Goal: Task Accomplishment & Management: Manage account settings

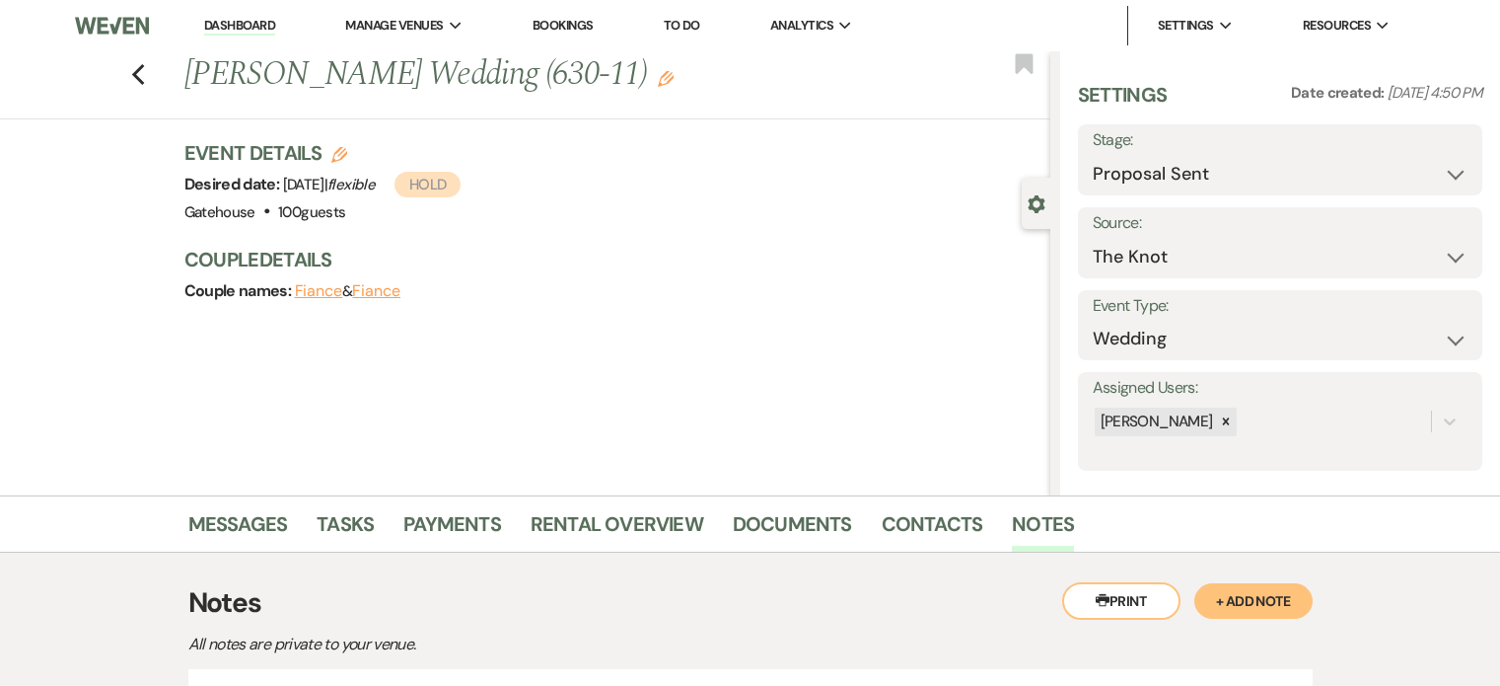
select select "6"
select select "2"
click at [144, 69] on use "button" at bounding box center [137, 75] width 13 height 22
select select "4"
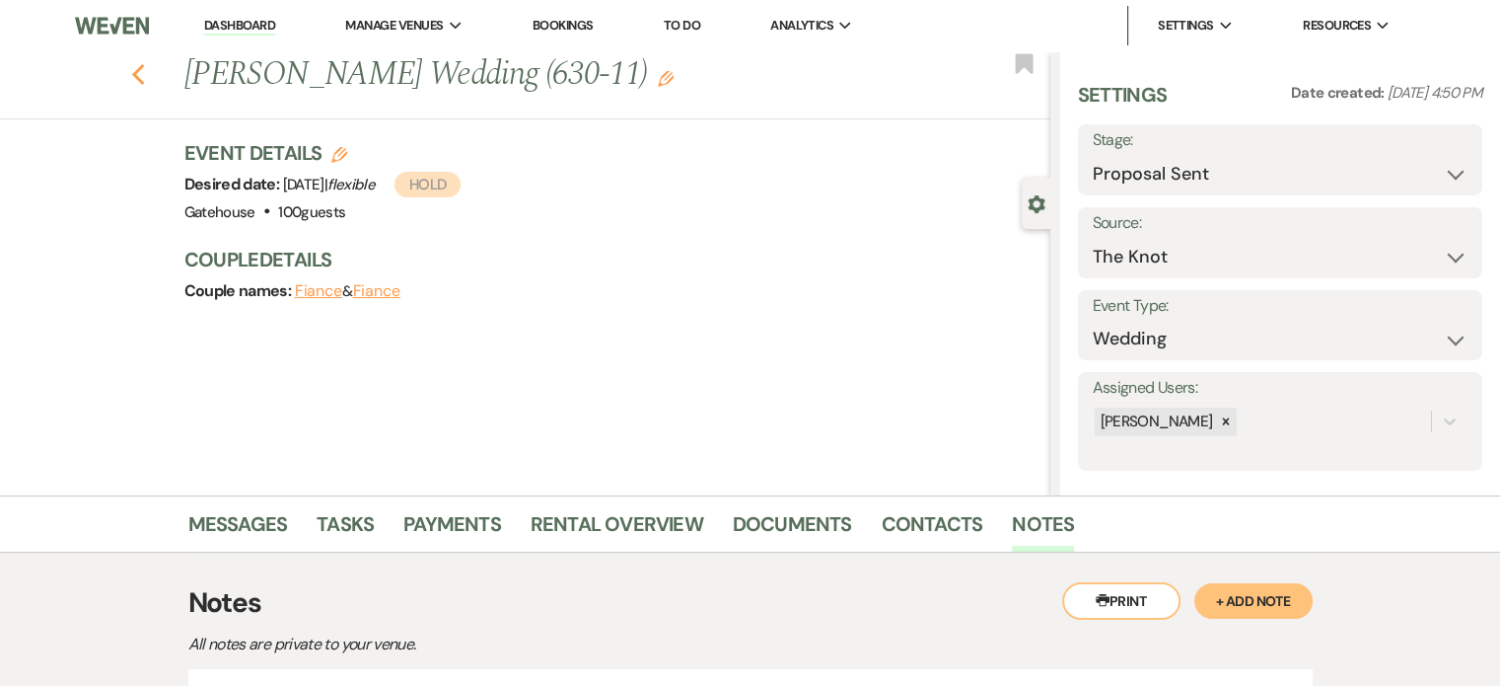
select select "4"
select select "6"
select select "4"
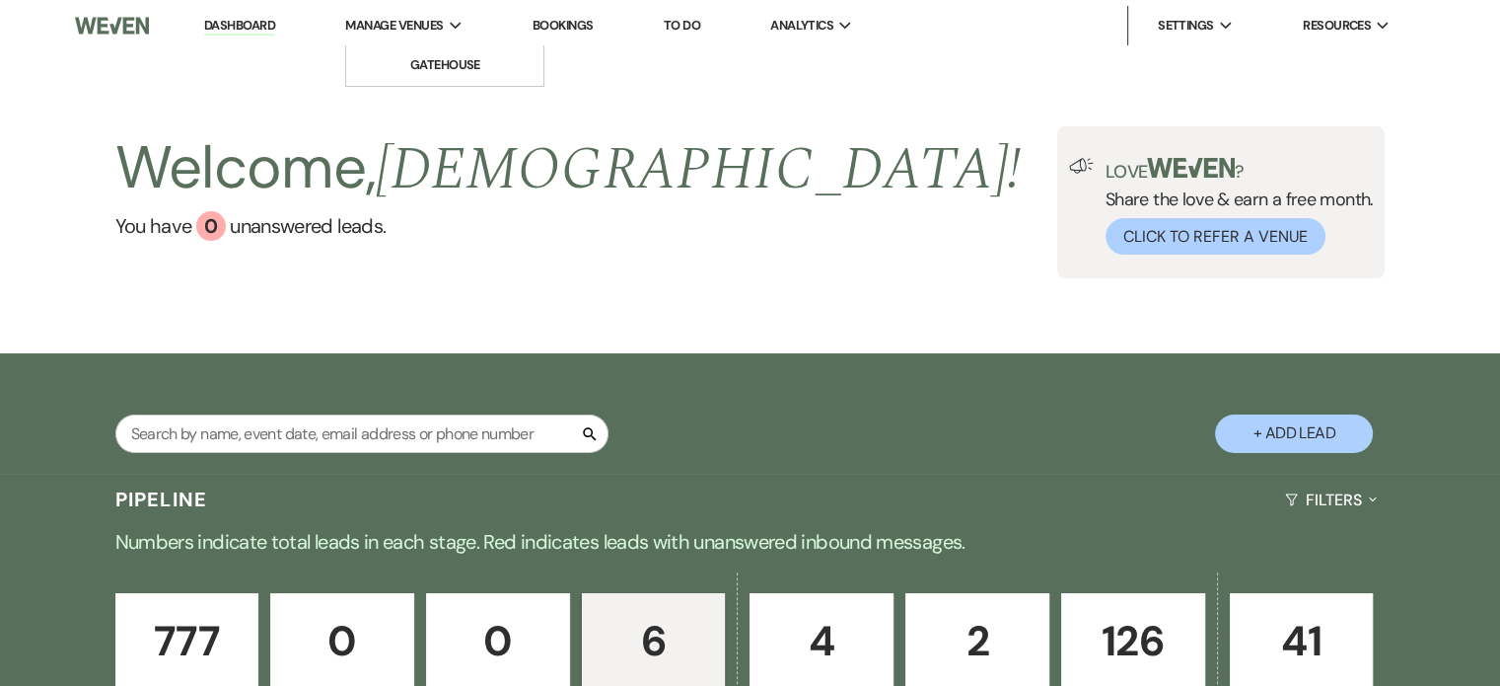
click at [406, 21] on span "Manage Venues" at bounding box center [394, 26] width 98 height 20
click at [444, 72] on li "Gatehouse" at bounding box center [445, 65] width 178 height 20
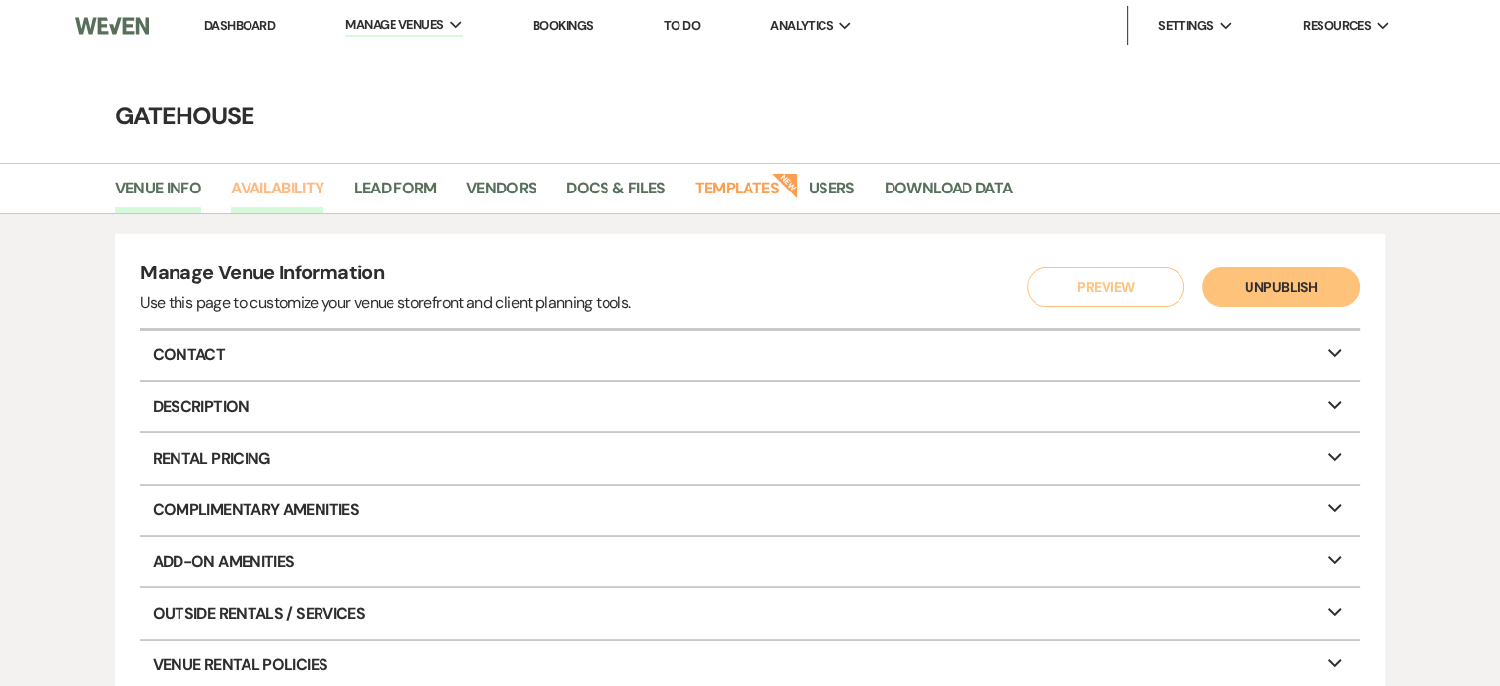
click at [289, 184] on link "Availability" at bounding box center [277, 194] width 93 height 37
select select "2"
select select "2026"
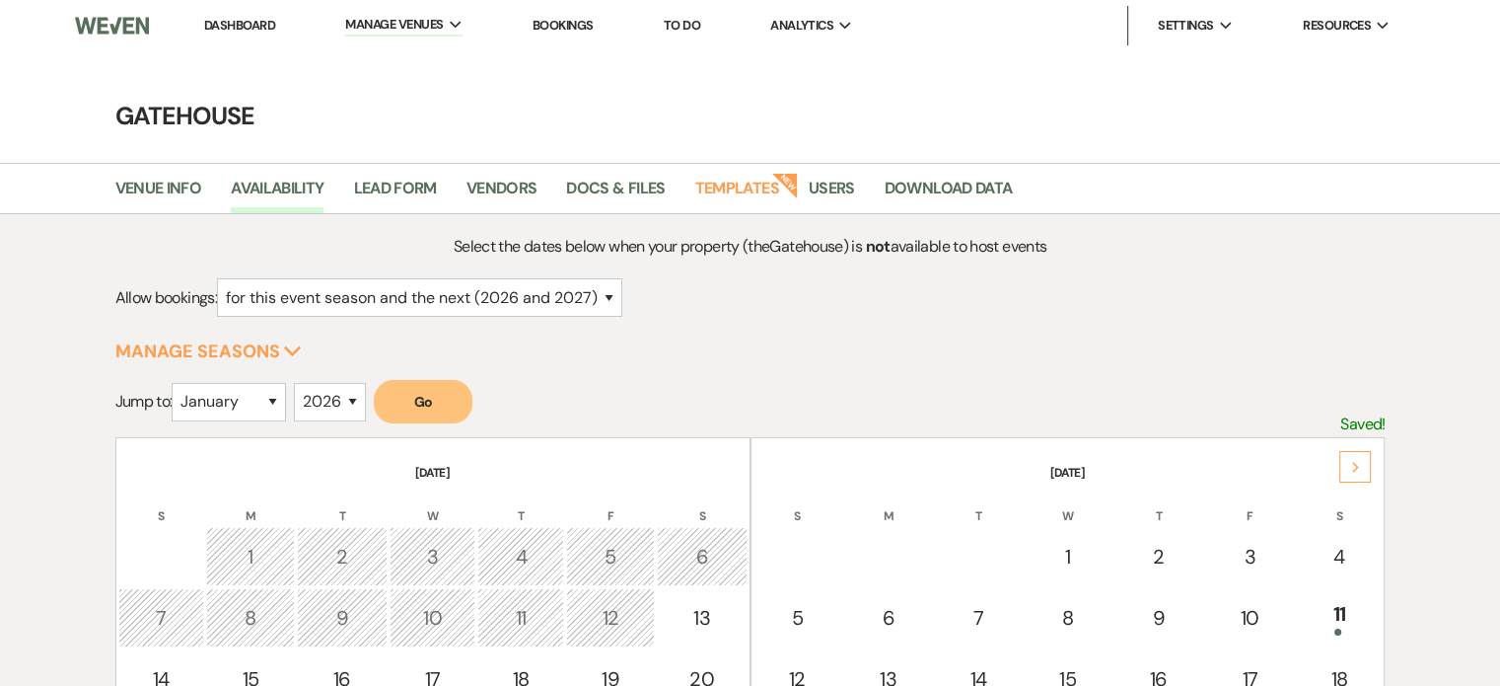
click at [1355, 470] on icon "Next" at bounding box center [1357, 468] width 10 height 12
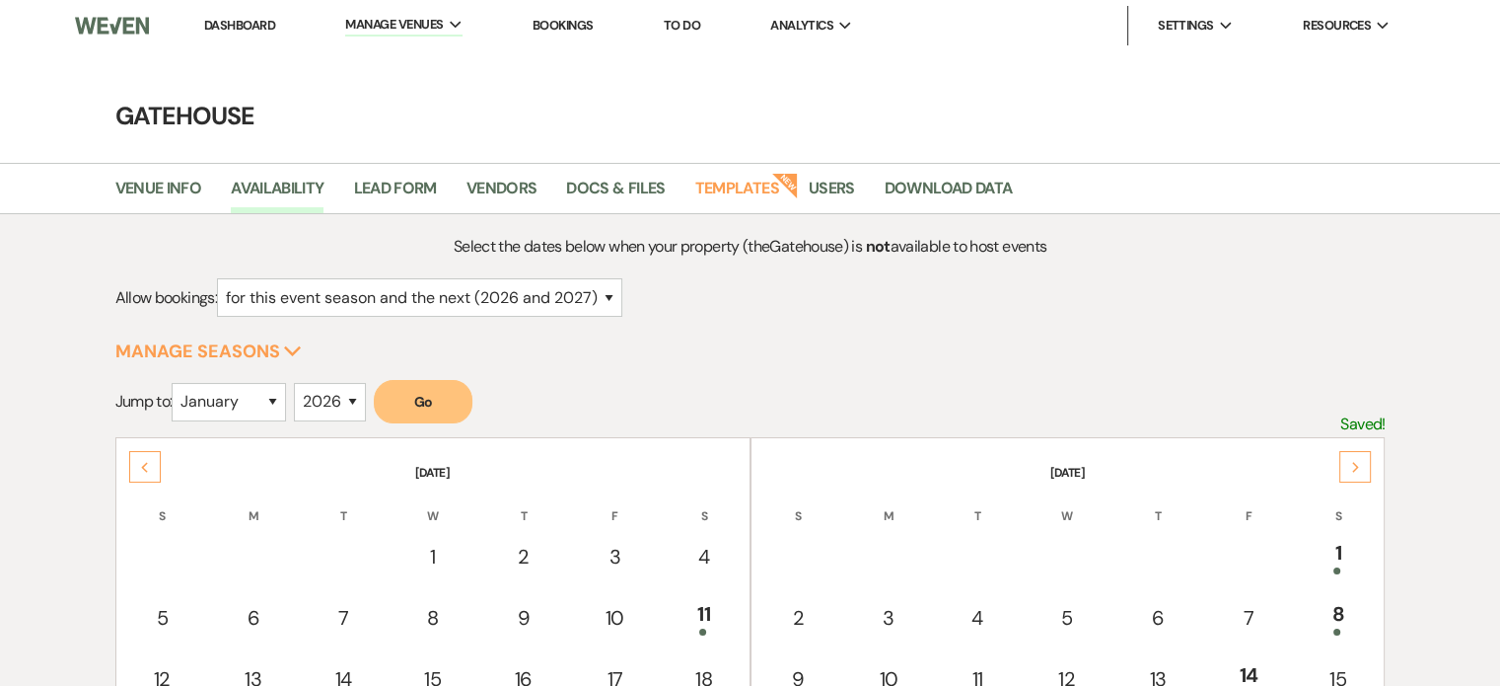
click at [1355, 470] on icon "Next" at bounding box center [1357, 468] width 10 height 12
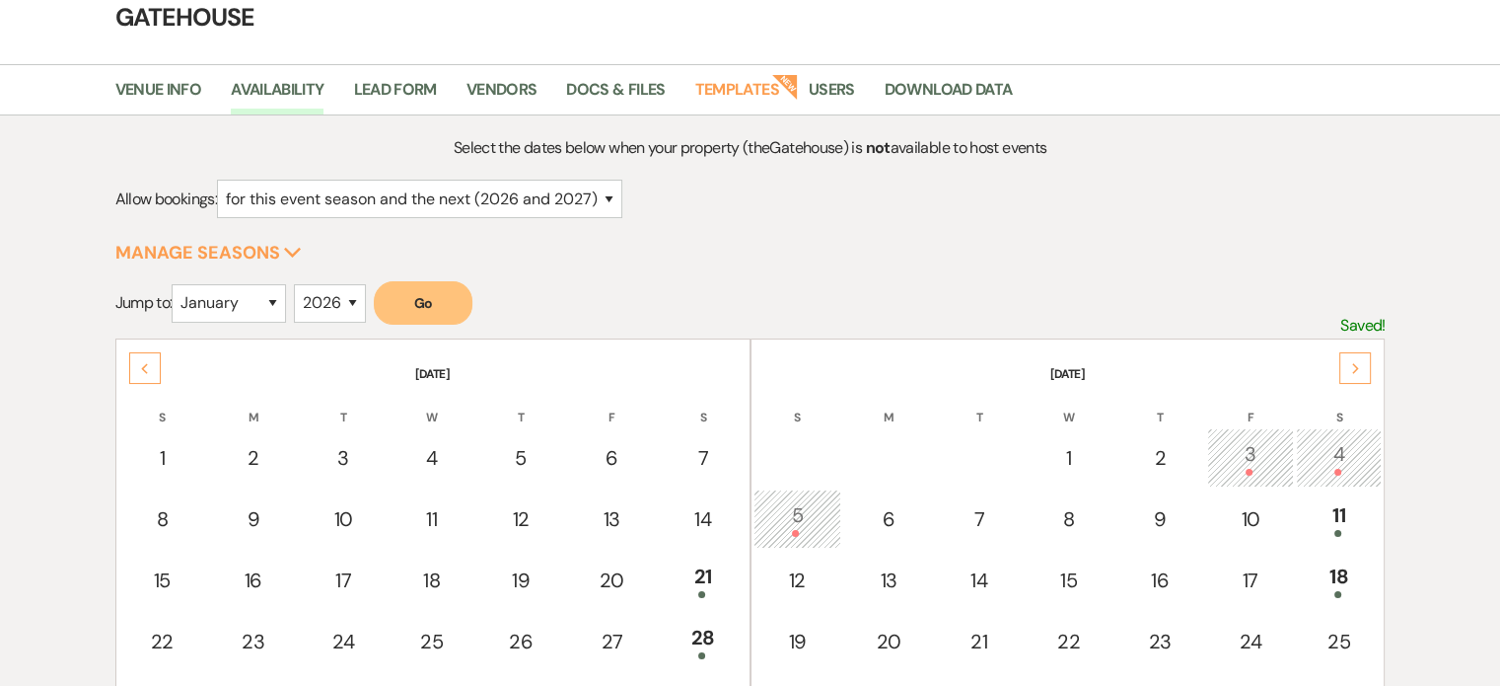
scroll to position [197, 0]
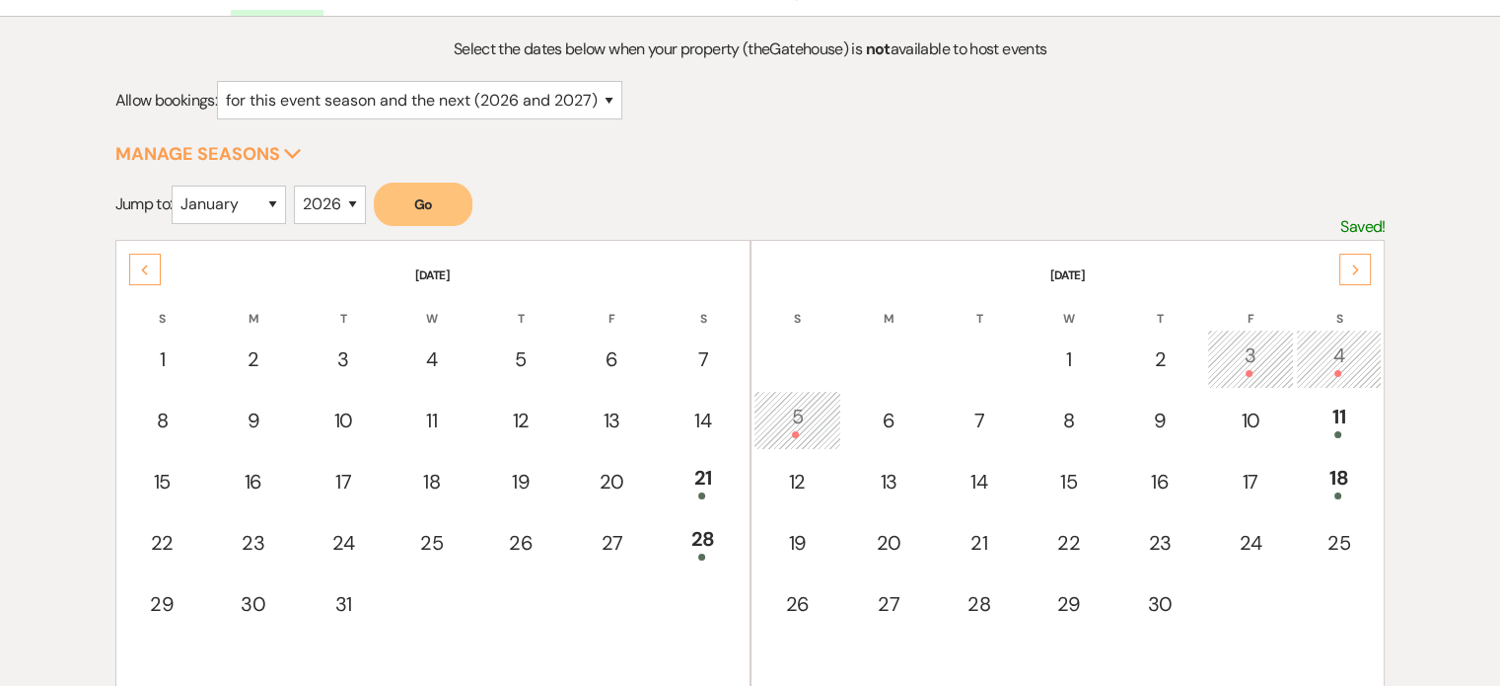
click at [157, 266] on div "Previous" at bounding box center [145, 270] width 32 height 32
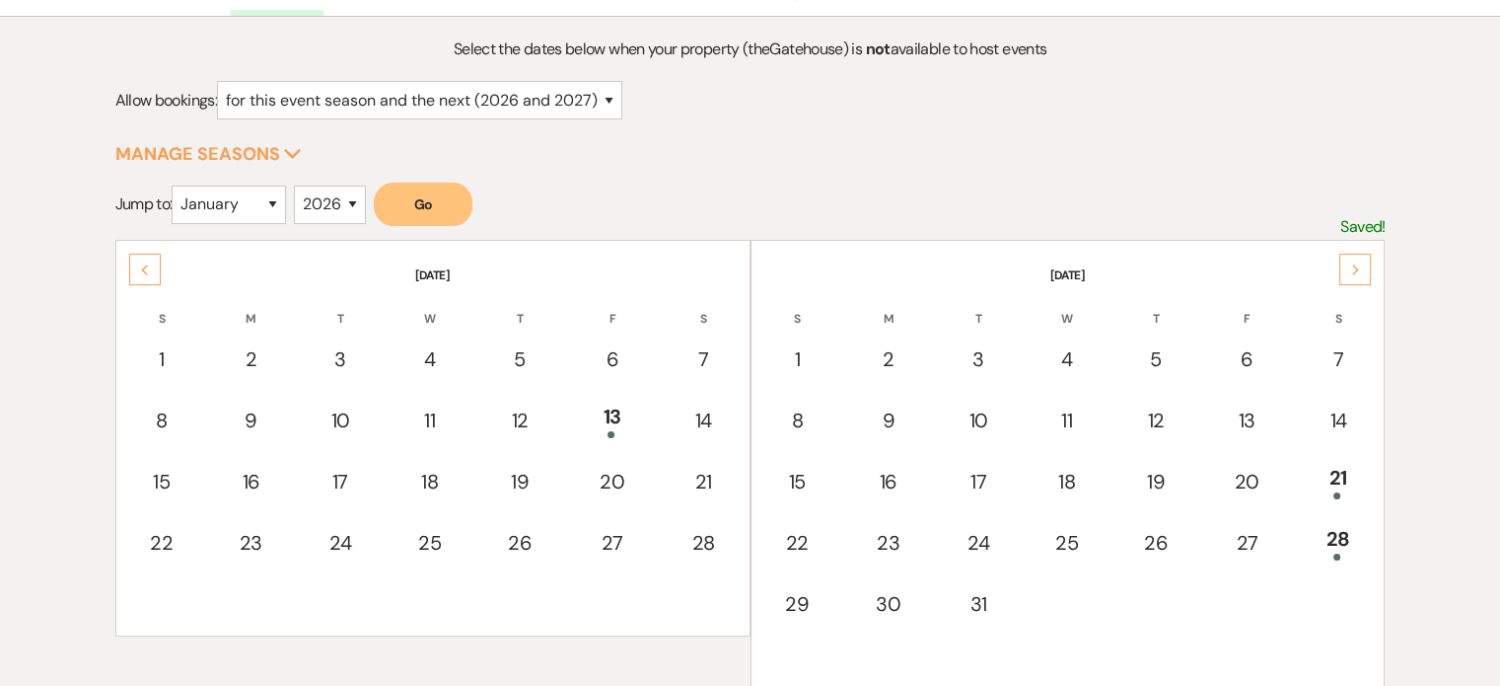
click at [1356, 264] on icon "Next" at bounding box center [1357, 270] width 10 height 12
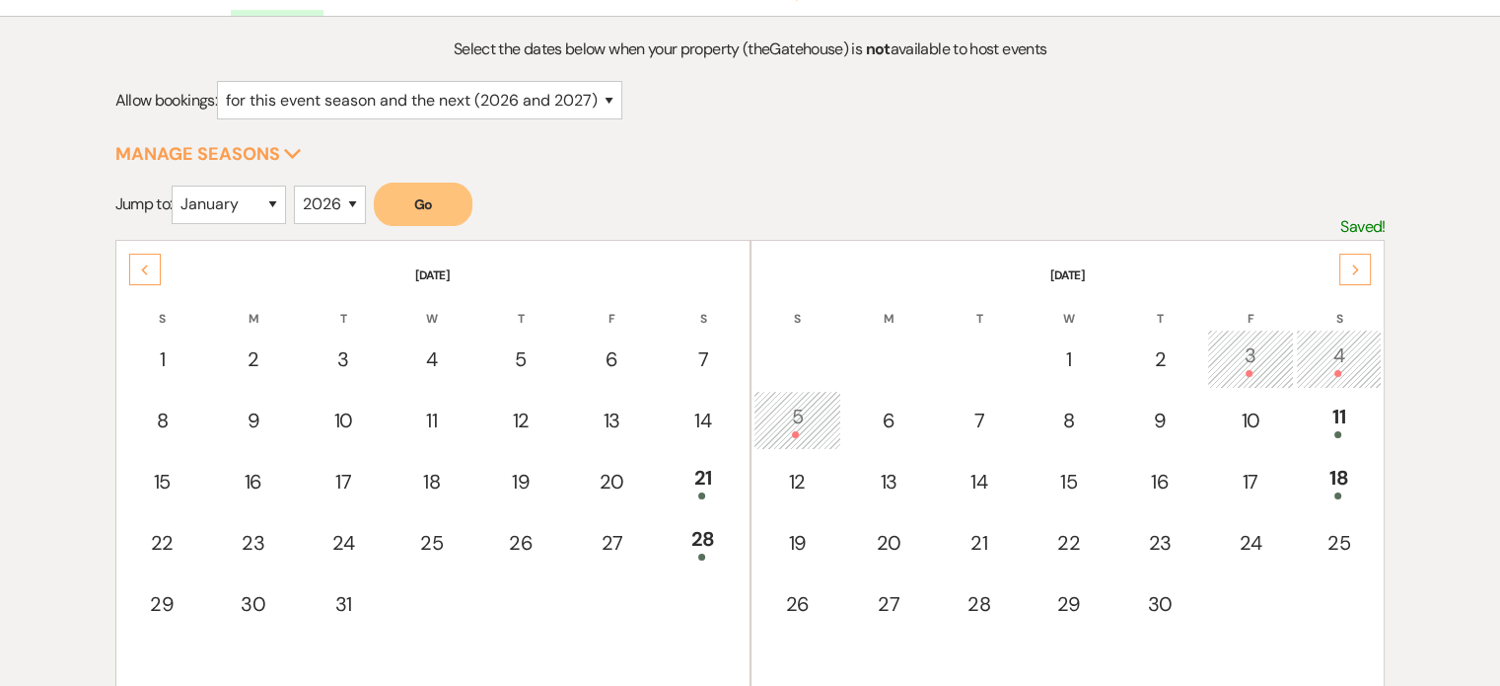
click at [141, 258] on div "Previous" at bounding box center [145, 270] width 32 height 32
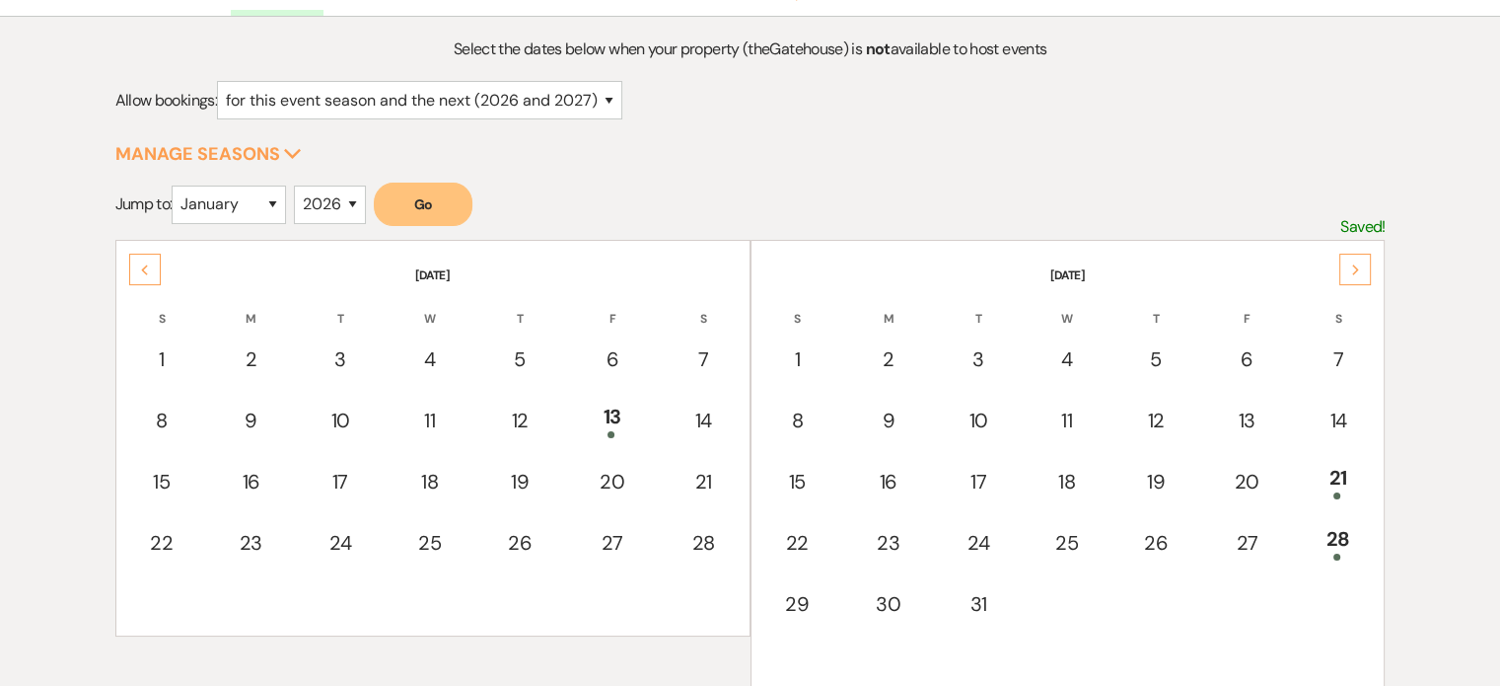
click at [1354, 267] on icon "Next" at bounding box center [1357, 270] width 10 height 12
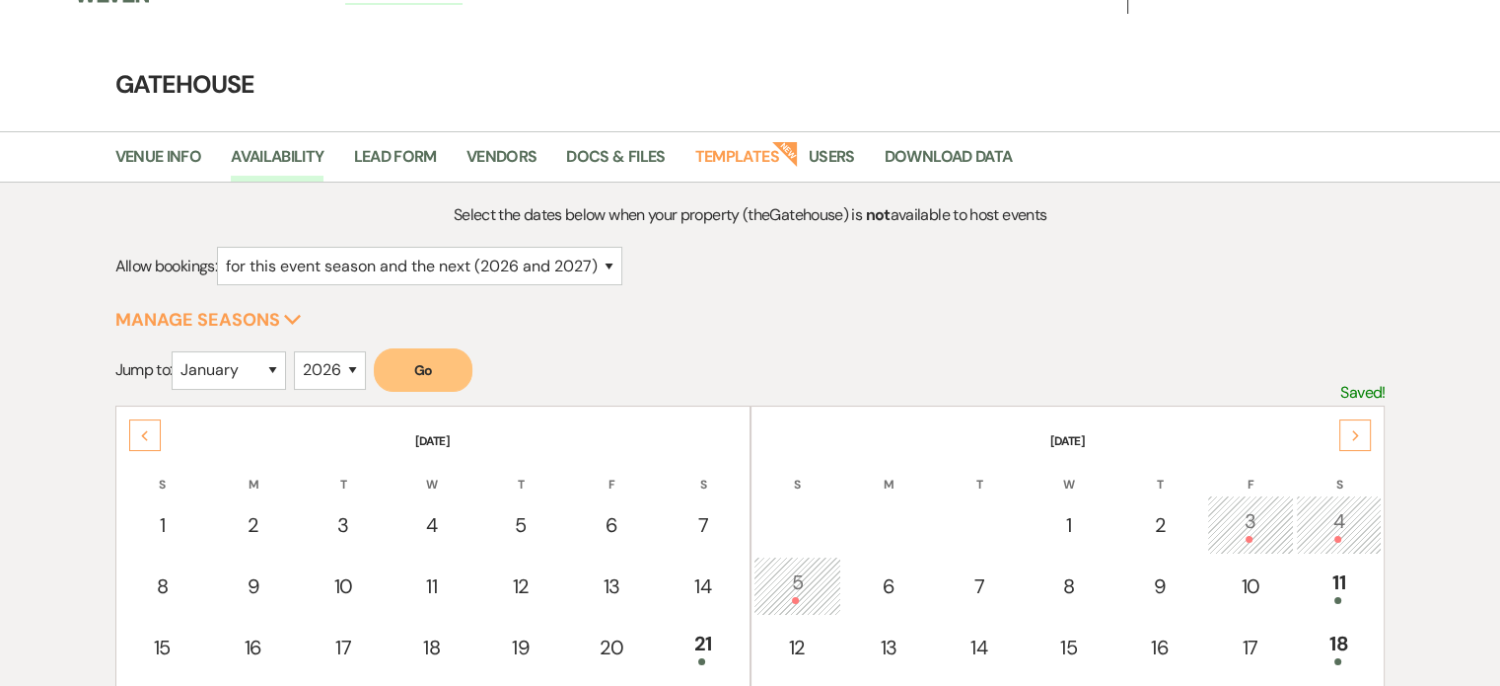
scroll to position [0, 0]
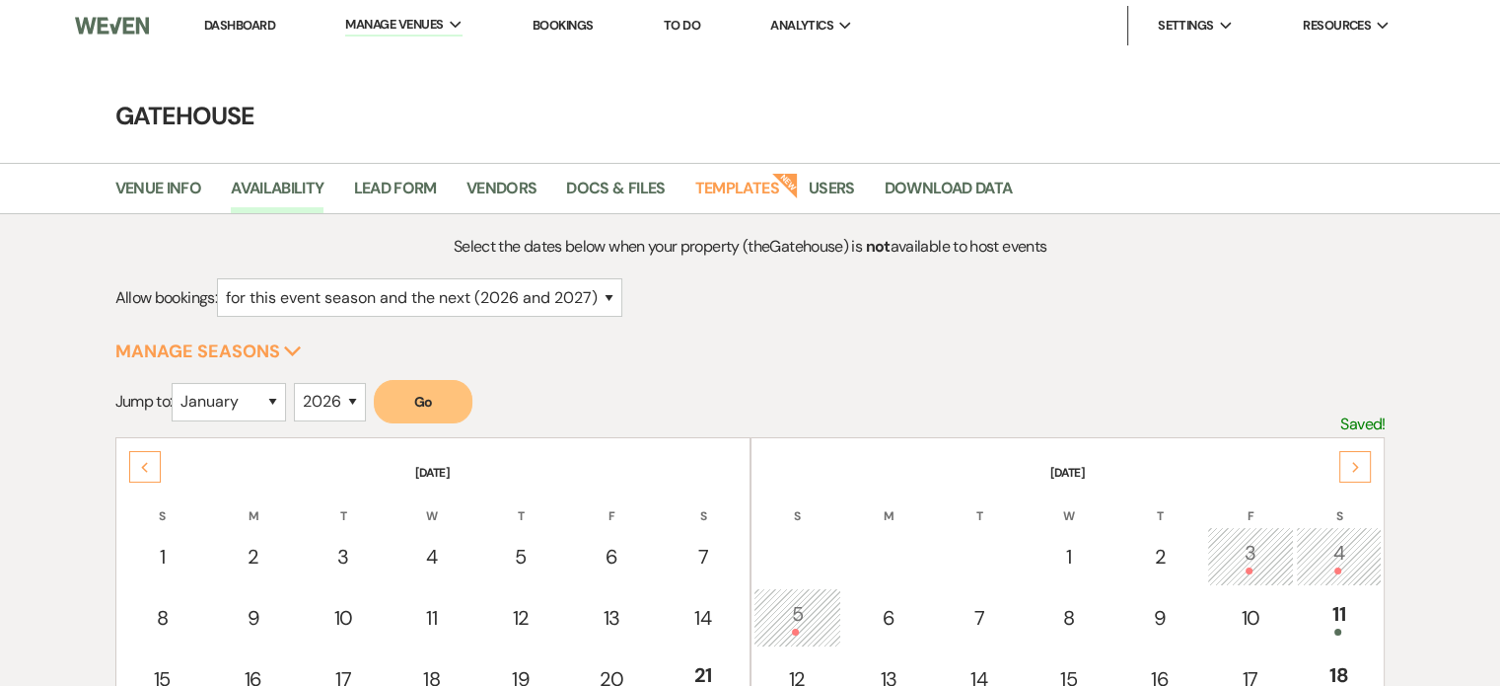
click at [230, 29] on link "Dashboard" at bounding box center [239, 25] width 71 height 17
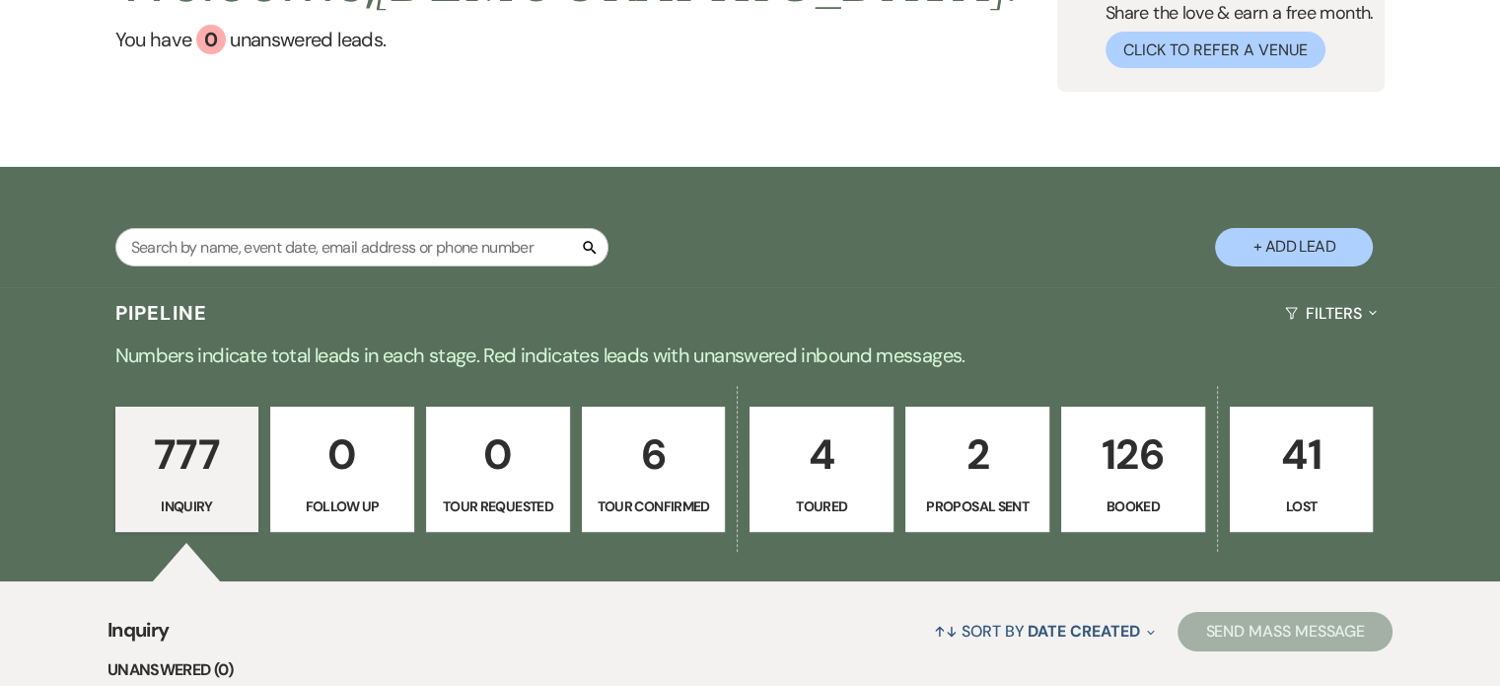
scroll to position [296, 0]
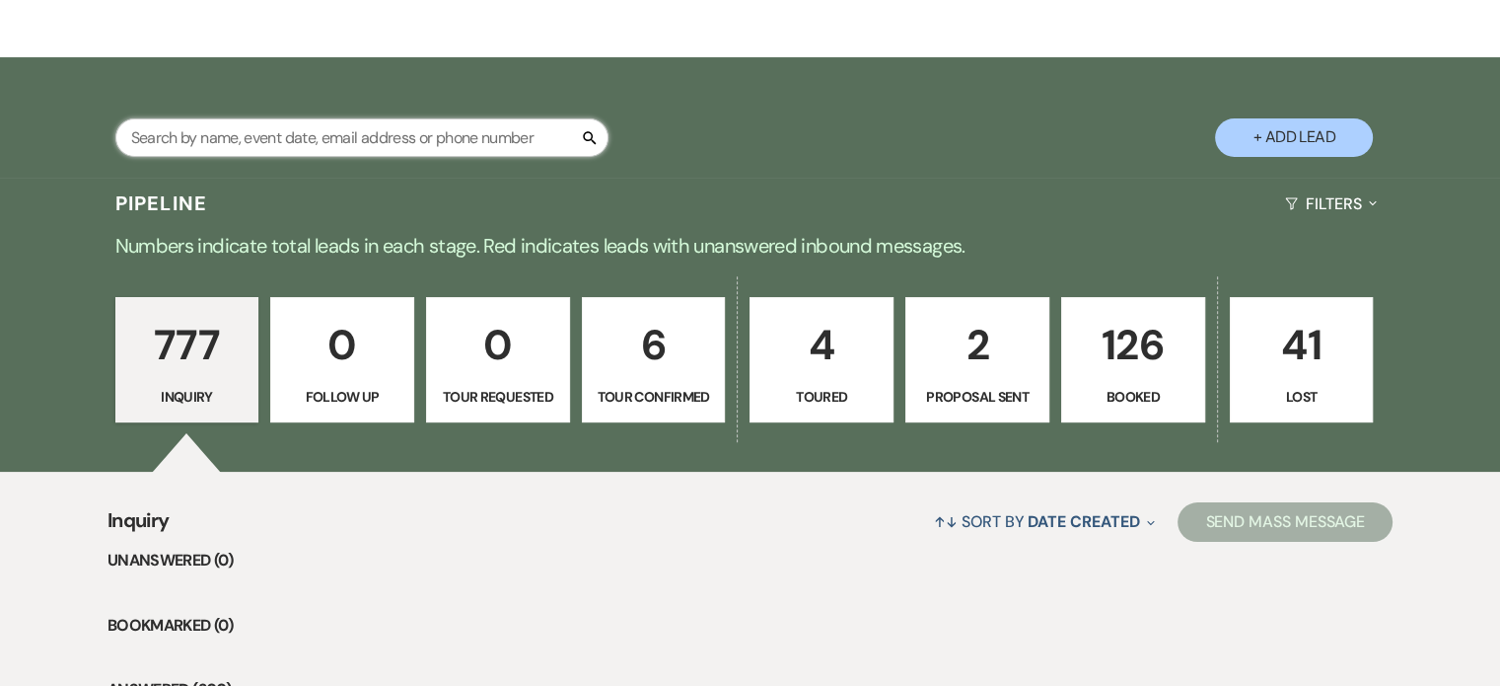
click at [275, 139] on input "text" at bounding box center [361, 137] width 493 height 38
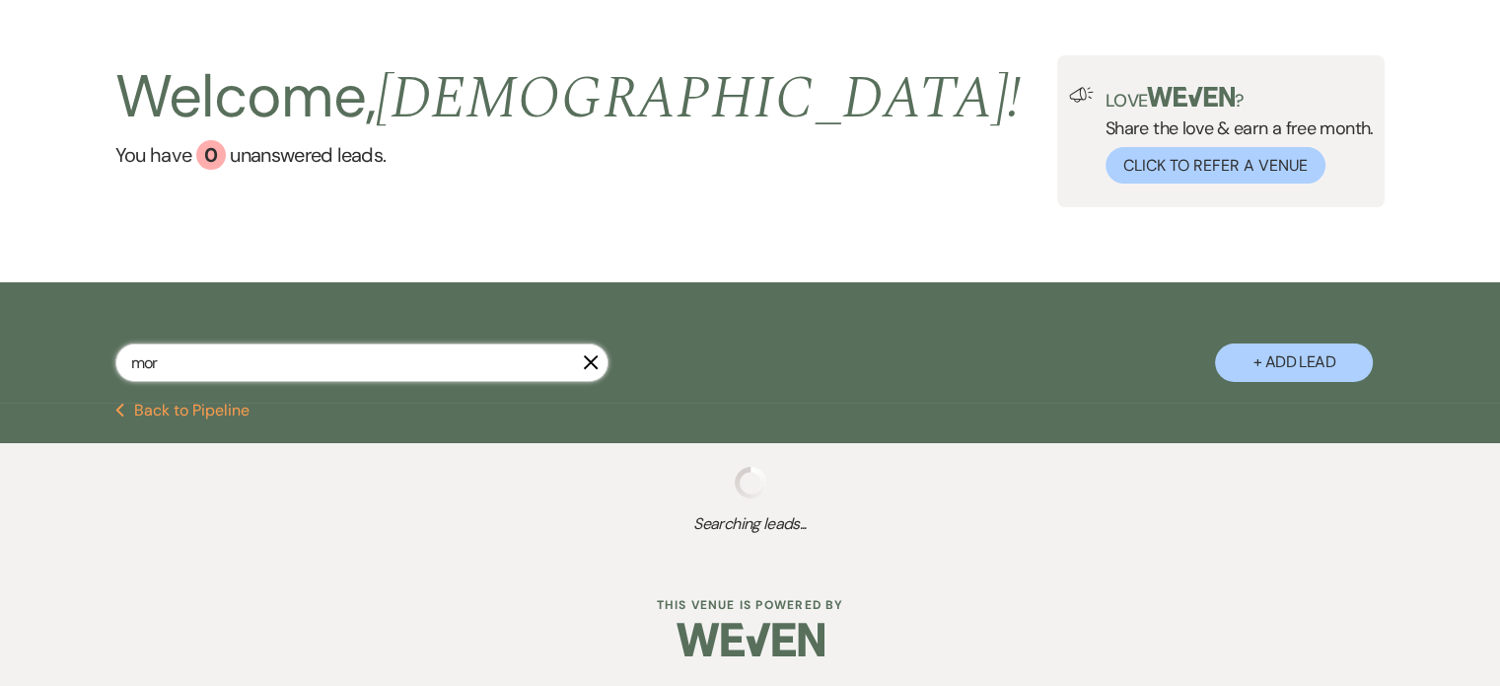
type input "morg"
select select "5"
select select "8"
select select "11"
select select "8"
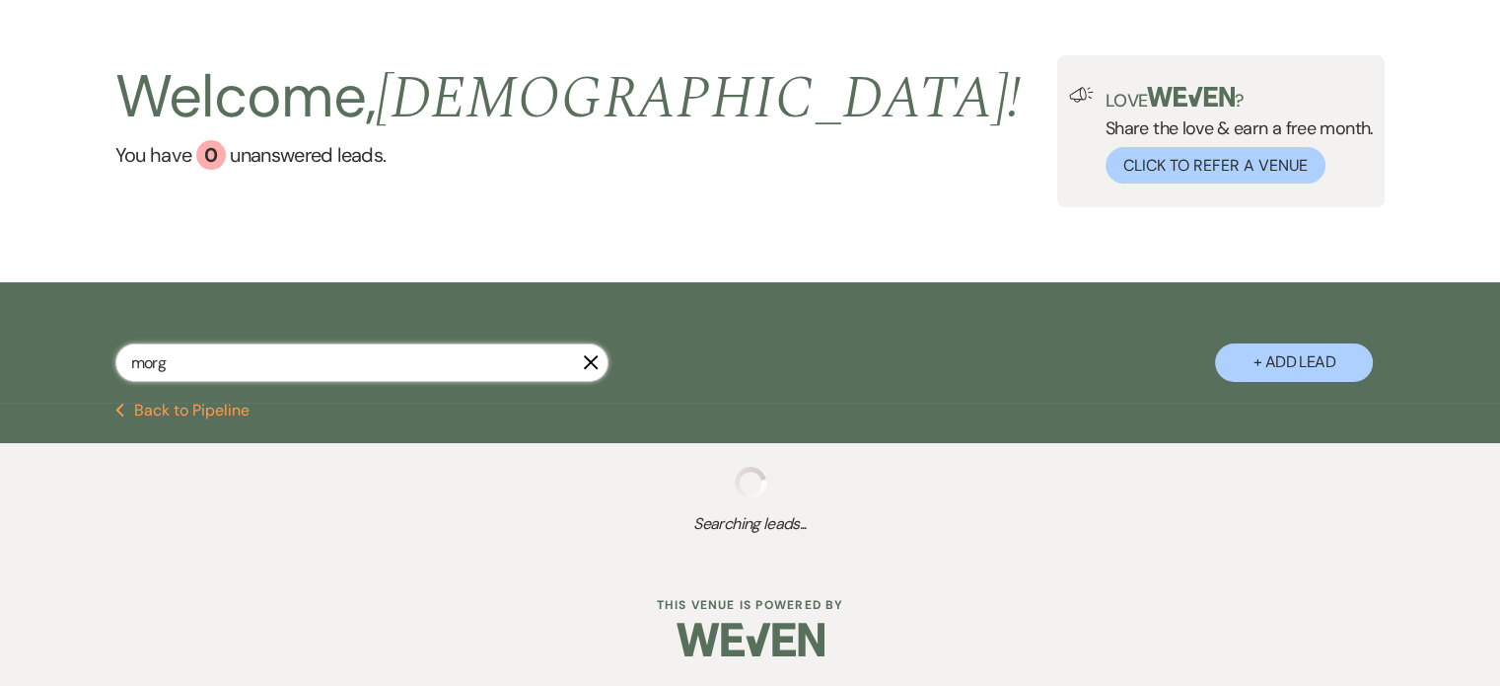
select select "8"
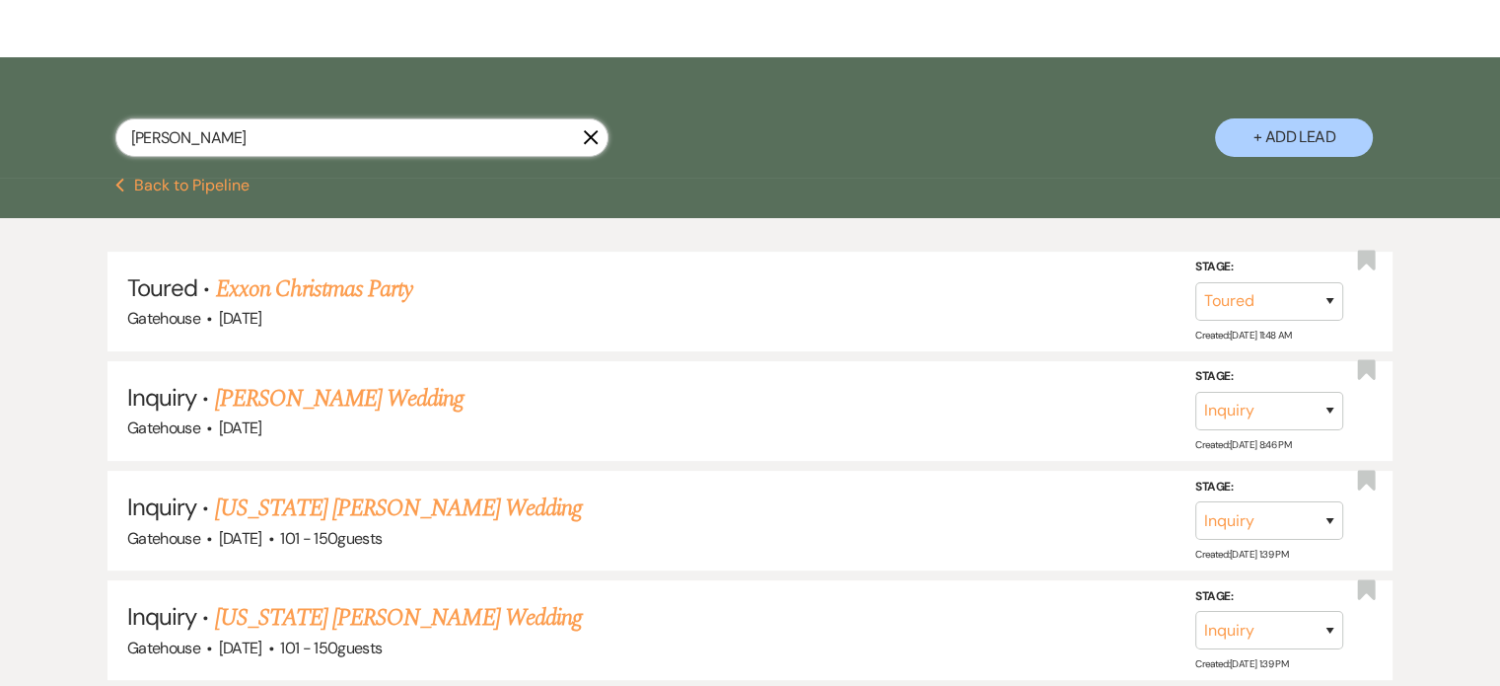
scroll to position [229, 0]
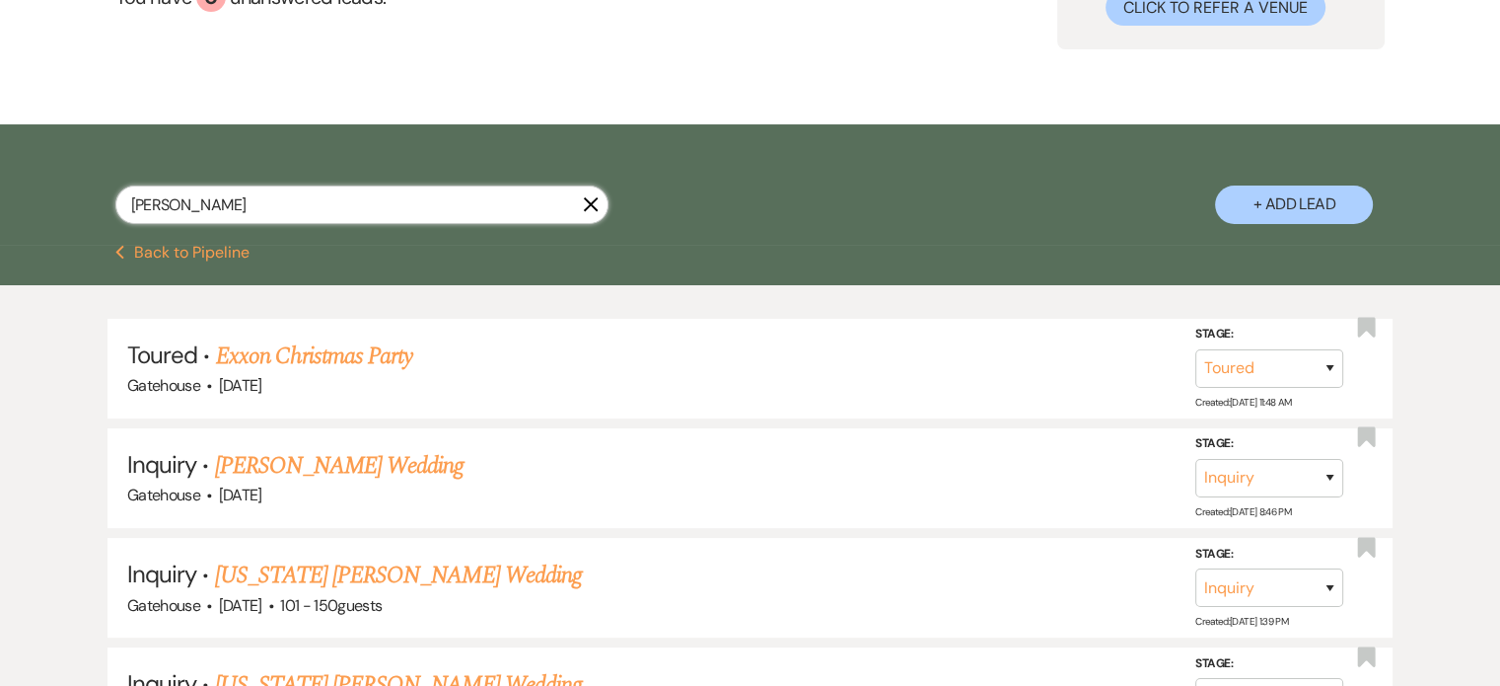
type input "[PERSON_NAME]"
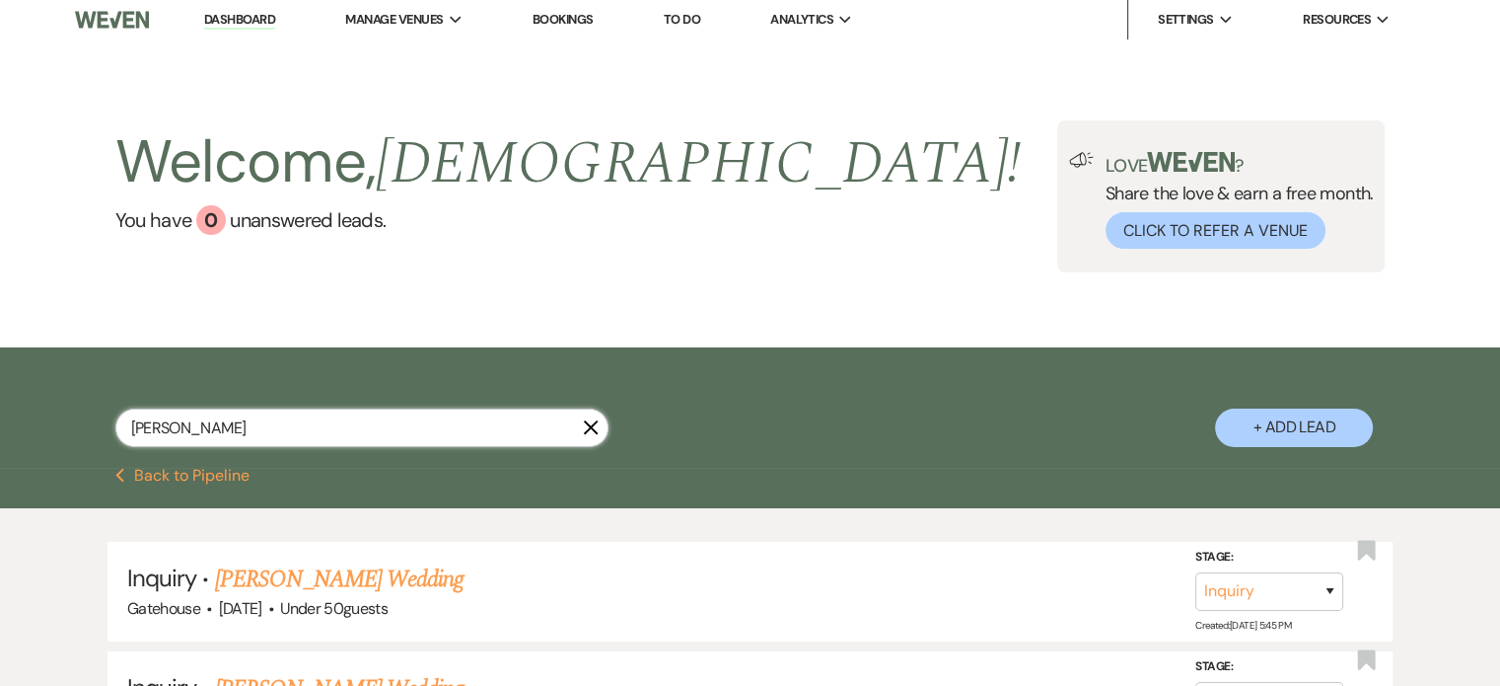
scroll to position [0, 0]
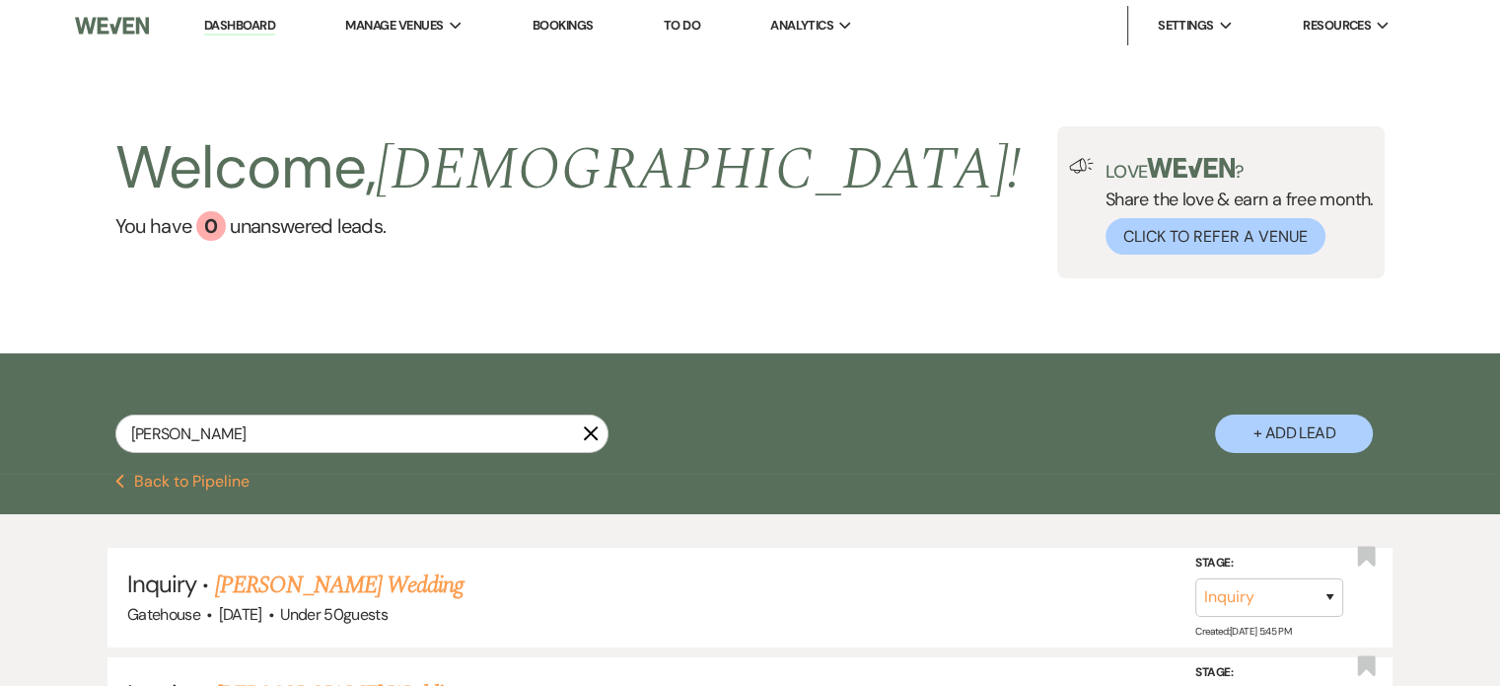
click at [252, 27] on link "Dashboard" at bounding box center [239, 26] width 71 height 19
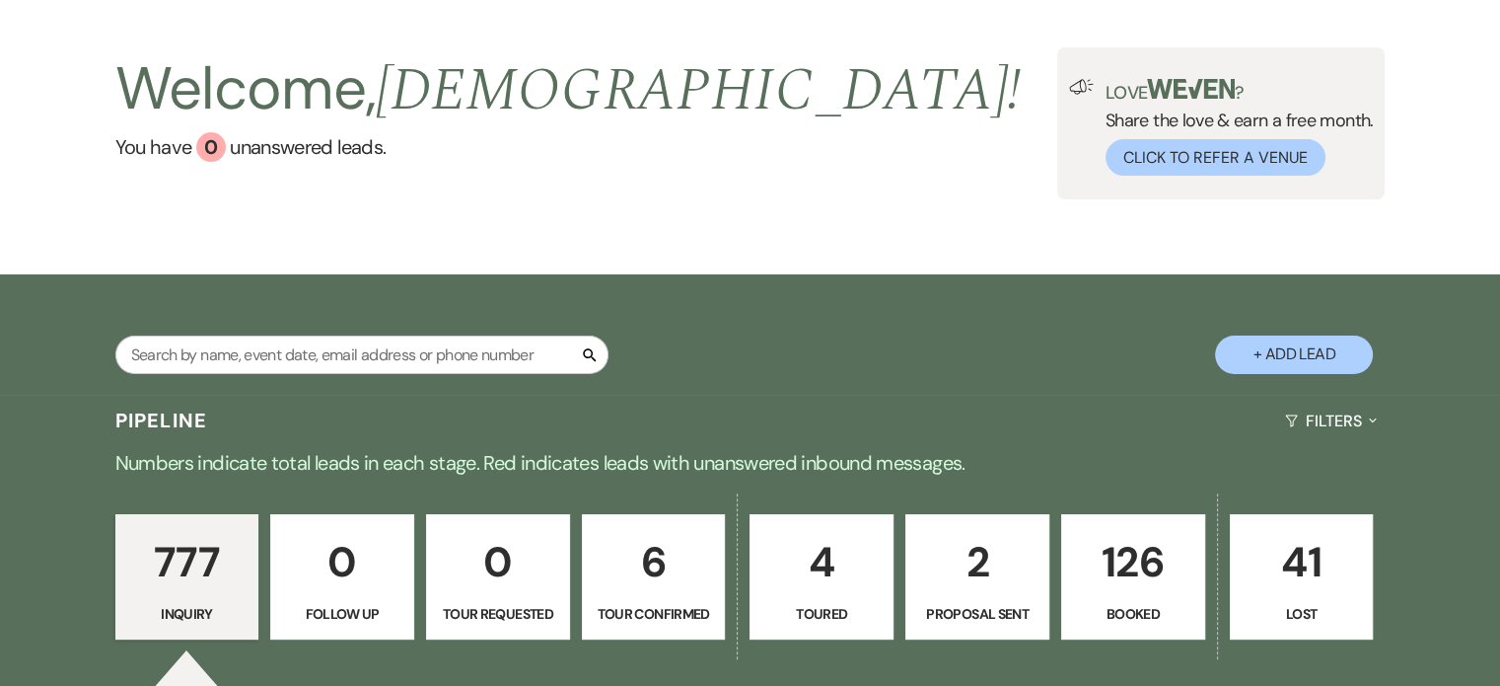
scroll to position [197, 0]
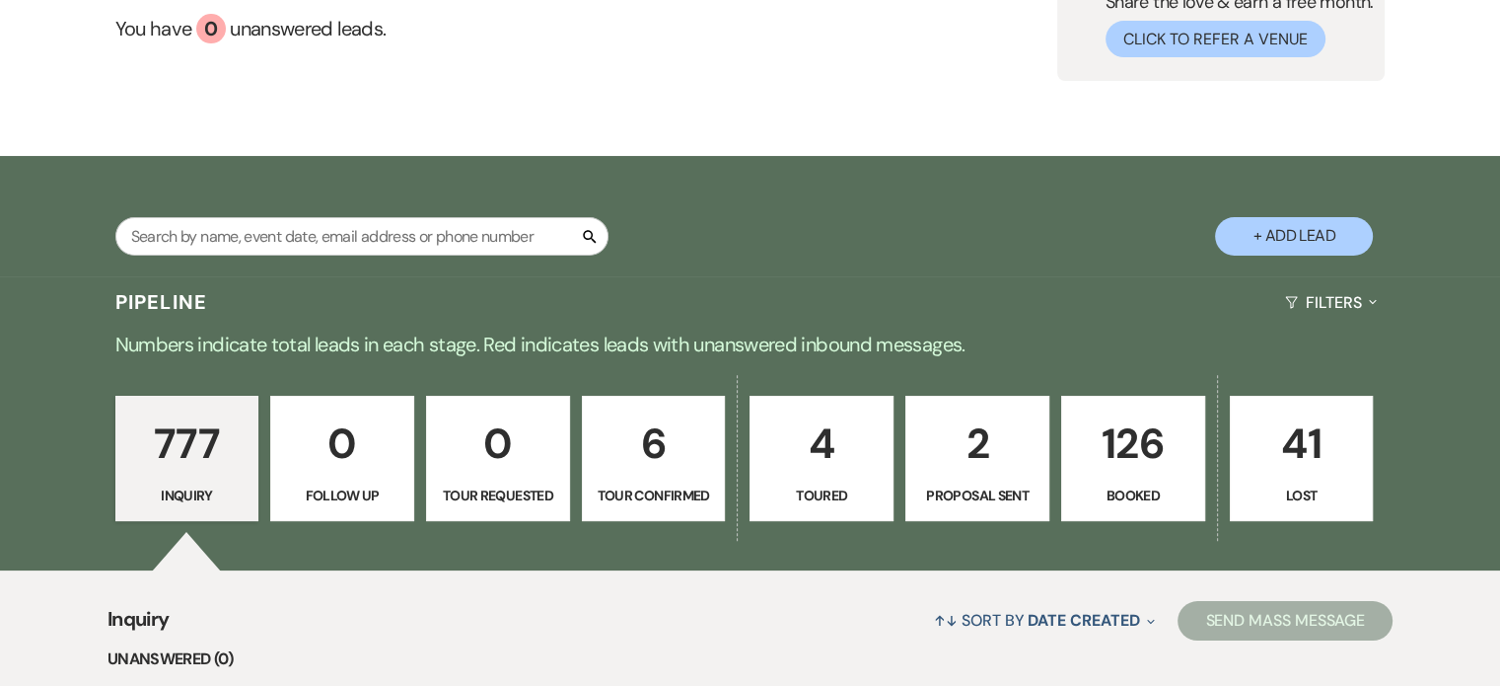
click at [839, 453] on p "4" at bounding box center [822, 443] width 118 height 66
select select "5"
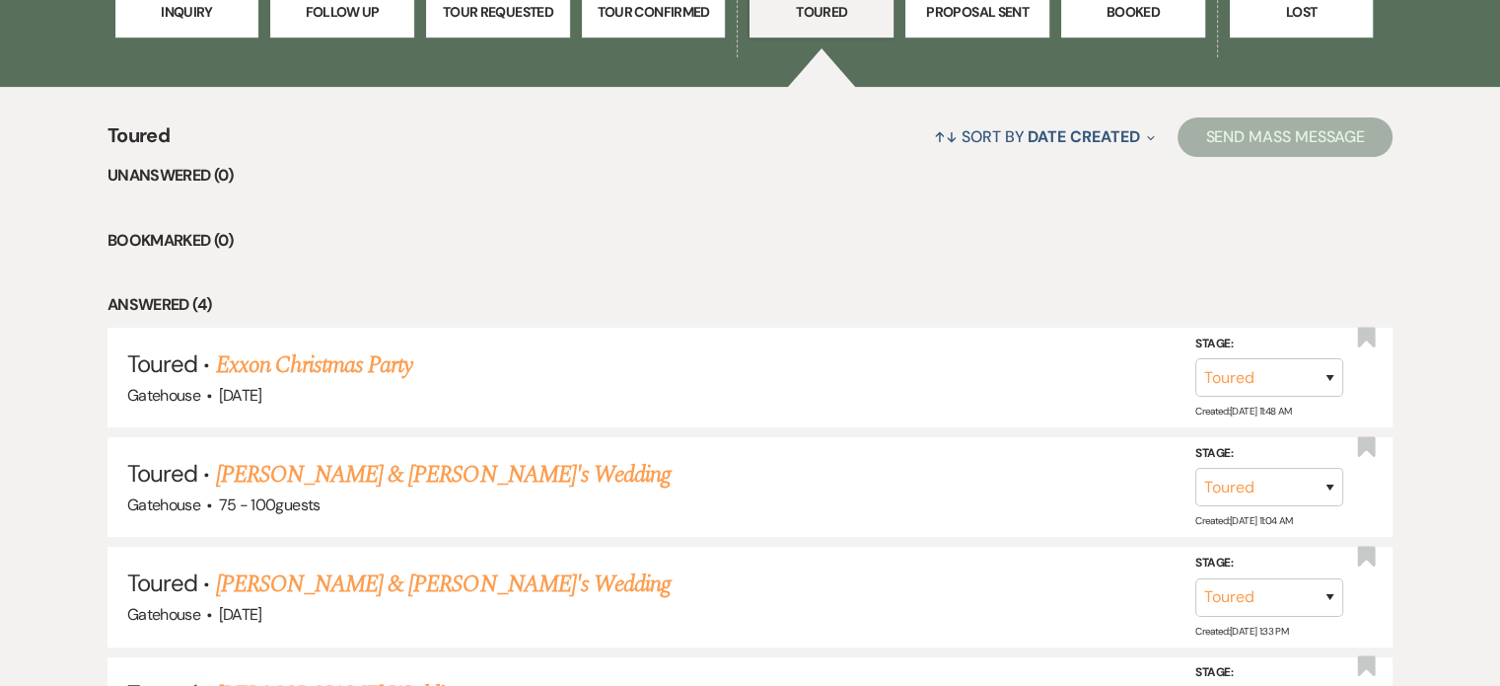
scroll to position [691, 0]
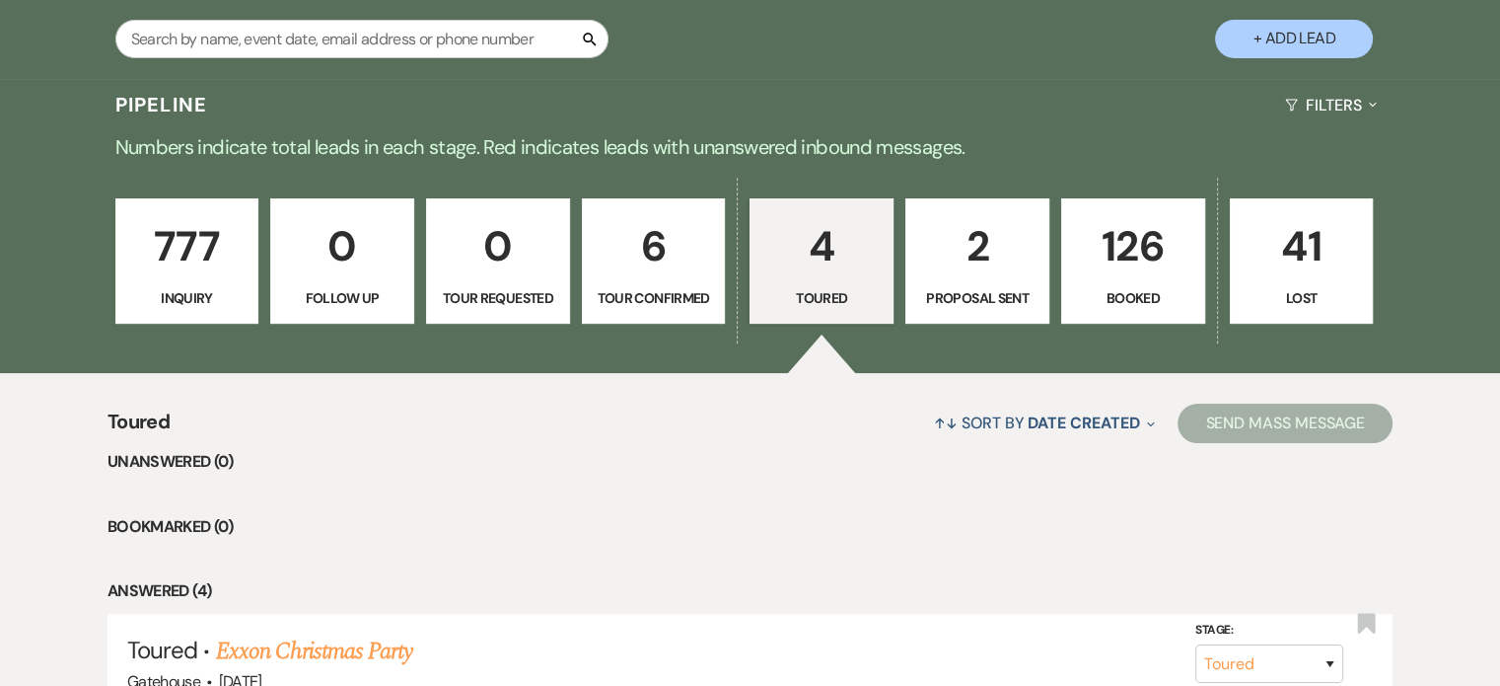
click at [992, 253] on p "2" at bounding box center [977, 246] width 118 height 66
select select "6"
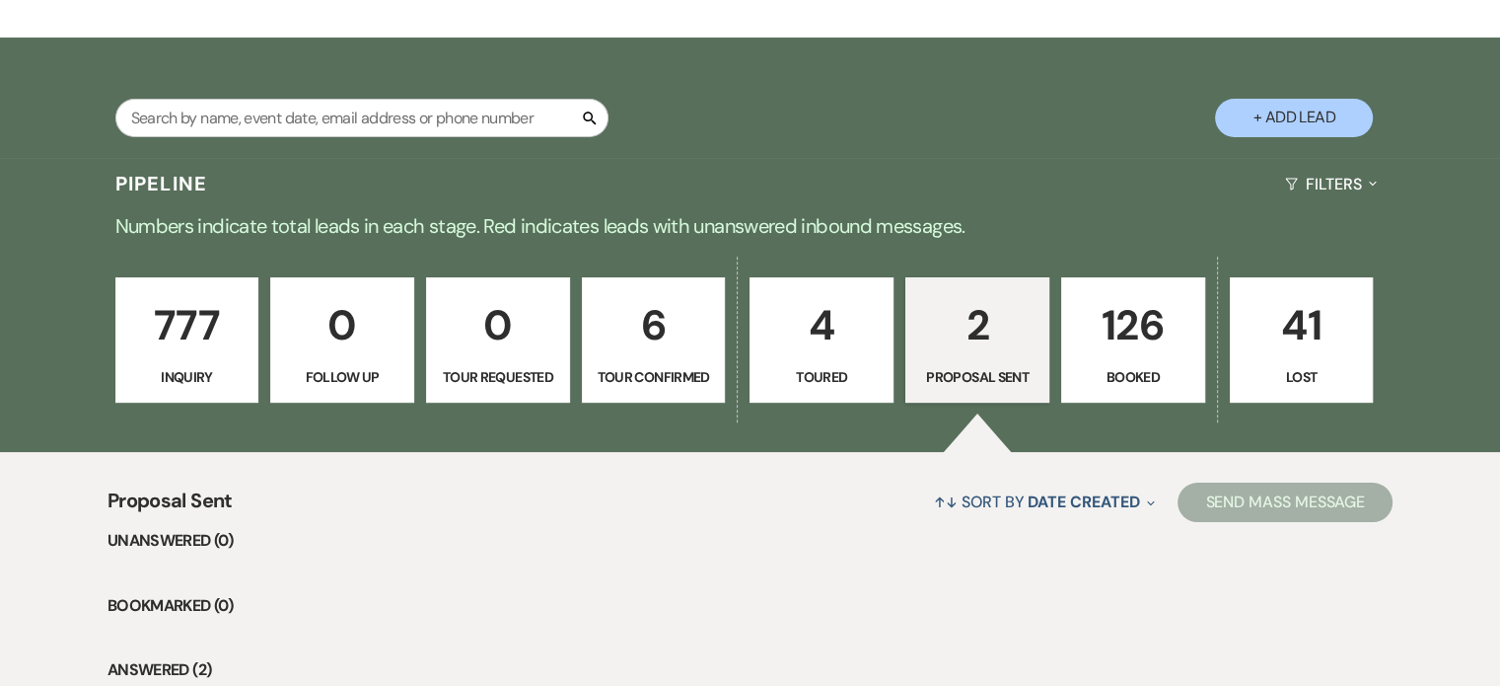
scroll to position [296, 0]
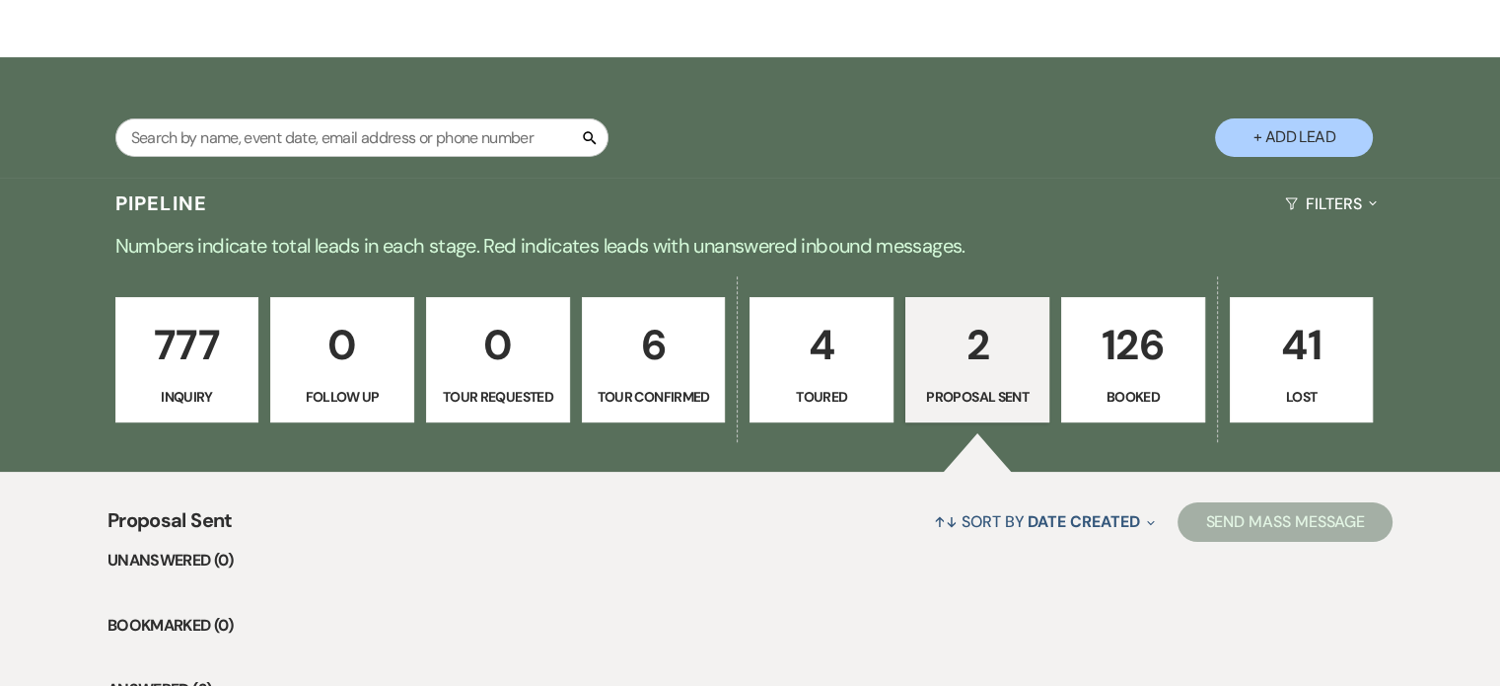
click at [678, 358] on p "6" at bounding box center [654, 345] width 118 height 66
select select "4"
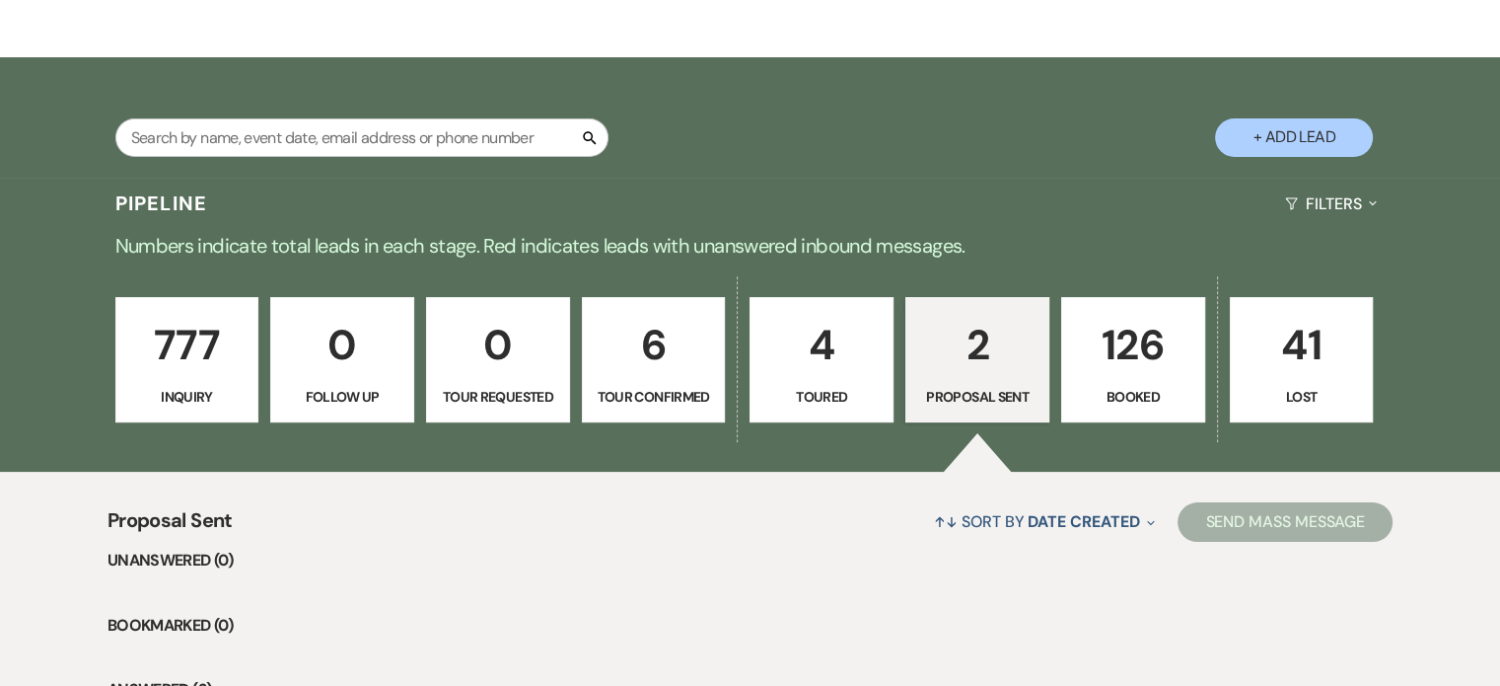
select select "4"
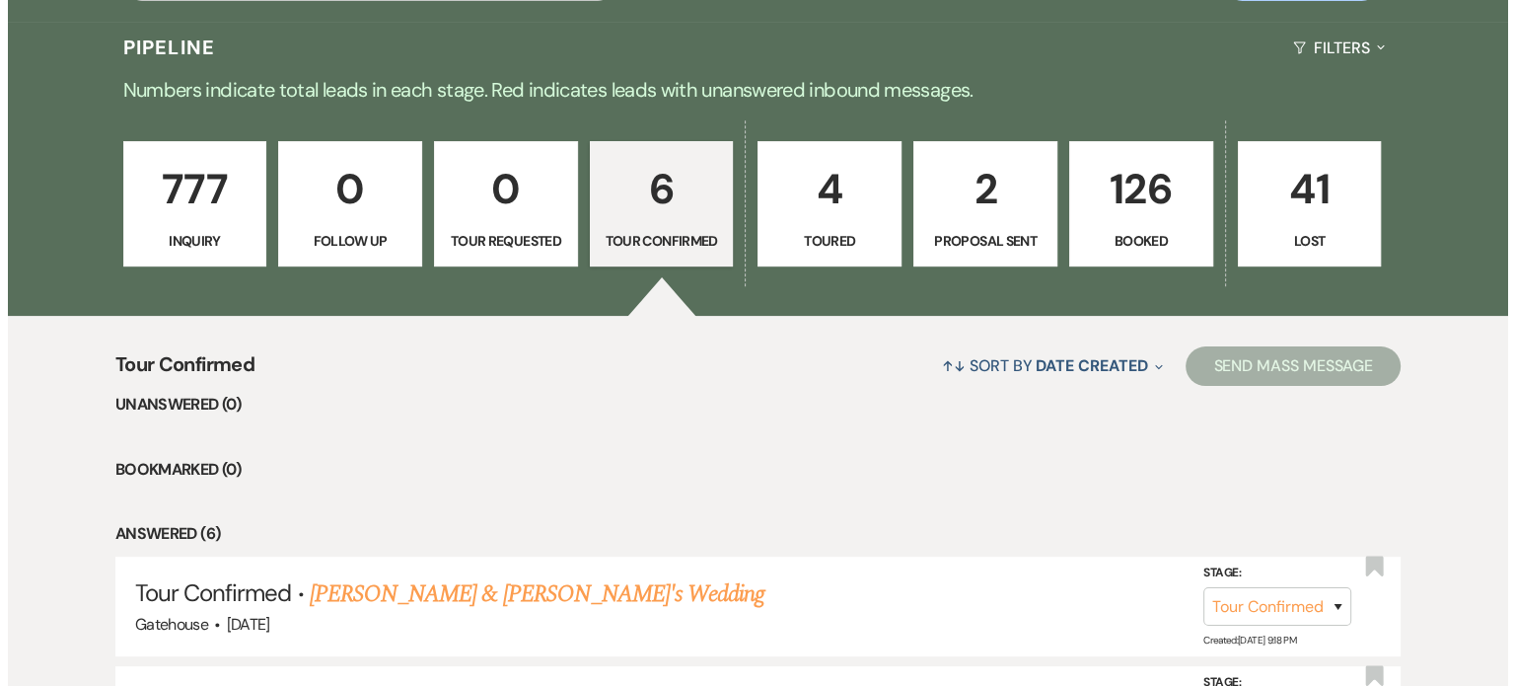
scroll to position [335, 0]
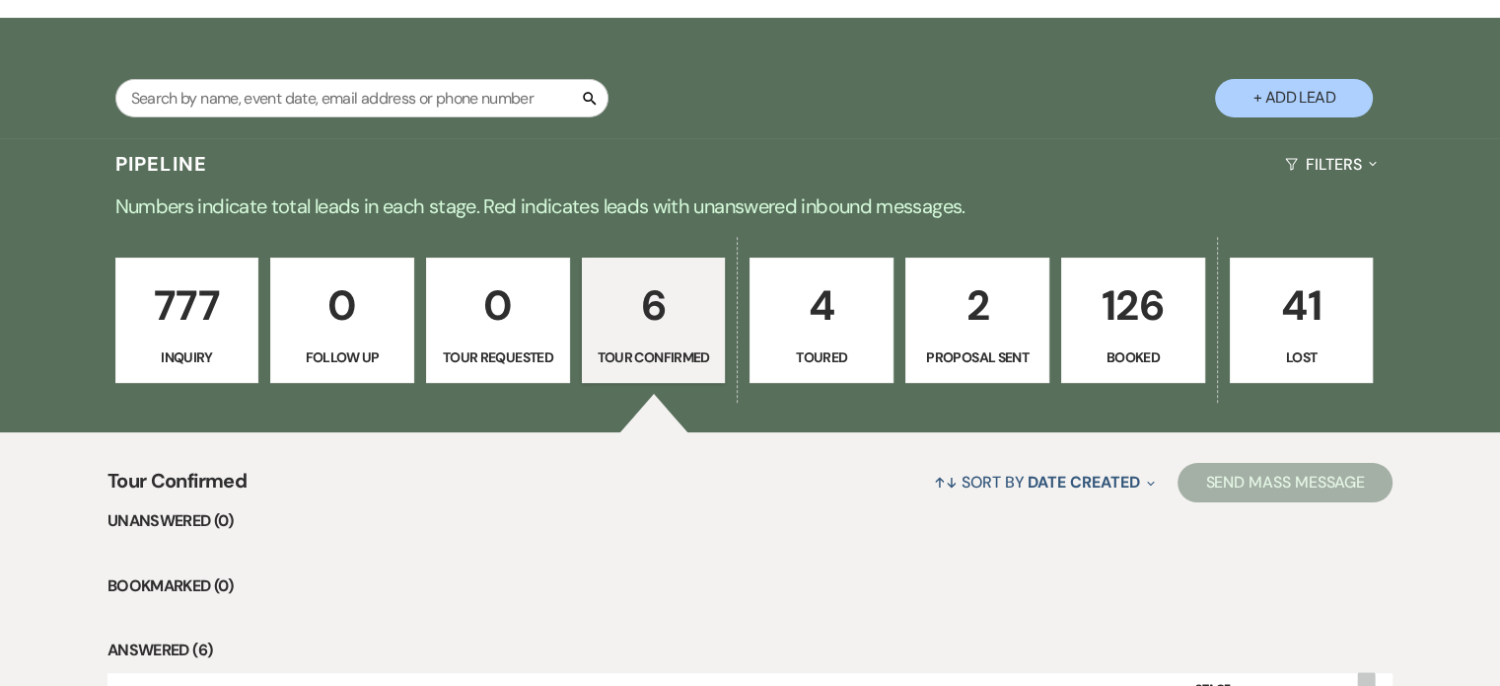
click at [1255, 88] on button "+ Add Lead" at bounding box center [1294, 98] width 158 height 38
select select "669"
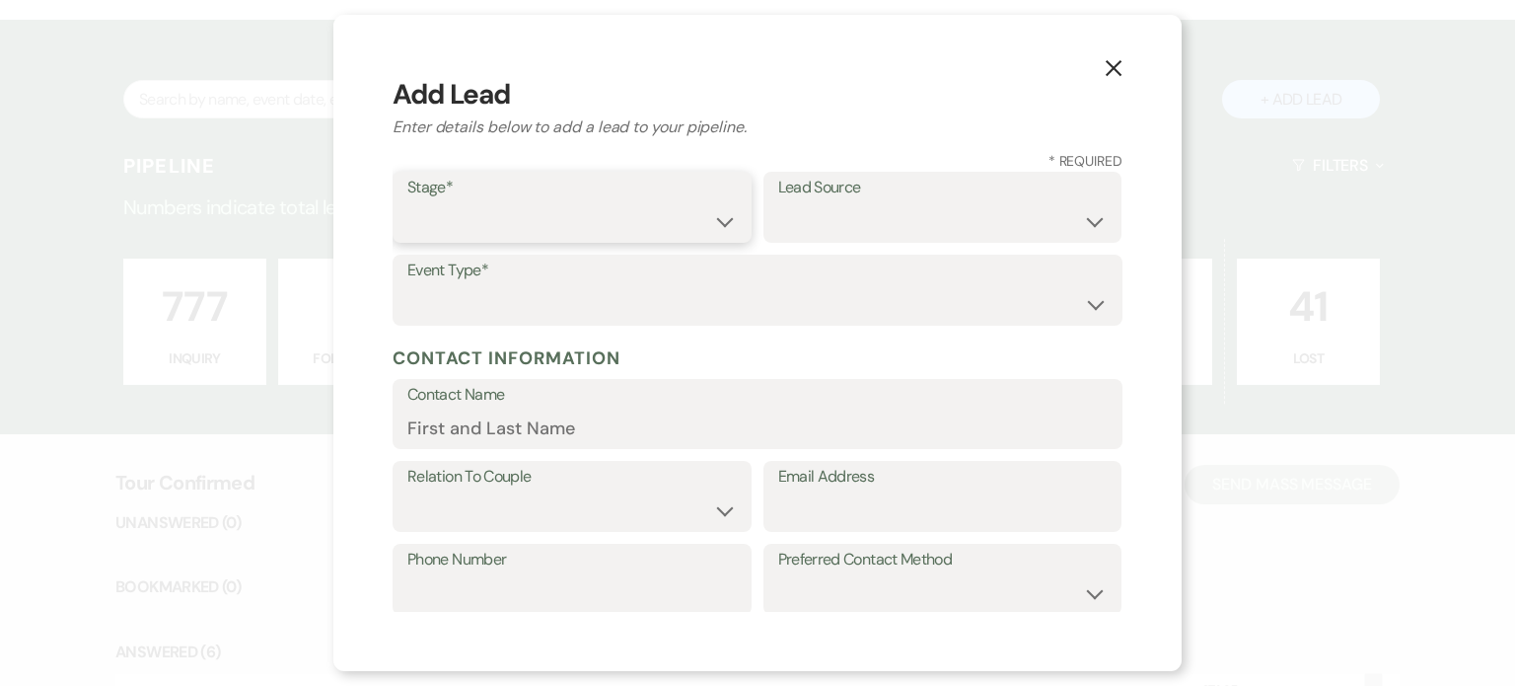
click at [597, 220] on select "Inquiry Follow Up Tour Requested Tour Confirmed Toured Proposal Sent Booked Lost" at bounding box center [571, 221] width 329 height 38
select select "6"
click at [407, 202] on select "Inquiry Follow Up Tour Requested Tour Confirmed Toured Proposal Sent Booked Lost" at bounding box center [571, 221] width 329 height 38
click at [815, 206] on select "Weven Venue Website Instagram Facebook Pinterest Google The Knot Wedding Wire H…" at bounding box center [942, 221] width 329 height 38
select select "12"
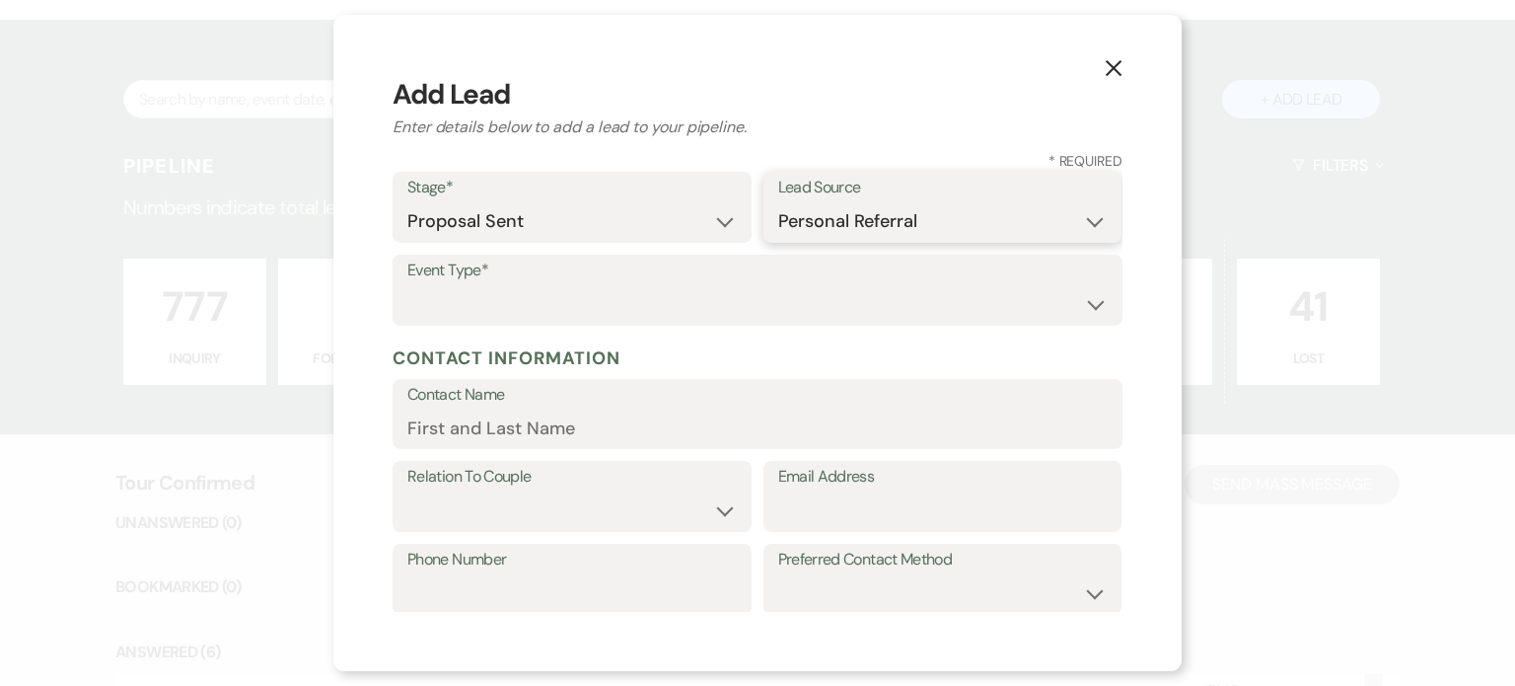
click at [778, 202] on select "Weven Venue Website Instagram Facebook Pinterest Google The Knot Wedding Wire H…" at bounding box center [942, 221] width 329 height 38
click at [540, 312] on select "Wedding Anniversary Party Baby Shower Bachelorette / Bachelor Party Birthday Pa…" at bounding box center [757, 304] width 700 height 38
select select "1"
click at [407, 285] on select "Wedding Anniversary Party Baby Shower Bachelorette / Bachelor Party Birthday Pa…" at bounding box center [757, 304] width 700 height 38
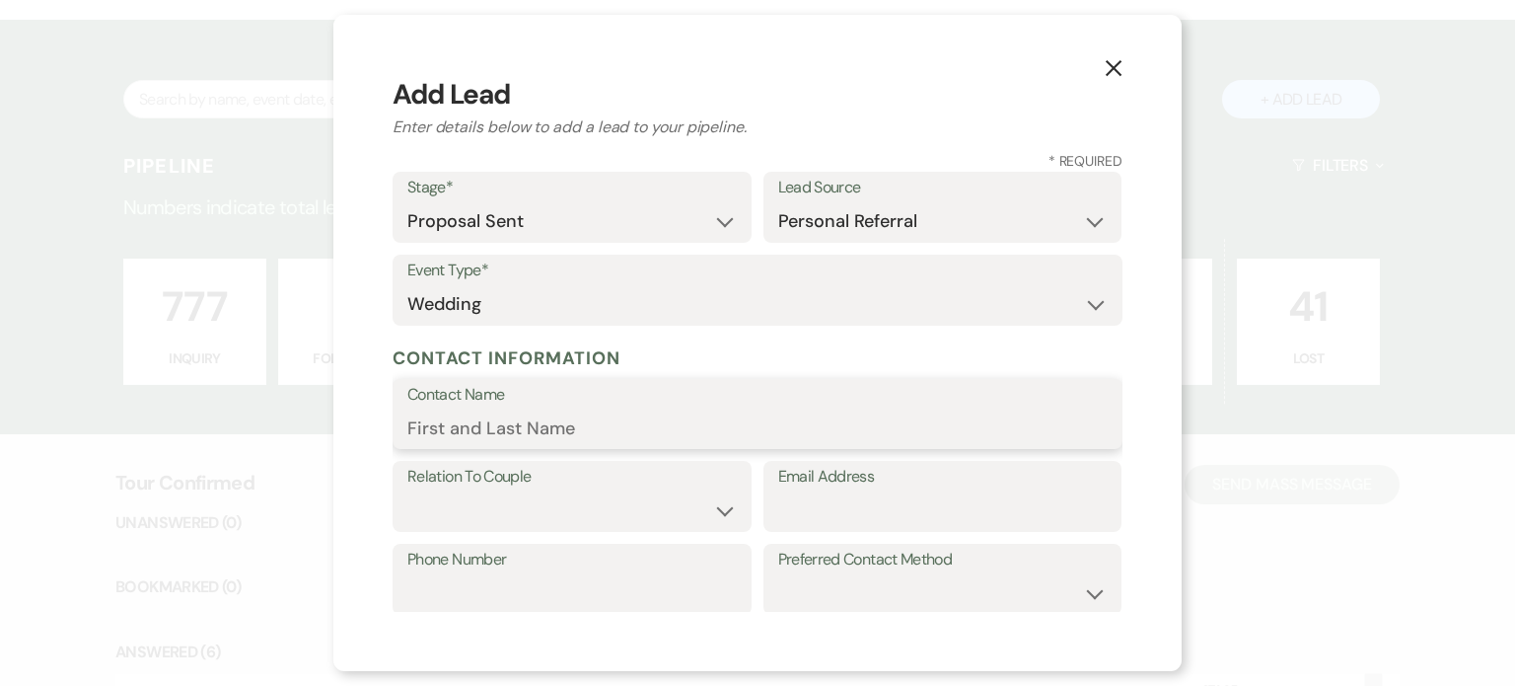
click at [642, 425] on input "Contact Name" at bounding box center [757, 427] width 700 height 38
type input "[PERSON_NAME]"
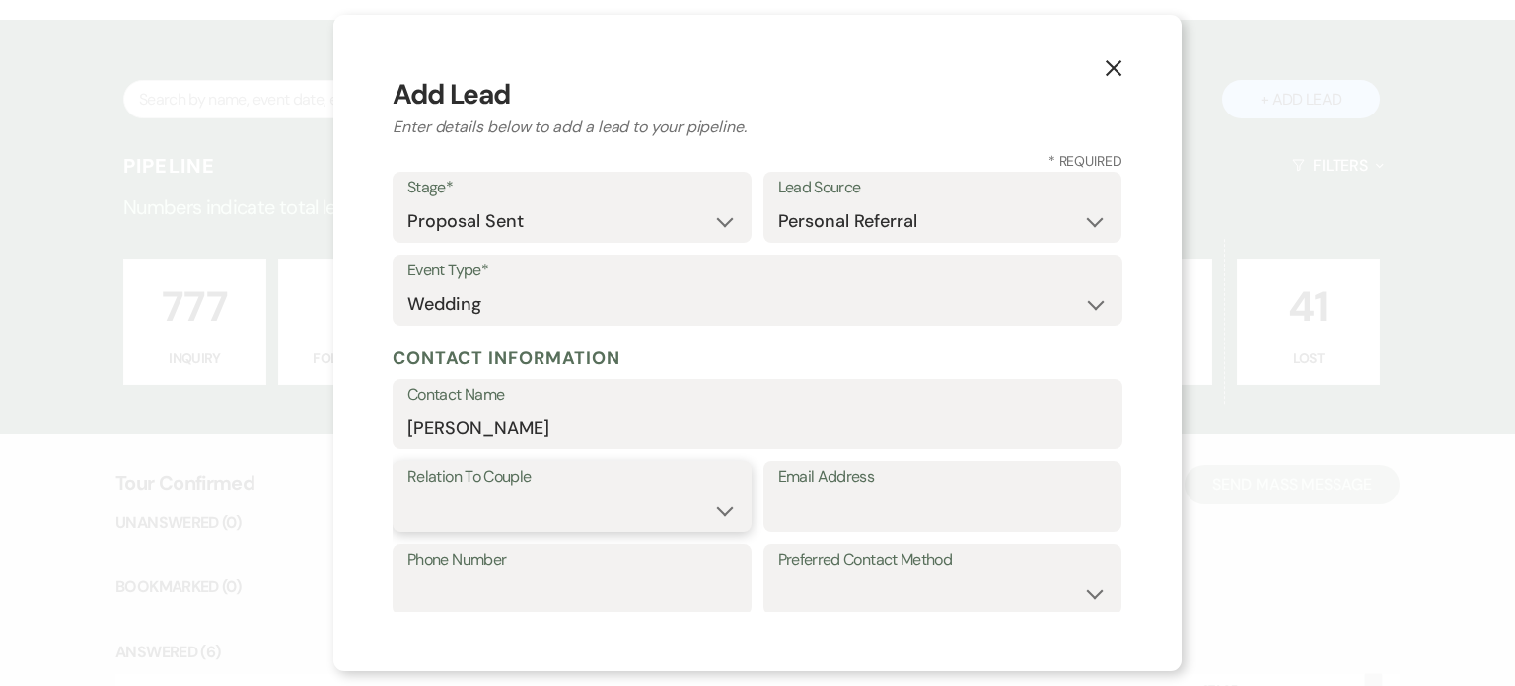
click at [649, 510] on select "Couple Planner Parent of Couple Family Member Friend Other" at bounding box center [571, 510] width 329 height 38
select select "1"
click at [407, 491] on select "Couple Planner Parent of Couple Family Member Friend Other" at bounding box center [571, 510] width 329 height 38
click at [864, 512] on input "Email Address" at bounding box center [942, 510] width 329 height 38
paste input "[EMAIL_ADDRESS][DOMAIN_NAME]"
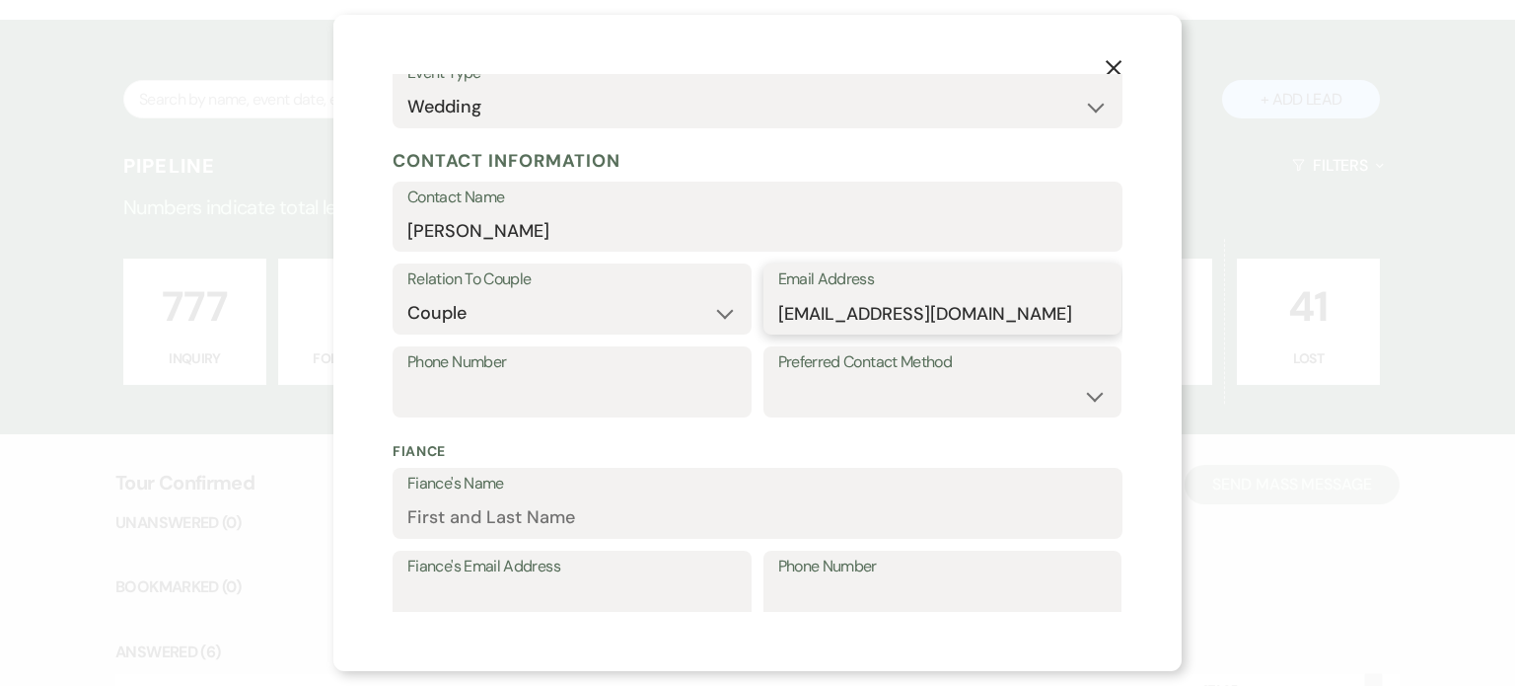
scroll to position [395, 0]
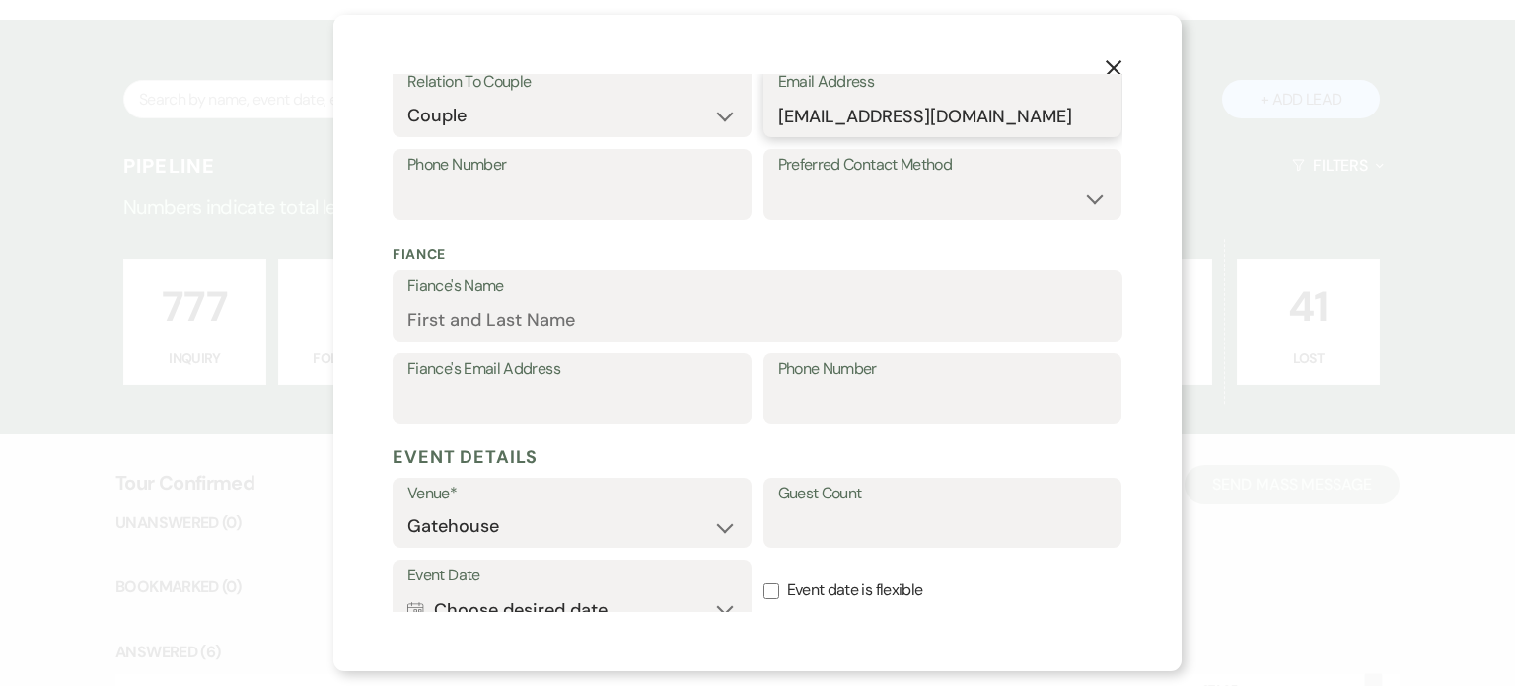
type input "[EMAIL_ADDRESS][DOMAIN_NAME]"
click at [490, 322] on input "Fiance's Name" at bounding box center [757, 320] width 700 height 38
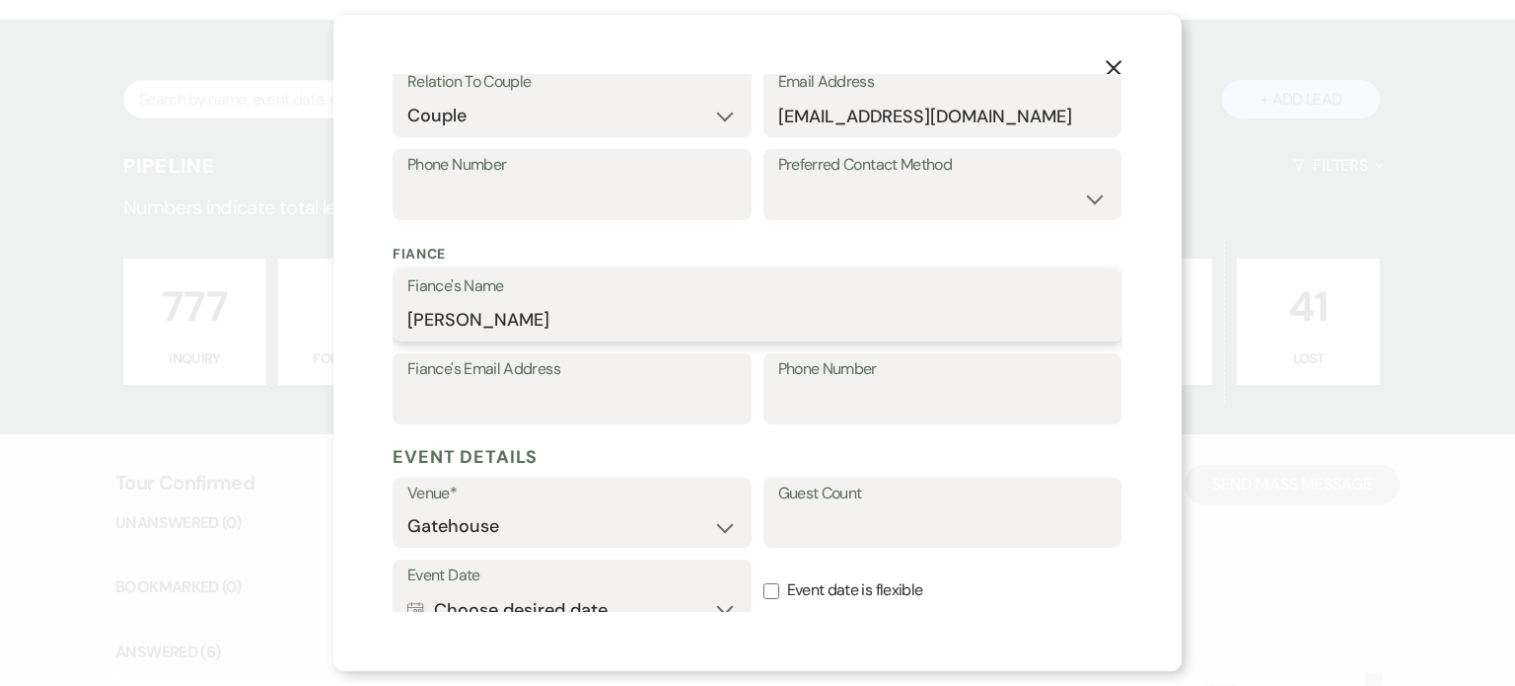
click at [499, 322] on input "[PERSON_NAME]" at bounding box center [757, 320] width 700 height 38
type input "[PERSON_NAME]"
click at [617, 404] on input "Fiance's Email Address" at bounding box center [571, 403] width 329 height 38
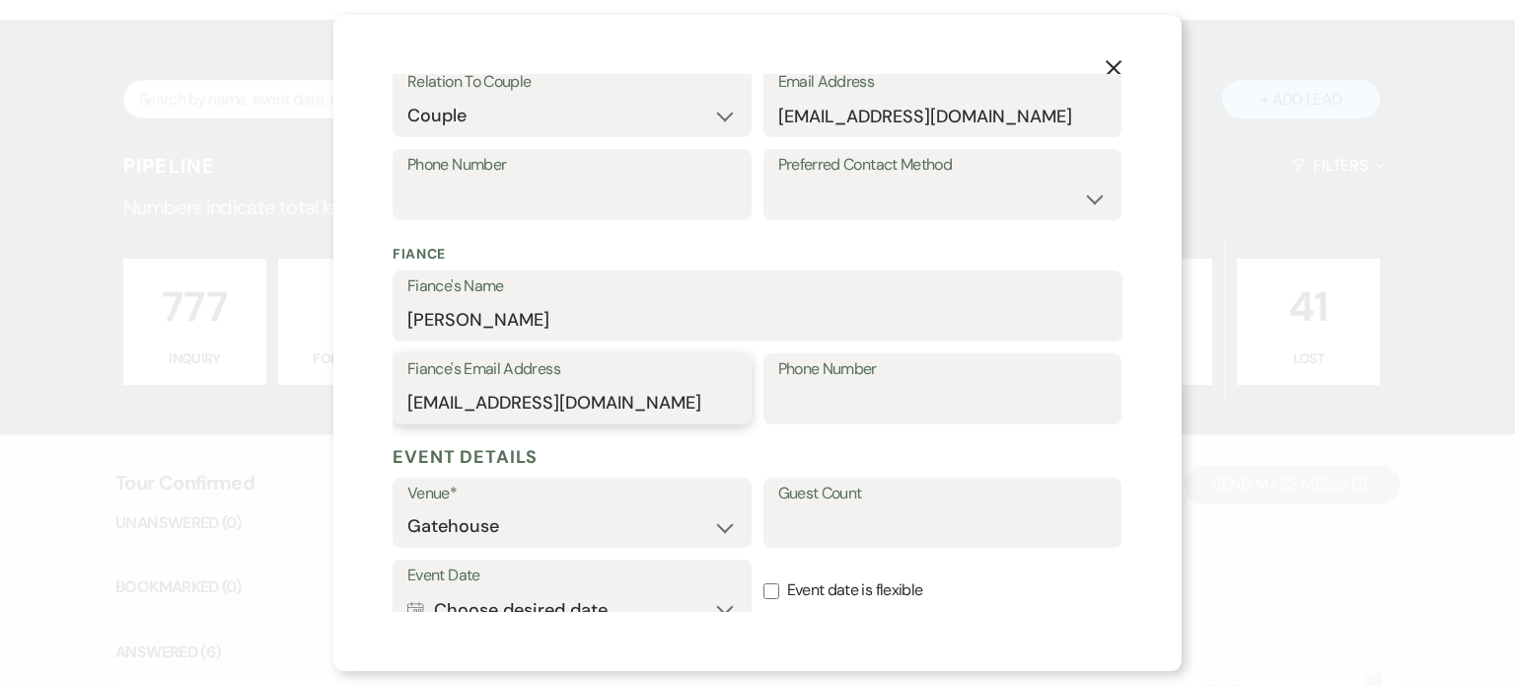
type input "[EMAIL_ADDRESS][DOMAIN_NAME]"
click at [849, 408] on input "Phone Number" at bounding box center [942, 403] width 329 height 38
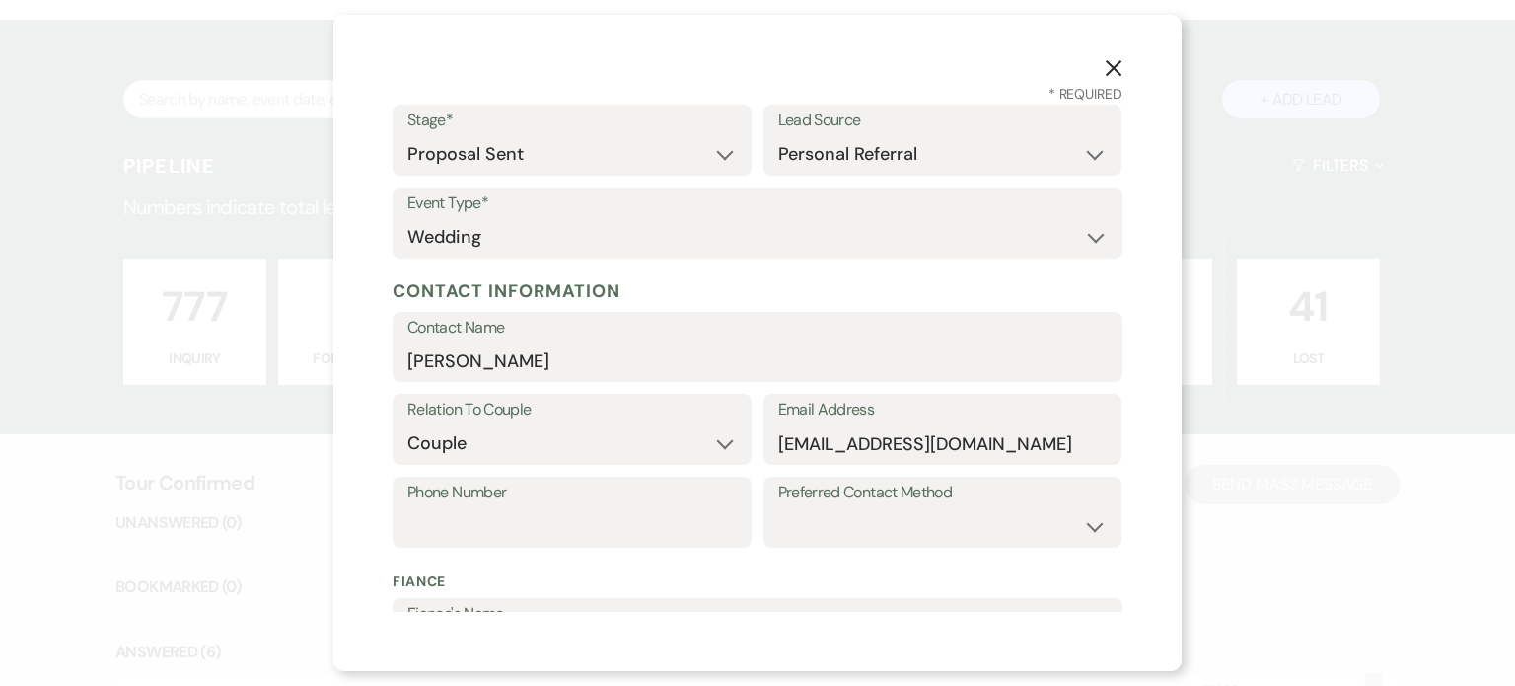
scroll to position [99, 0]
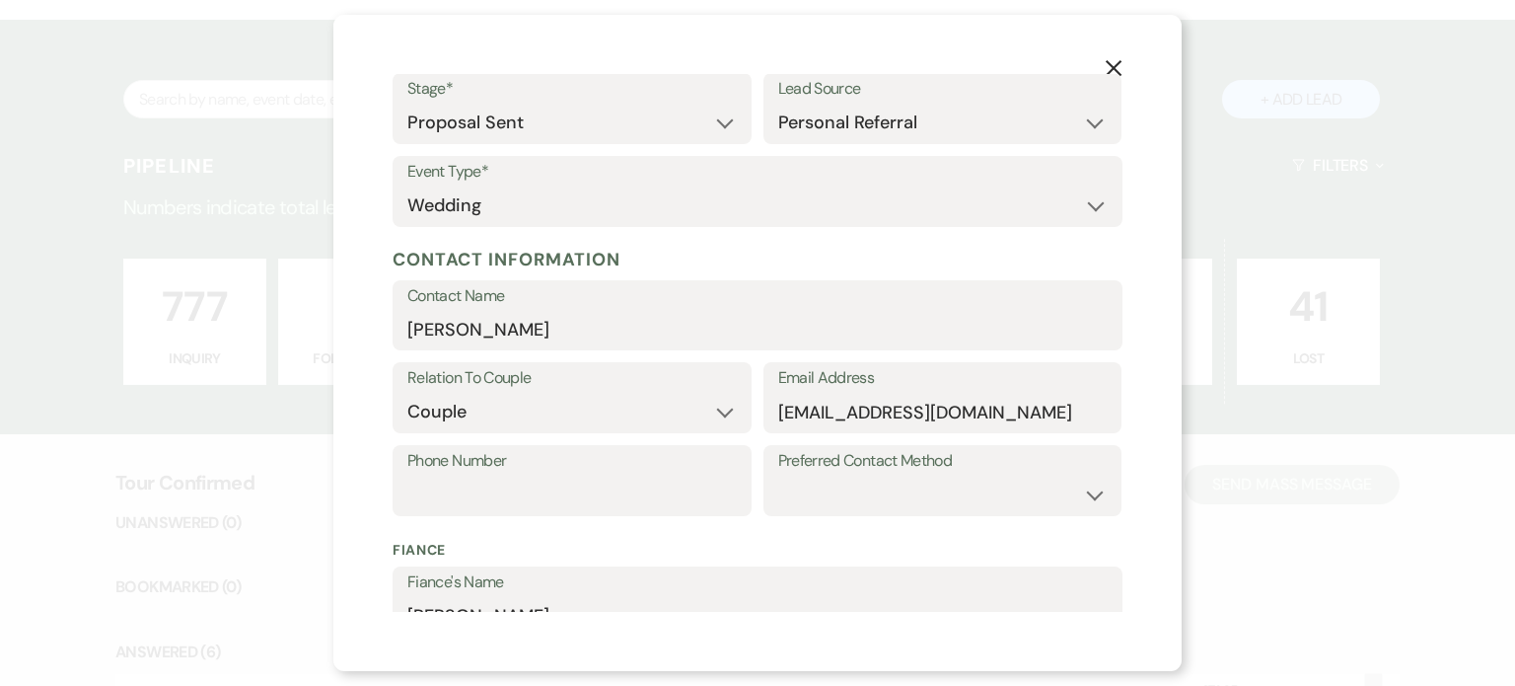
type input "9855181705"
click at [483, 492] on input "Phone Number" at bounding box center [571, 494] width 329 height 38
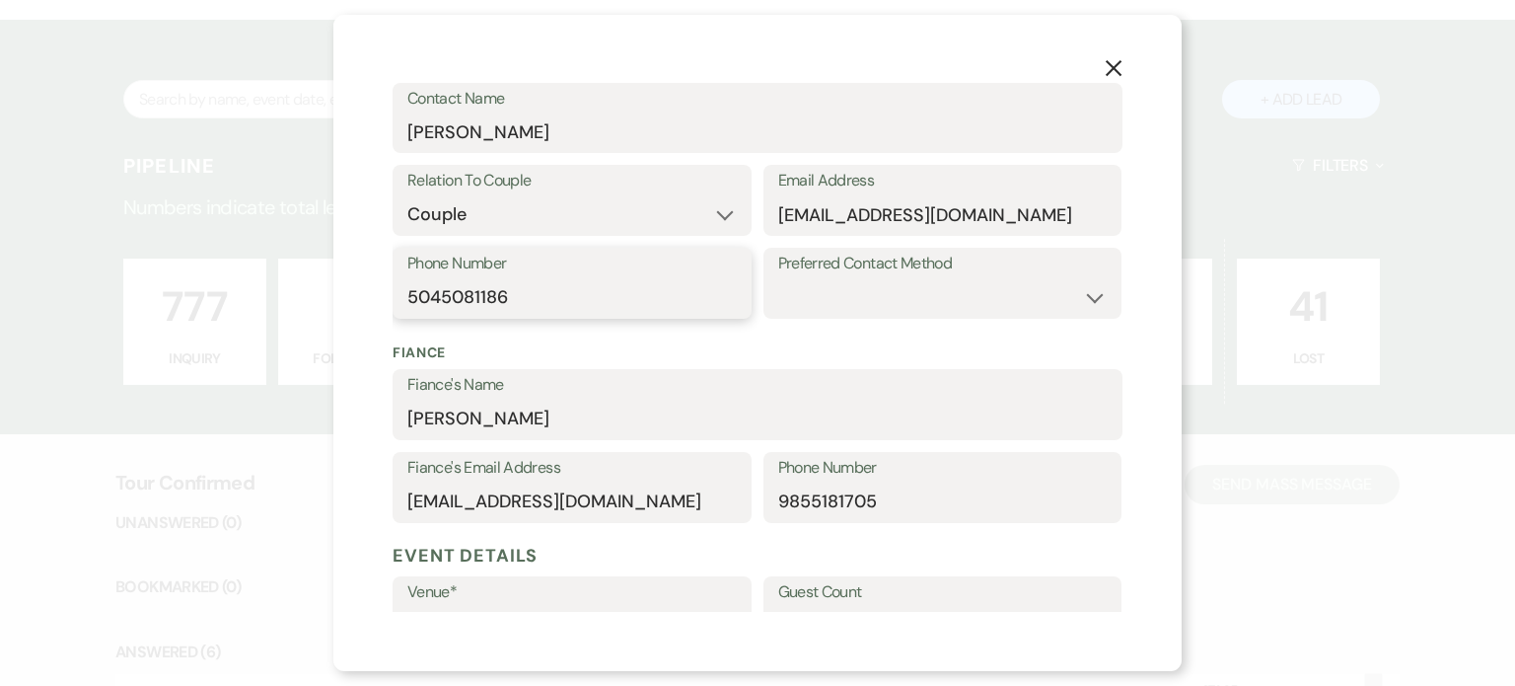
scroll to position [592, 0]
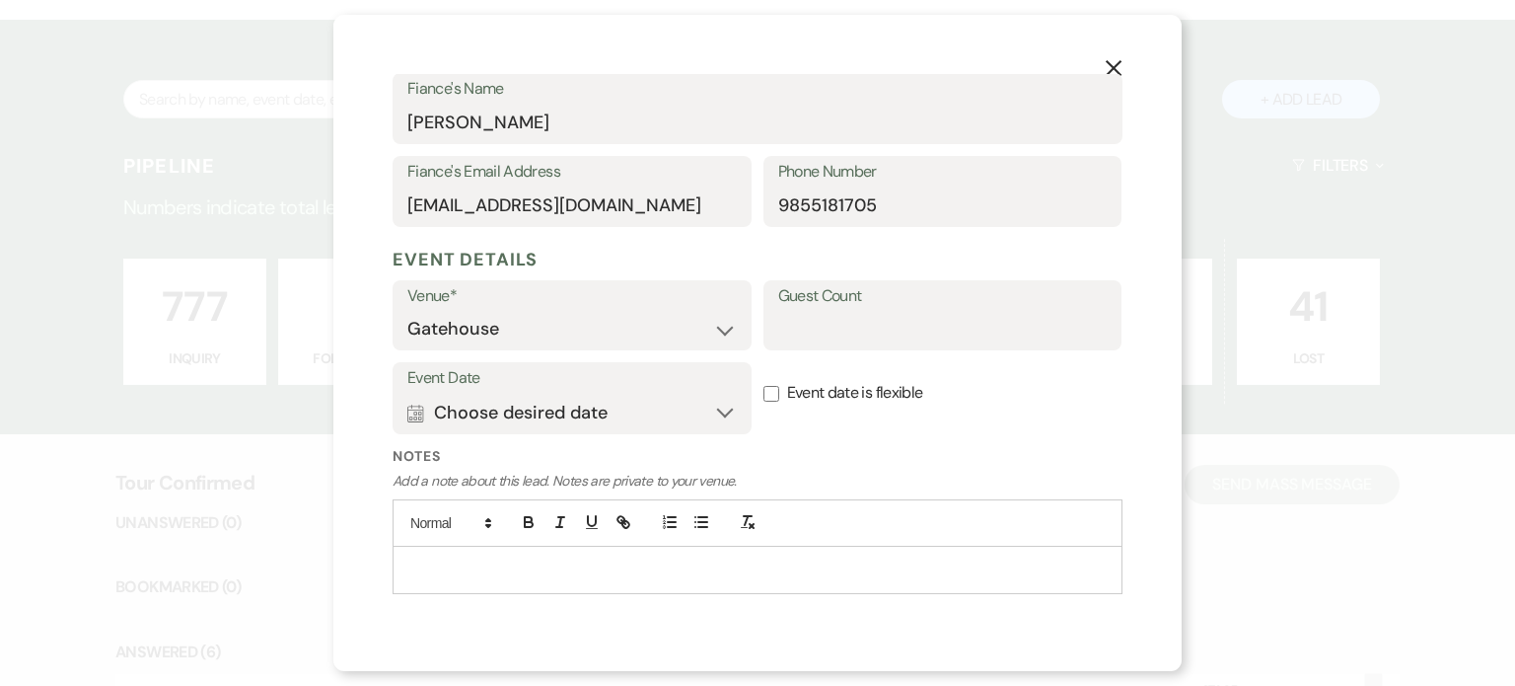
type input "5045081186"
click at [431, 412] on button "Calendar Choose desired date Expand" at bounding box center [571, 412] width 329 height 39
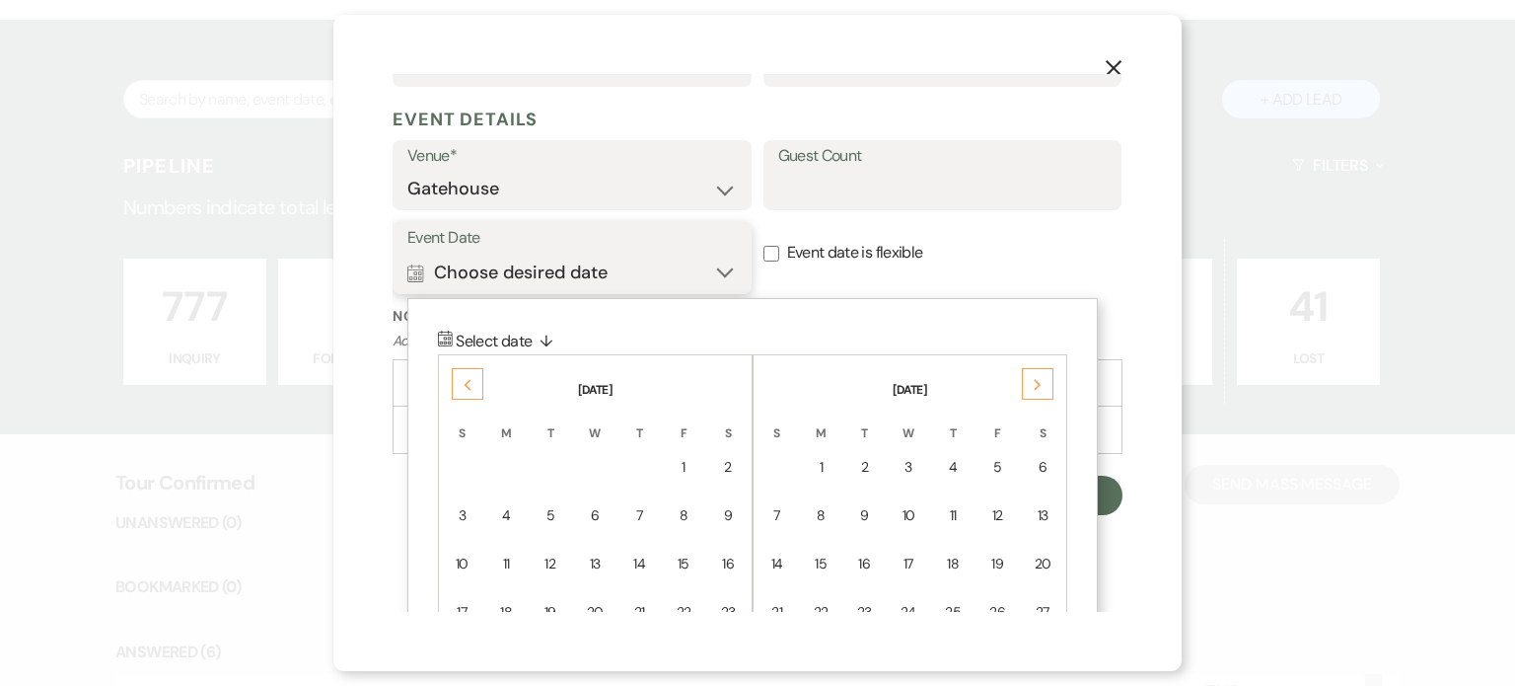
scroll to position [830, 0]
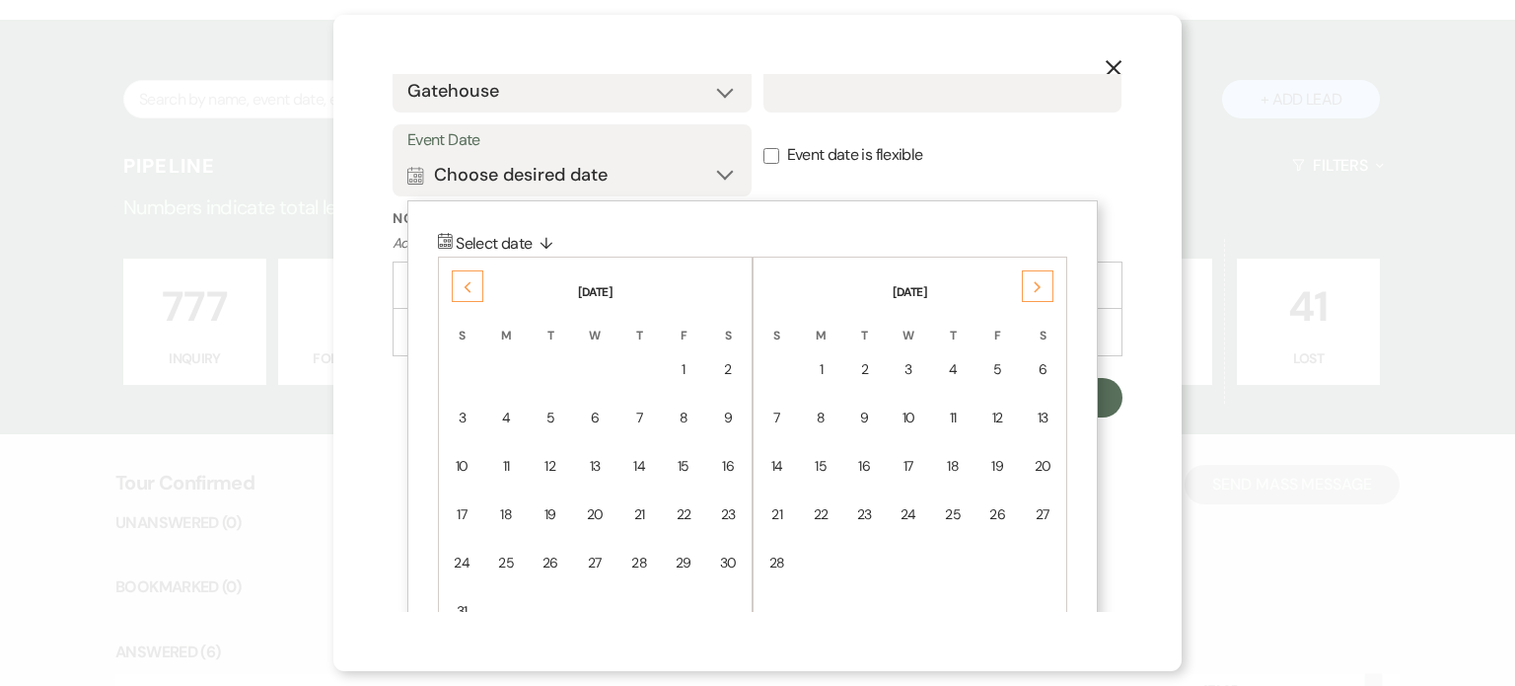
click at [471, 284] on icon "Previous" at bounding box center [468, 287] width 10 height 12
click at [472, 284] on icon "Previous" at bounding box center [468, 287] width 10 height 12
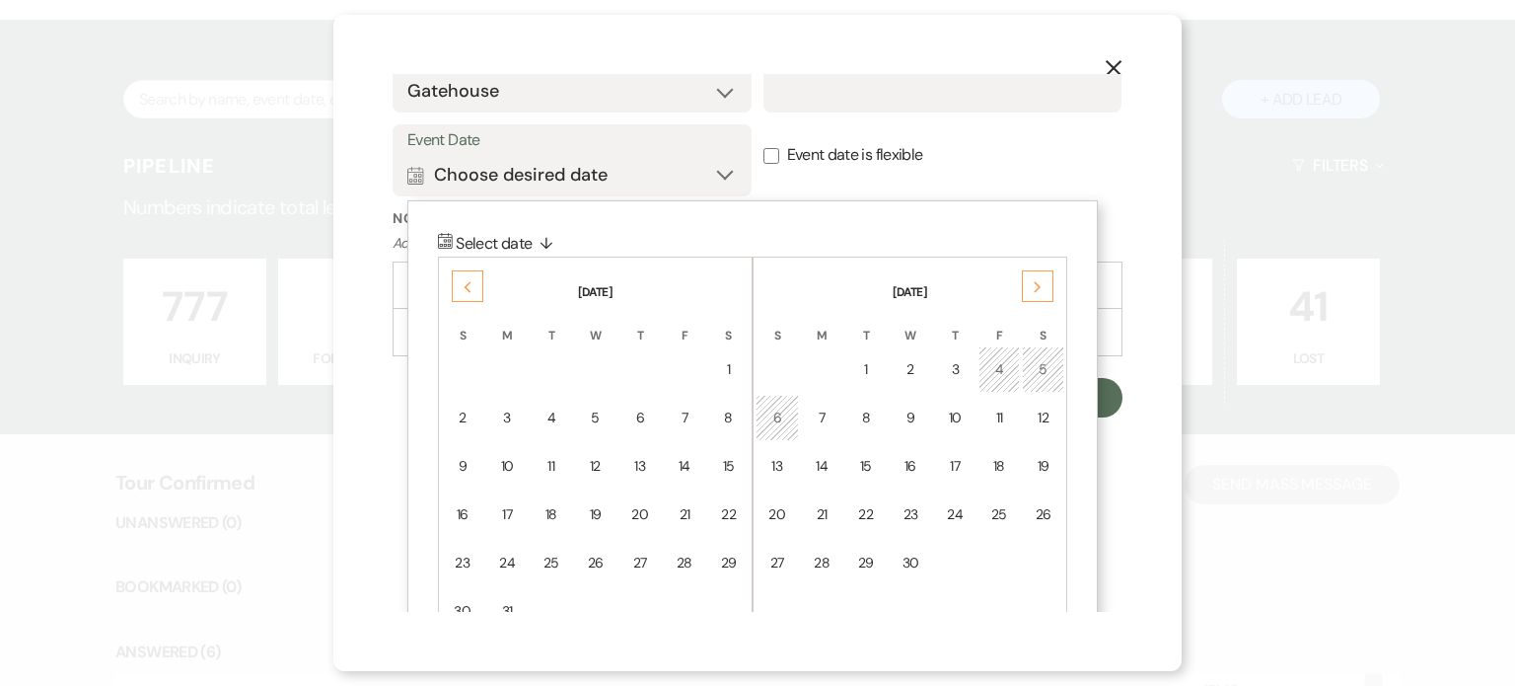
click at [472, 284] on icon "Previous" at bounding box center [468, 287] width 10 height 12
click at [731, 507] on div "25" at bounding box center [728, 514] width 17 height 21
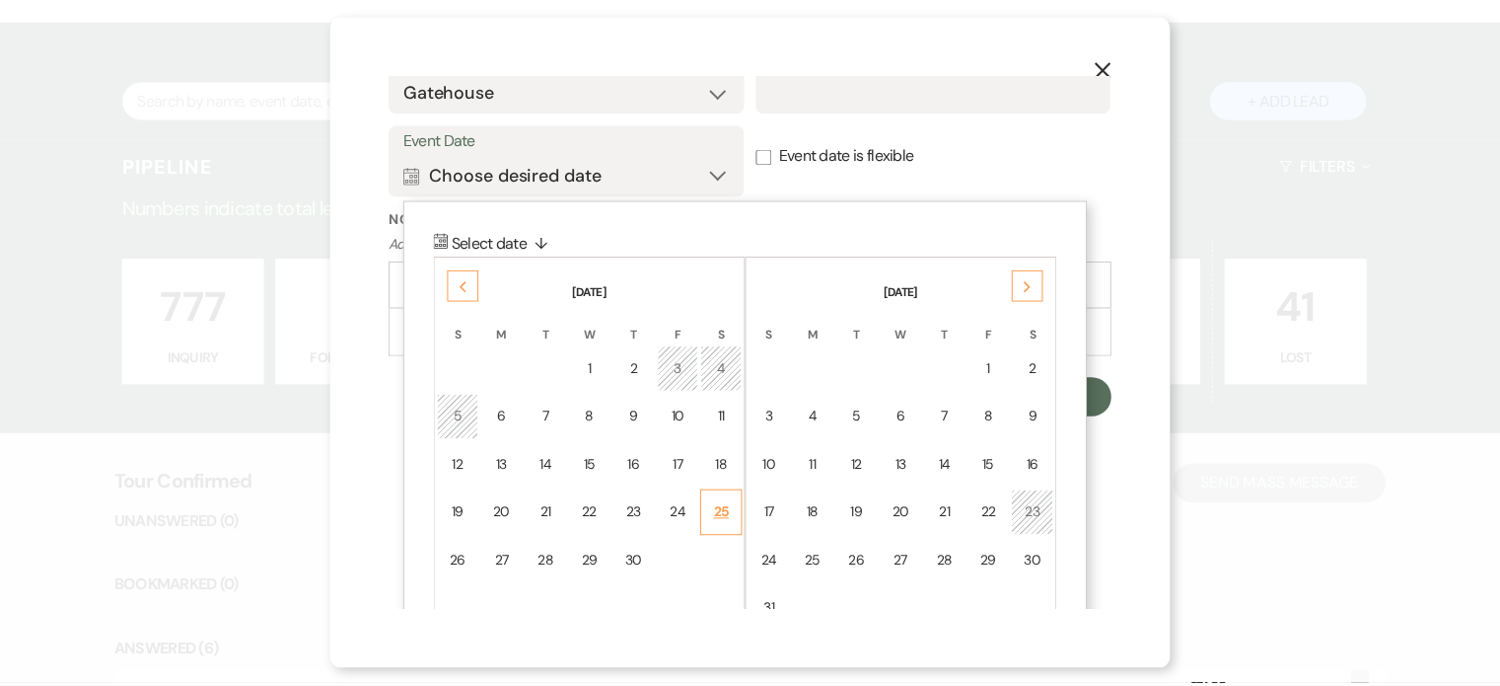
scroll to position [632, 0]
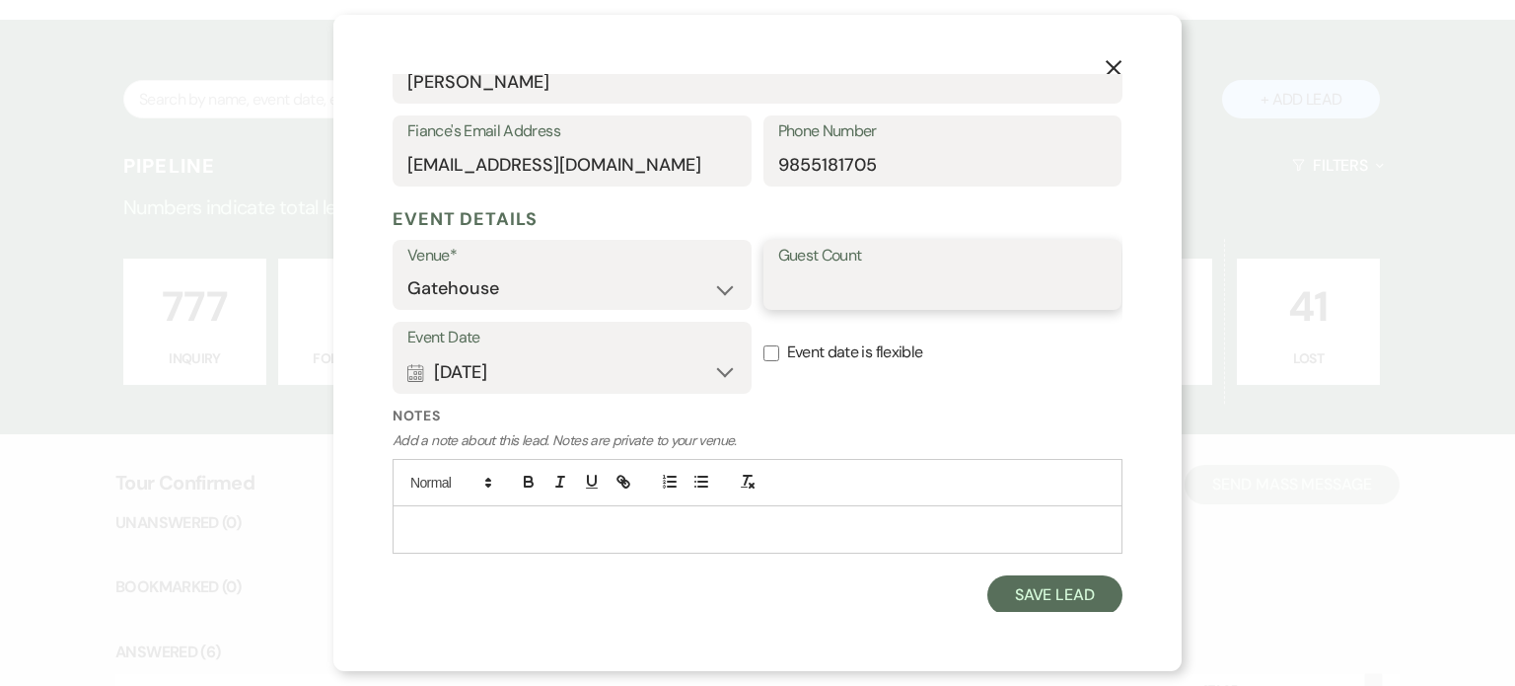
click at [823, 291] on input "Guest Count" at bounding box center [942, 288] width 329 height 38
type input "75"
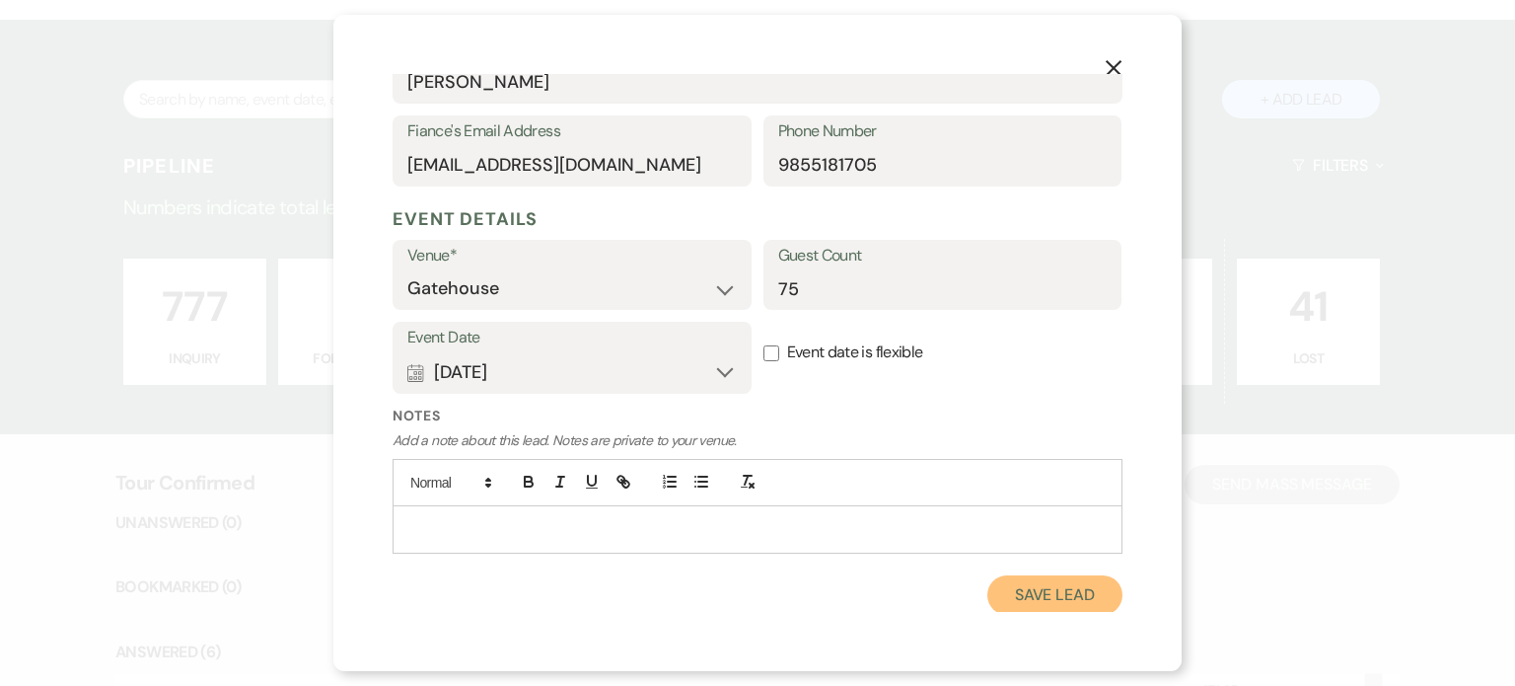
click at [1042, 605] on button "Save Lead" at bounding box center [1055, 594] width 135 height 39
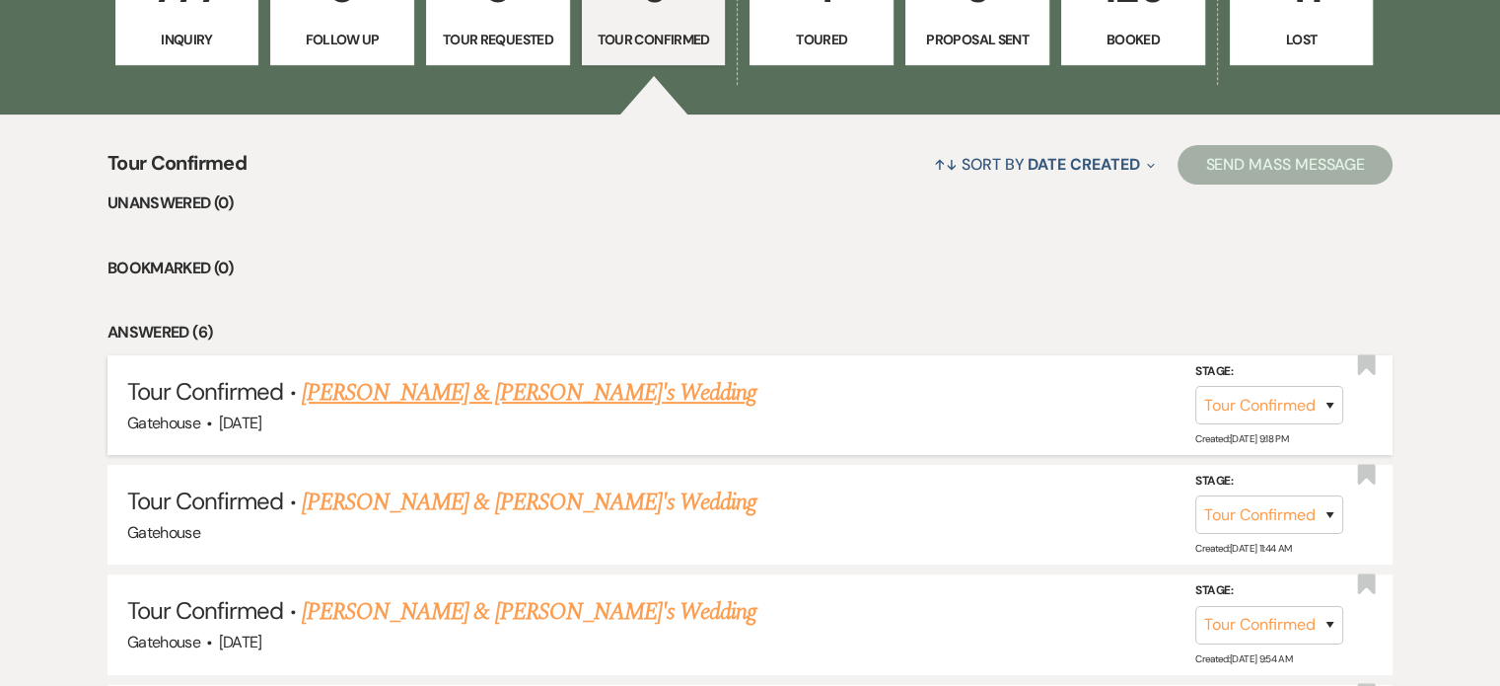
scroll to position [434, 0]
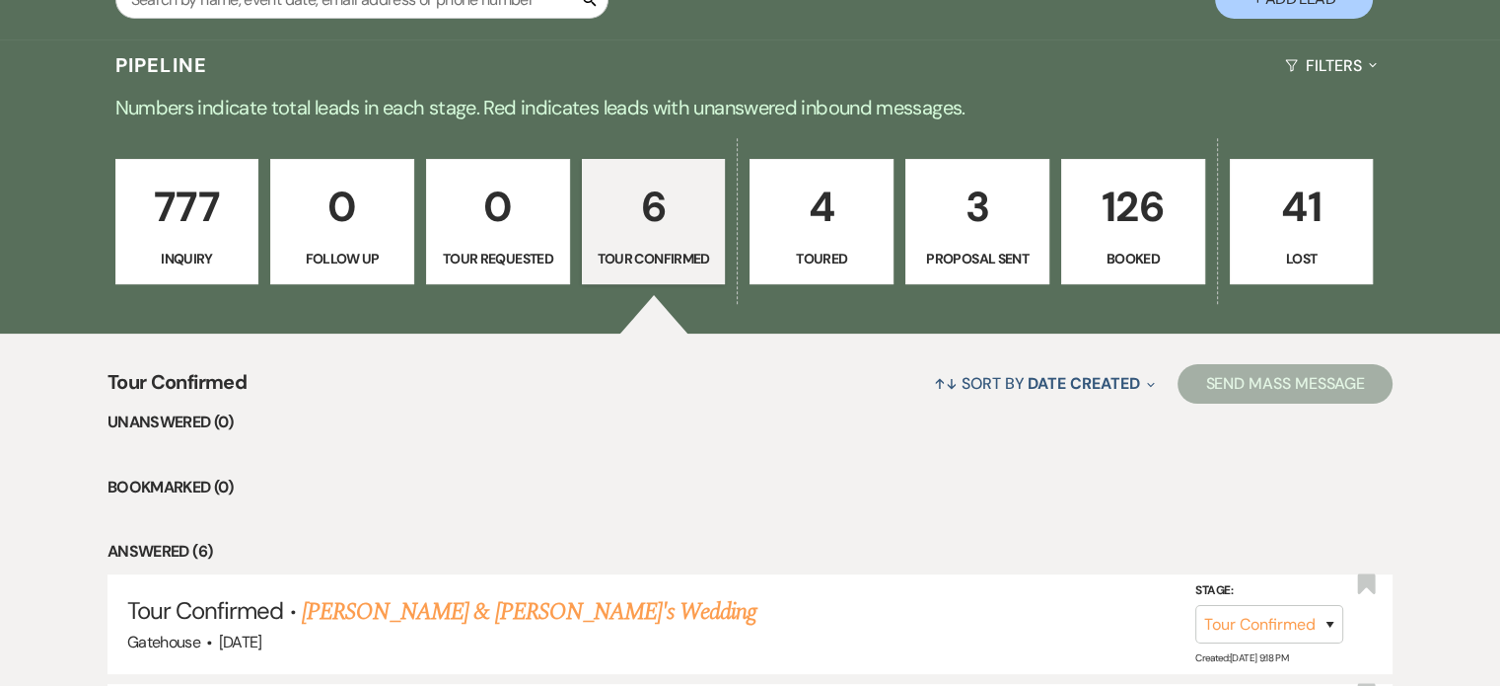
click at [987, 239] on p "3" at bounding box center [977, 207] width 118 height 66
select select "6"
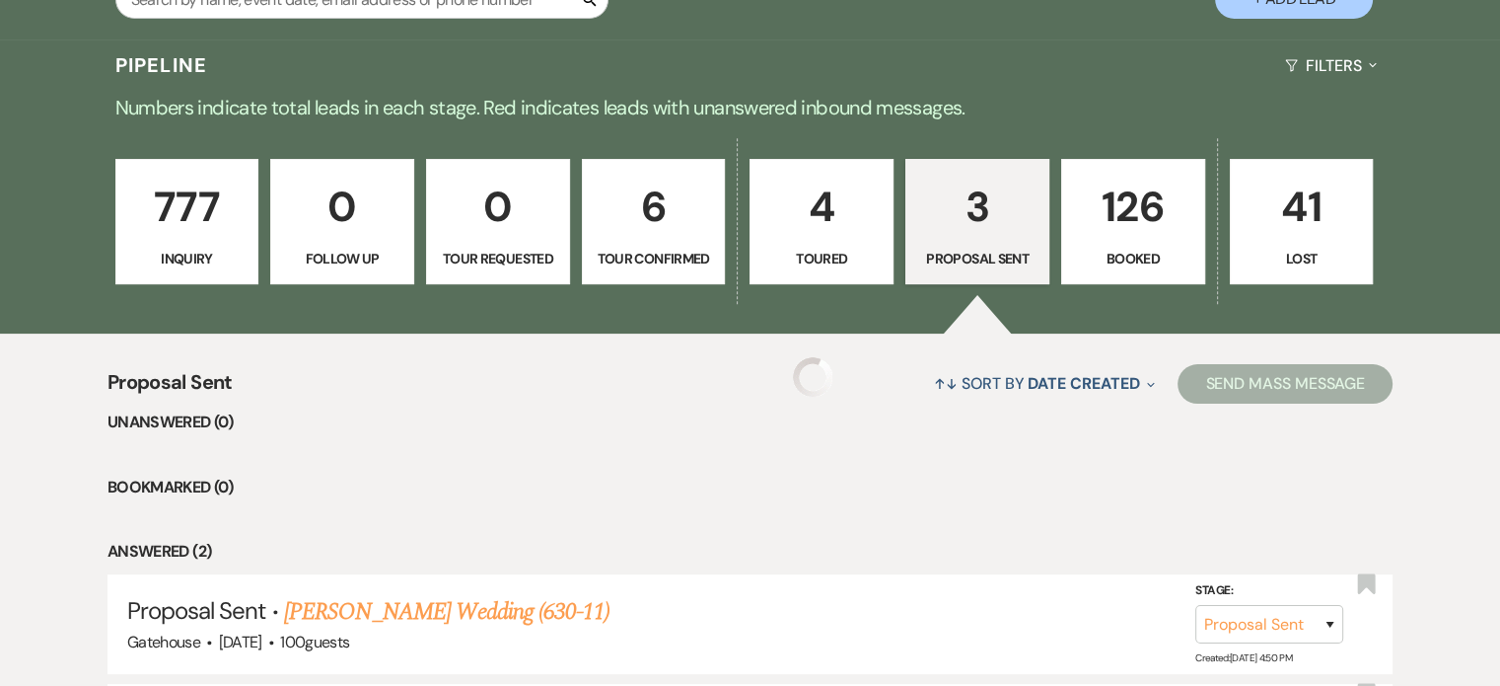
select select "6"
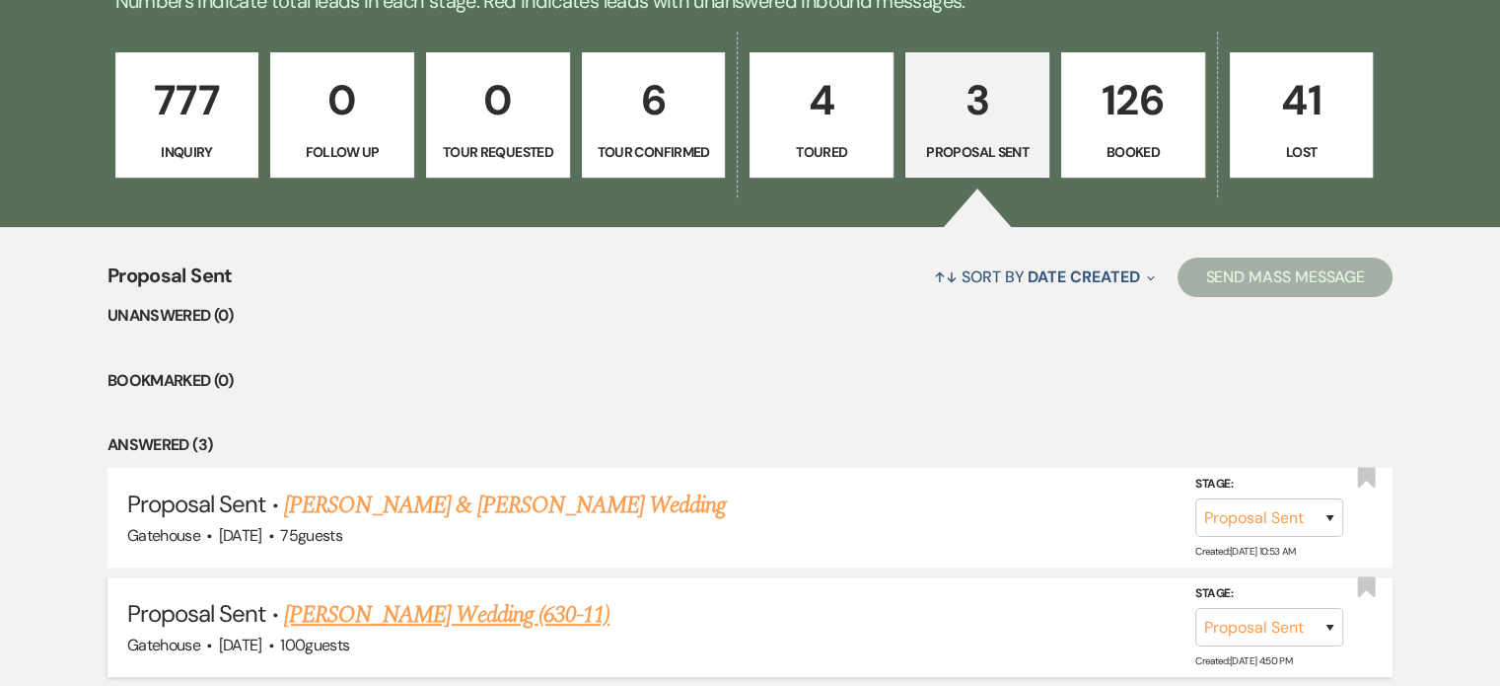
scroll to position [730, 0]
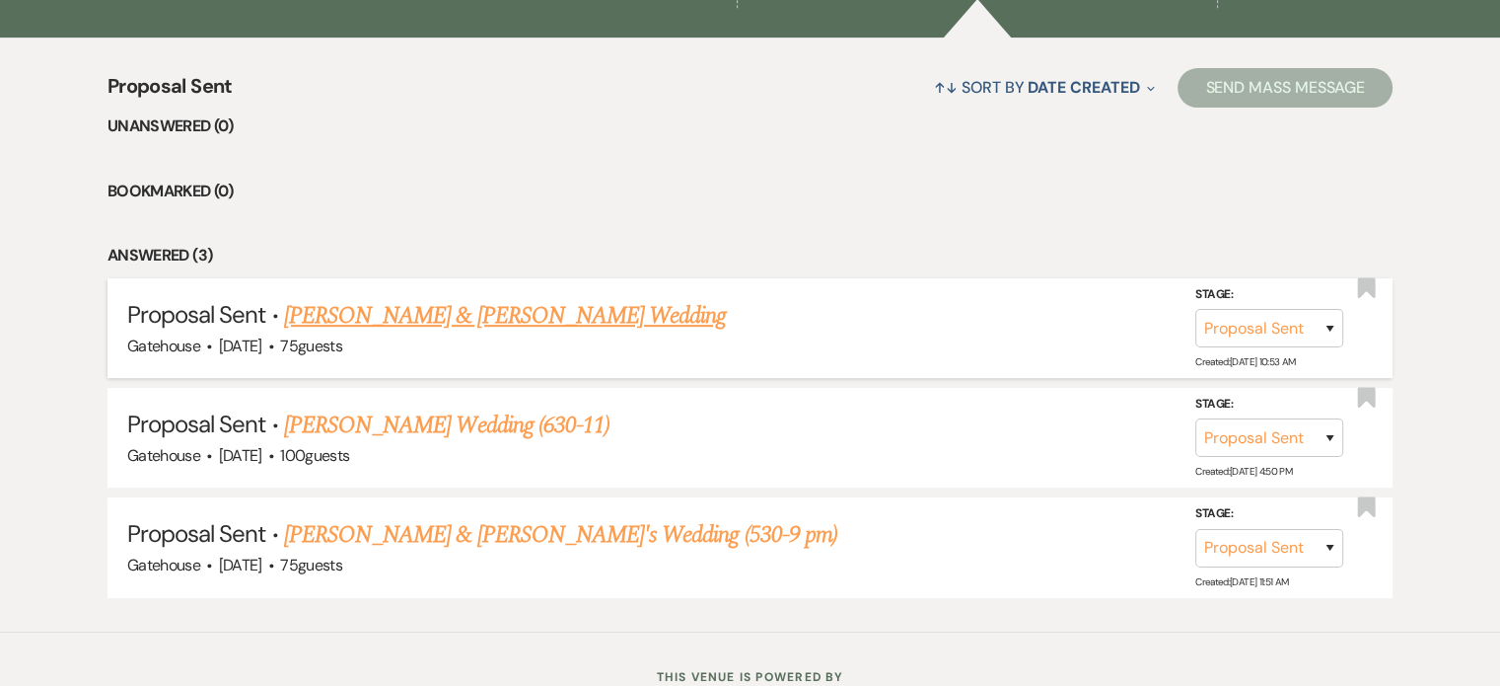
click at [488, 311] on link "[PERSON_NAME] & [PERSON_NAME] Wedding" at bounding box center [505, 316] width 442 height 36
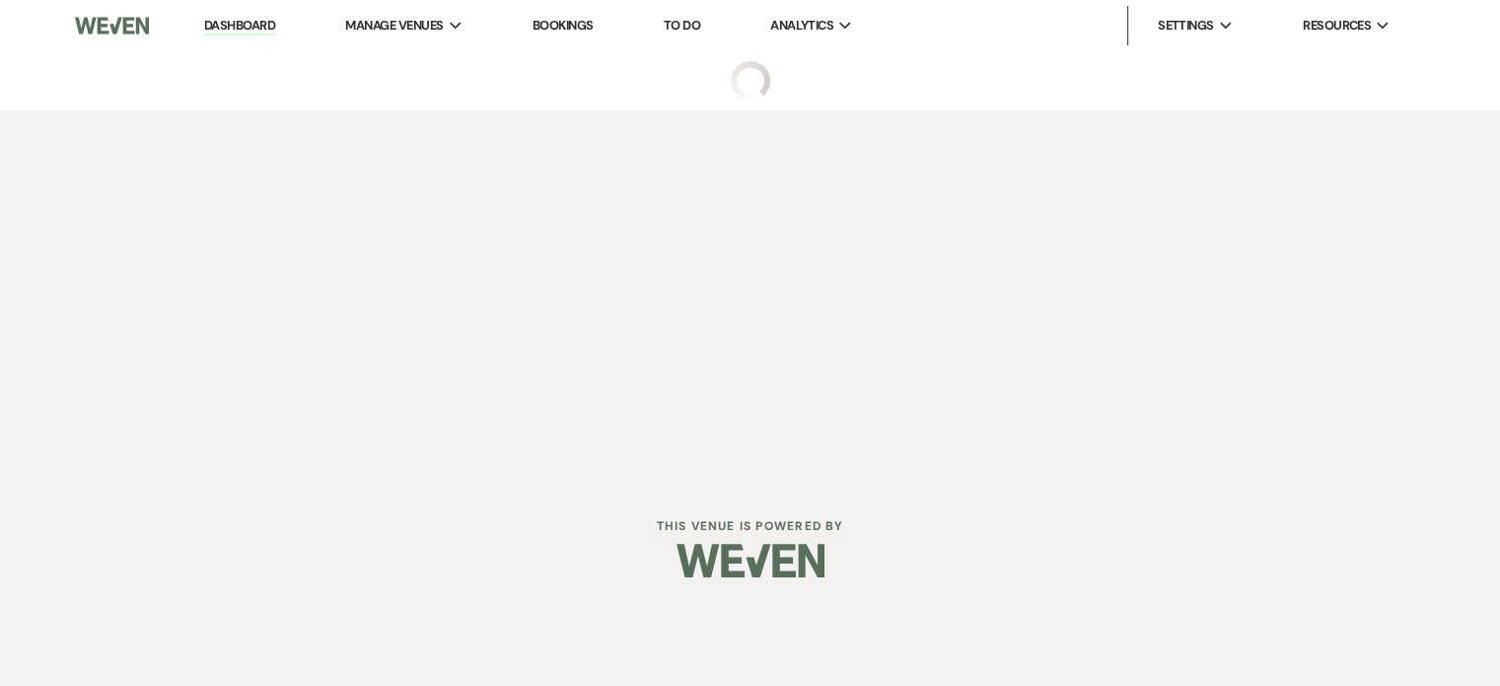
select select "6"
select select "12"
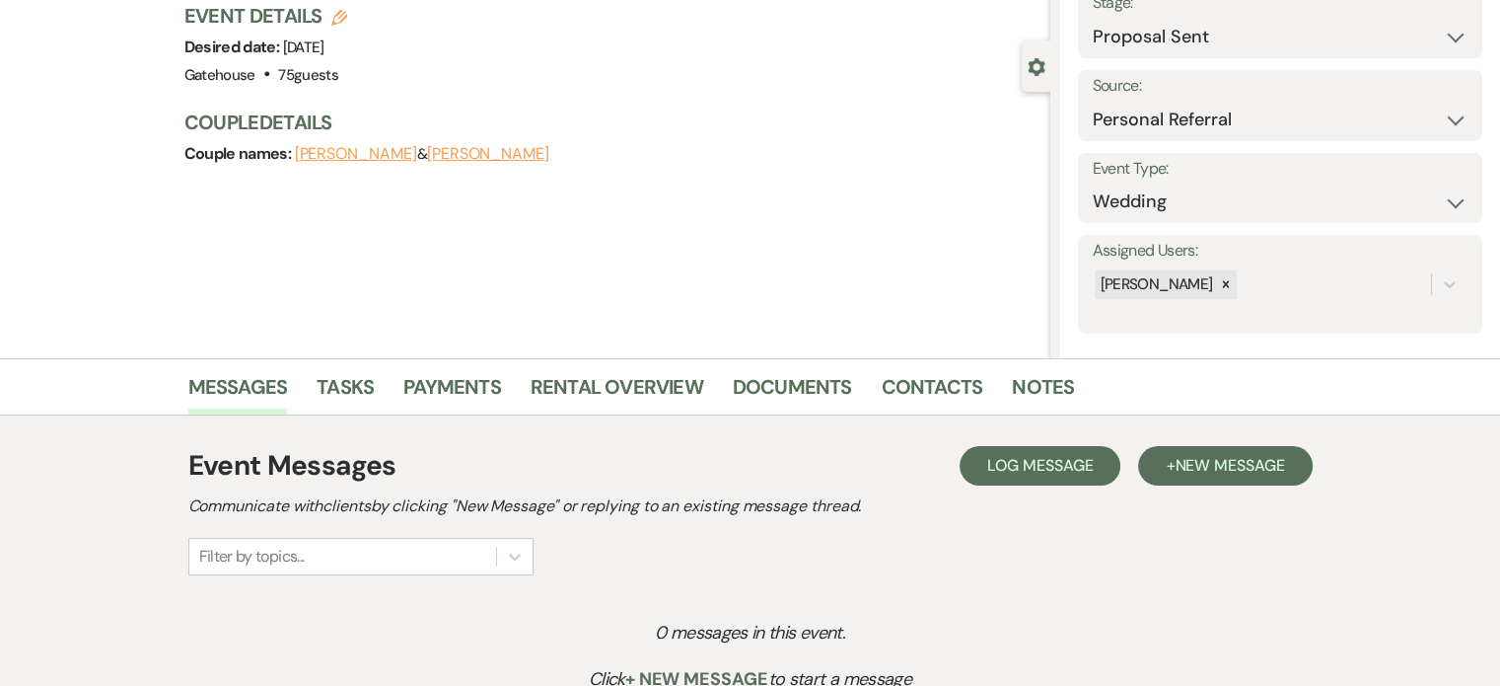
scroll to position [38, 0]
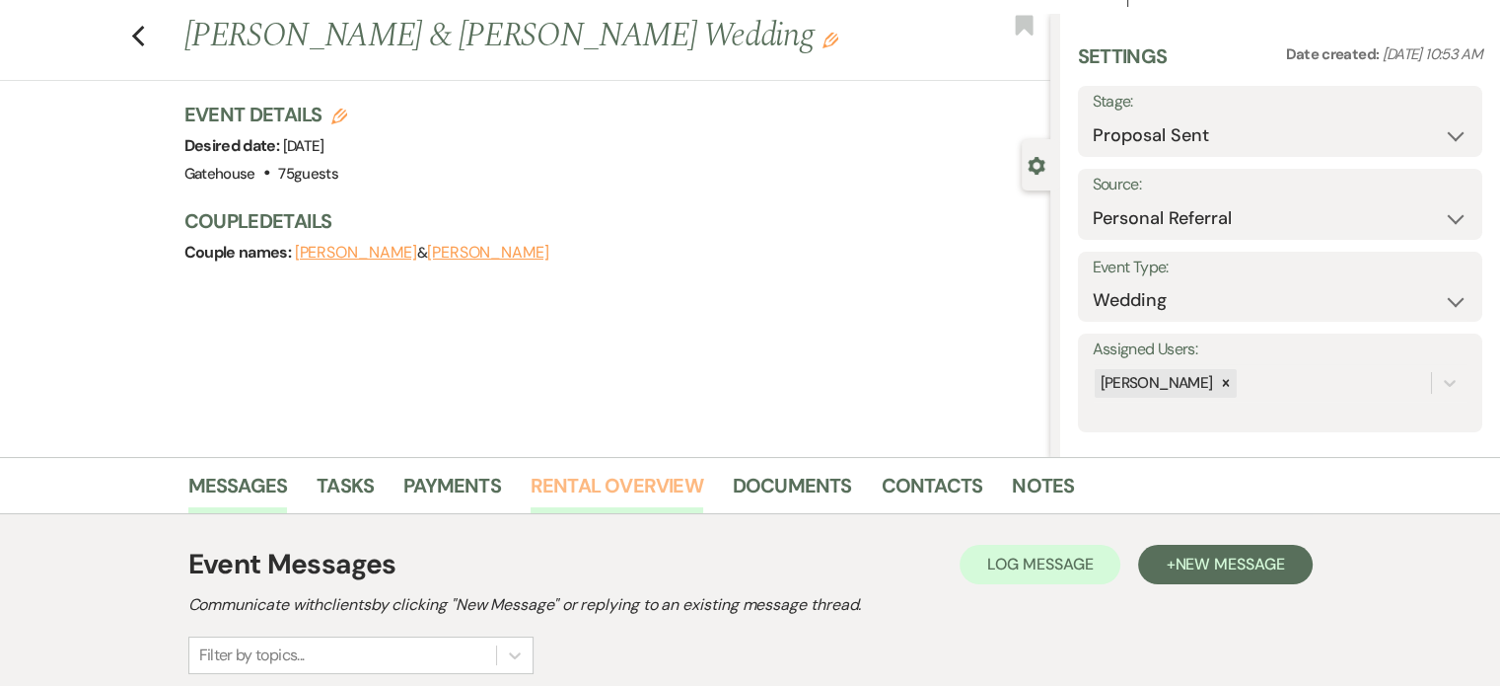
click at [646, 479] on link "Rental Overview" at bounding box center [617, 491] width 173 height 43
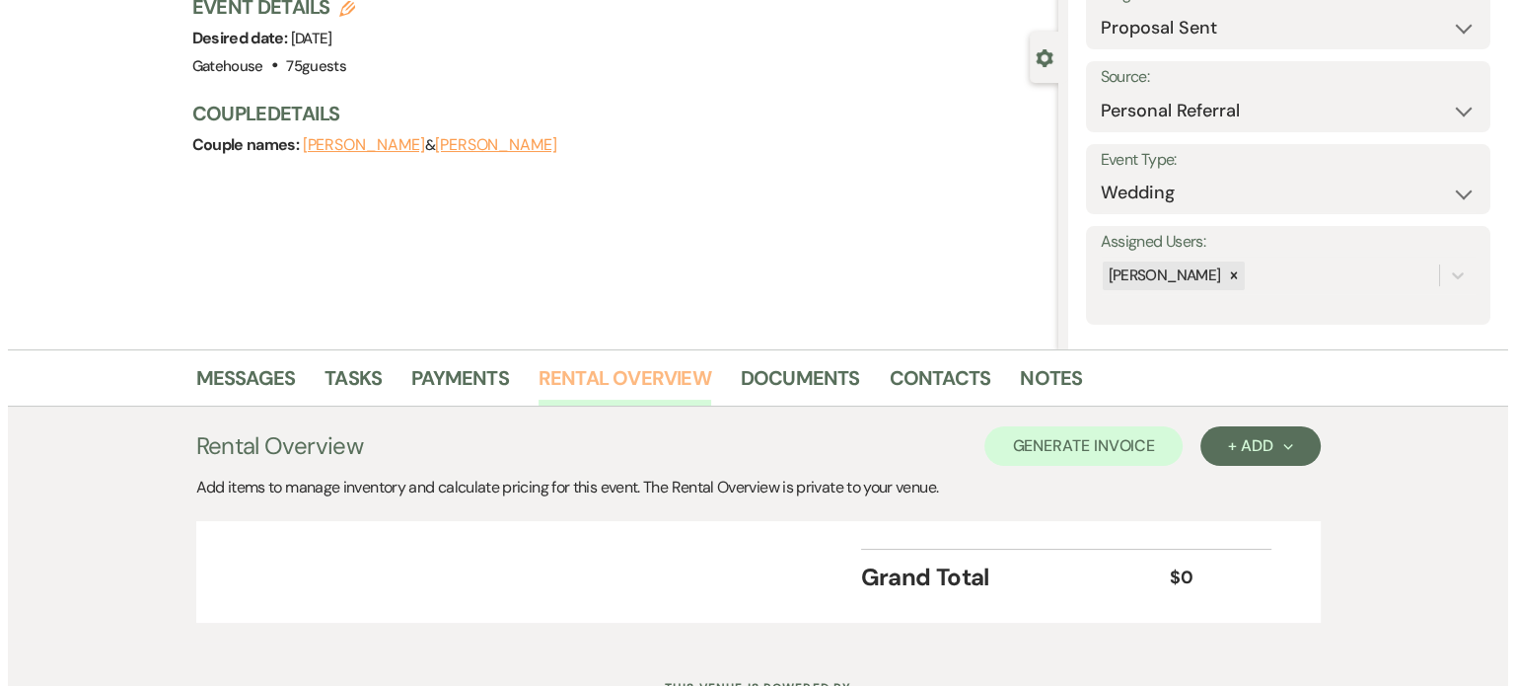
scroll to position [229, 0]
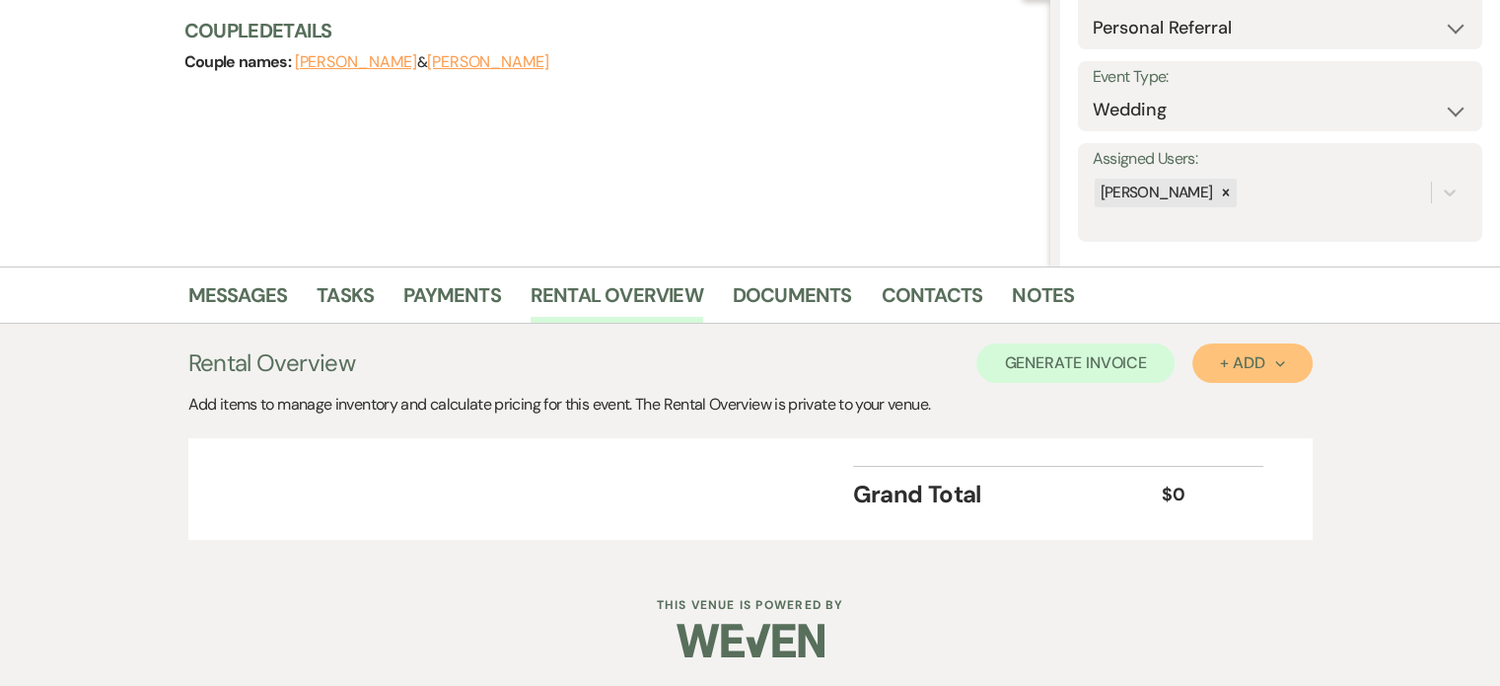
click at [1243, 355] on div "+ Add Next" at bounding box center [1252, 363] width 64 height 16
click at [1255, 434] on button "Category" at bounding box center [1245, 438] width 104 height 31
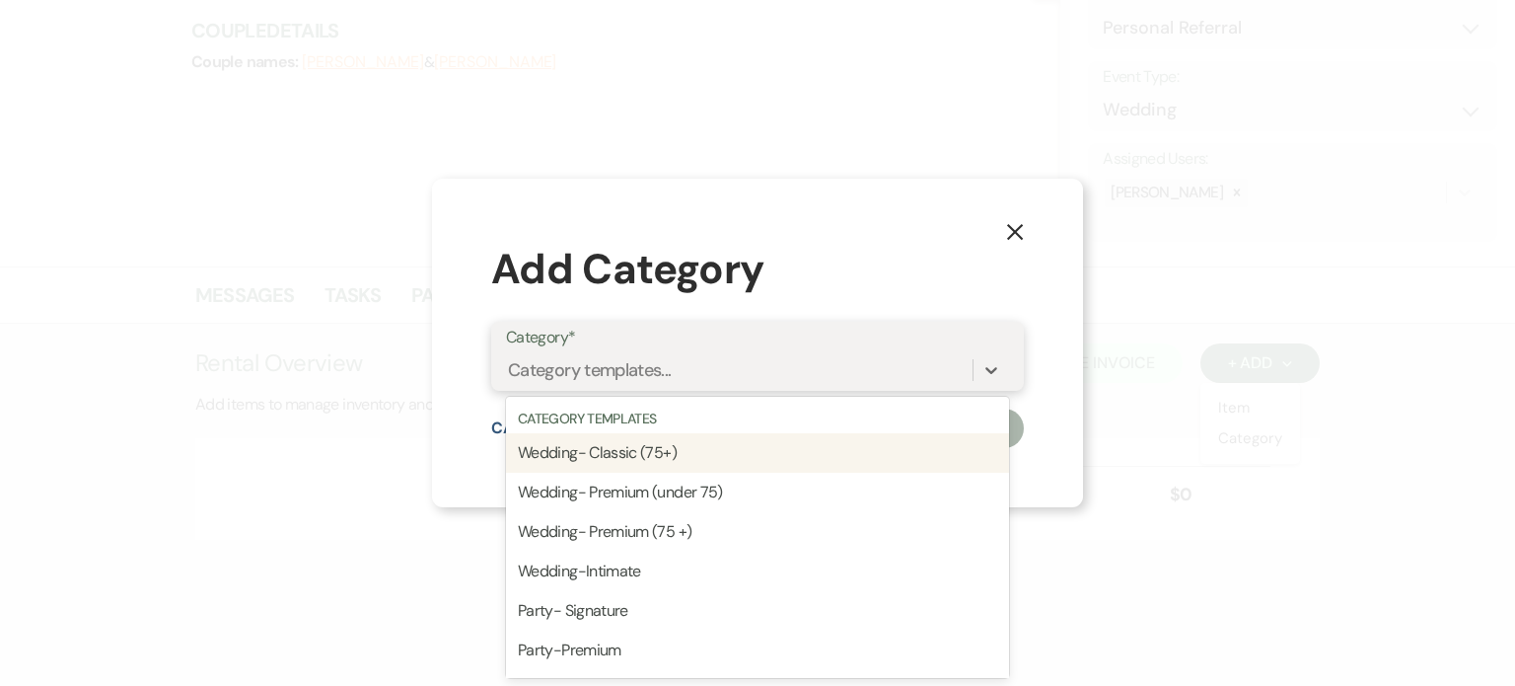
click at [647, 364] on div "Category templates..." at bounding box center [590, 370] width 164 height 27
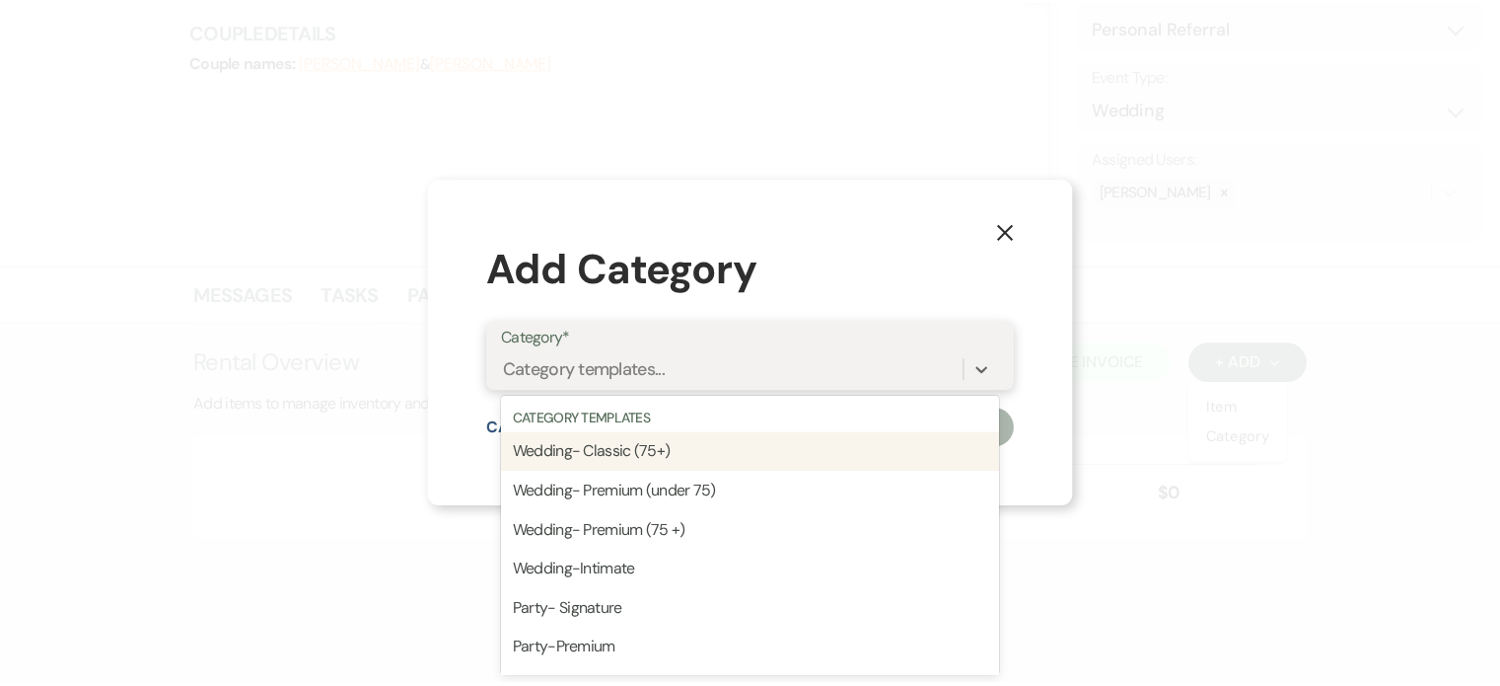
scroll to position [0, 0]
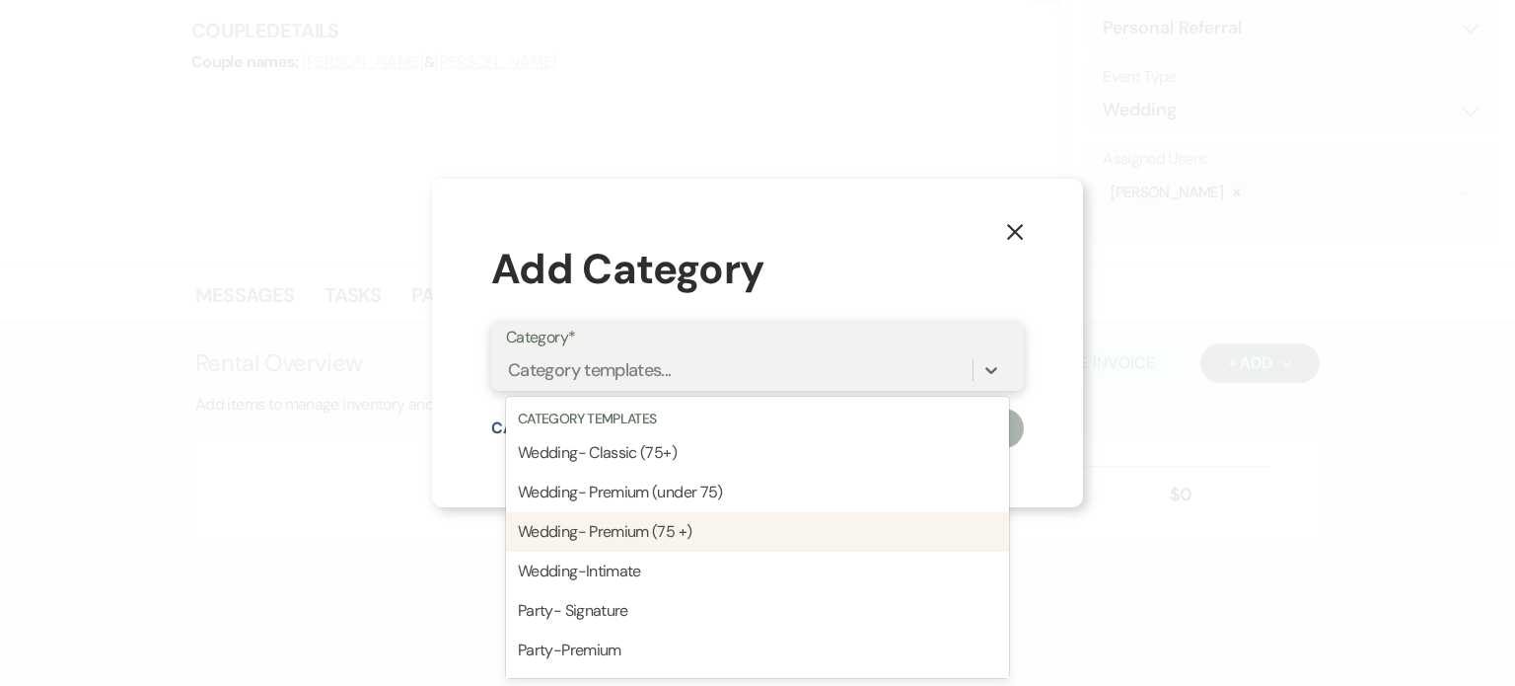
click at [628, 532] on div "Wedding- Premium (75 +)" at bounding box center [757, 531] width 503 height 39
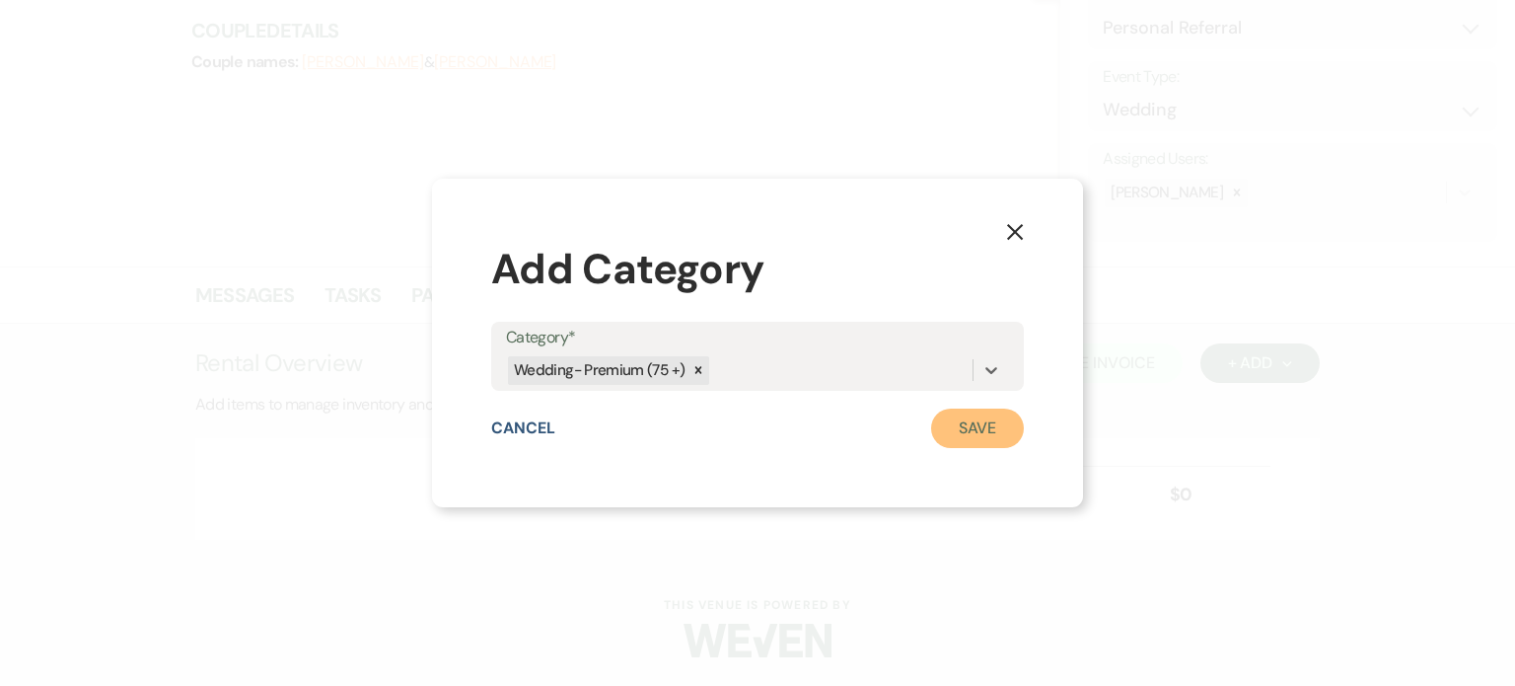
click at [954, 418] on button "Save" at bounding box center [977, 427] width 93 height 39
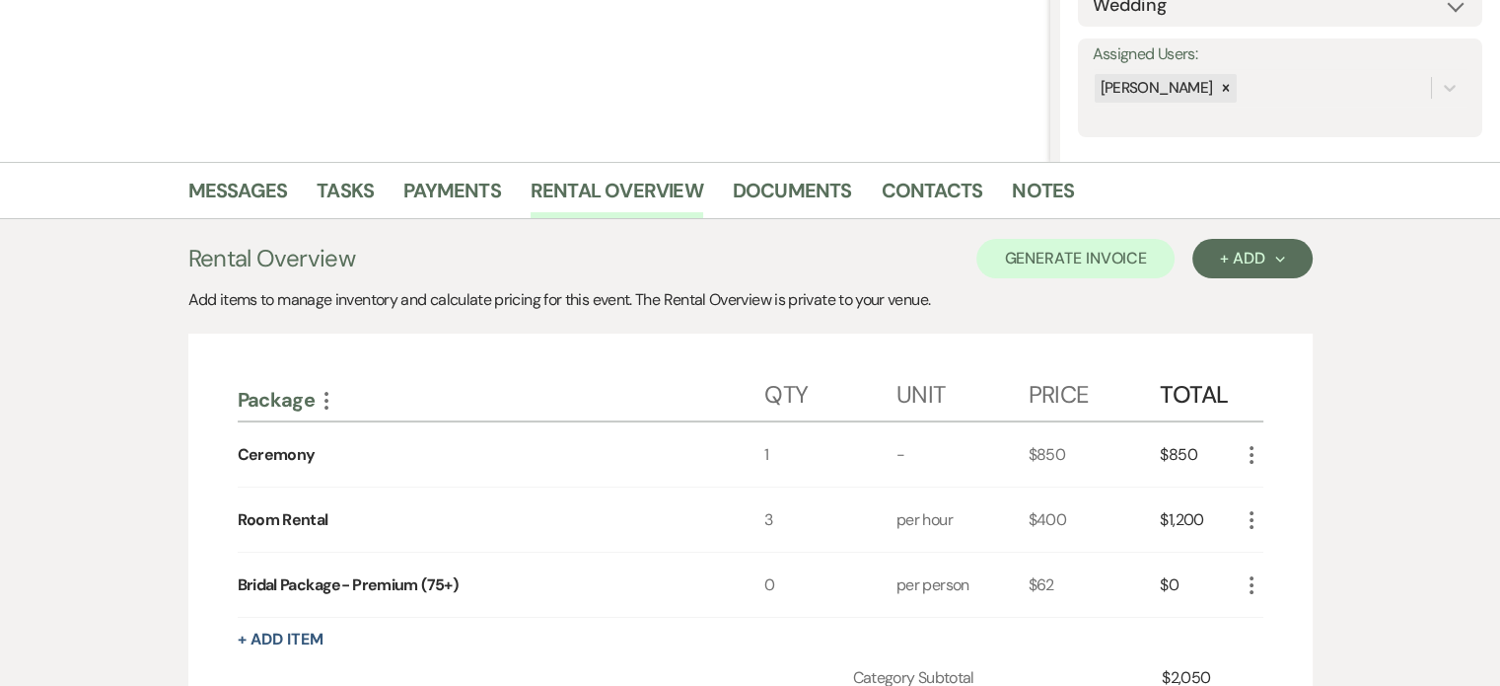
scroll to position [525, 0]
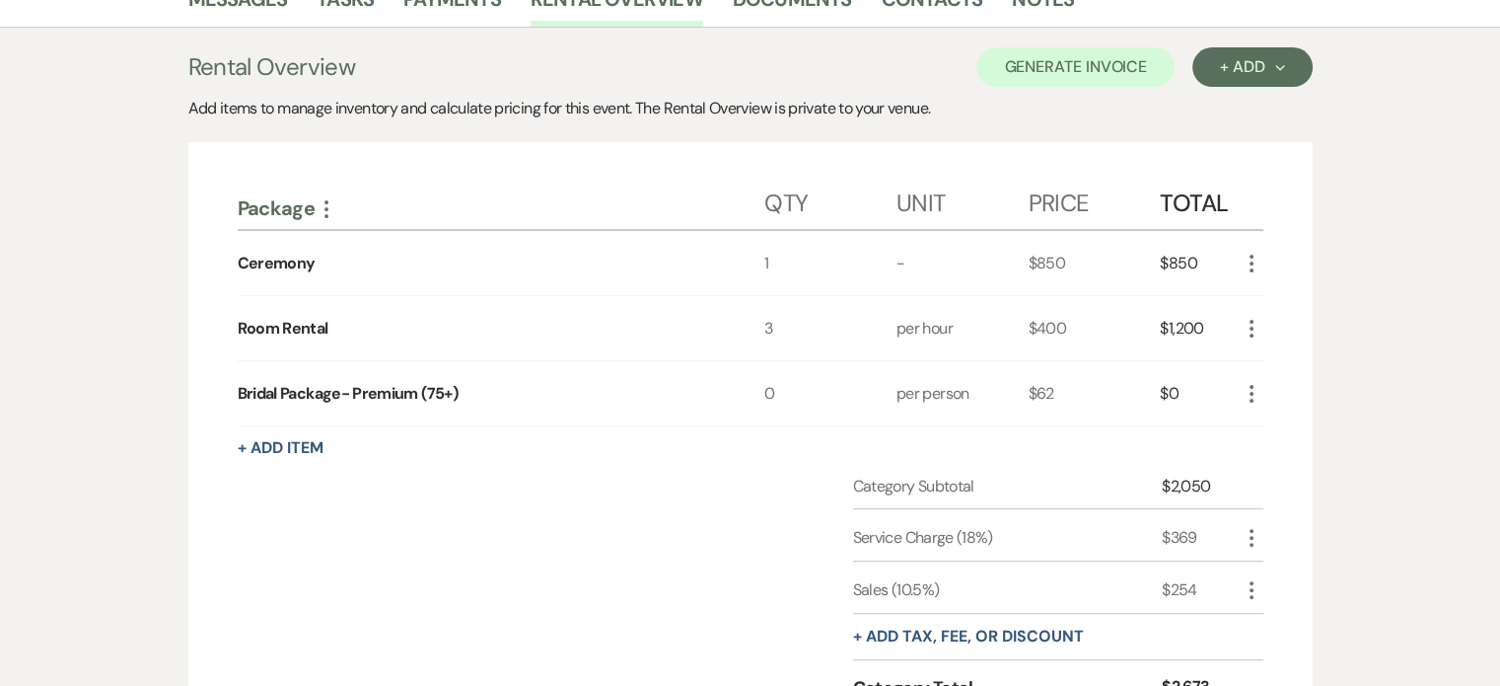
click at [1252, 390] on use "button" at bounding box center [1252, 394] width 4 height 18
click at [1296, 420] on button "Pencil Edit" at bounding box center [1291, 432] width 103 height 32
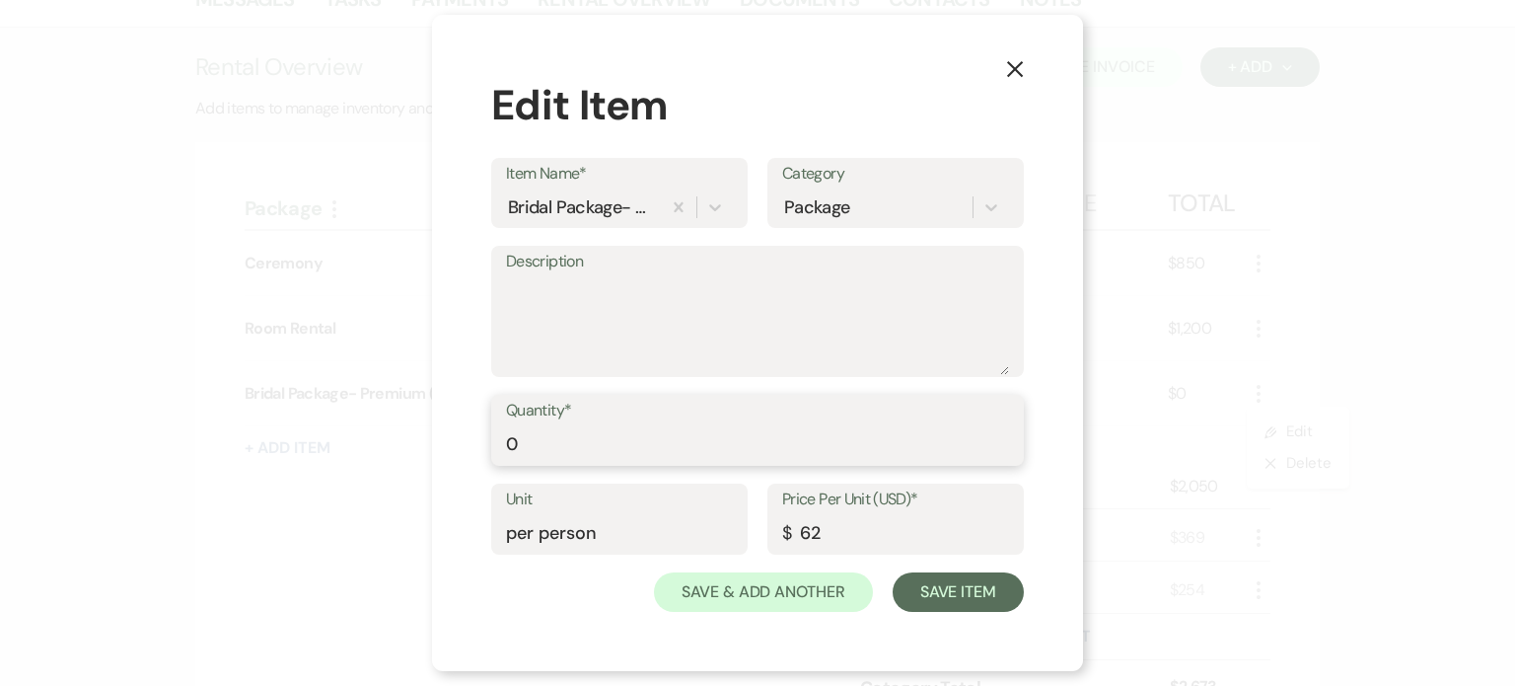
click at [558, 446] on input "0" at bounding box center [757, 444] width 503 height 38
type input "75"
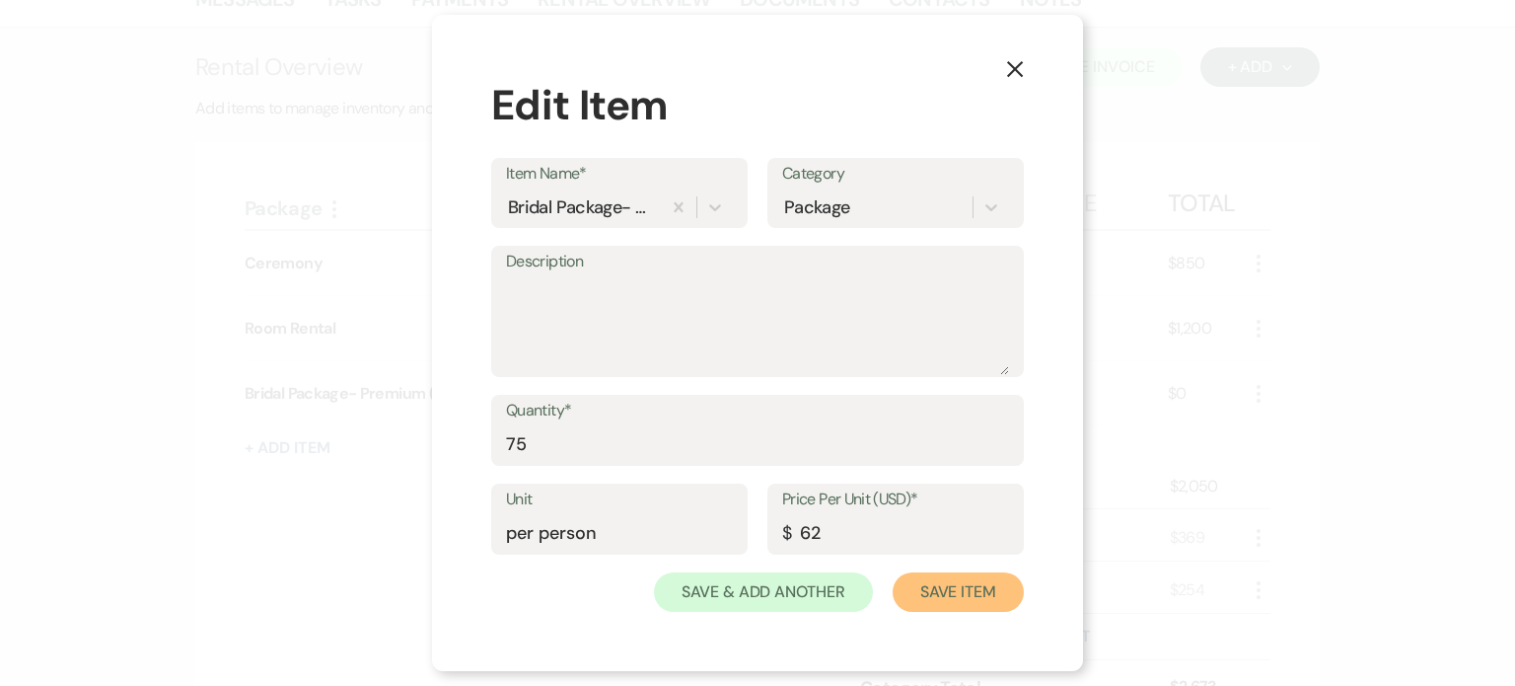
click at [986, 591] on button "Save Item" at bounding box center [958, 591] width 131 height 39
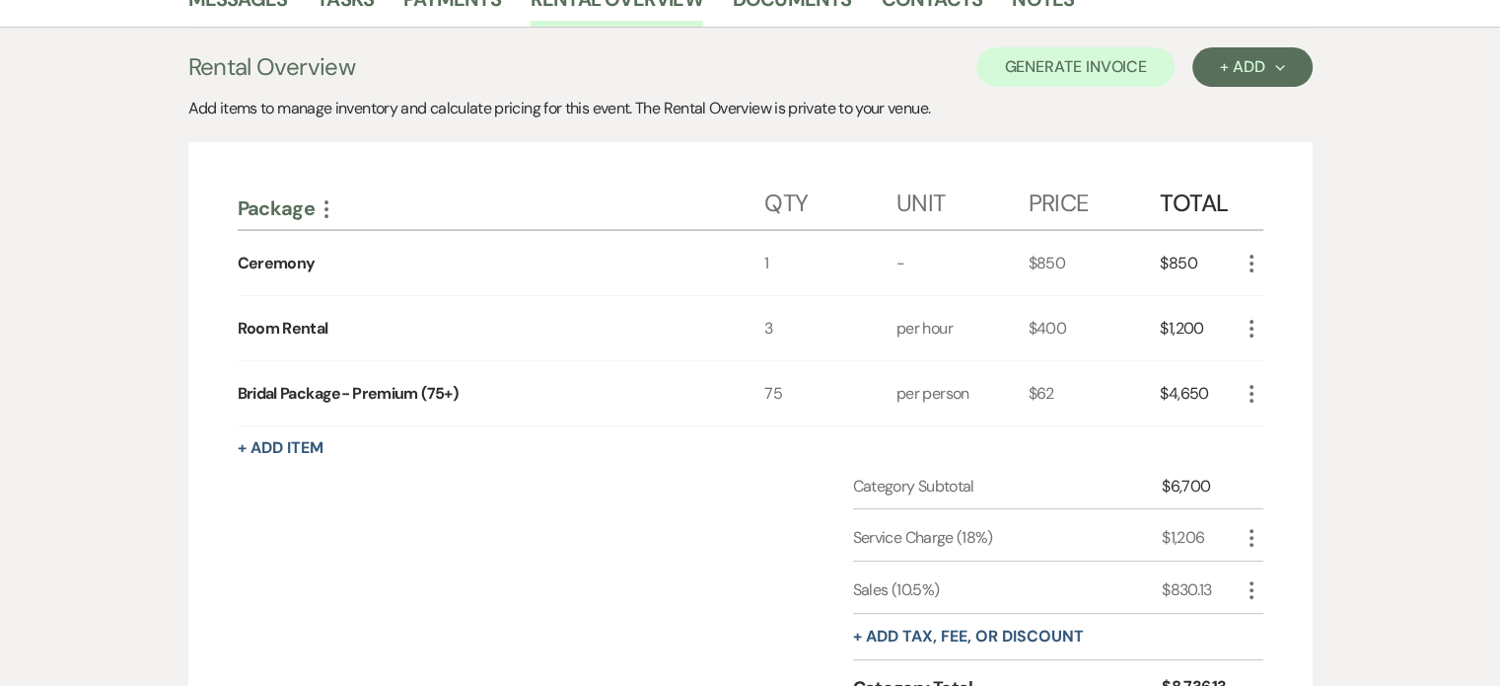
click at [1255, 323] on icon "More" at bounding box center [1252, 329] width 24 height 24
click at [1294, 361] on button "Pencil Edit" at bounding box center [1291, 367] width 103 height 32
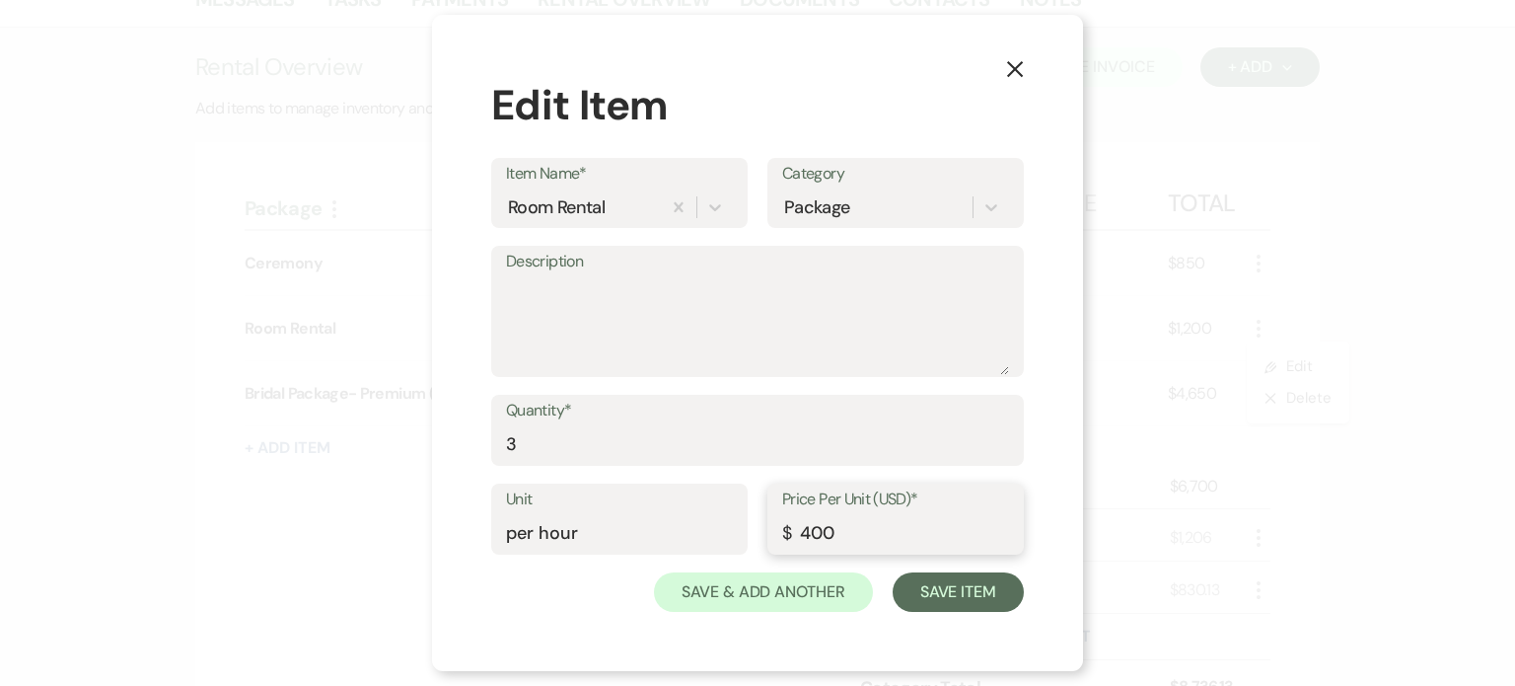
click at [808, 532] on input "400" at bounding box center [895, 533] width 227 height 38
type input "200"
click at [979, 592] on button "Save Item" at bounding box center [958, 591] width 131 height 39
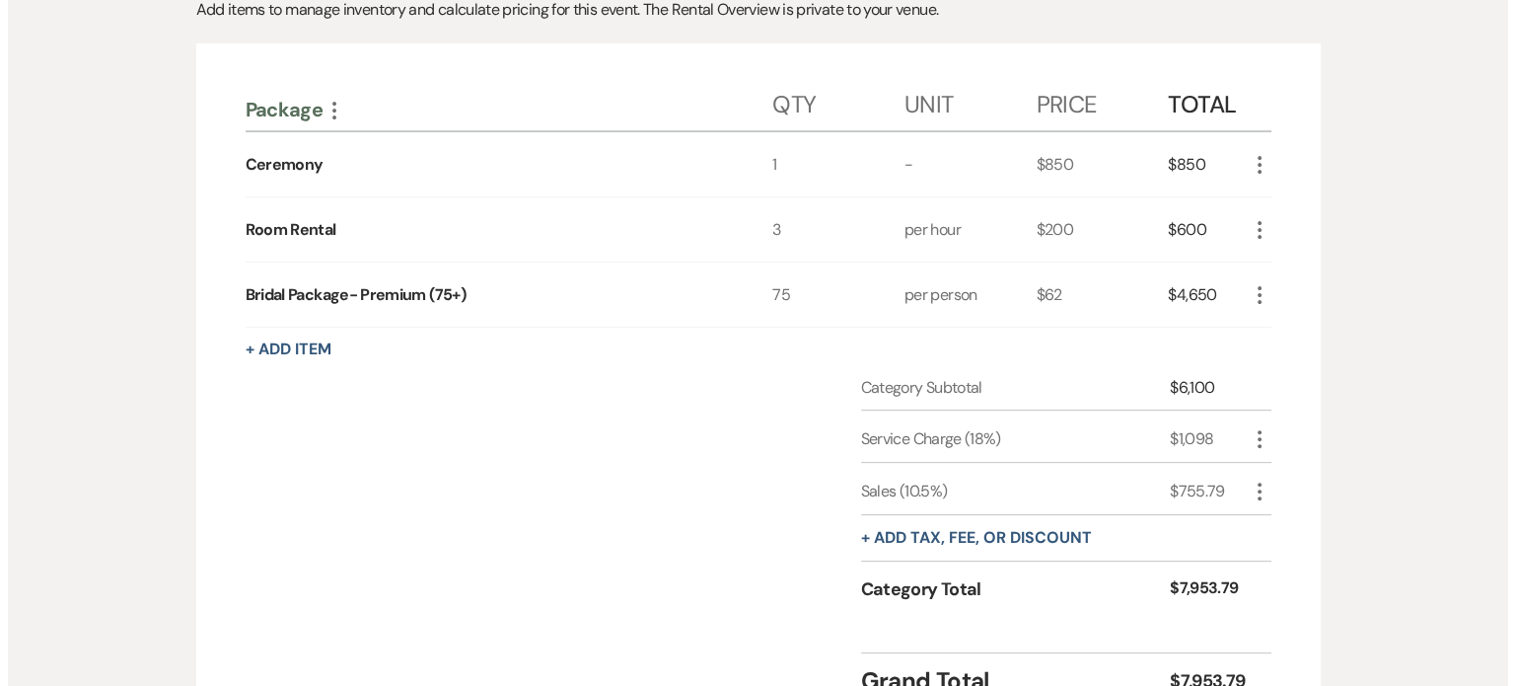
scroll to position [623, 0]
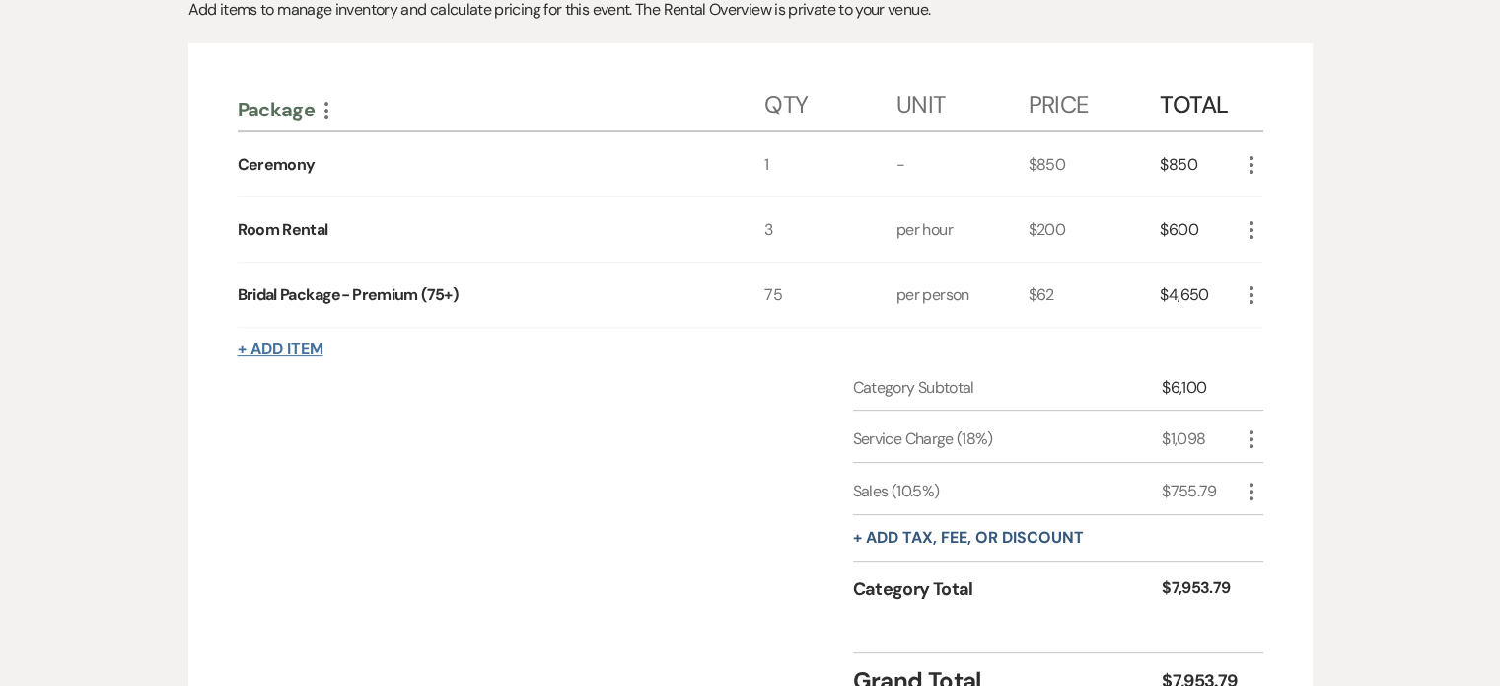
click at [310, 341] on button "+ Add Item" at bounding box center [281, 349] width 86 height 16
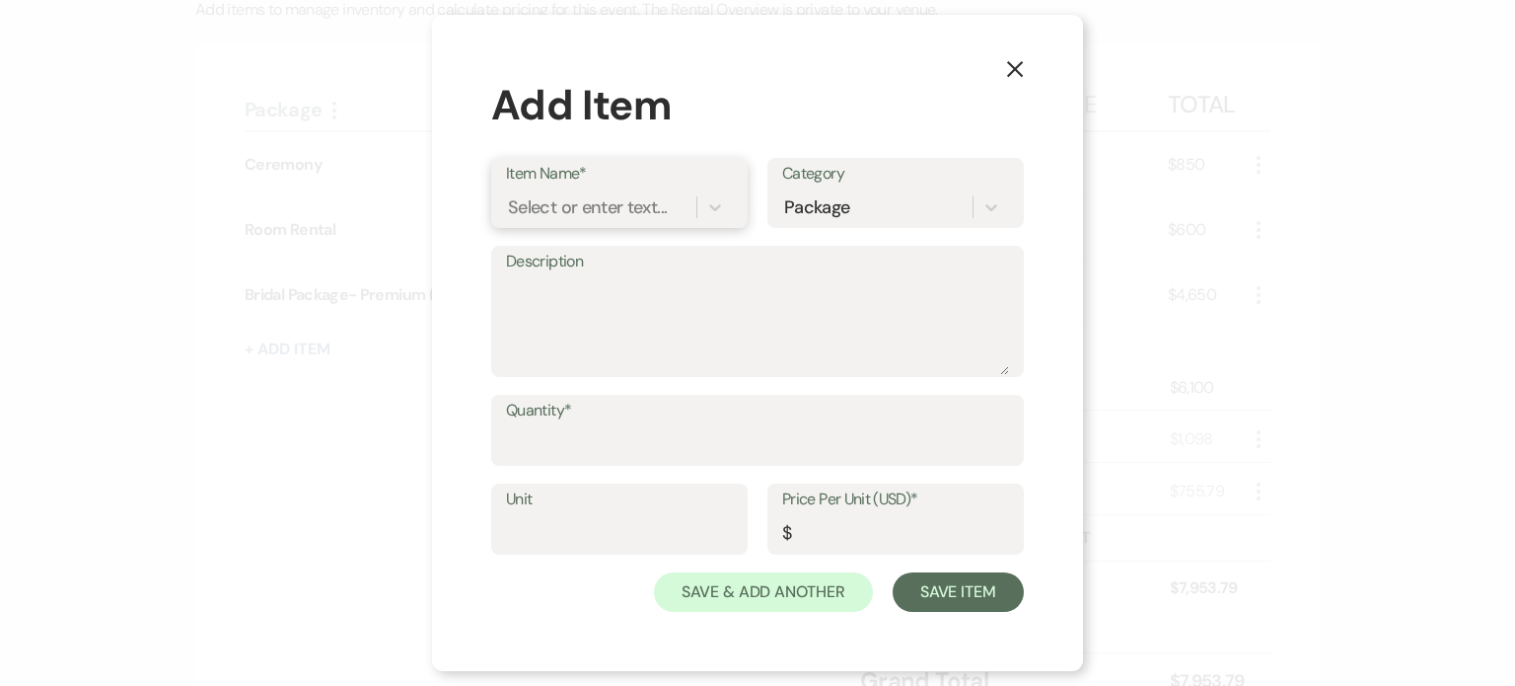
click at [603, 200] on div "Select or enter text..." at bounding box center [587, 207] width 159 height 27
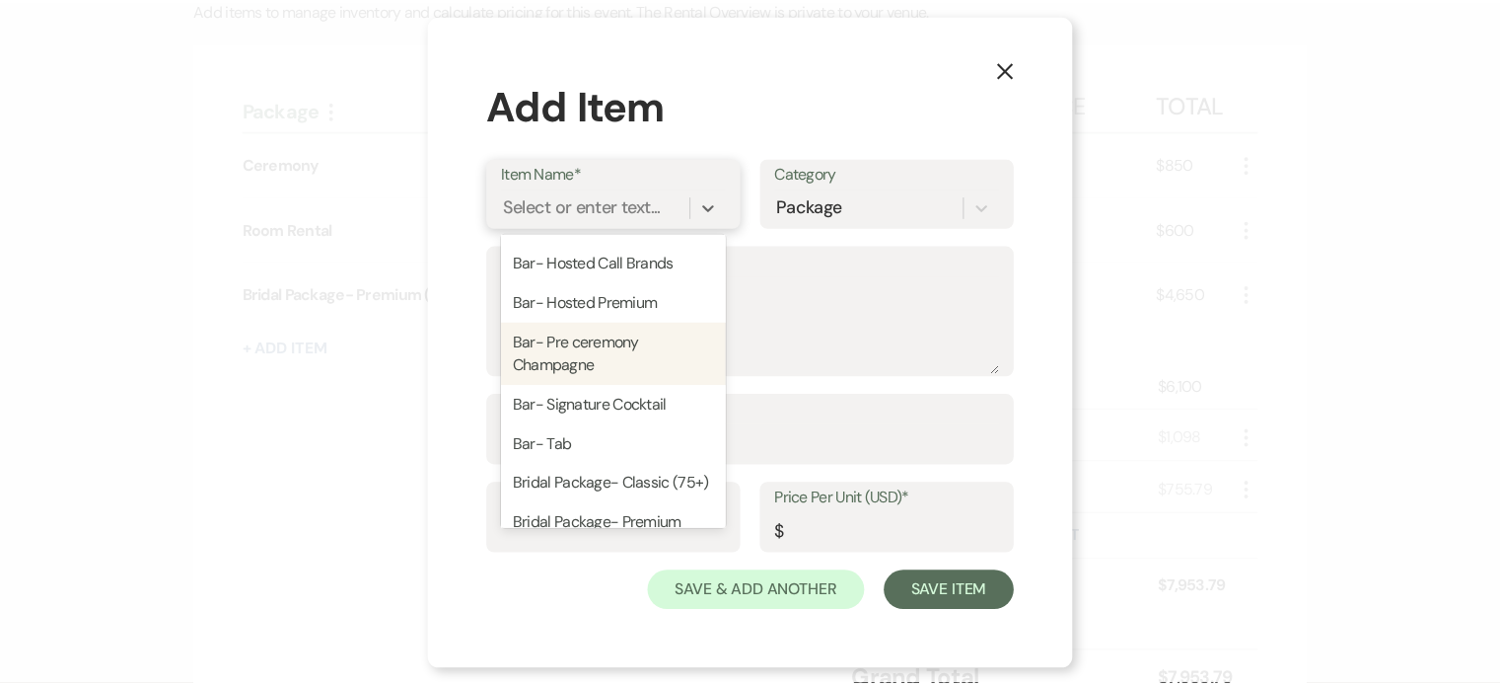
scroll to position [197, 0]
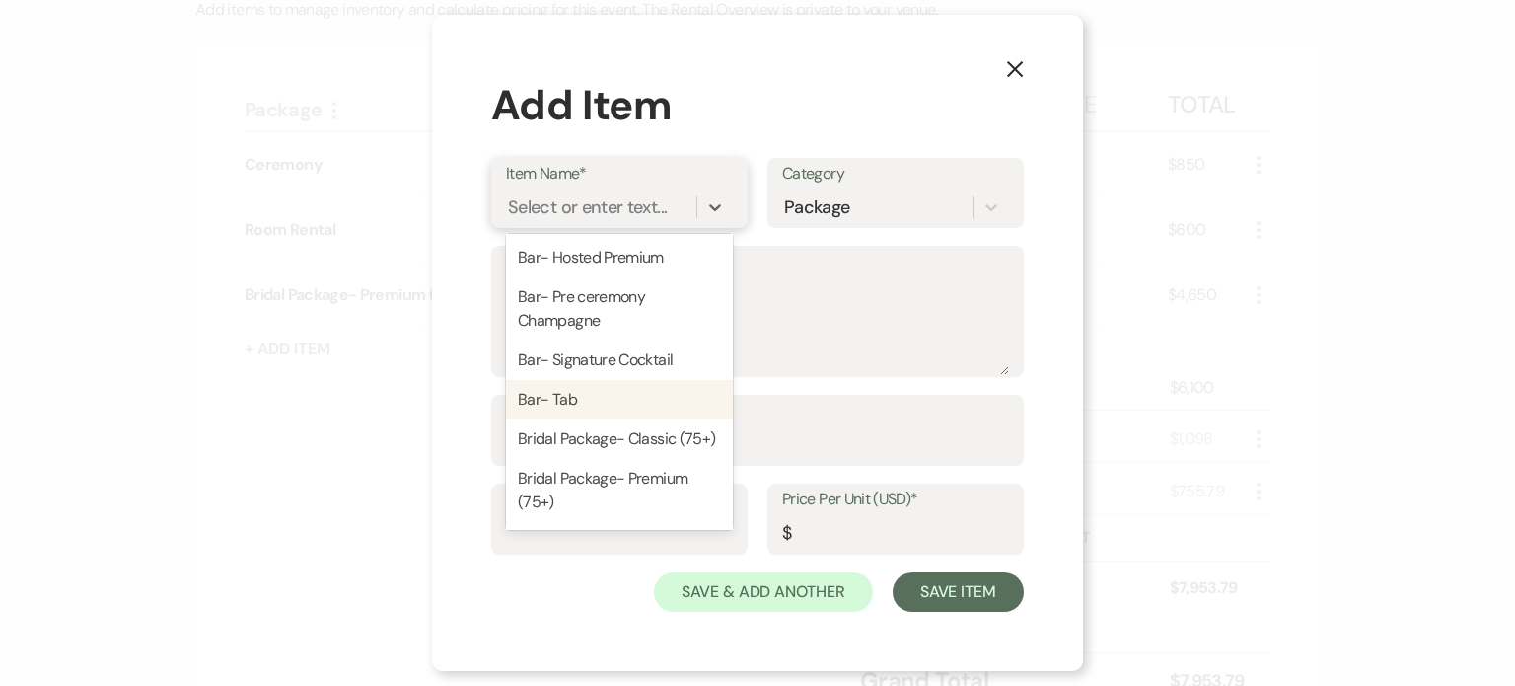
click at [576, 395] on div "Bar- Tab" at bounding box center [619, 399] width 227 height 39
type textarea "$200 Set-up fee $ pre-determined tab amount"
type input "200"
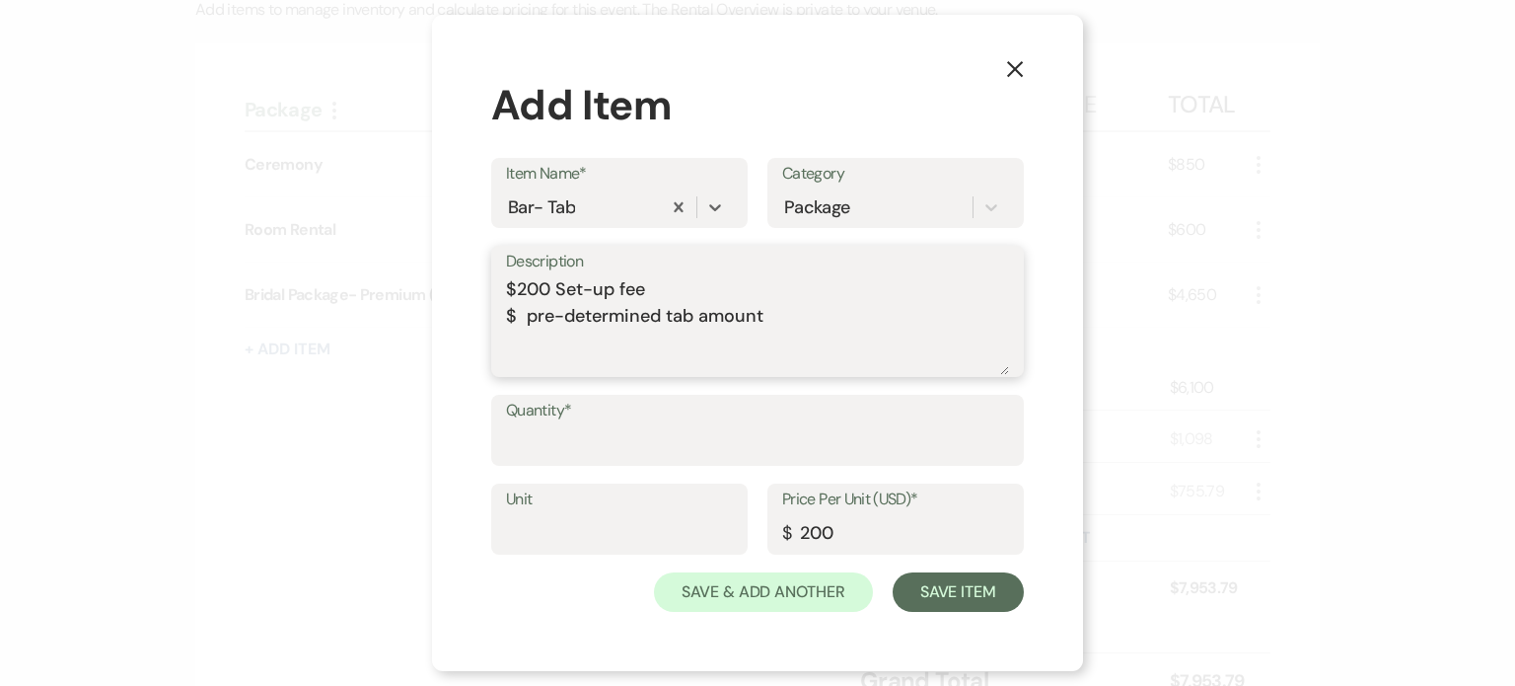
click at [513, 318] on textarea "$200 Set-up fee $ pre-determined tab amount" at bounding box center [757, 325] width 503 height 99
click at [813, 318] on textarea "$200 Set-up fee $ pre-determined tab amount" at bounding box center [757, 325] width 503 height 99
type textarea "$200 Set-up fee $ pre-determined tab amount-tbd"
click at [945, 593] on button "Save Item" at bounding box center [958, 591] width 131 height 39
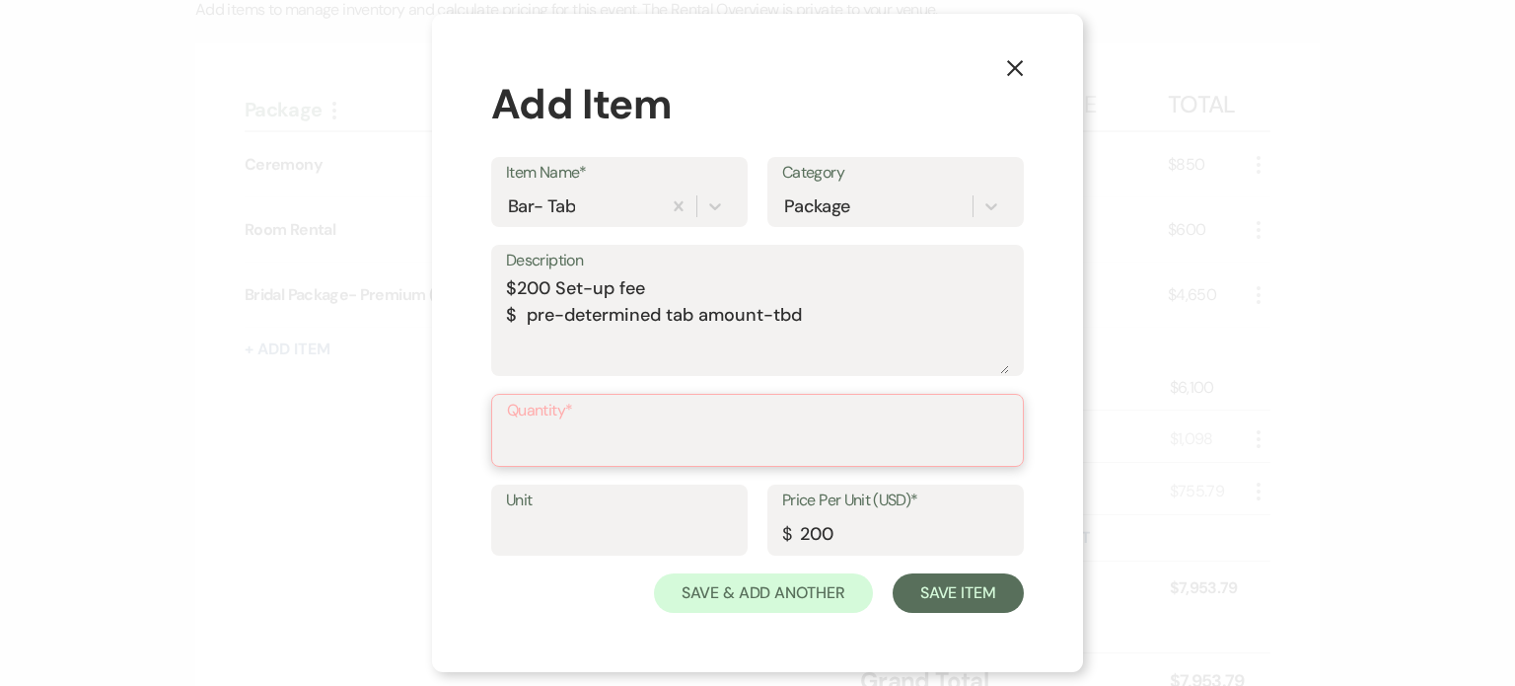
click at [750, 451] on input "Quantity*" at bounding box center [757, 444] width 501 height 38
type input "1"
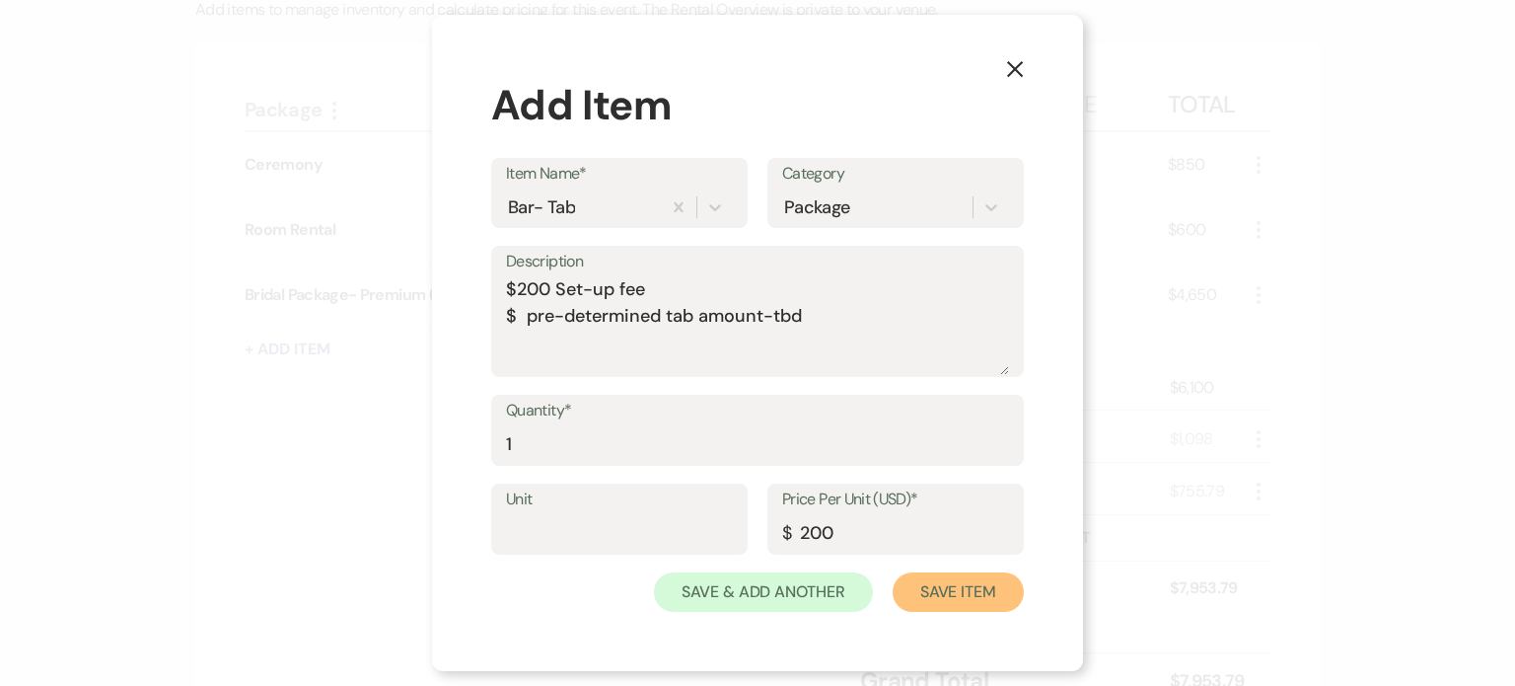
click at [974, 594] on button "Save Item" at bounding box center [958, 591] width 131 height 39
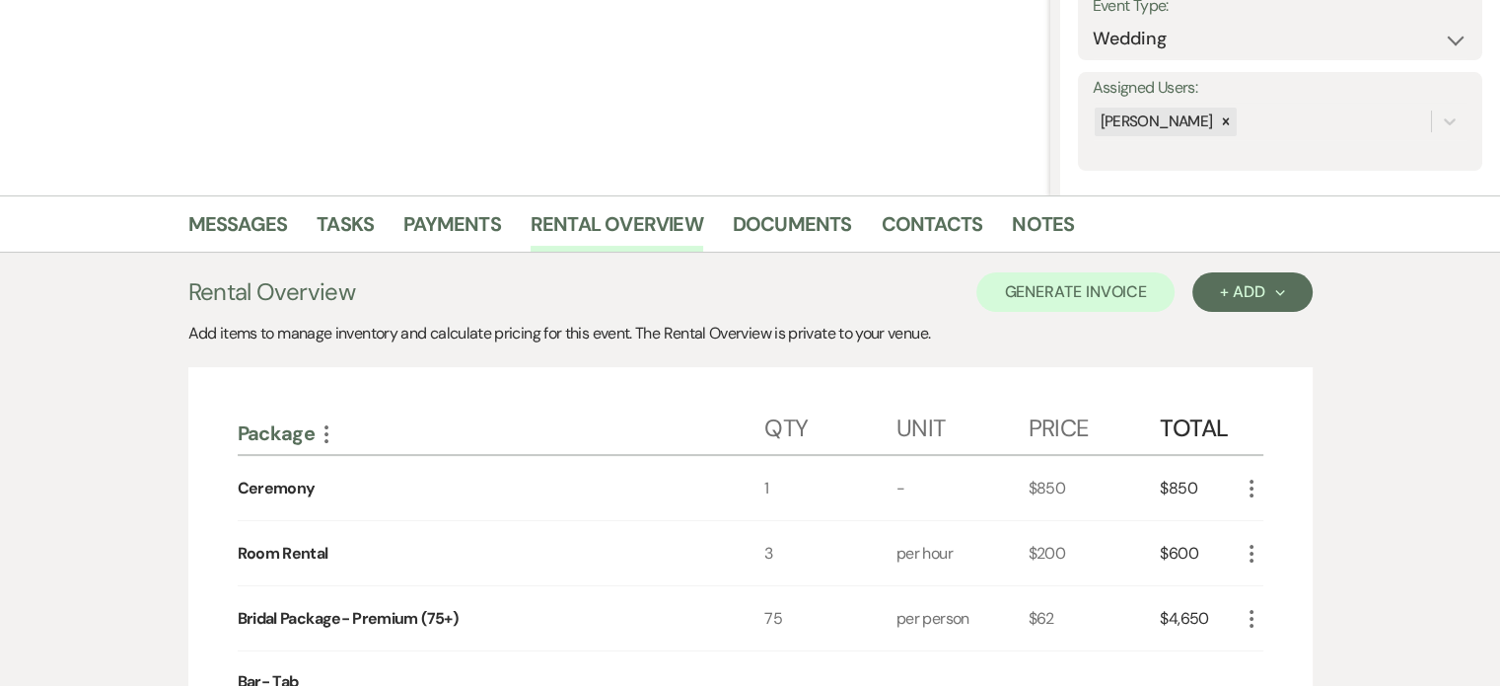
scroll to position [99, 0]
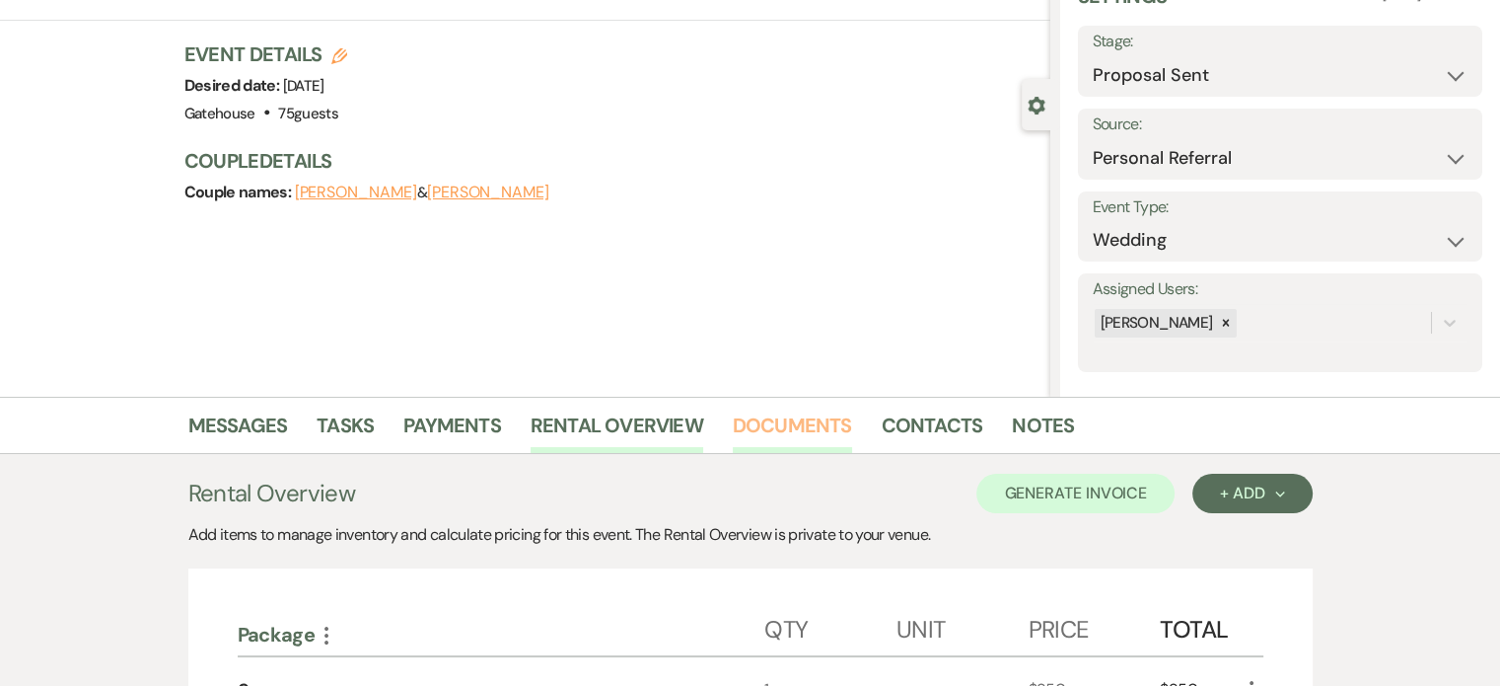
click at [823, 424] on link "Documents" at bounding box center [792, 430] width 119 height 43
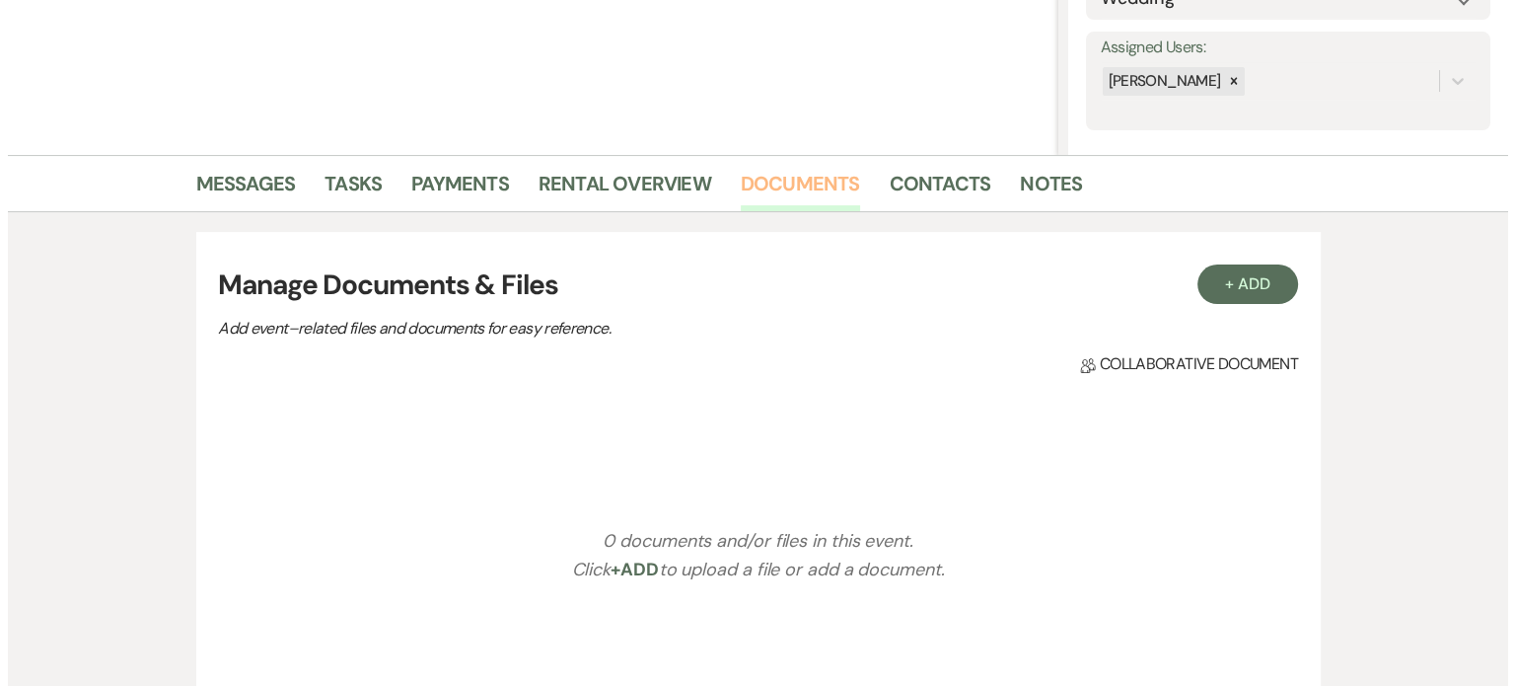
scroll to position [324, 0]
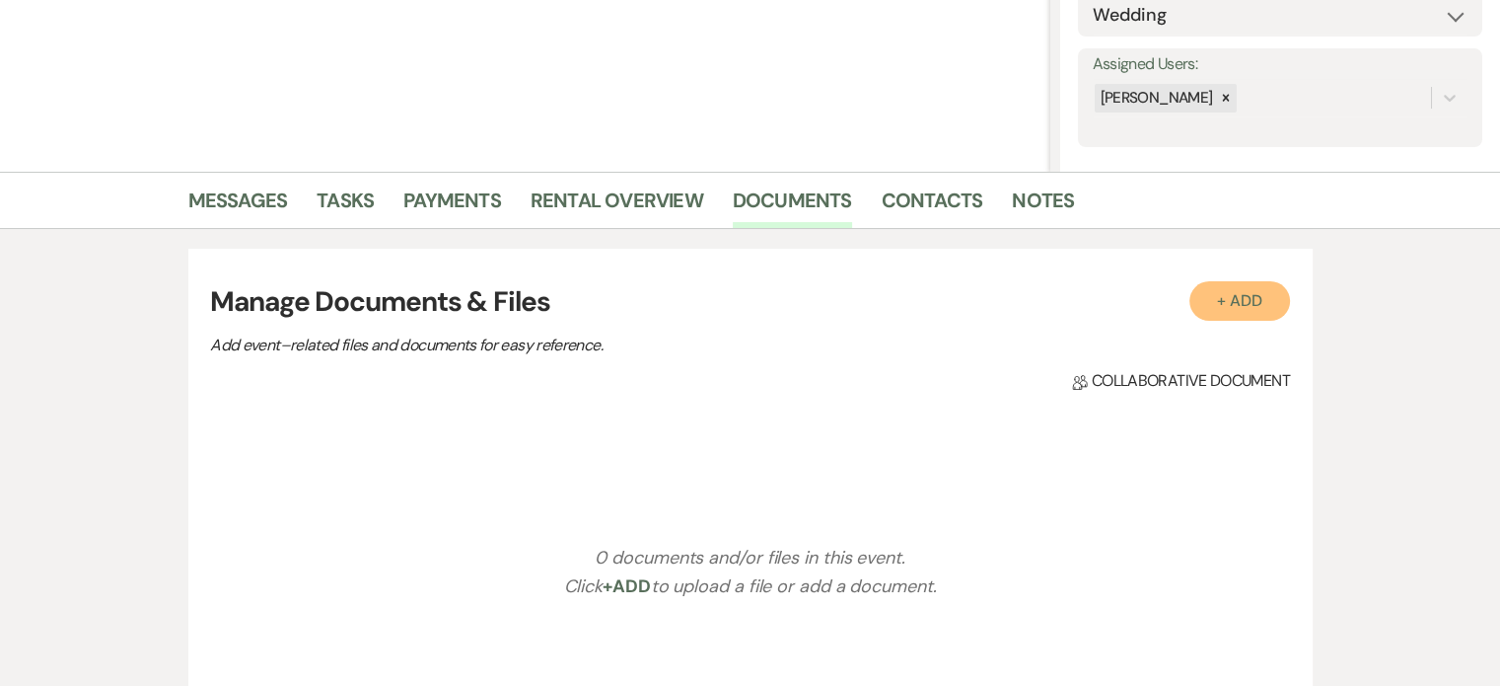
click at [1256, 295] on button "+ Add" at bounding box center [1240, 300] width 101 height 39
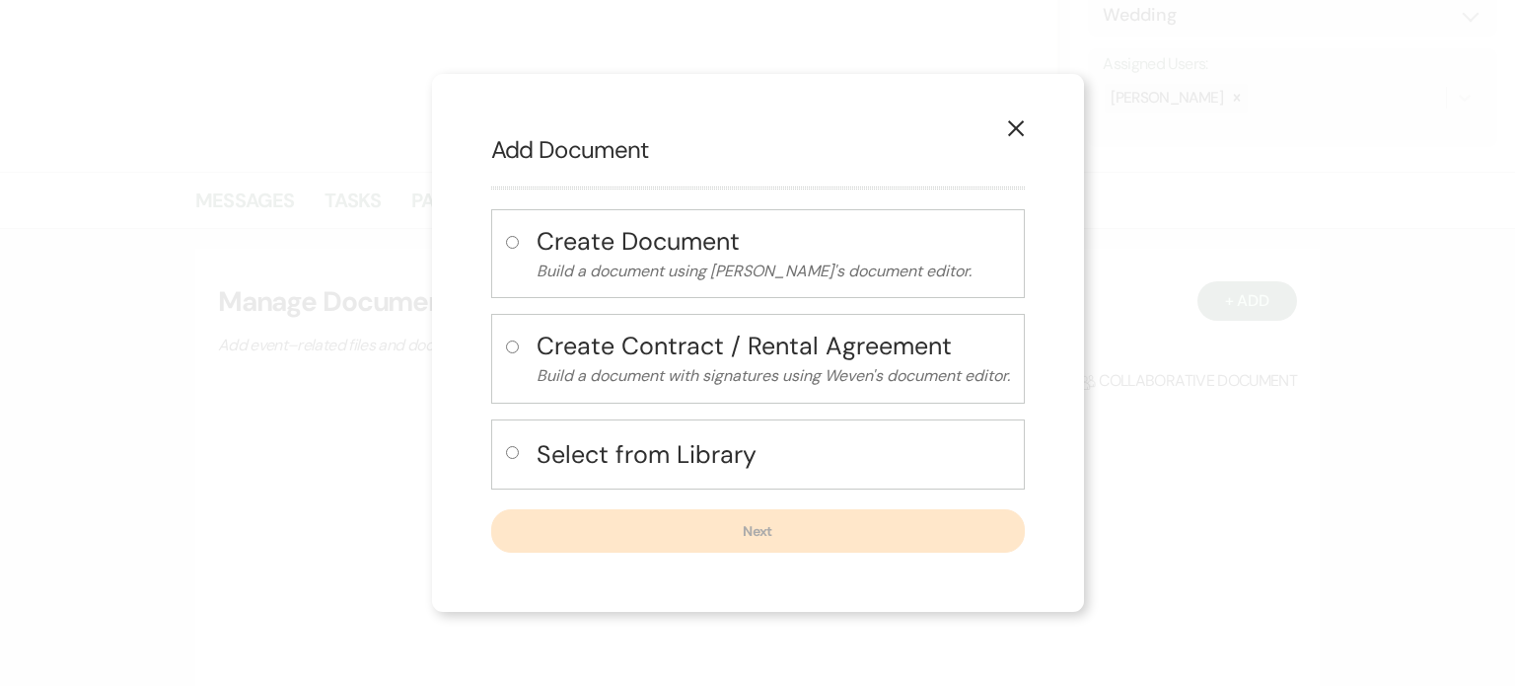
click at [601, 446] on h4 "Select from Library" at bounding box center [774, 454] width 474 height 35
radio input "true"
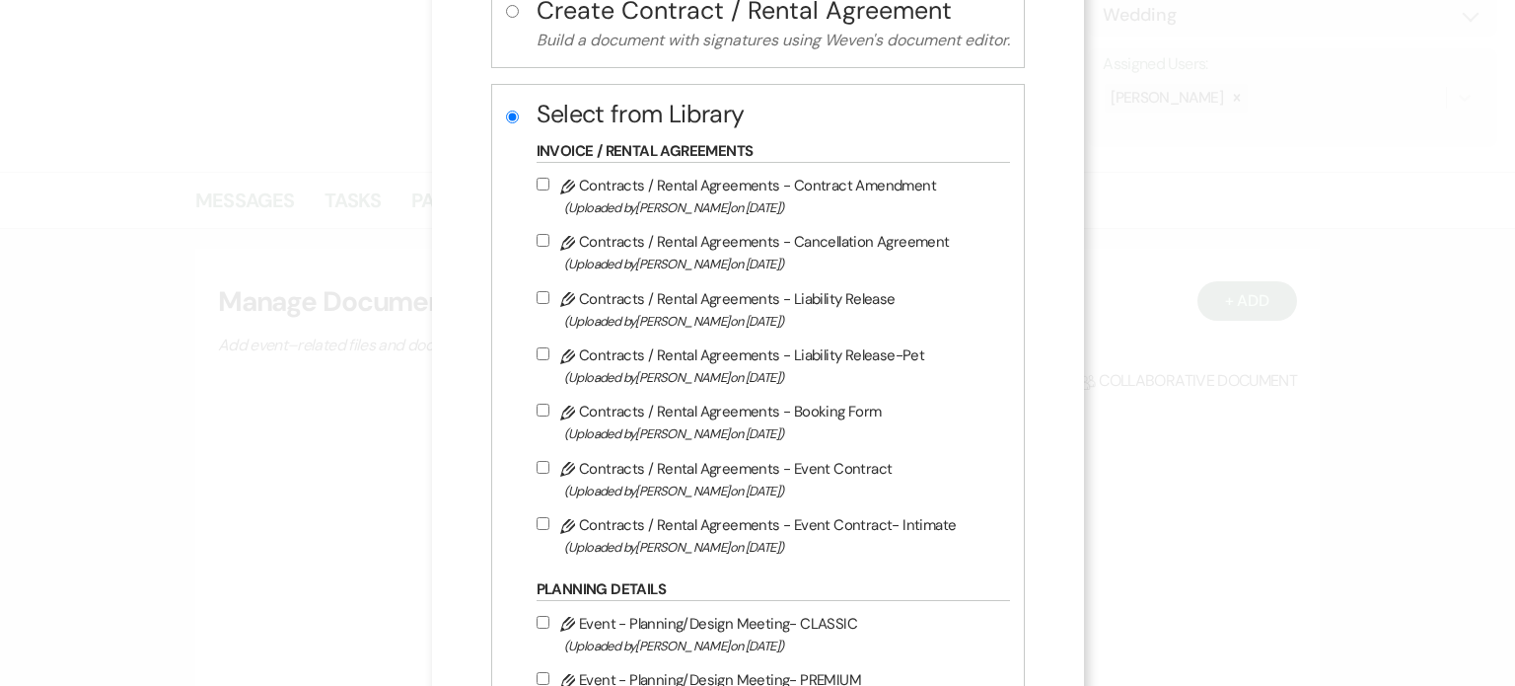
scroll to position [296, 0]
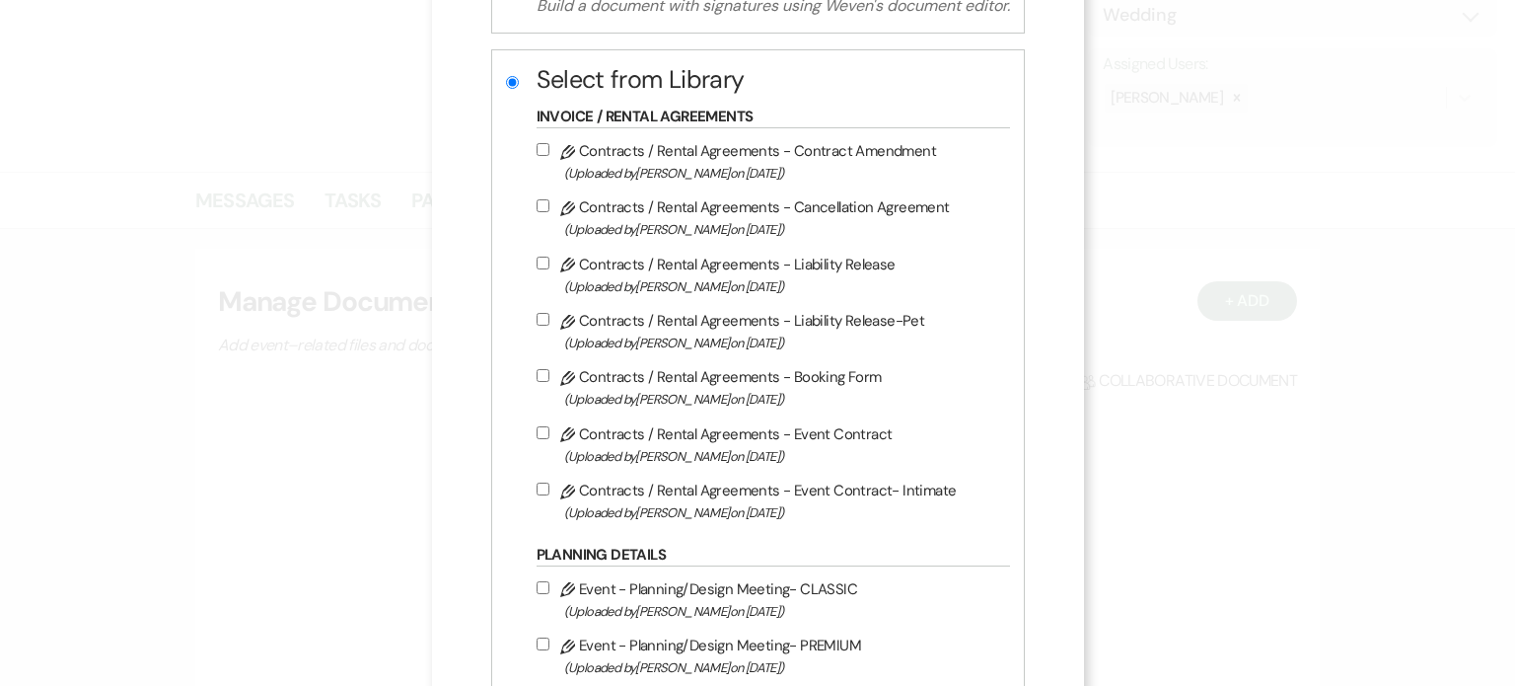
click at [778, 436] on label "Pencil Contracts / Rental Agreements - Event Contract (Uploaded by [PERSON_NAME…" at bounding box center [769, 444] width 464 height 46
click at [549, 436] on input "Pencil Contracts / Rental Agreements - Event Contract (Uploaded by [PERSON_NAME…" at bounding box center [543, 432] width 13 height 13
checkbox input "true"
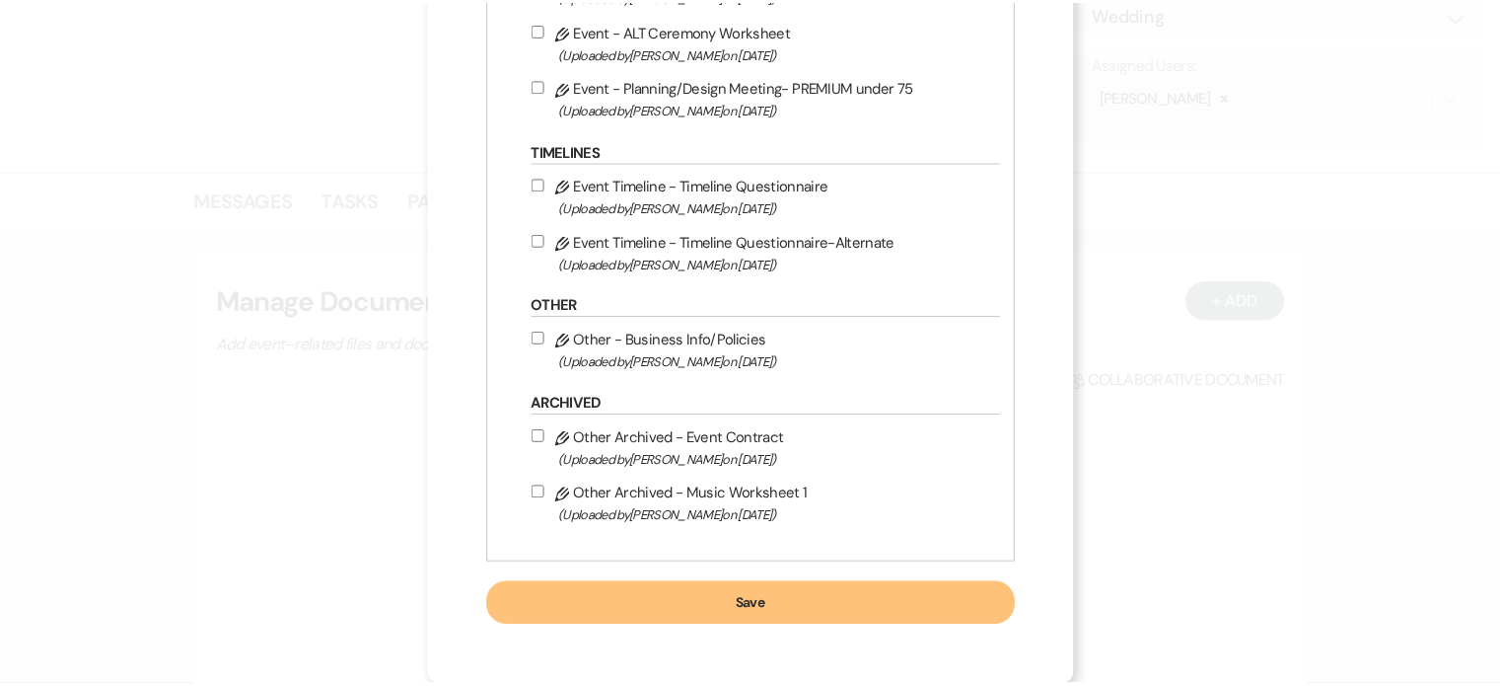
scroll to position [1198, 0]
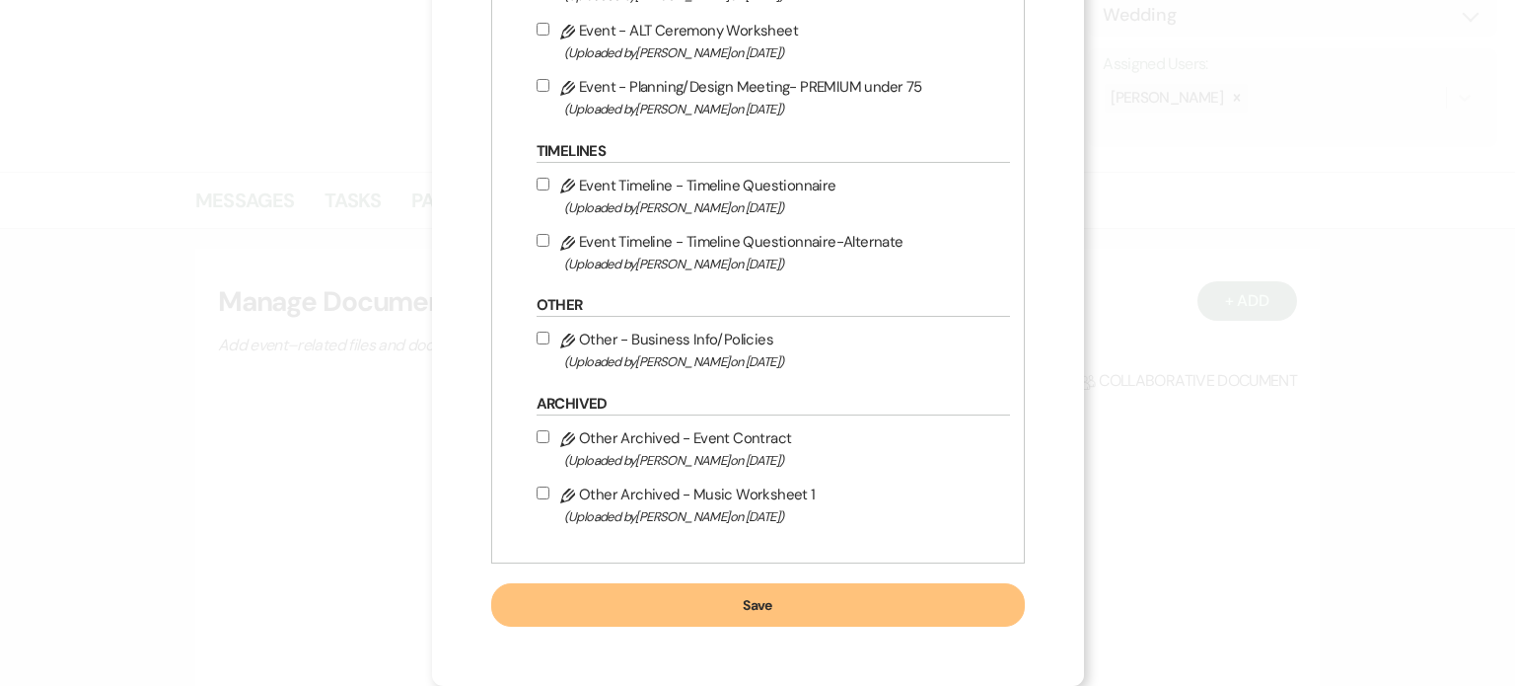
click at [763, 615] on button "Save" at bounding box center [758, 604] width 534 height 43
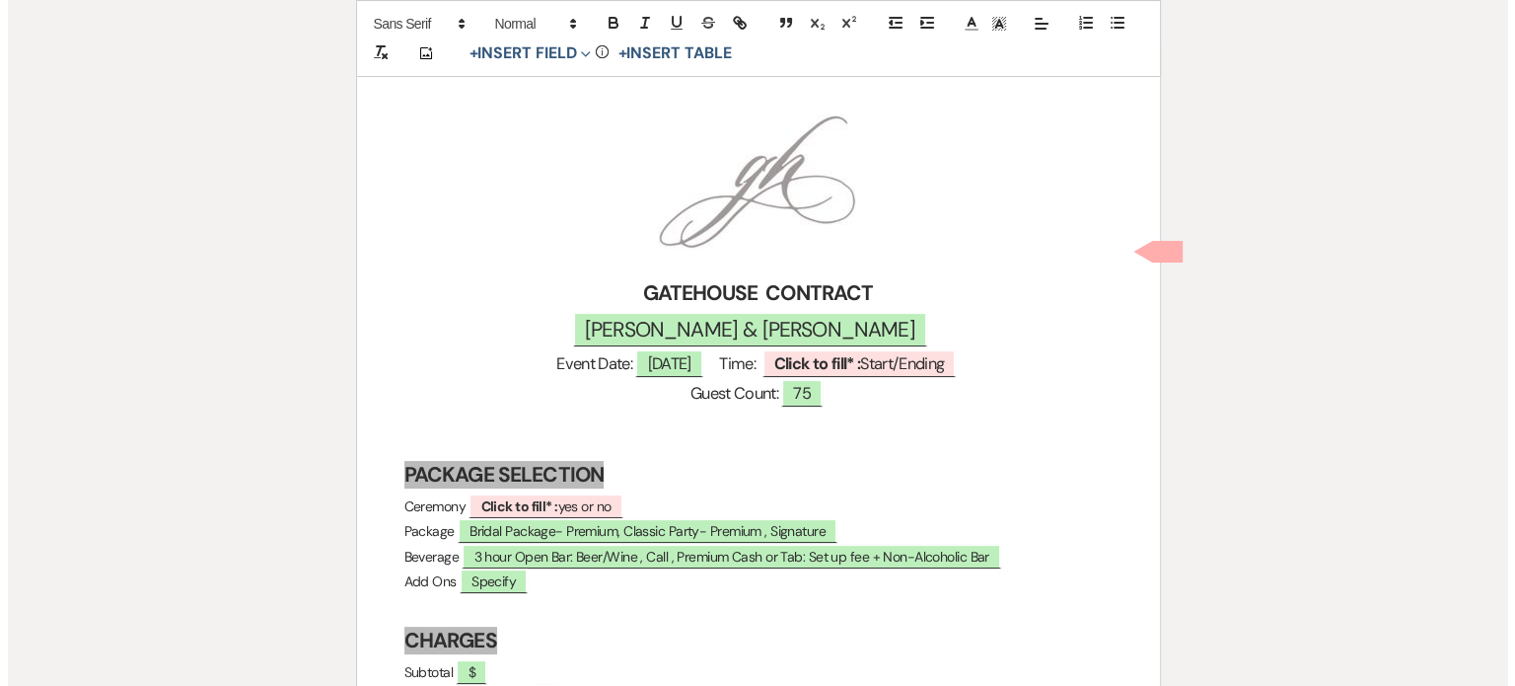
scroll to position [296, 0]
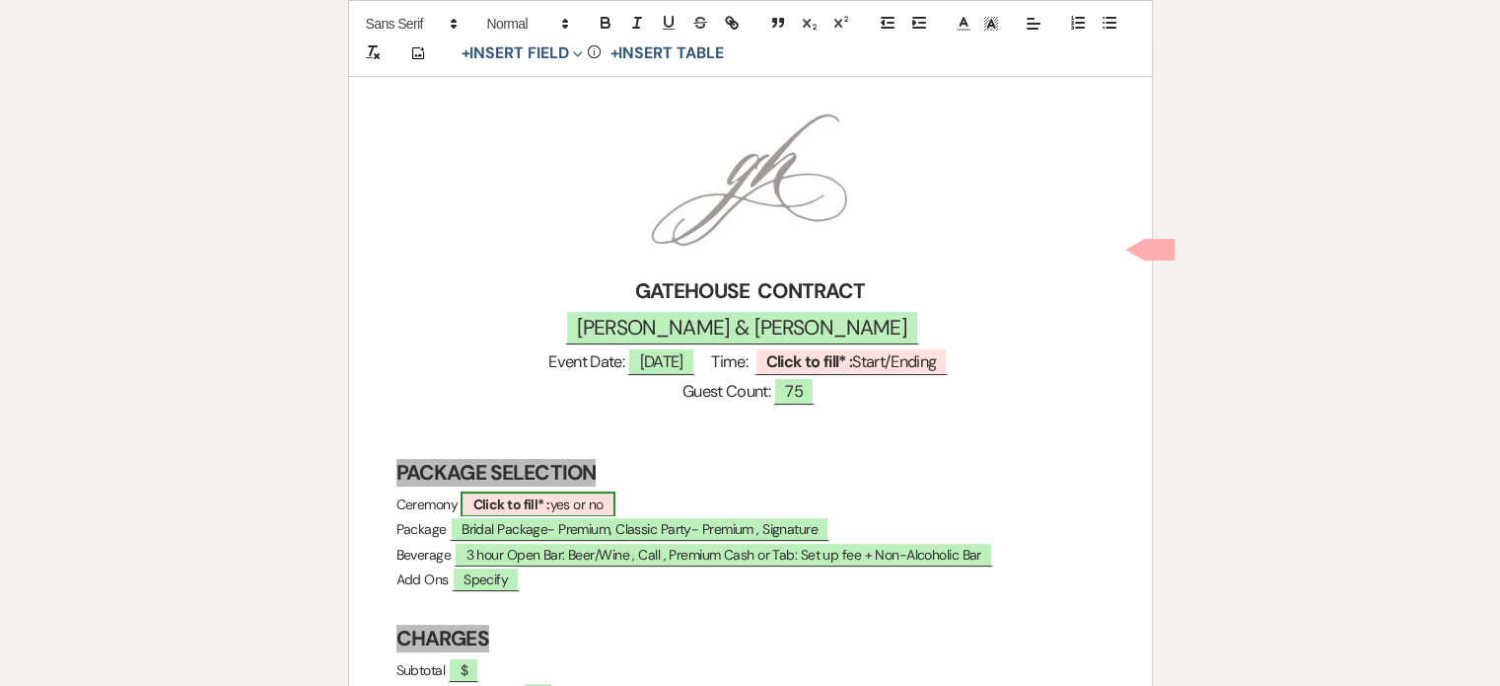
click at [549, 495] on b "Click to fill* :" at bounding box center [511, 504] width 77 height 18
select select "owner"
select select "custom_placeholder"
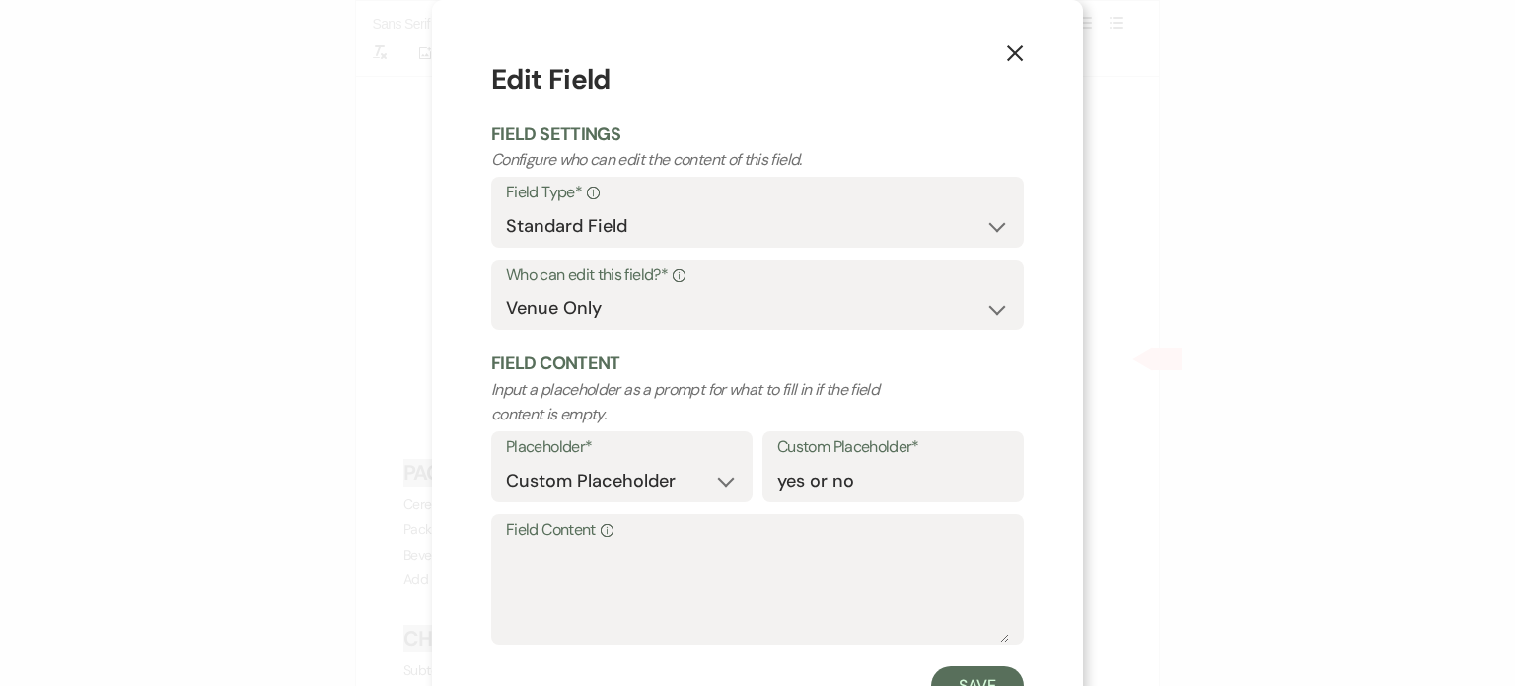
click at [549, 543] on label "Field Content Info" at bounding box center [757, 530] width 503 height 29
click at [549, 544] on textarea "Field Content Info" at bounding box center [757, 593] width 503 height 99
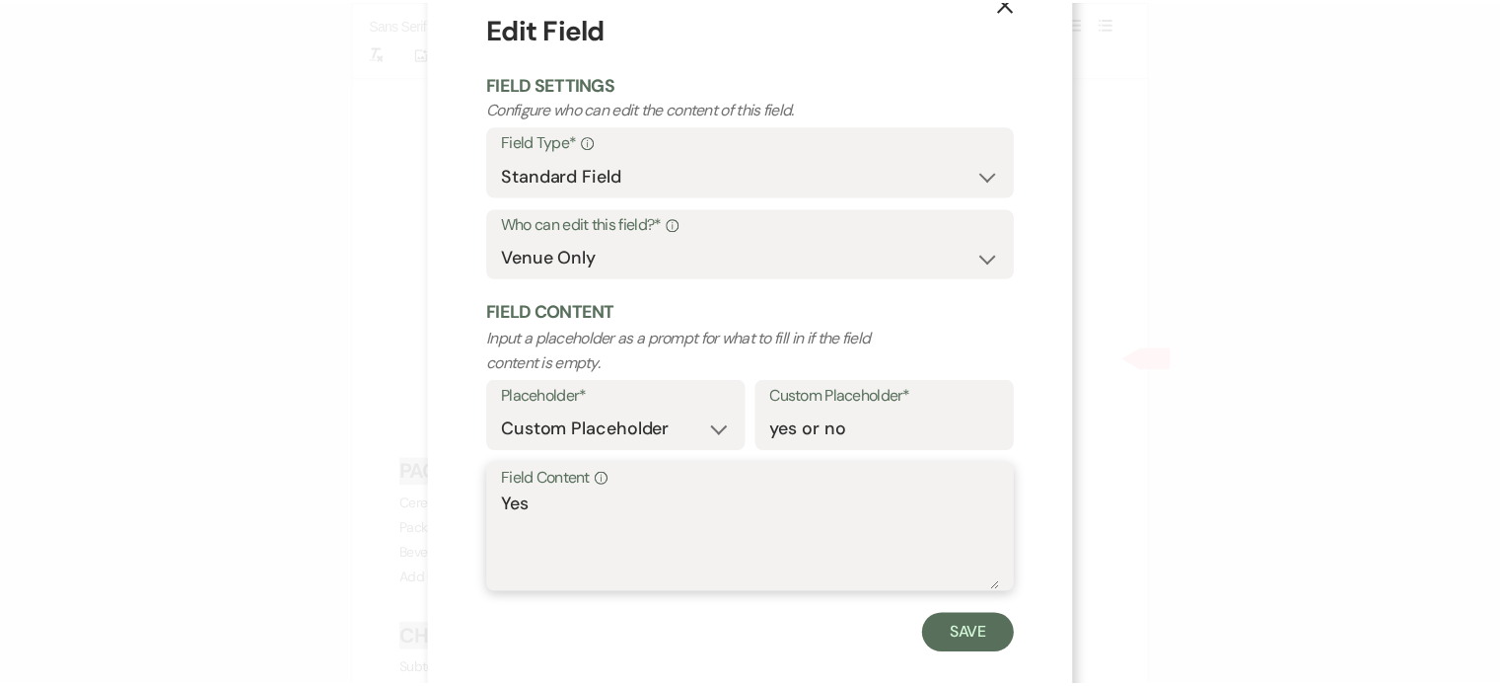
scroll to position [79, 0]
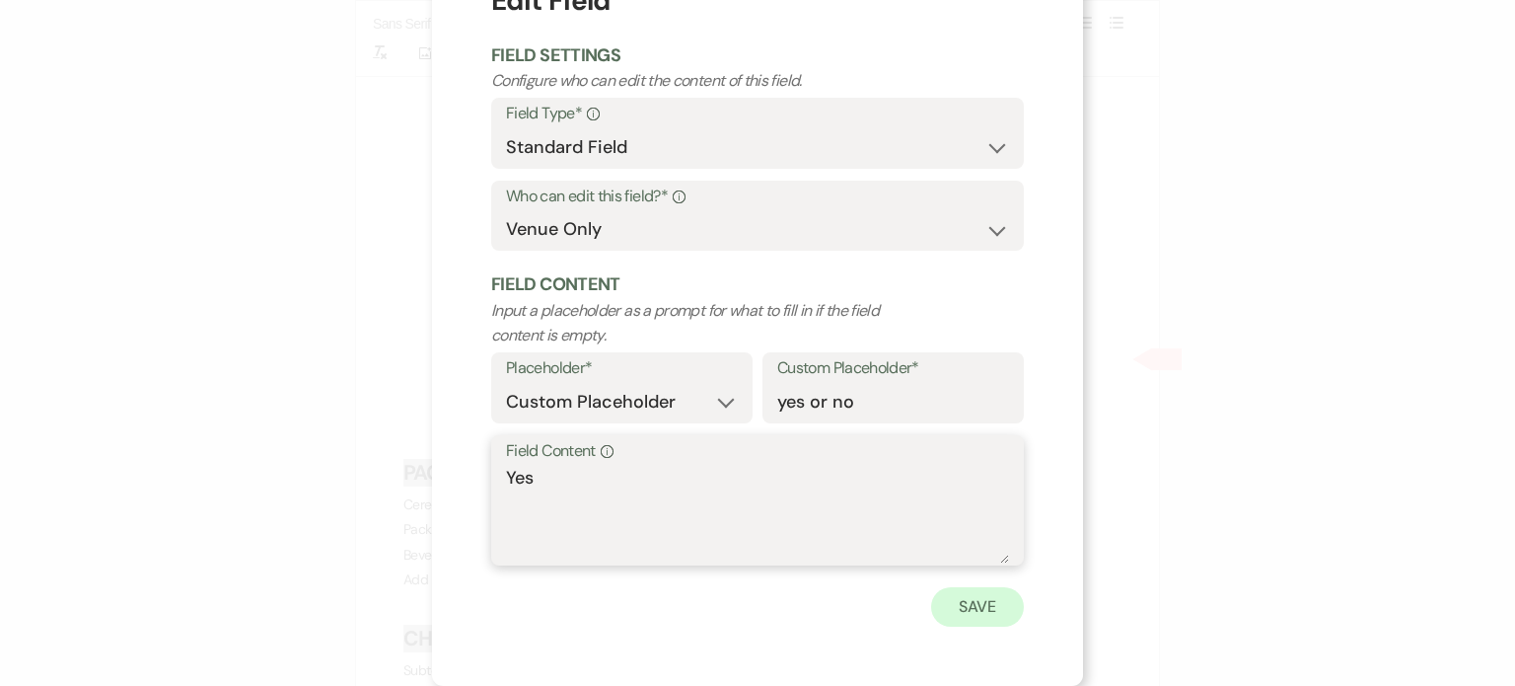
type textarea "Yes"
click at [971, 611] on button "Save" at bounding box center [977, 606] width 93 height 39
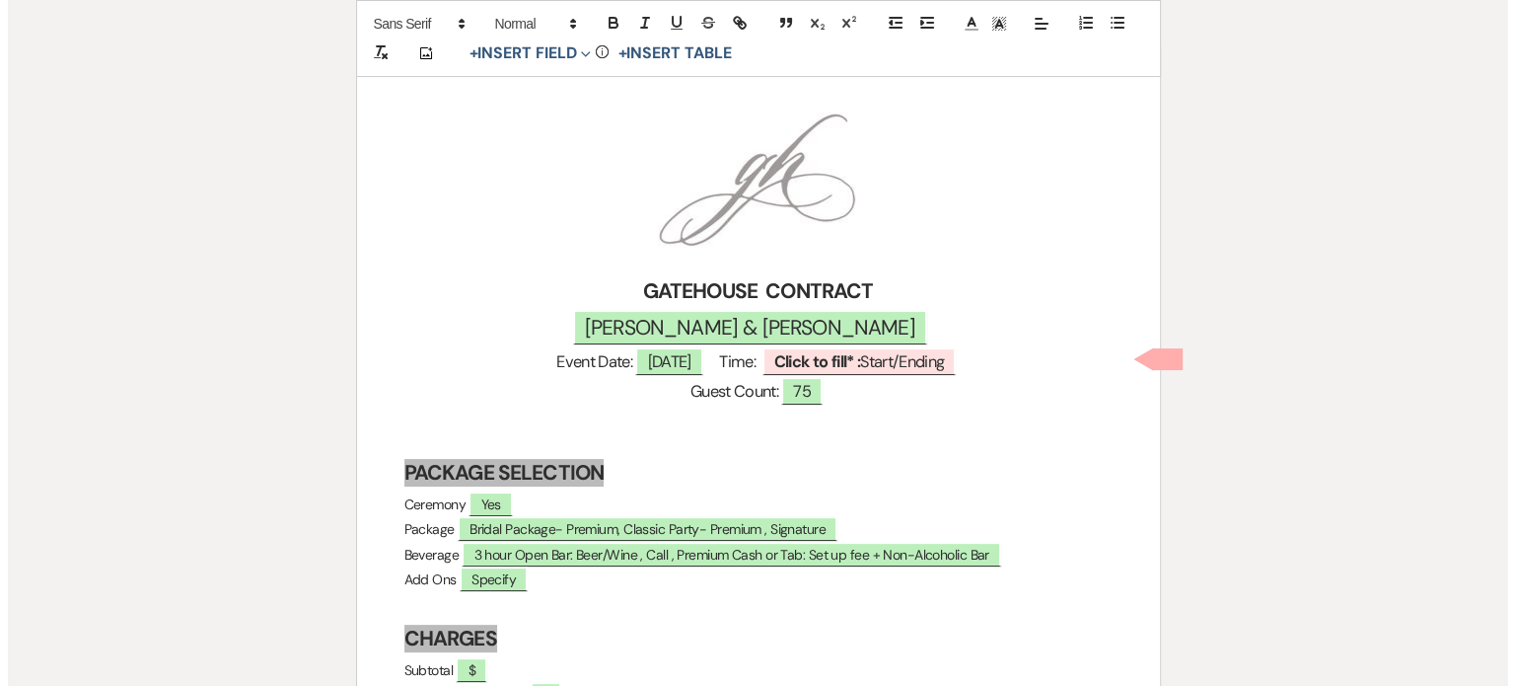
scroll to position [395, 0]
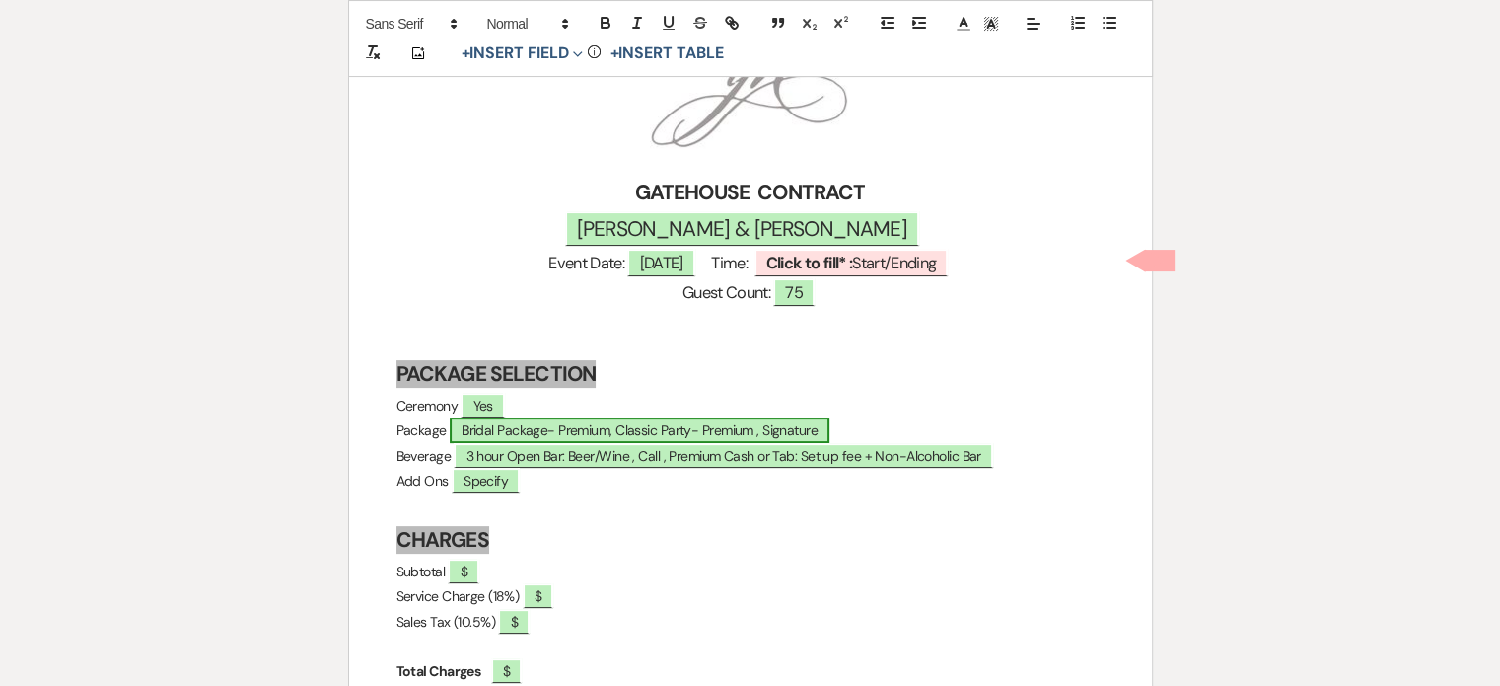
click at [683, 425] on span "Bridal Package- Premium, Classic Party- Premium , Signature" at bounding box center [640, 430] width 380 height 26
select select "owner"
select select "custom_placeholder"
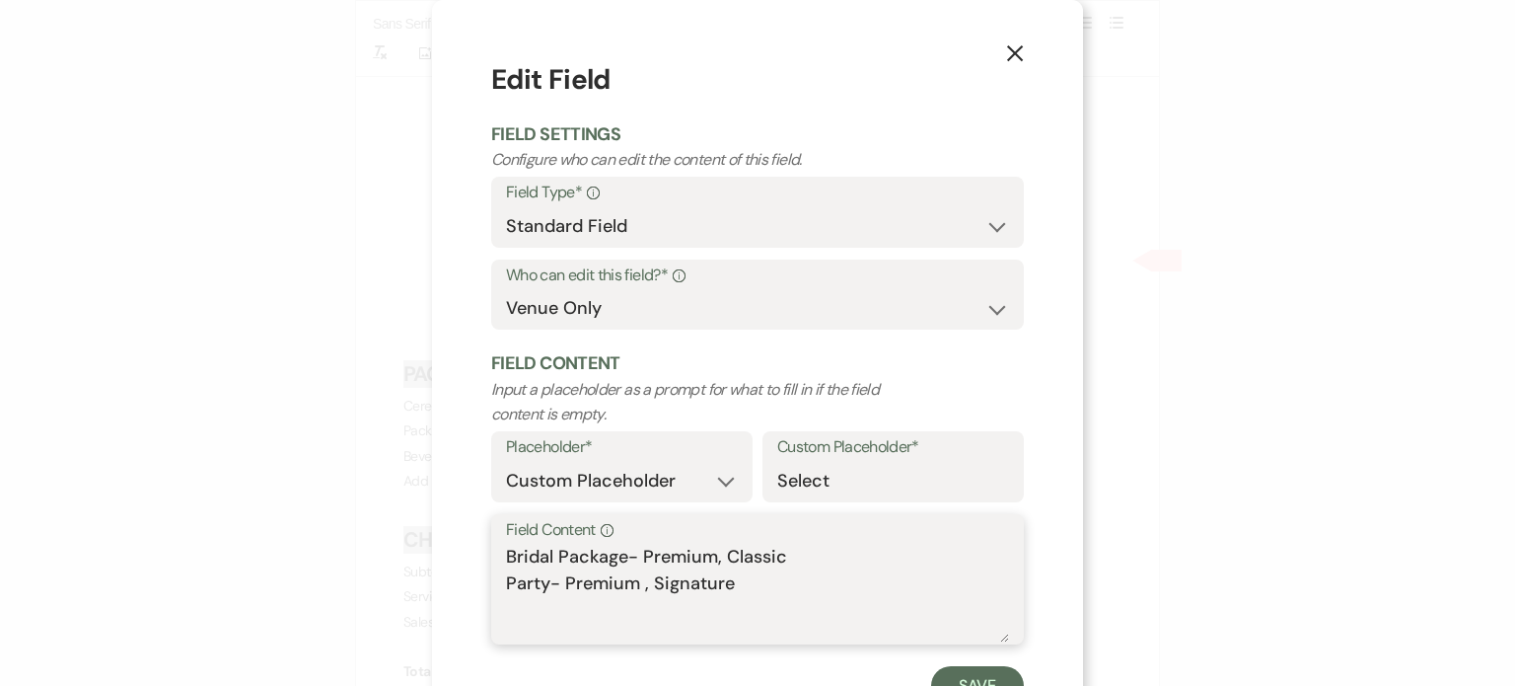
drag, startPoint x: 714, startPoint y: 555, endPoint x: 819, endPoint y: 588, distance: 109.5
click at [819, 588] on textarea "Bridal Package- Premium, Classic Party- Premium , Signature" at bounding box center [757, 593] width 503 height 99
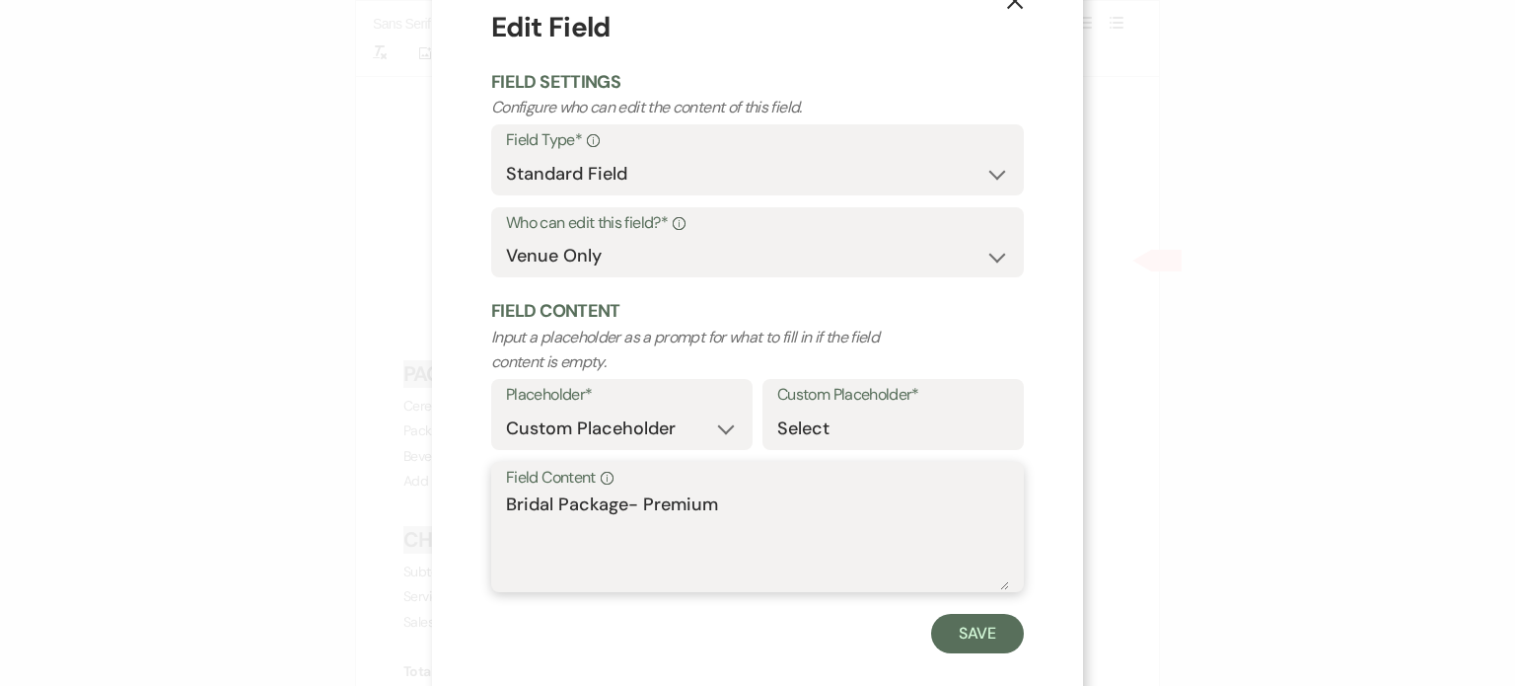
scroll to position [79, 0]
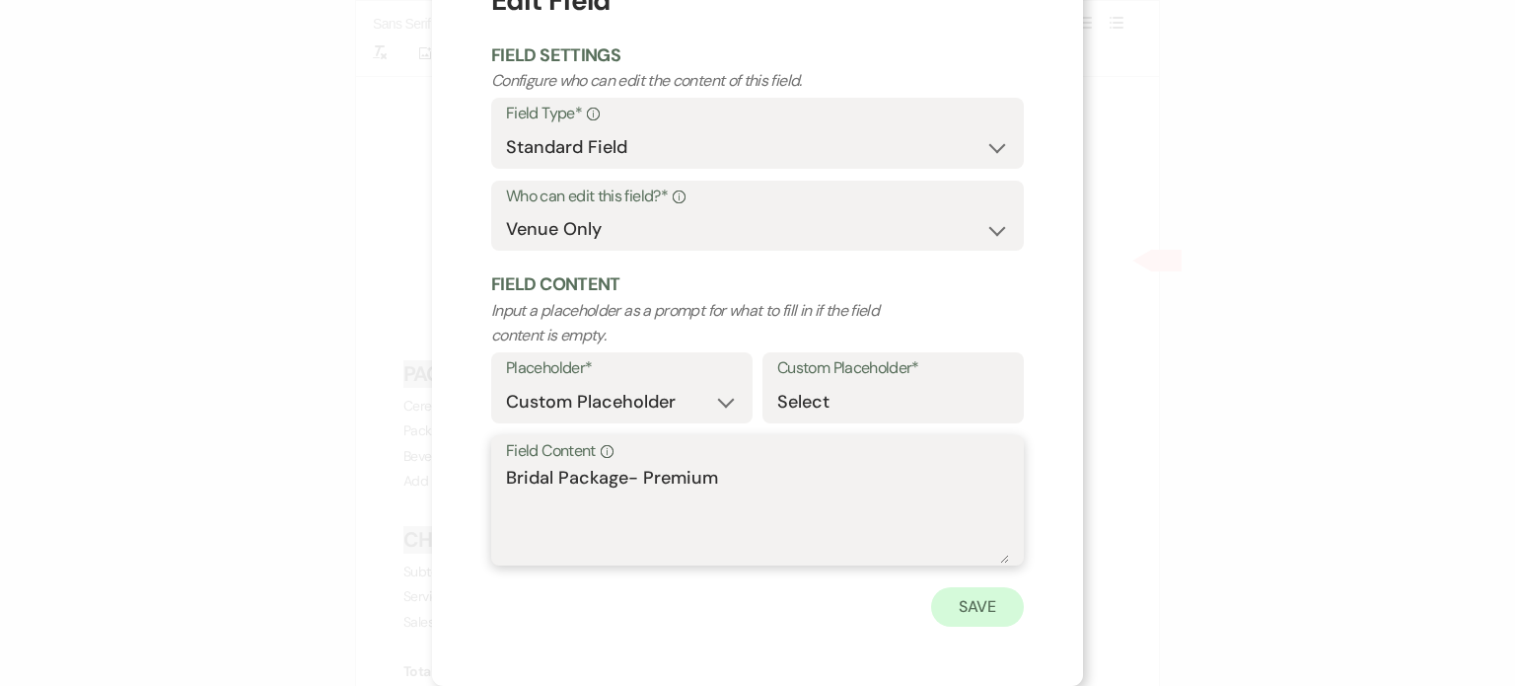
type textarea "Bridal Package- Premium"
click at [965, 594] on button "Save" at bounding box center [977, 606] width 93 height 39
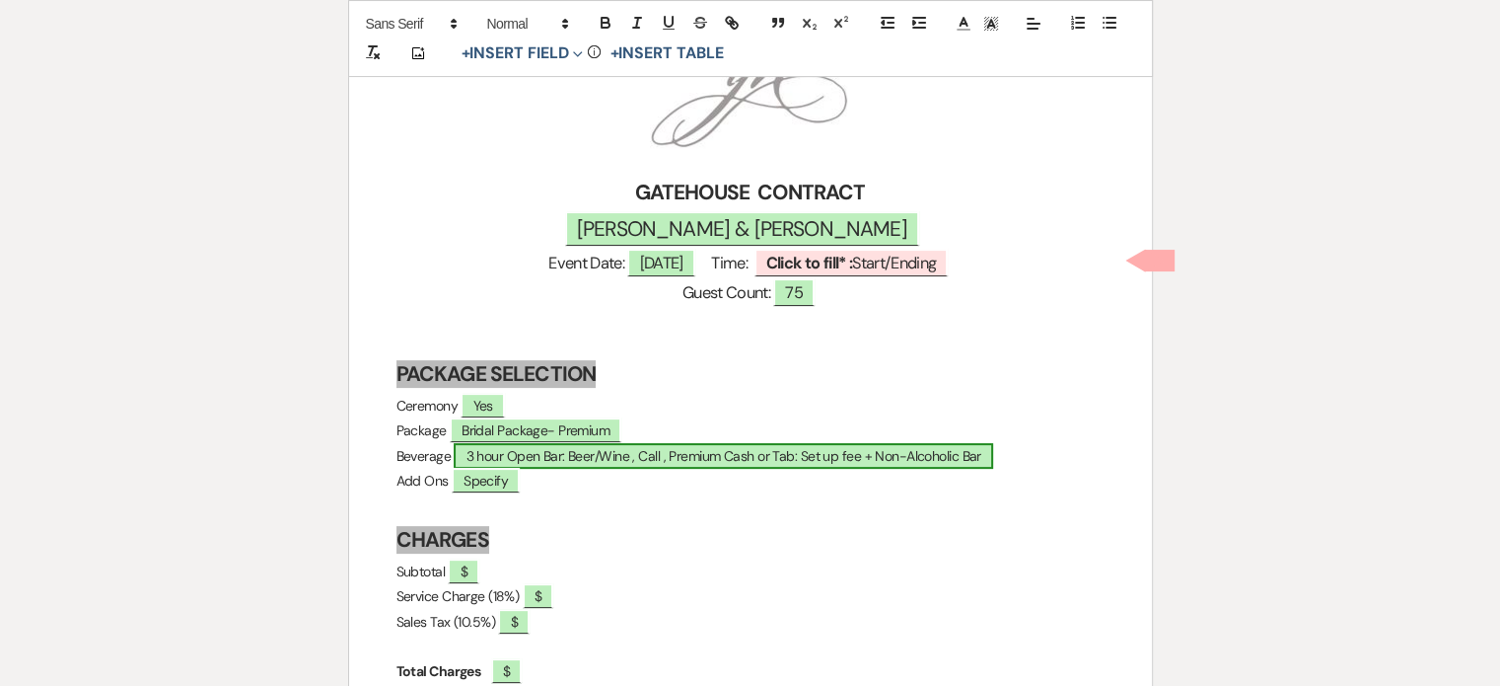
click at [648, 456] on span "3 hour Open Bar: Beer/Wine , Call , Premium Cash or Tab: Set up fee + Non-Alcoh…" at bounding box center [723, 456] width 539 height 26
select select "owner"
select select "custom_placeholder"
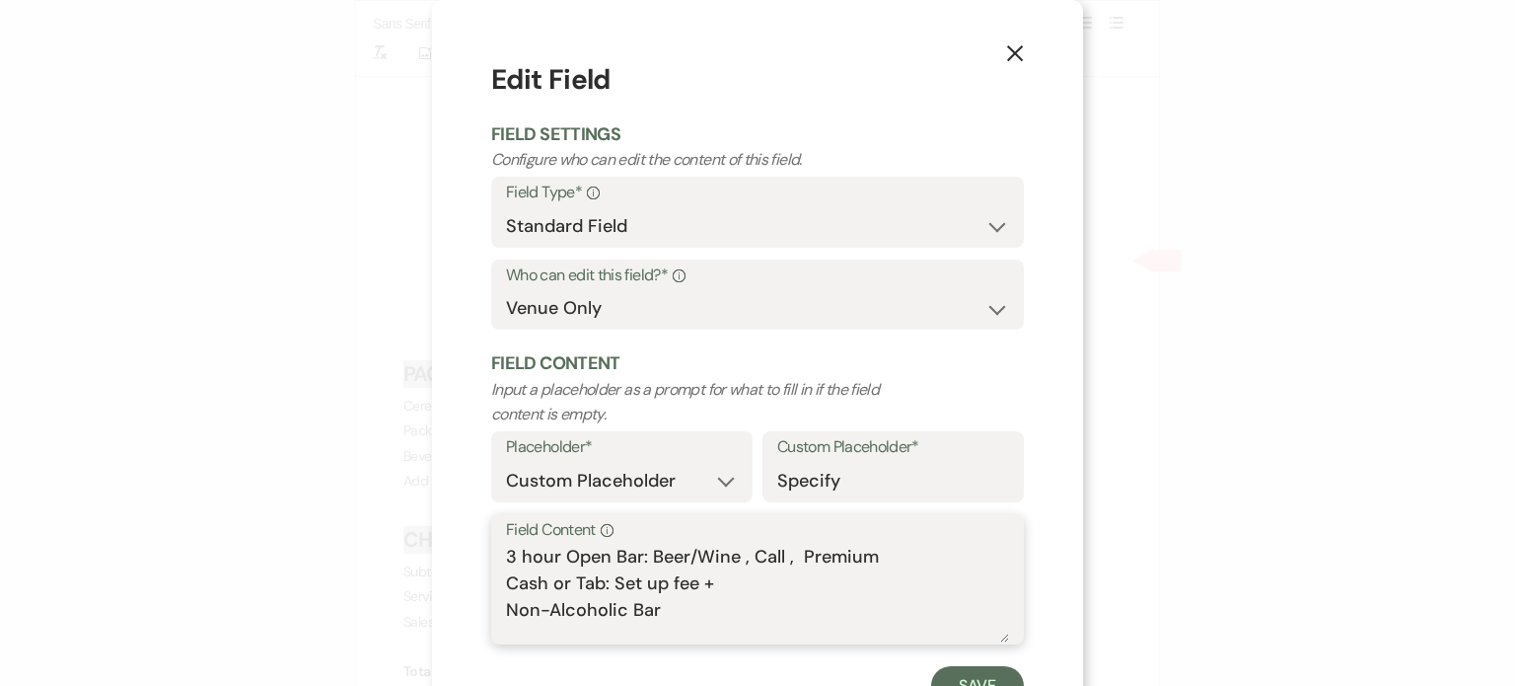
drag, startPoint x: 561, startPoint y: 582, endPoint x: 489, endPoint y: 581, distance: 72.0
click at [491, 581] on div "Field Content Info 3 hour Open Bar: Beer/Wine , Call , Premium Cash or Tab: Set…" at bounding box center [757, 579] width 533 height 131
click at [667, 584] on textarea "3 hour Open Bar: Beer/Wine , Call , Premium Tab: Set up fee + Non-Alcoholic Bar" at bounding box center [757, 593] width 503 height 99
drag, startPoint x: 886, startPoint y: 555, endPoint x: 497, endPoint y: 549, distance: 388.7
click at [506, 549] on textarea "3 hour Open Bar: Beer/Wine , Call , Premium Tab: Set up fee + tab tbd Non-Alcoh…" at bounding box center [757, 593] width 503 height 99
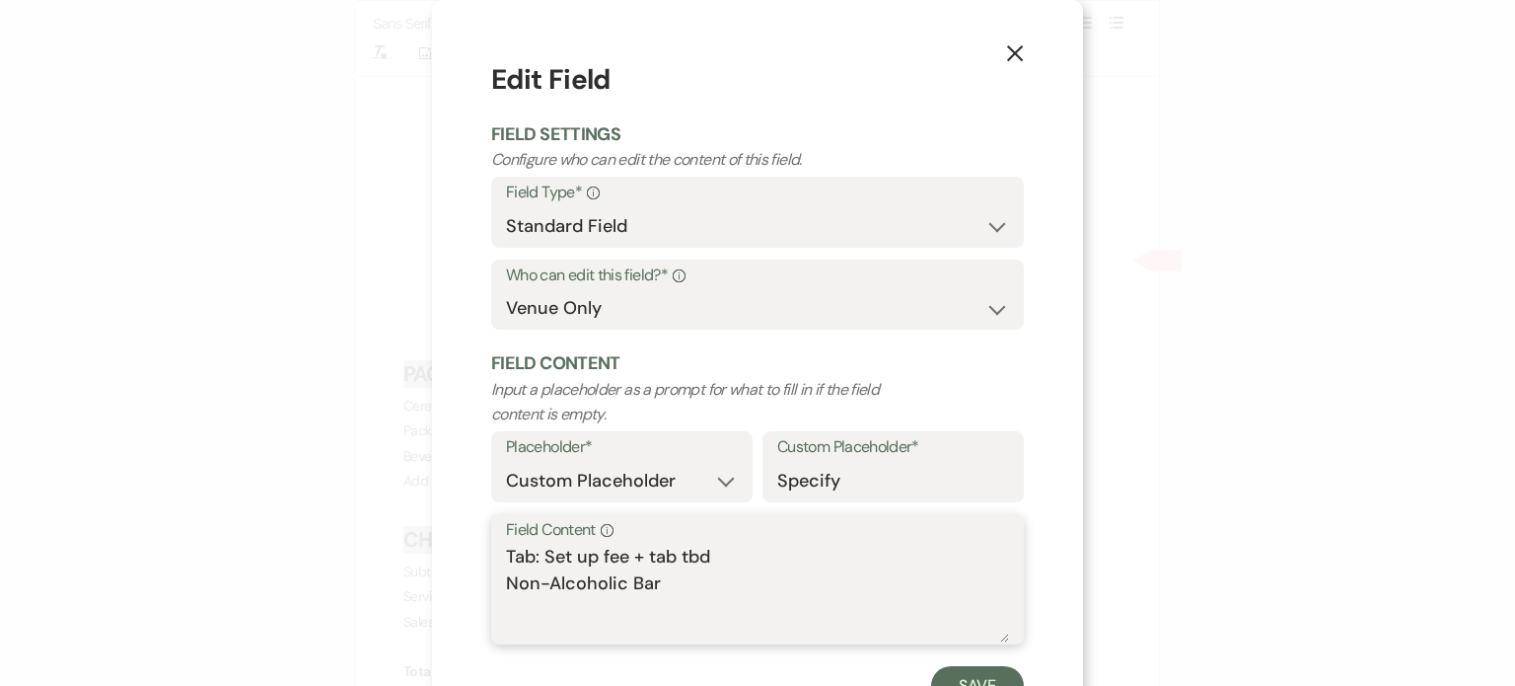
drag, startPoint x: 676, startPoint y: 587, endPoint x: 433, endPoint y: 599, distance: 243.0
click at [433, 599] on div "X Edit Field Field Settings Configure who can edit the content of this field. F…" at bounding box center [757, 382] width 651 height 765
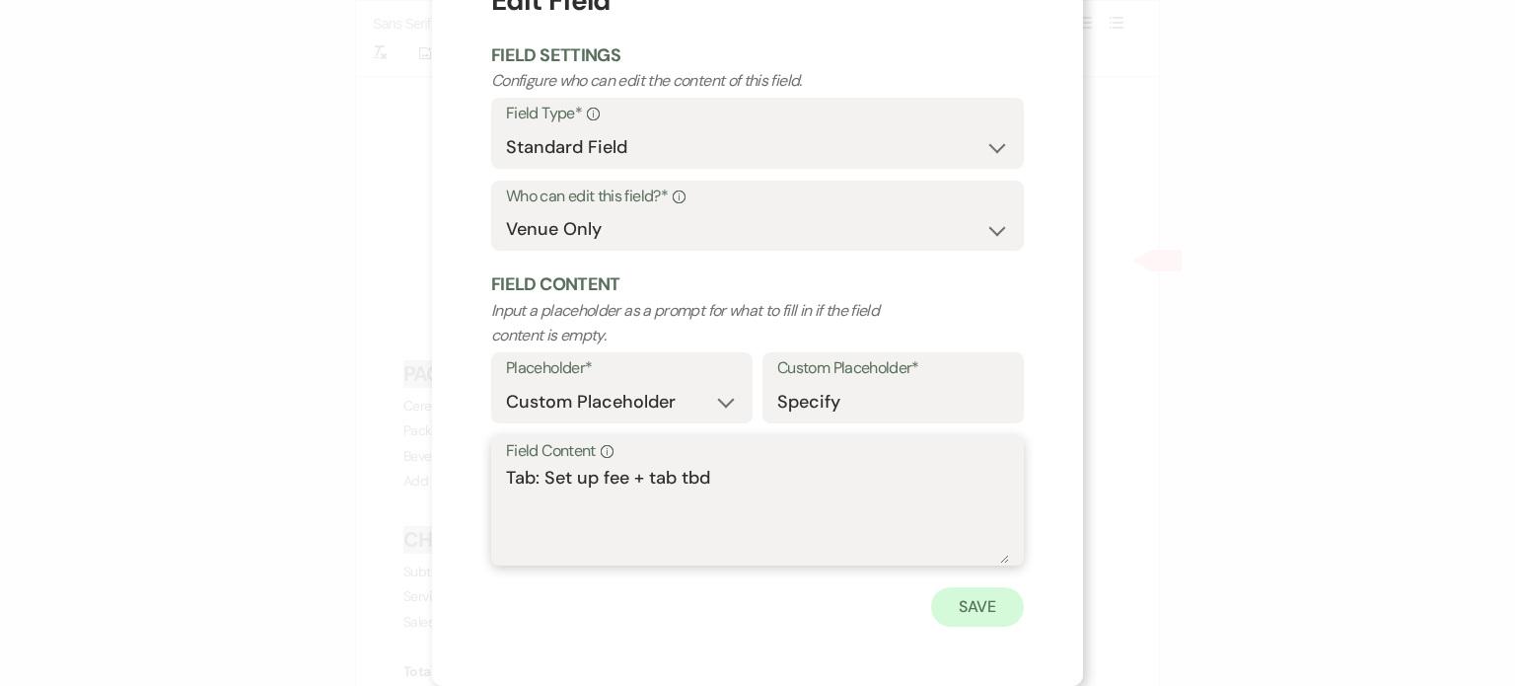
type textarea "Tab: Set up fee + tab tbd"
click at [942, 599] on button "Save" at bounding box center [977, 606] width 93 height 39
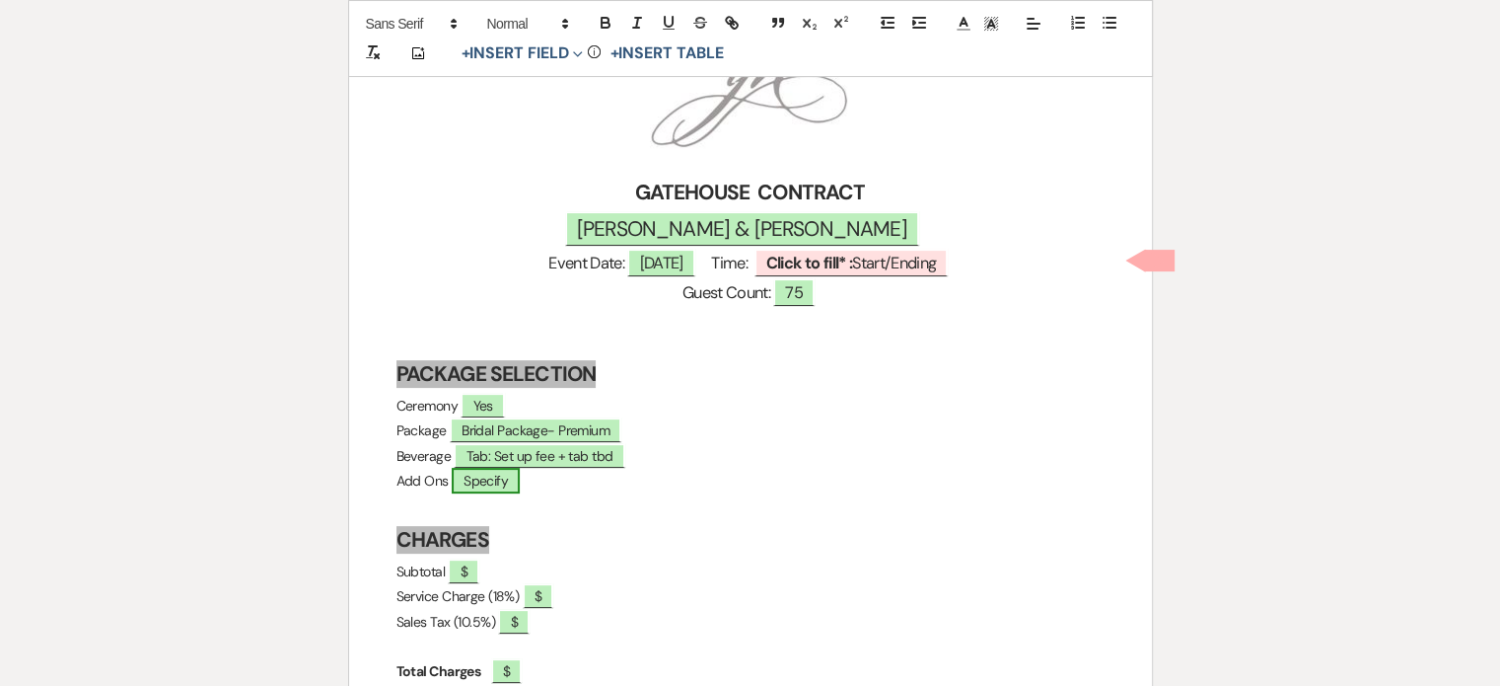
click at [520, 482] on span "Specify" at bounding box center [486, 481] width 68 height 26
select select "owner"
select select "custom_placeholder"
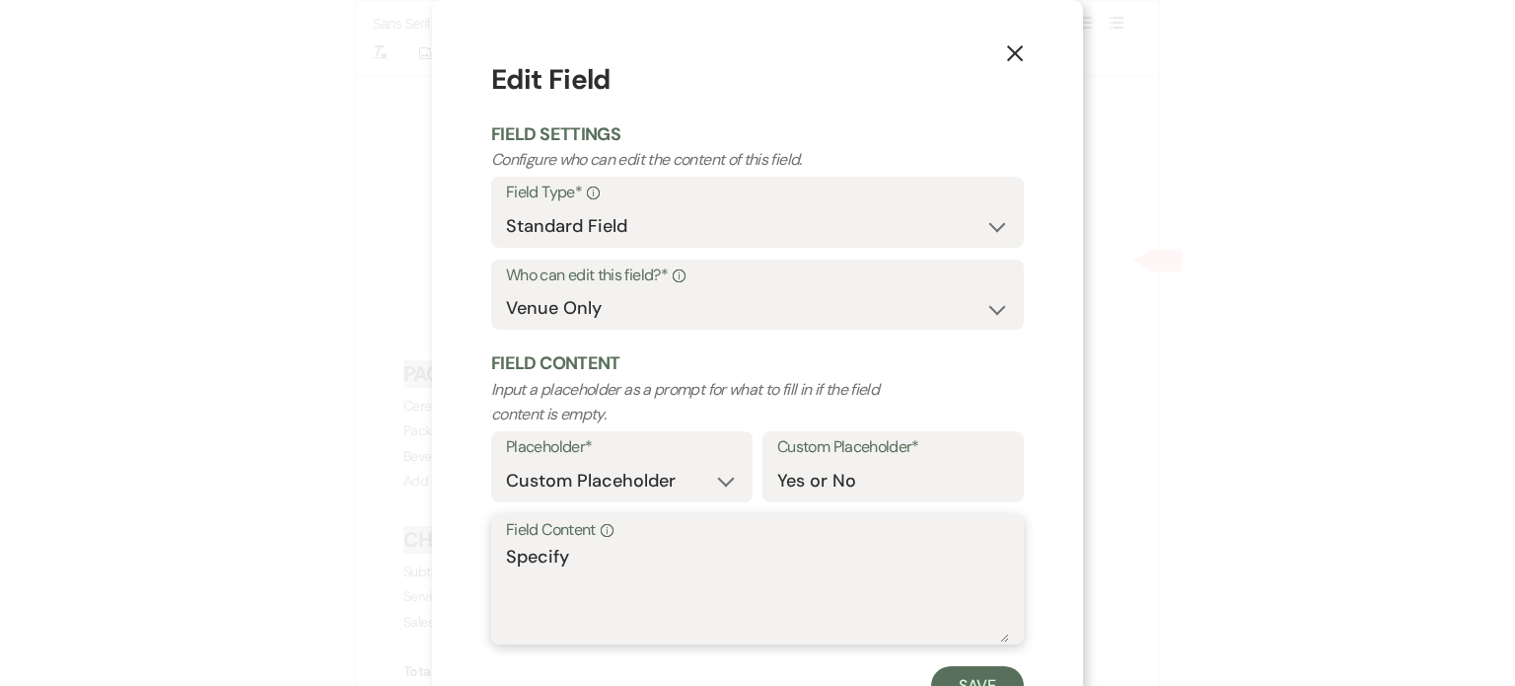
drag, startPoint x: 589, startPoint y: 551, endPoint x: 367, endPoint y: 558, distance: 222.1
click at [375, 568] on div "X Edit Field Field Settings Configure who can edit the content of this field. F…" at bounding box center [757, 343] width 1515 height 686
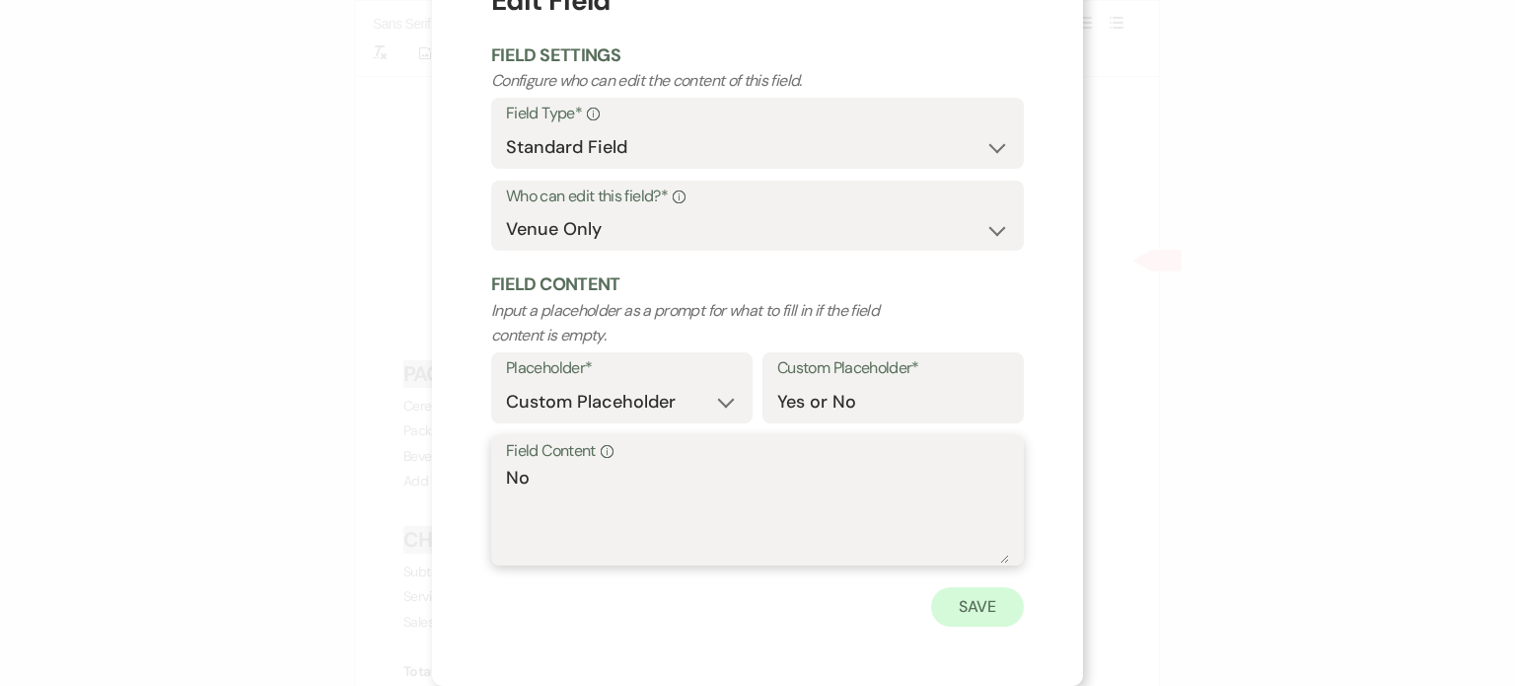
type textarea "No"
click at [986, 610] on button "Save" at bounding box center [977, 606] width 93 height 39
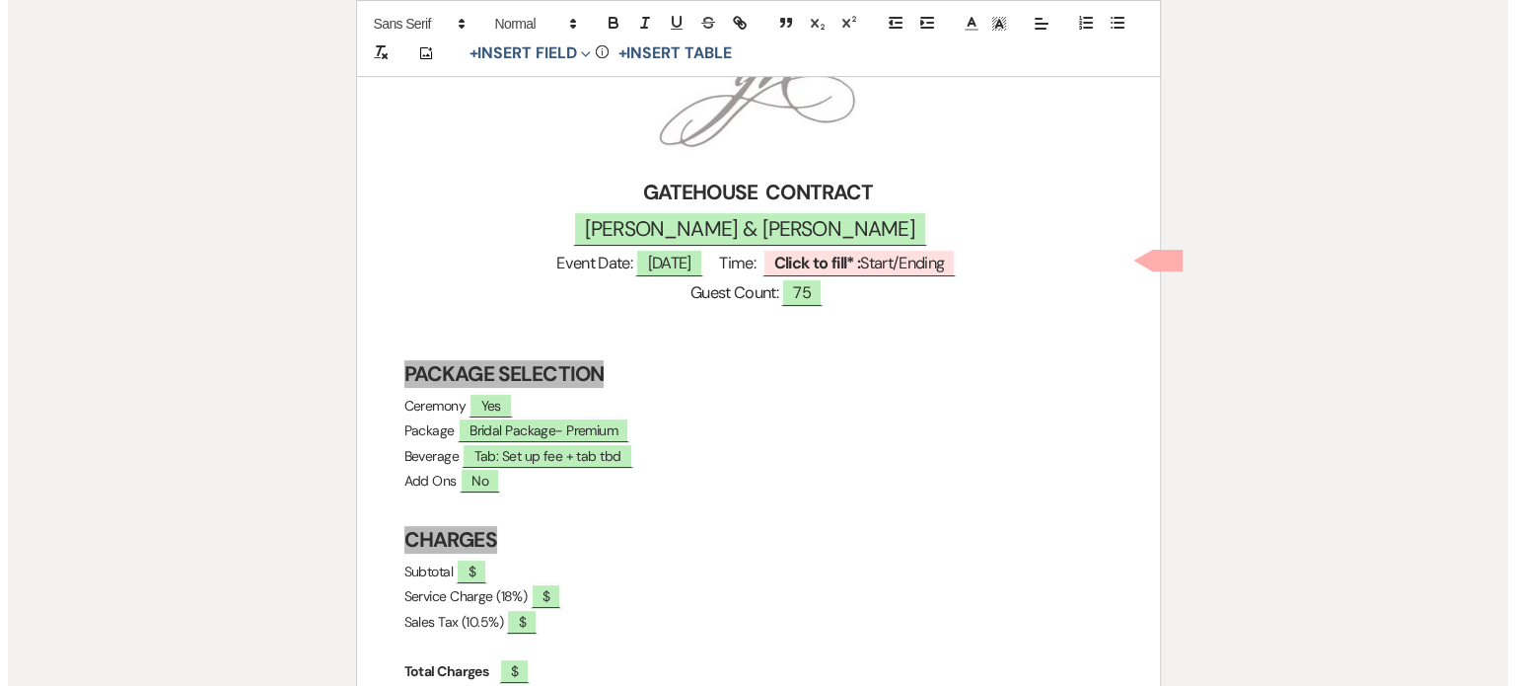
scroll to position [592, 0]
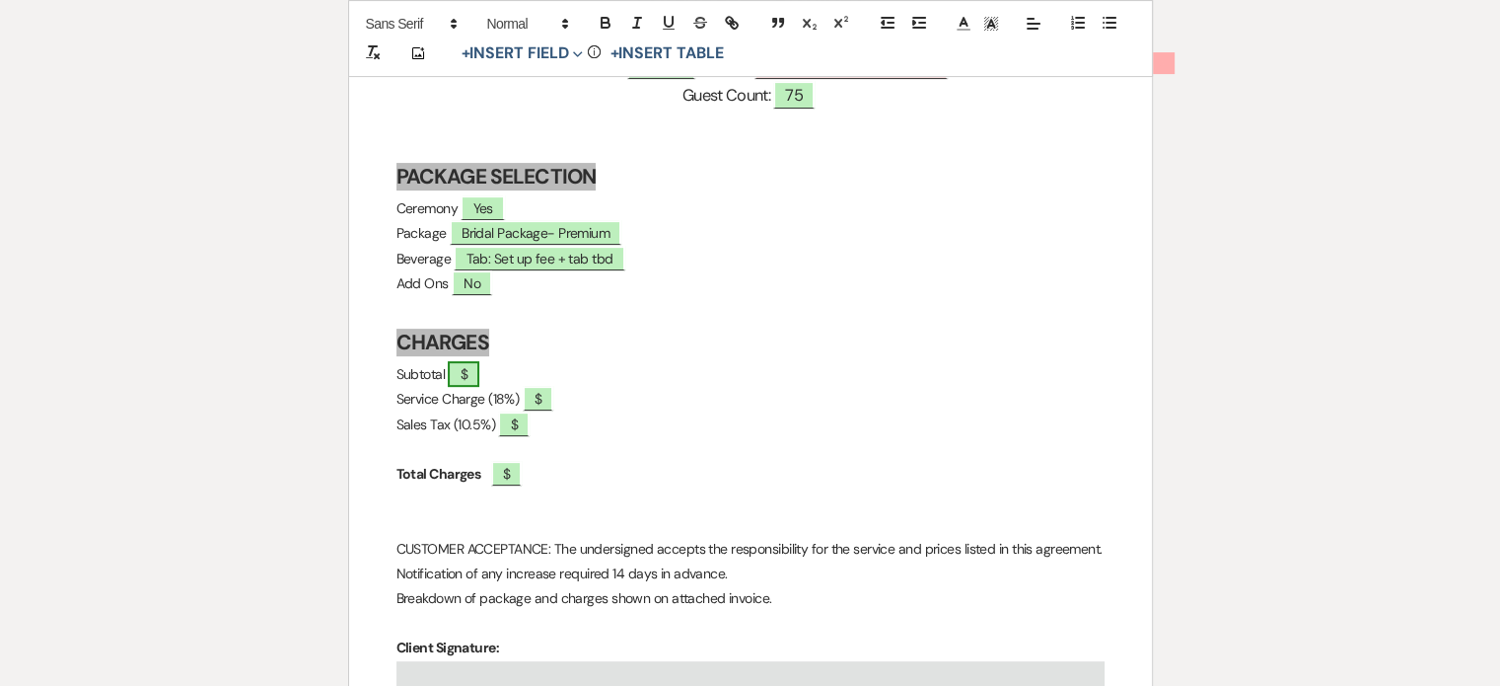
click at [478, 375] on span "$" at bounding box center [463, 374] width 31 height 26
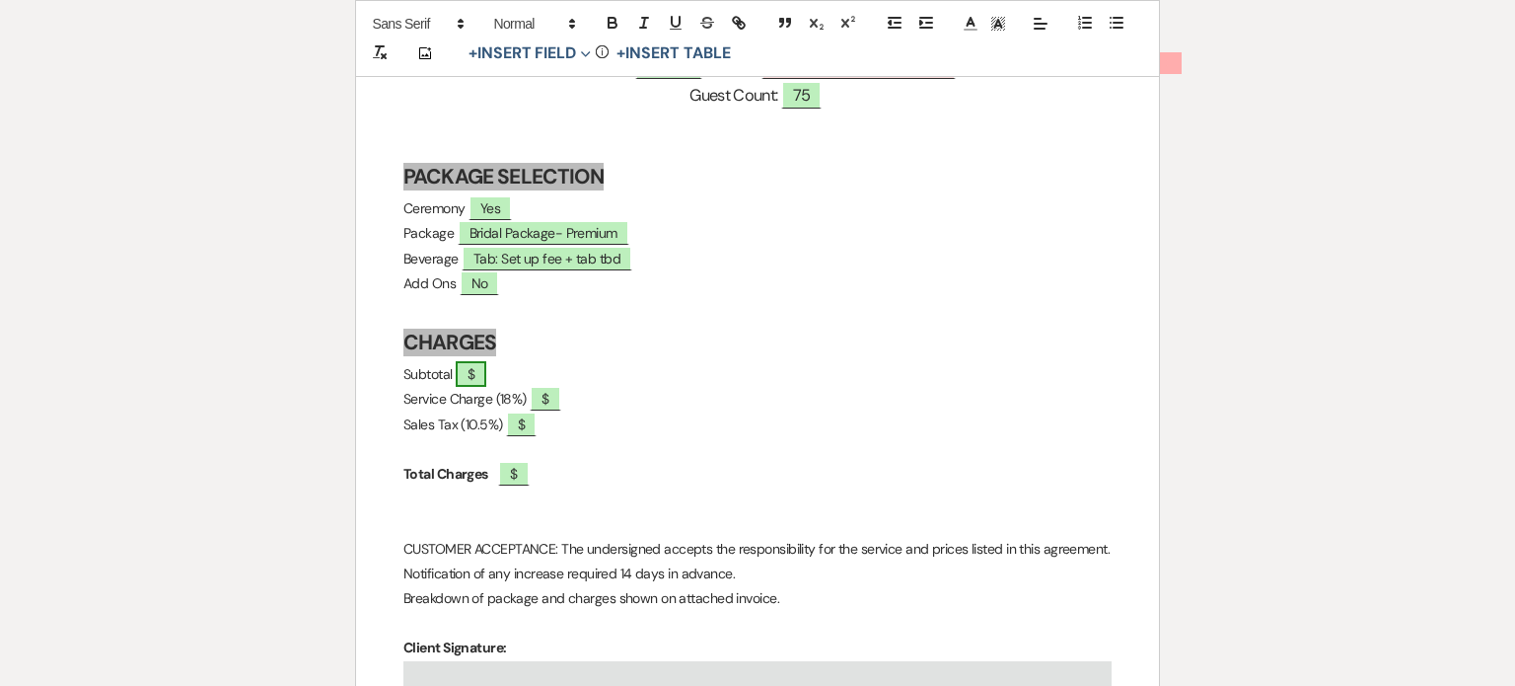
select select "owner"
select select "custom_placeholder"
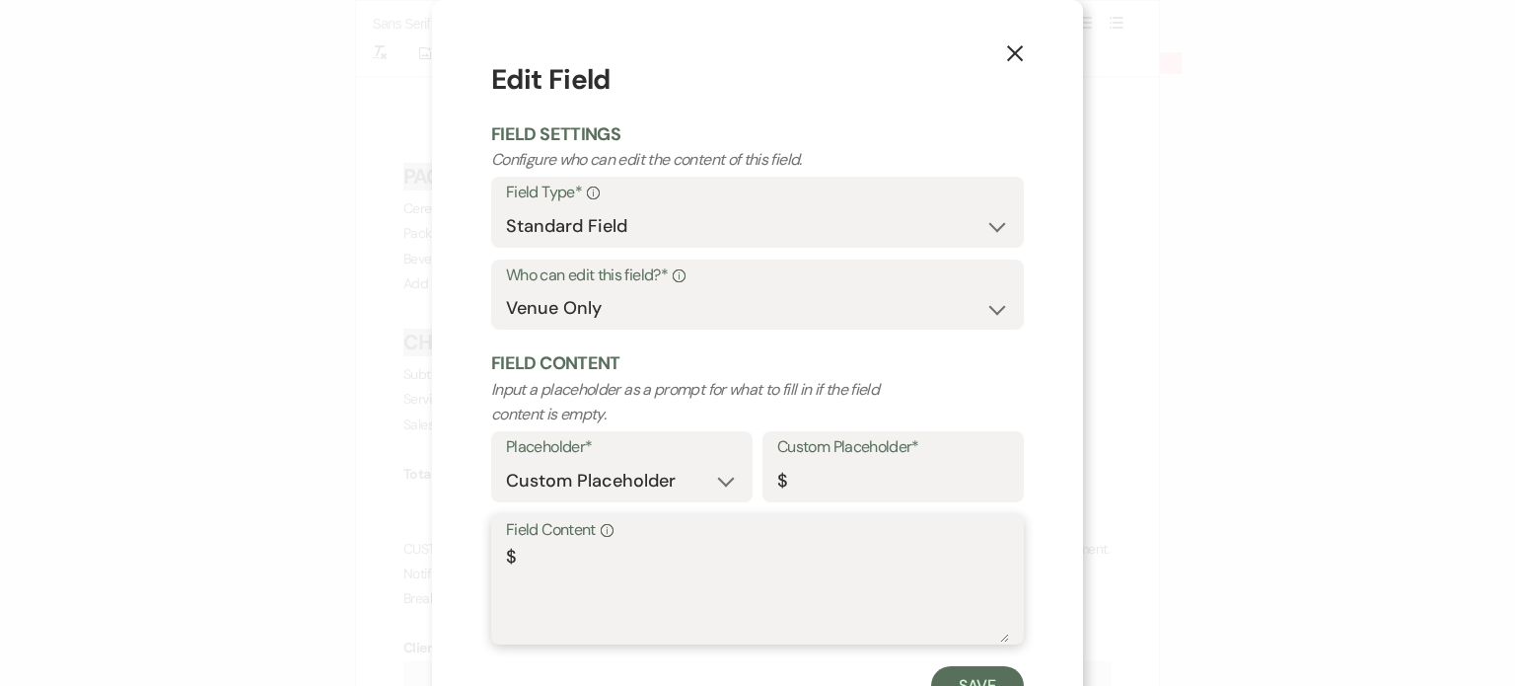
click at [541, 549] on textarea "$" at bounding box center [757, 593] width 503 height 99
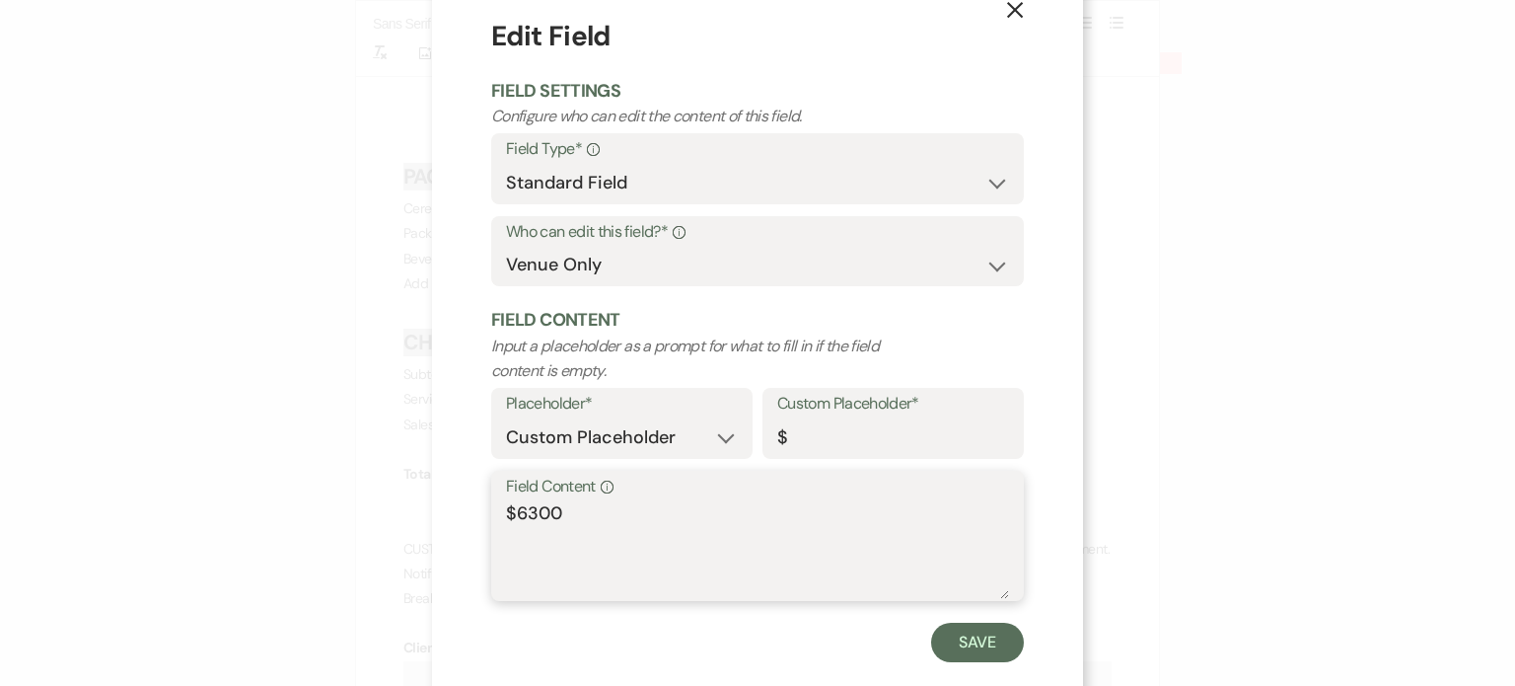
scroll to position [79, 0]
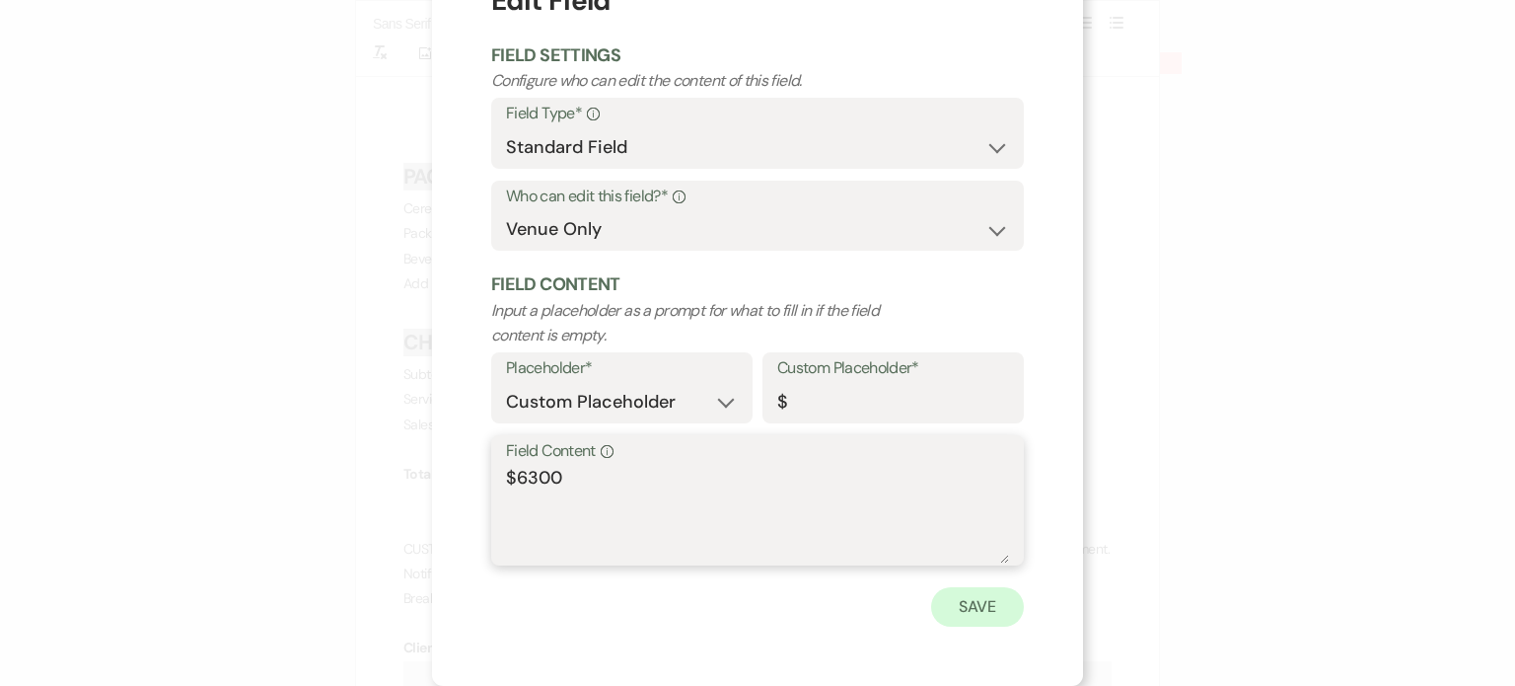
type textarea "$6300"
click at [955, 599] on button "Save" at bounding box center [977, 606] width 93 height 39
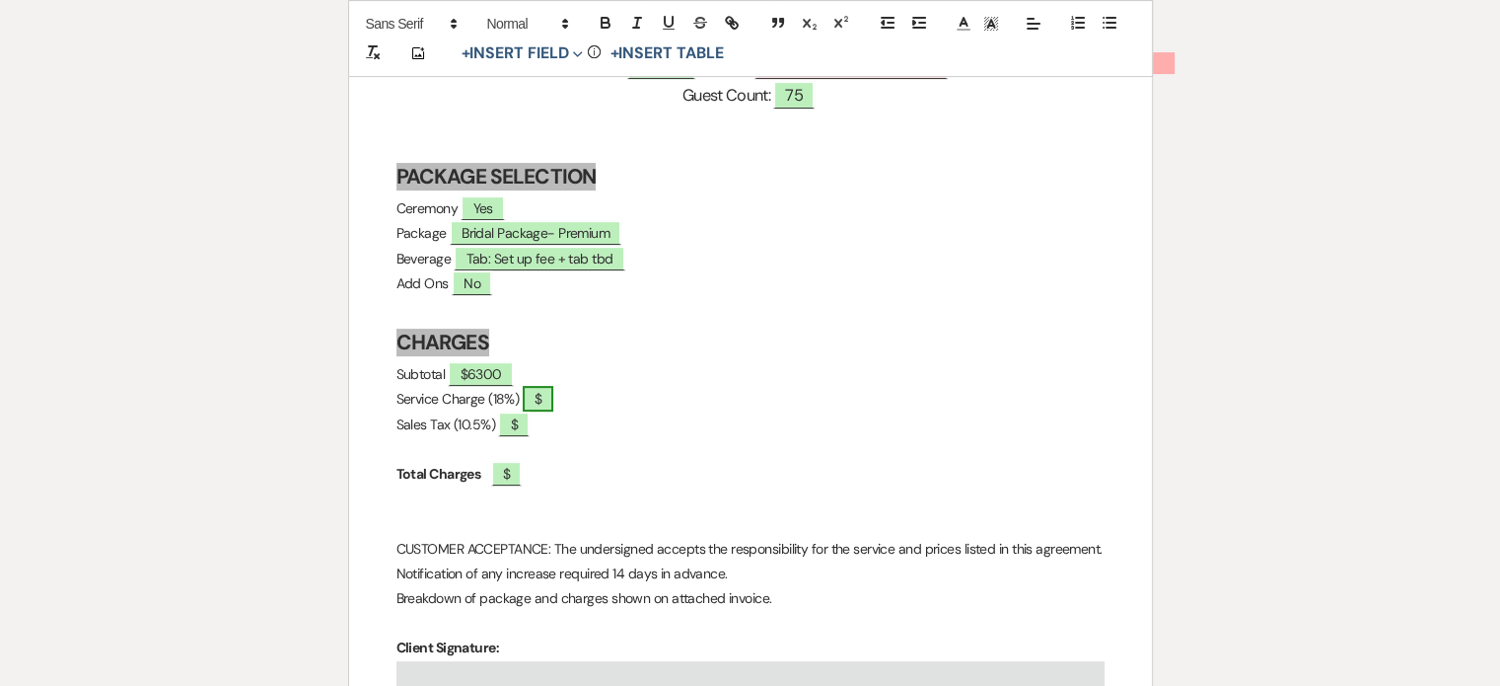
click at [541, 398] on span "$" at bounding box center [538, 399] width 31 height 26
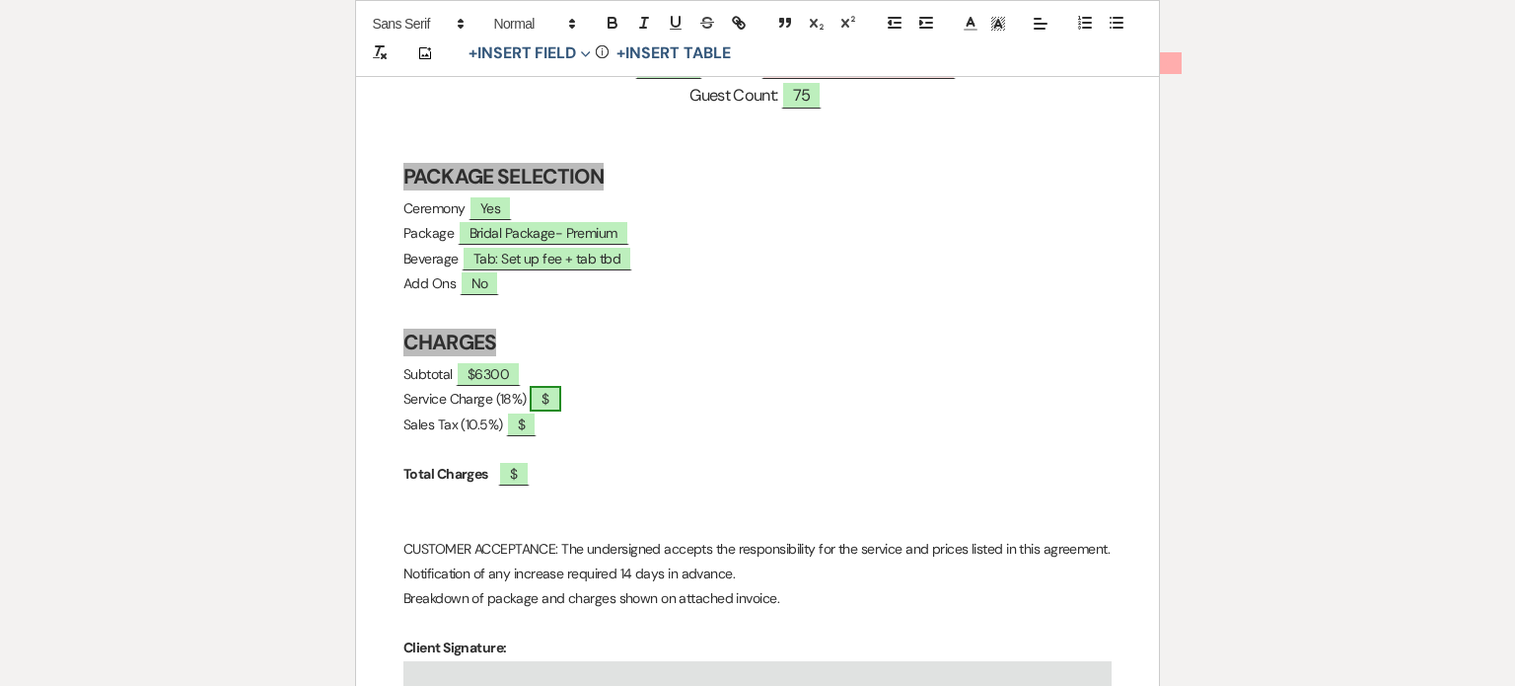
select select "owner"
select select "custom_placeholder"
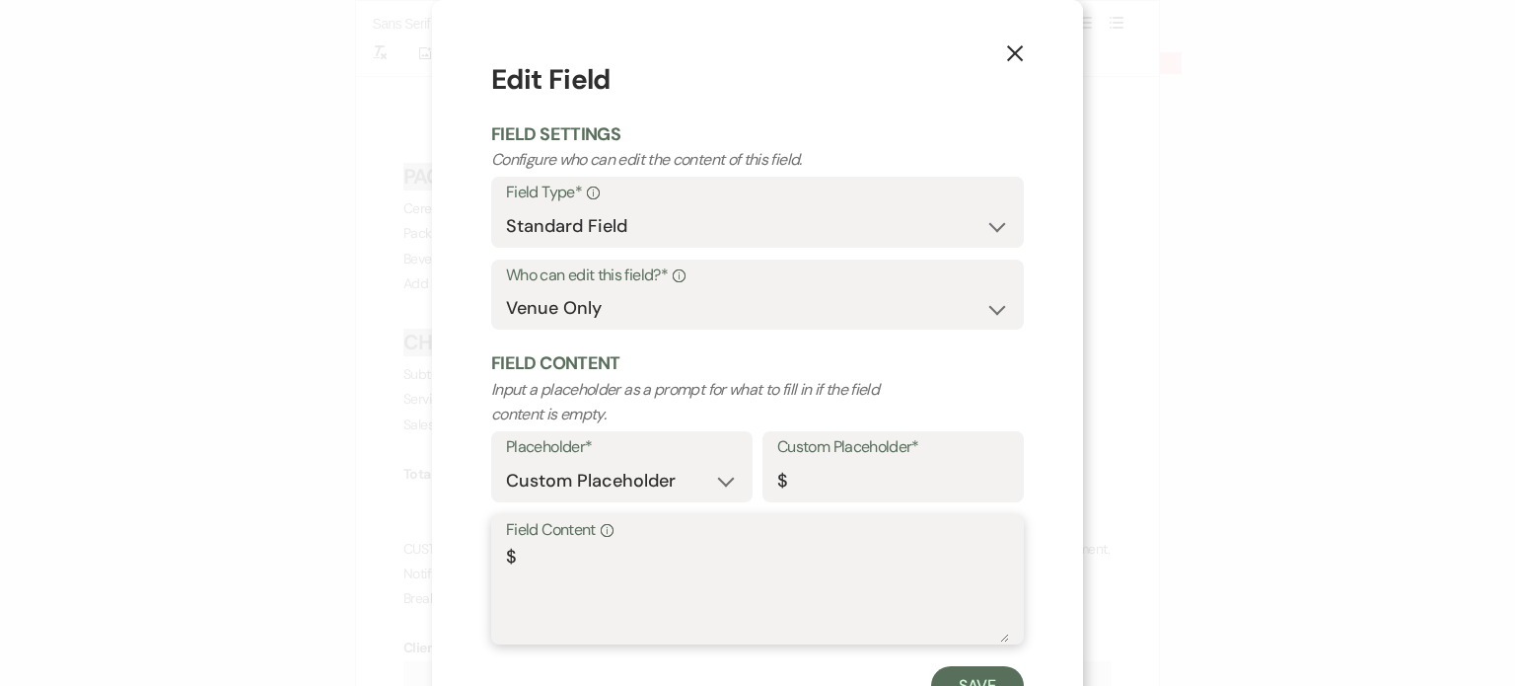
click at [524, 549] on textarea "$" at bounding box center [757, 593] width 503 height 99
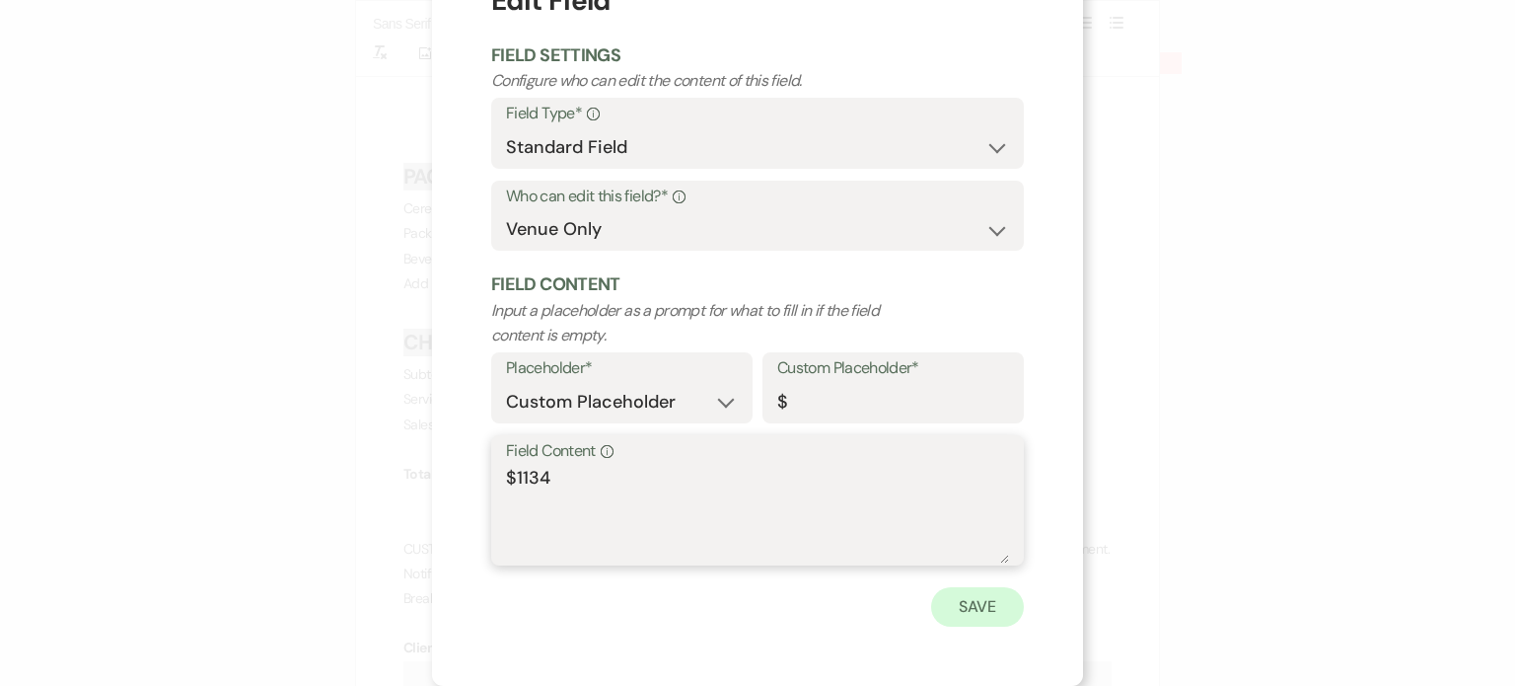
type textarea "$1134"
click at [985, 608] on button "Save" at bounding box center [977, 606] width 93 height 39
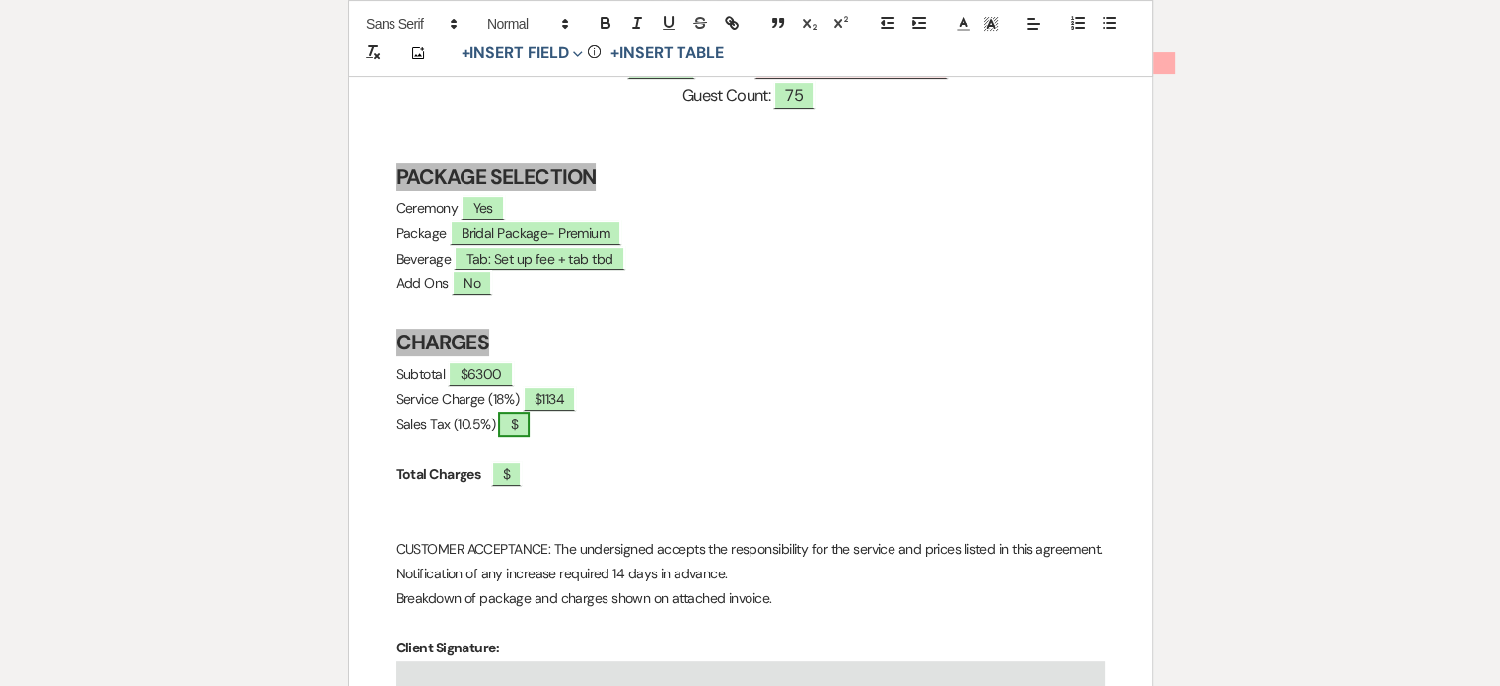
click at [529, 425] on span "$" at bounding box center [513, 424] width 31 height 26
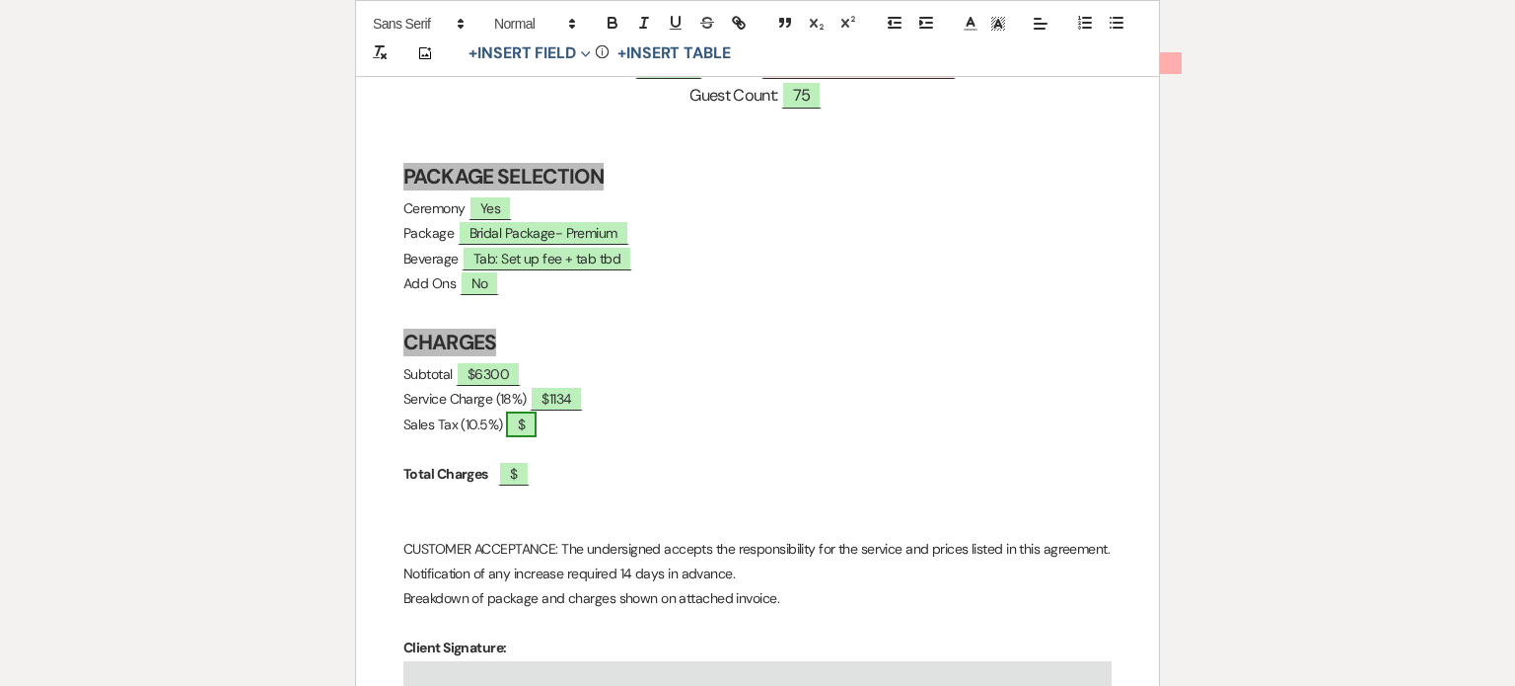
select select "owner"
select select "custom_placeholder"
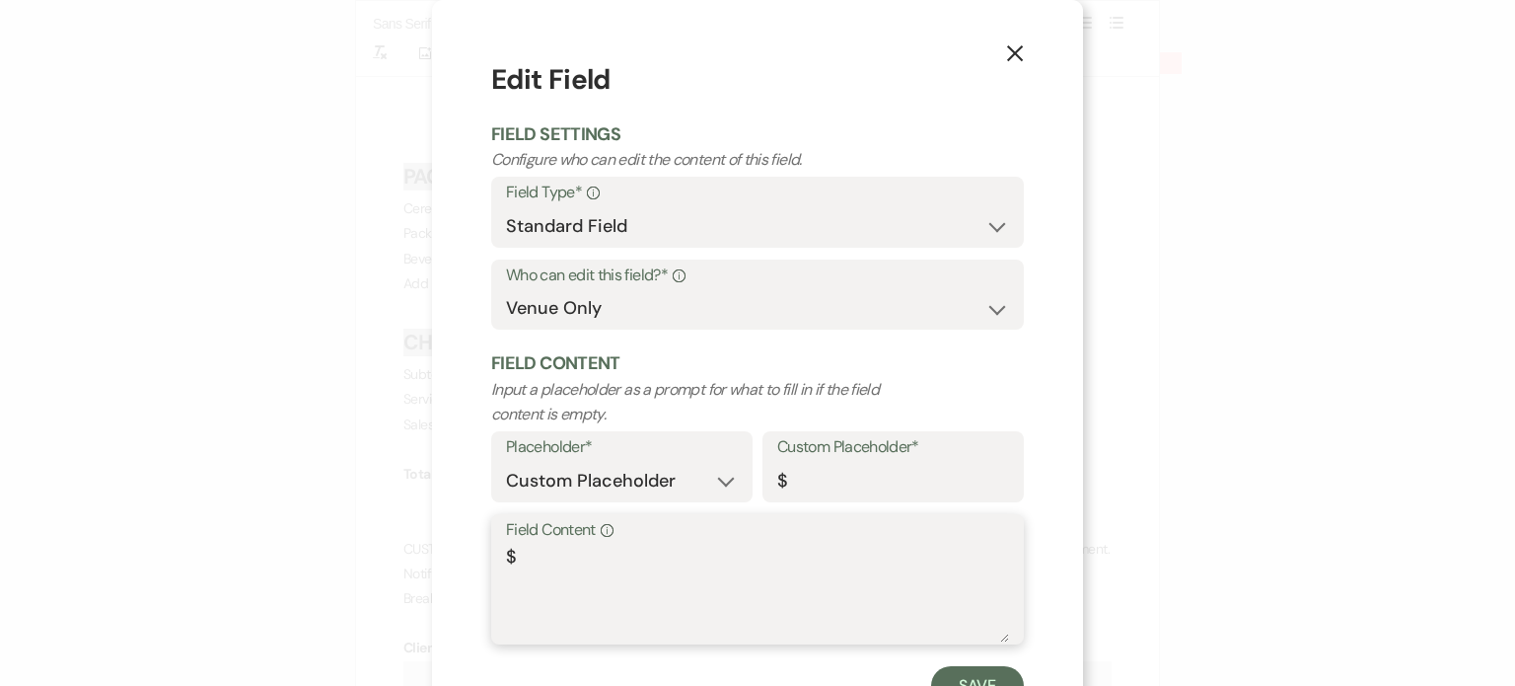
click at [529, 559] on textarea "$" at bounding box center [757, 593] width 503 height 99
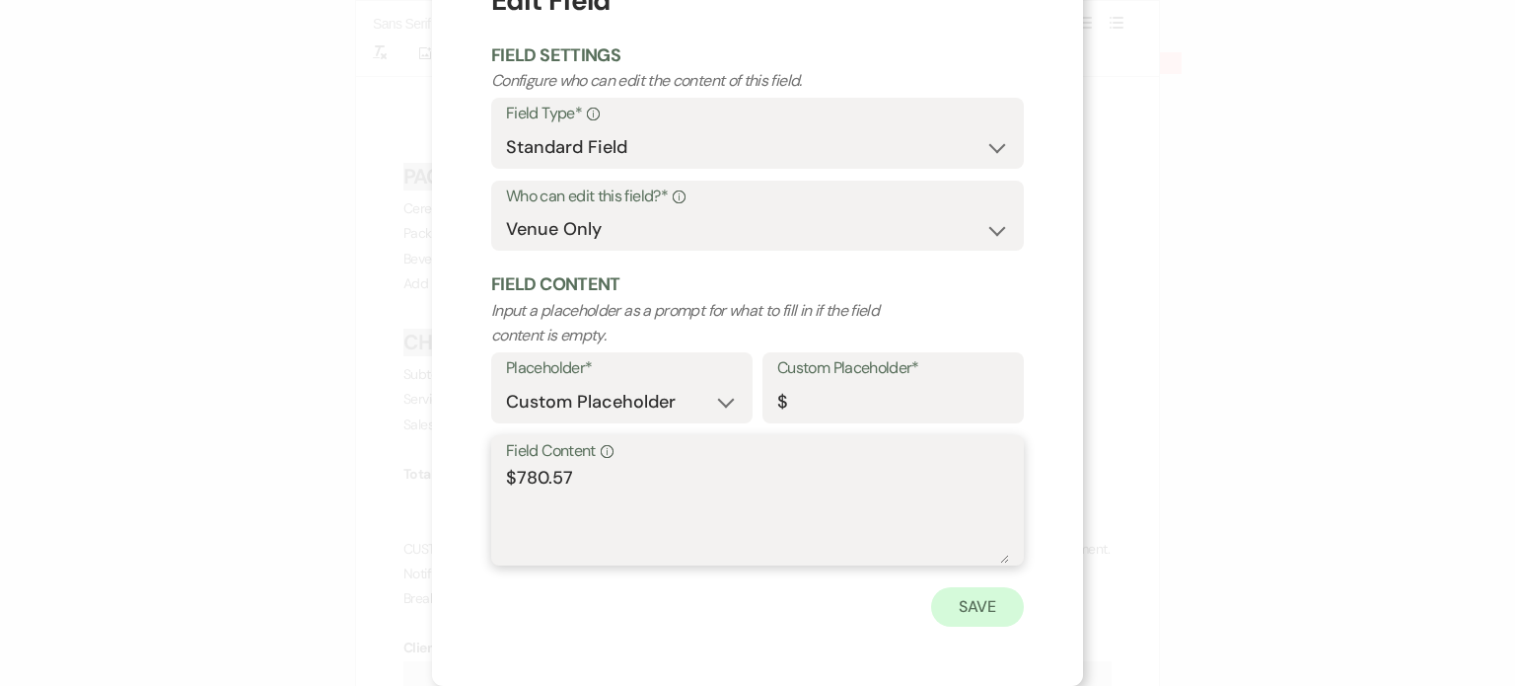
type textarea "$780.57"
click at [990, 599] on button "Save" at bounding box center [977, 606] width 93 height 39
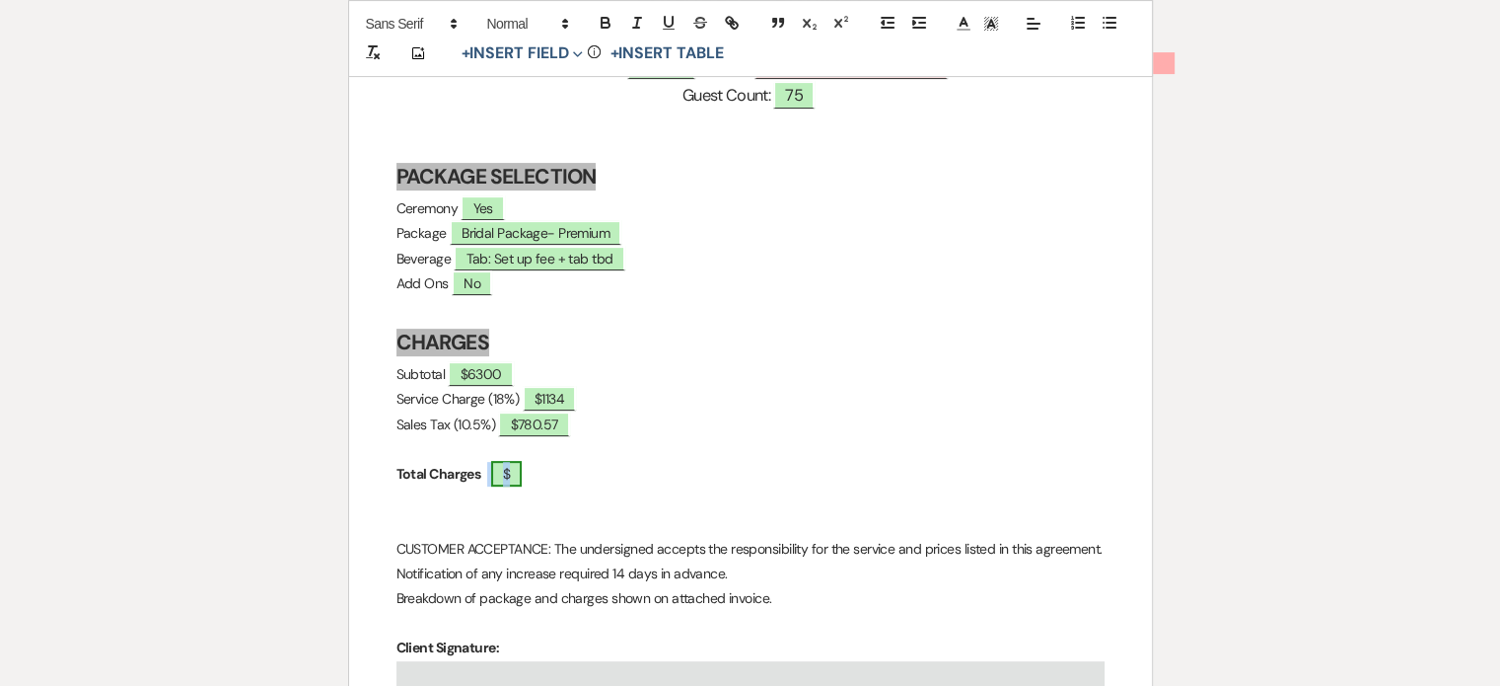
click at [522, 471] on span "$" at bounding box center [506, 474] width 31 height 26
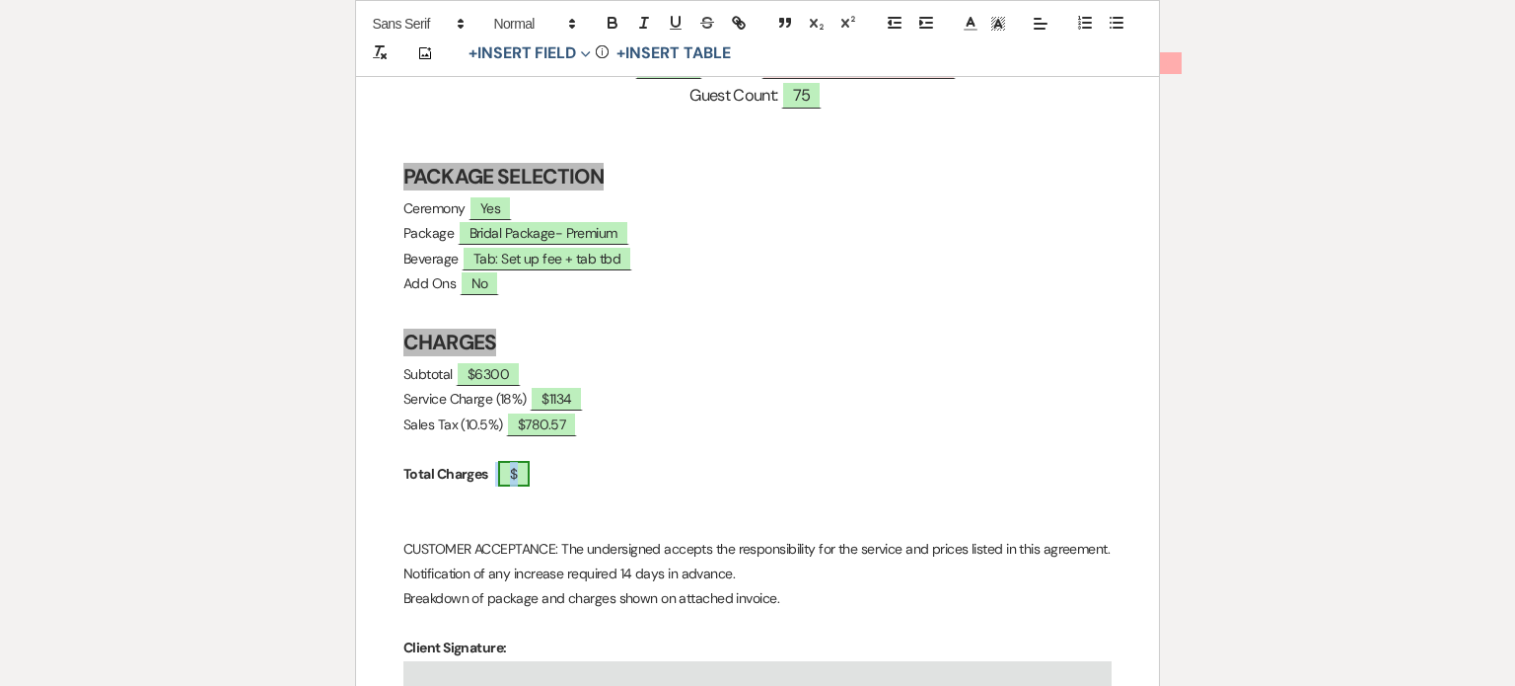
select select "owner"
select select "custom_placeholder"
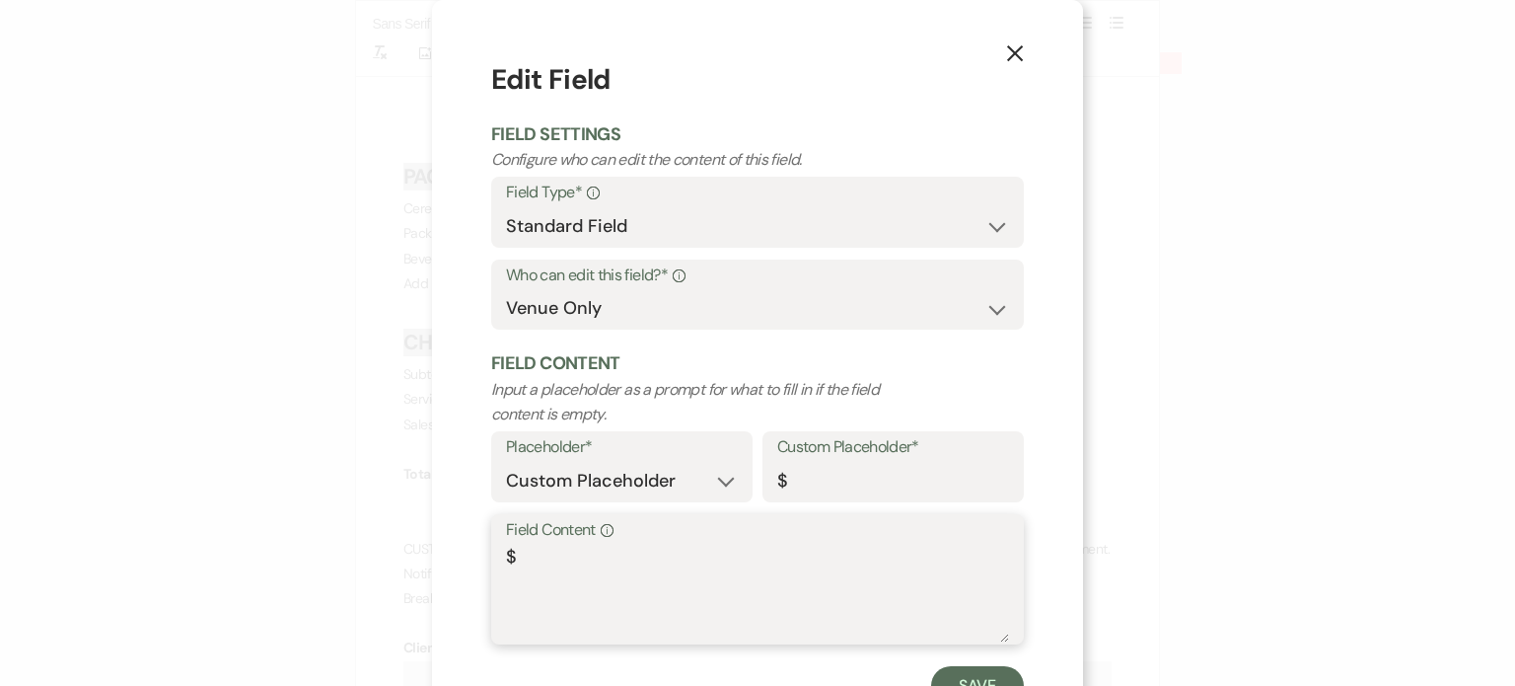
click at [506, 555] on textarea "$" at bounding box center [757, 593] width 503 height 99
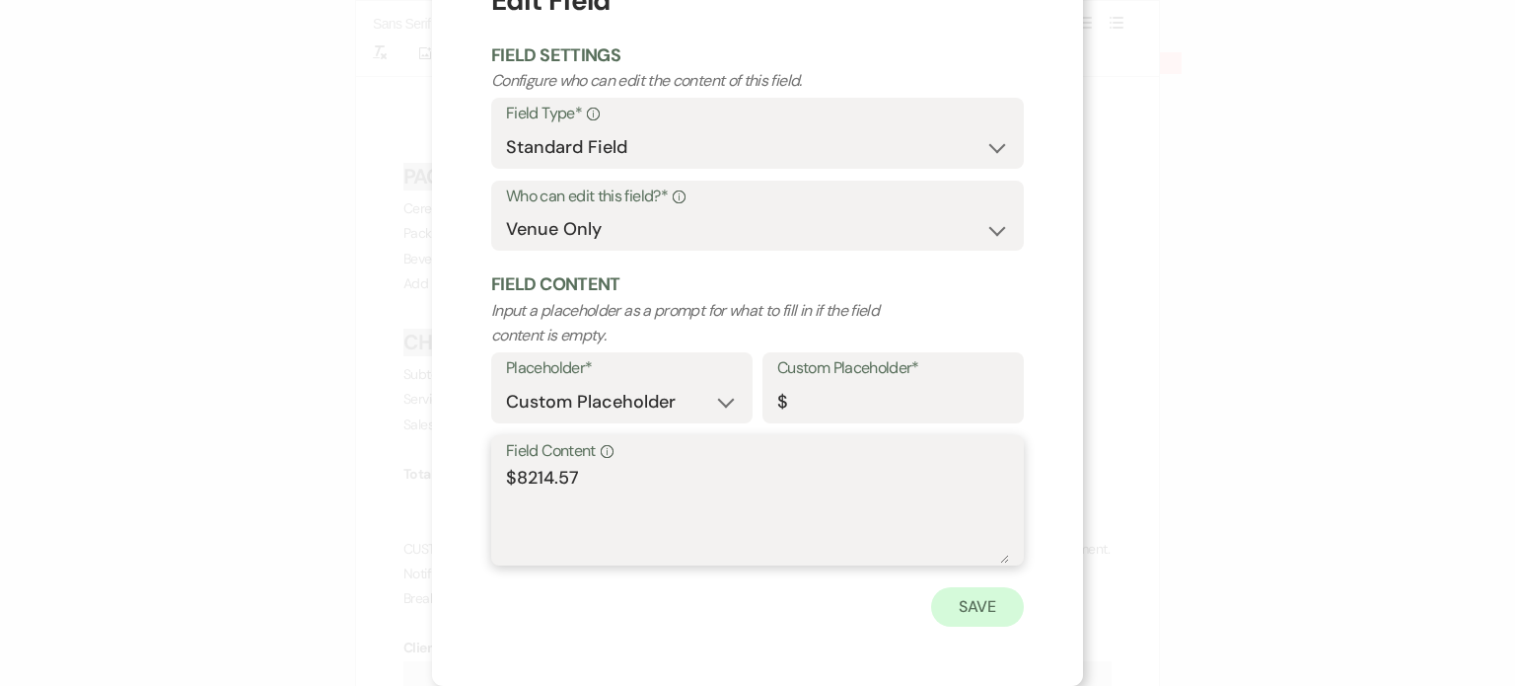
type textarea "$8214.57"
click at [982, 606] on button "Save" at bounding box center [977, 606] width 93 height 39
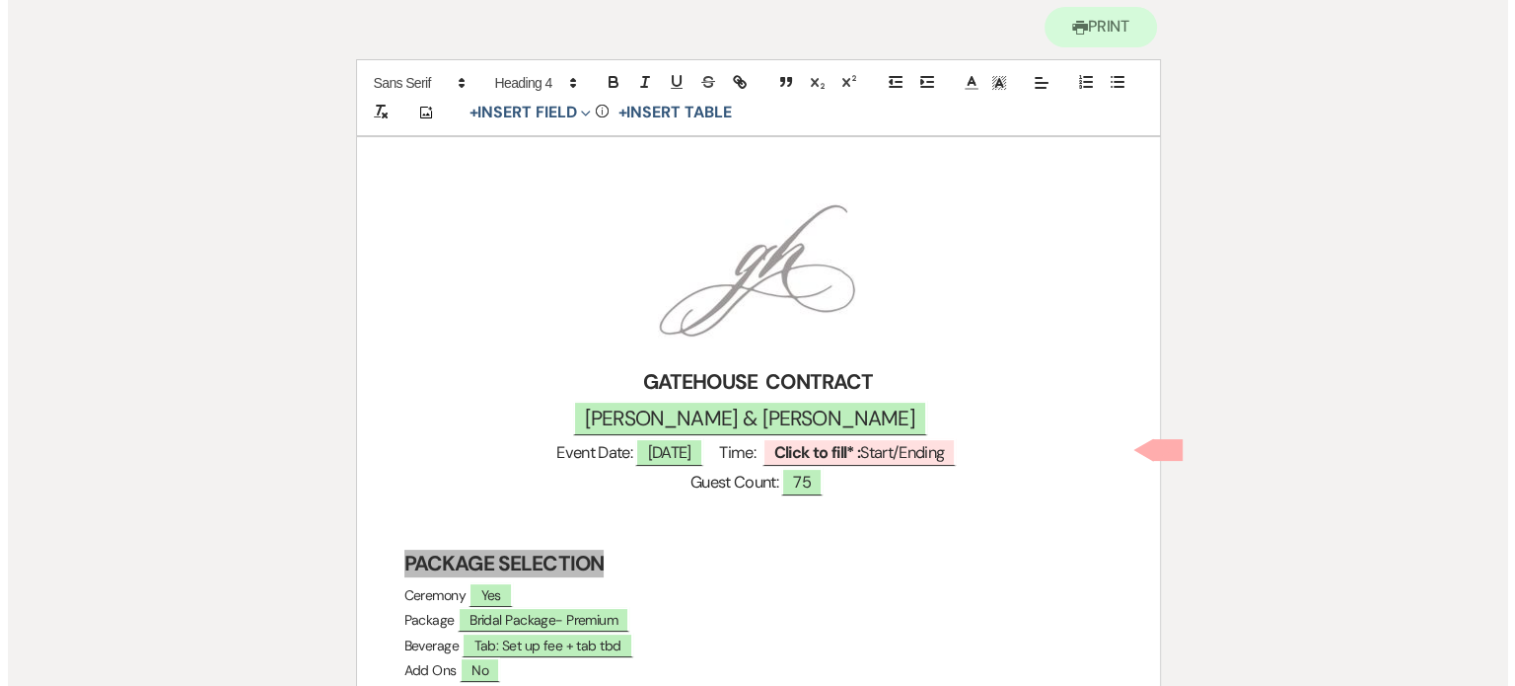
scroll to position [197, 0]
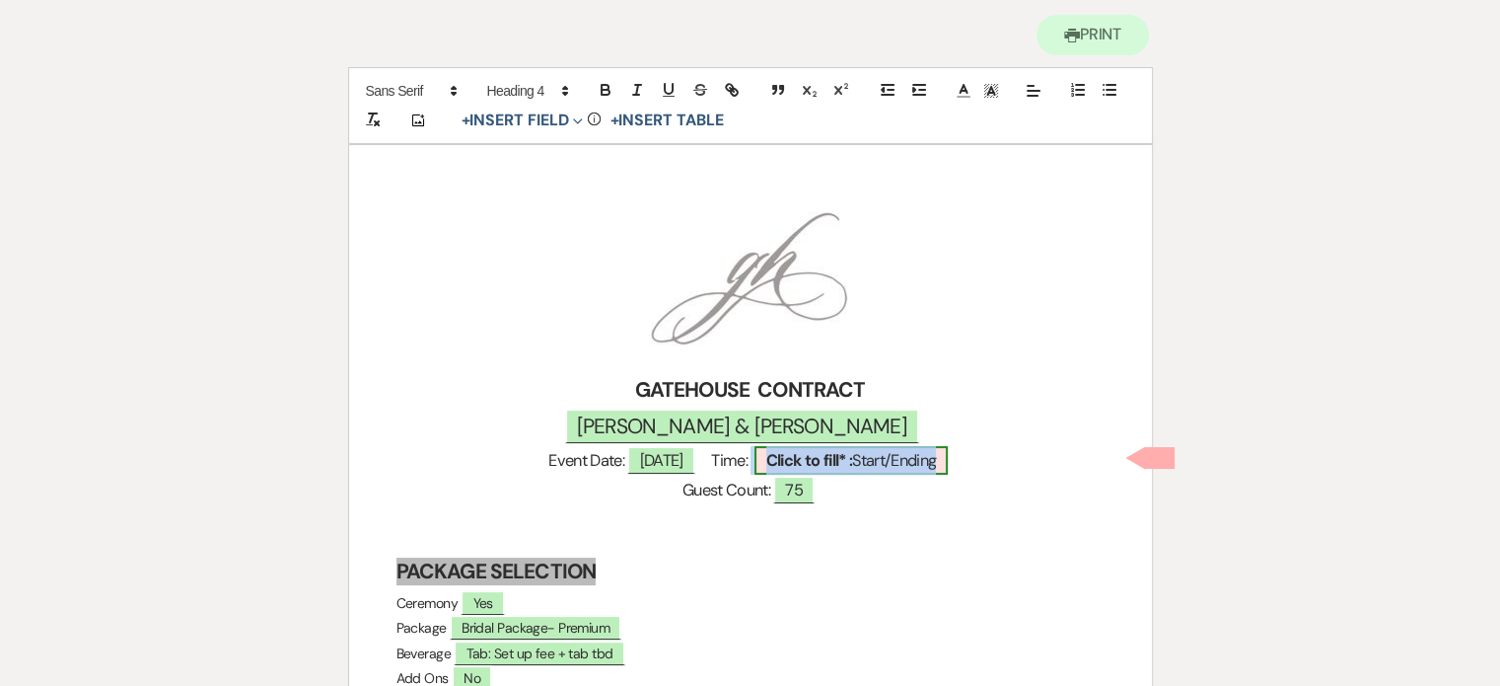
click at [853, 458] on b "Click to fill* :" at bounding box center [810, 460] width 87 height 21
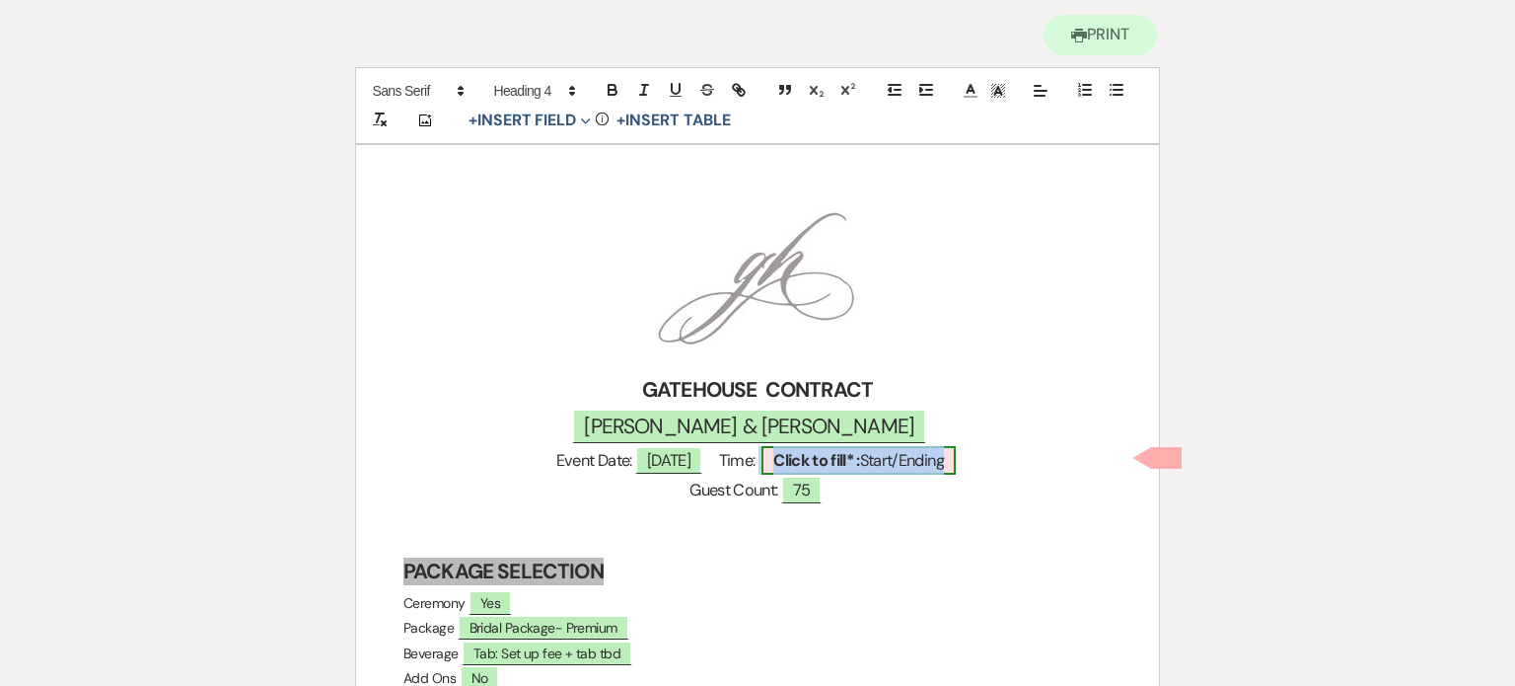
select select "owner"
select select "custom_placeholder"
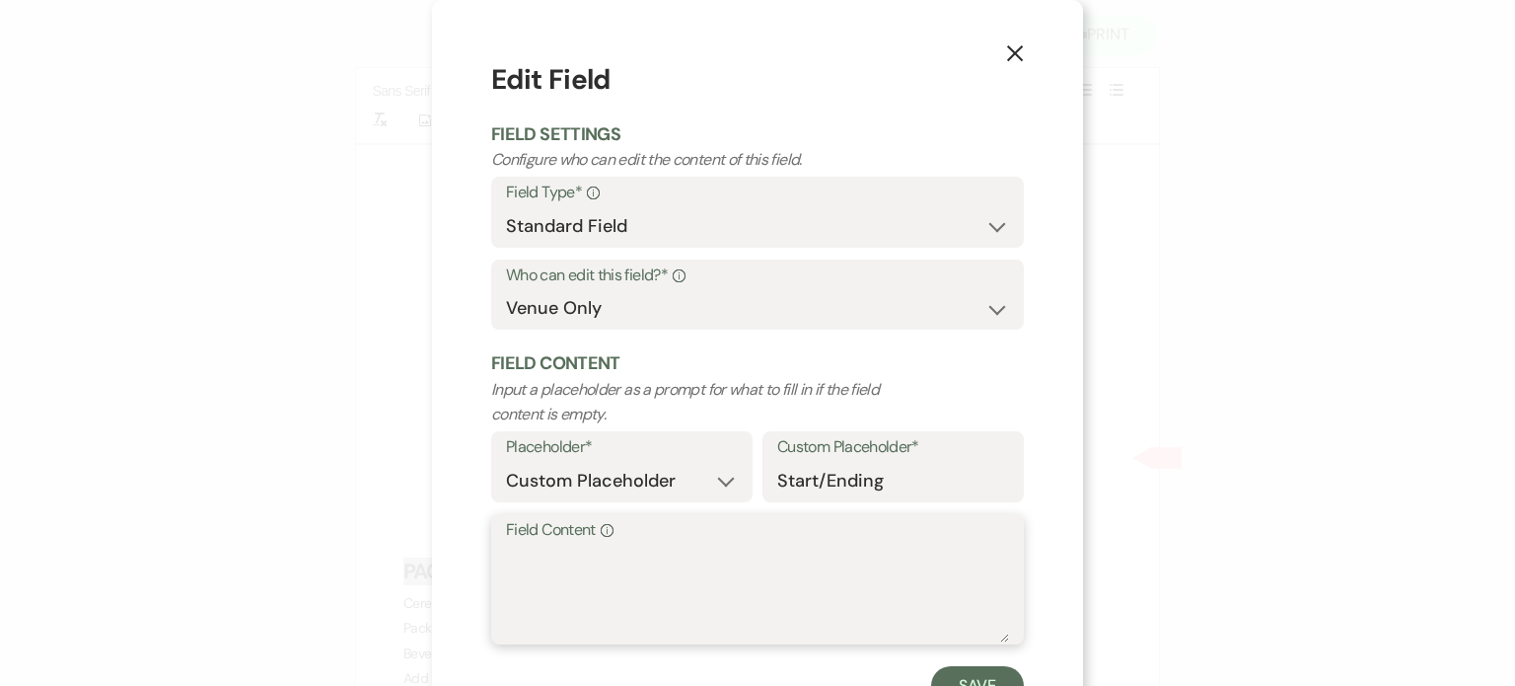
click at [528, 569] on textarea "Field Content Info" at bounding box center [757, 593] width 503 height 99
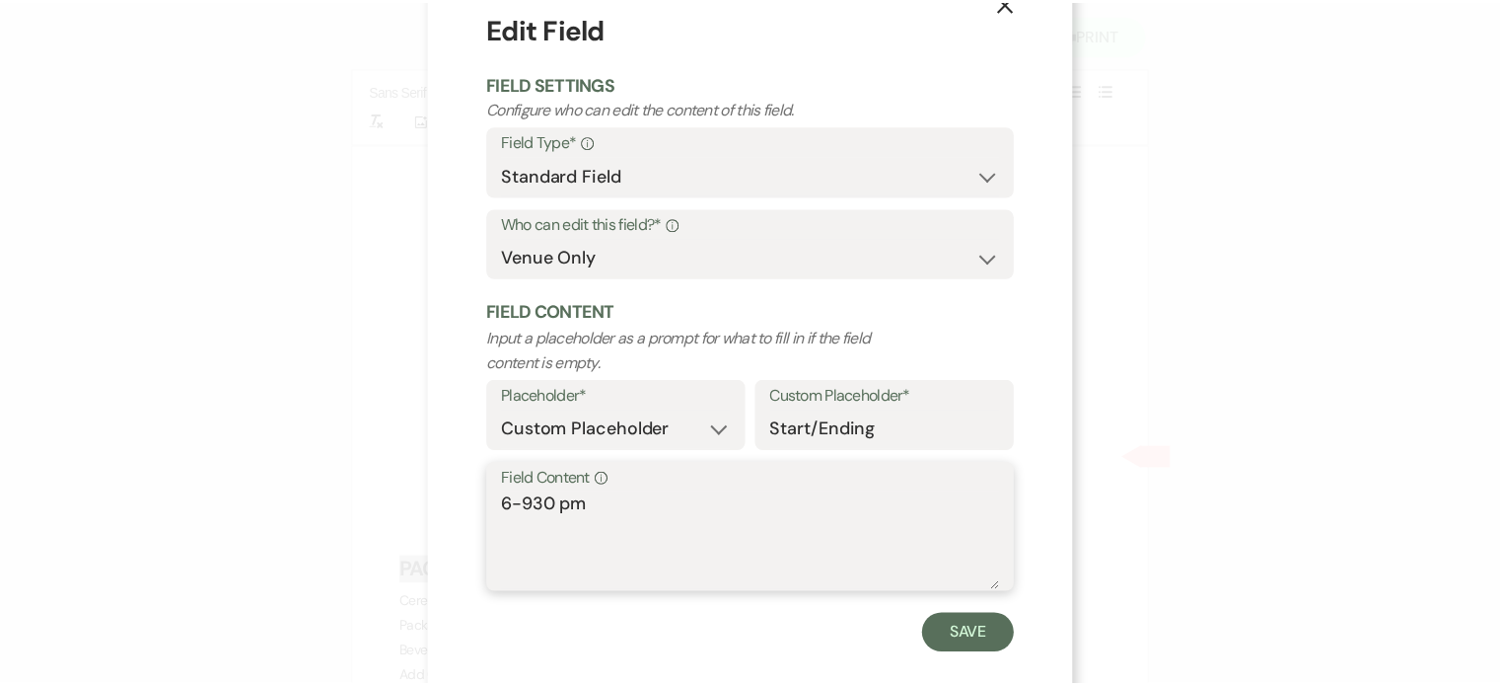
scroll to position [79, 0]
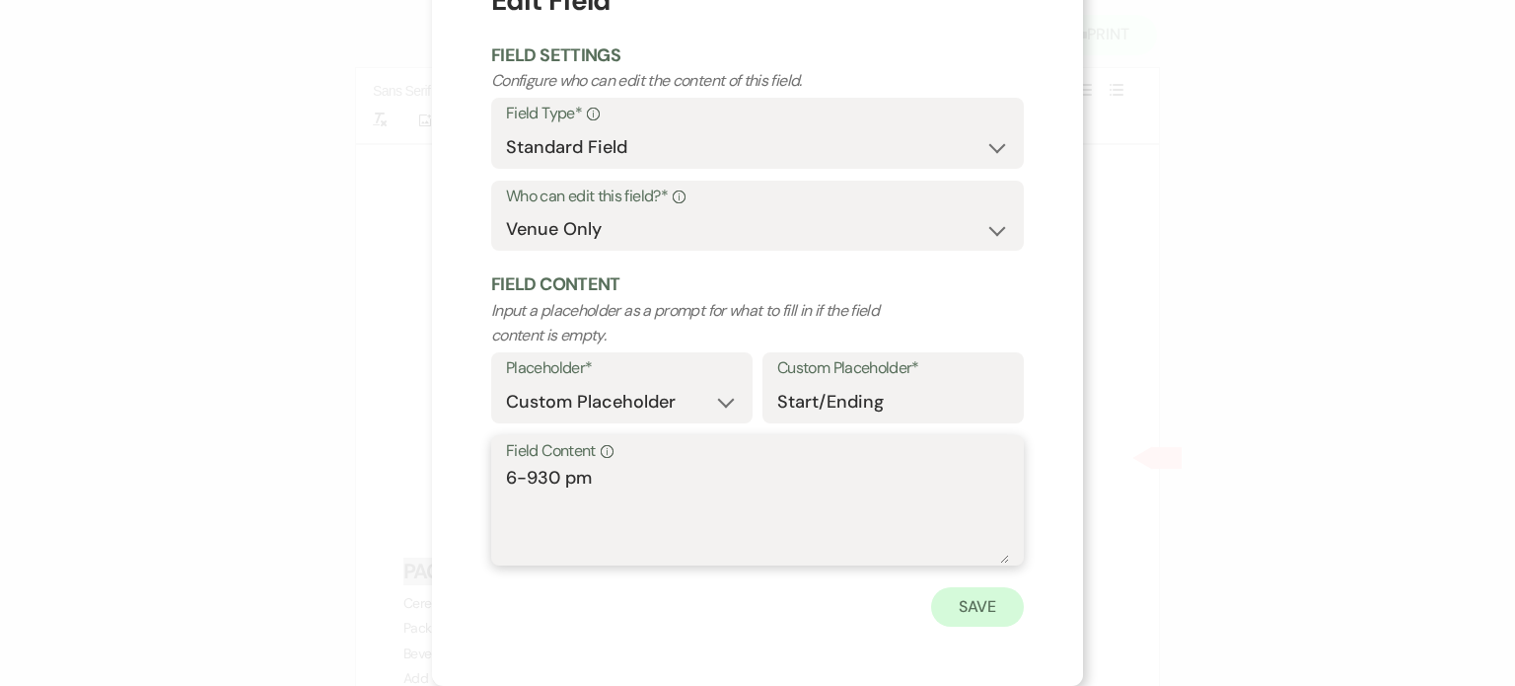
type textarea "6-930 pm"
click at [950, 595] on button "Save" at bounding box center [977, 606] width 93 height 39
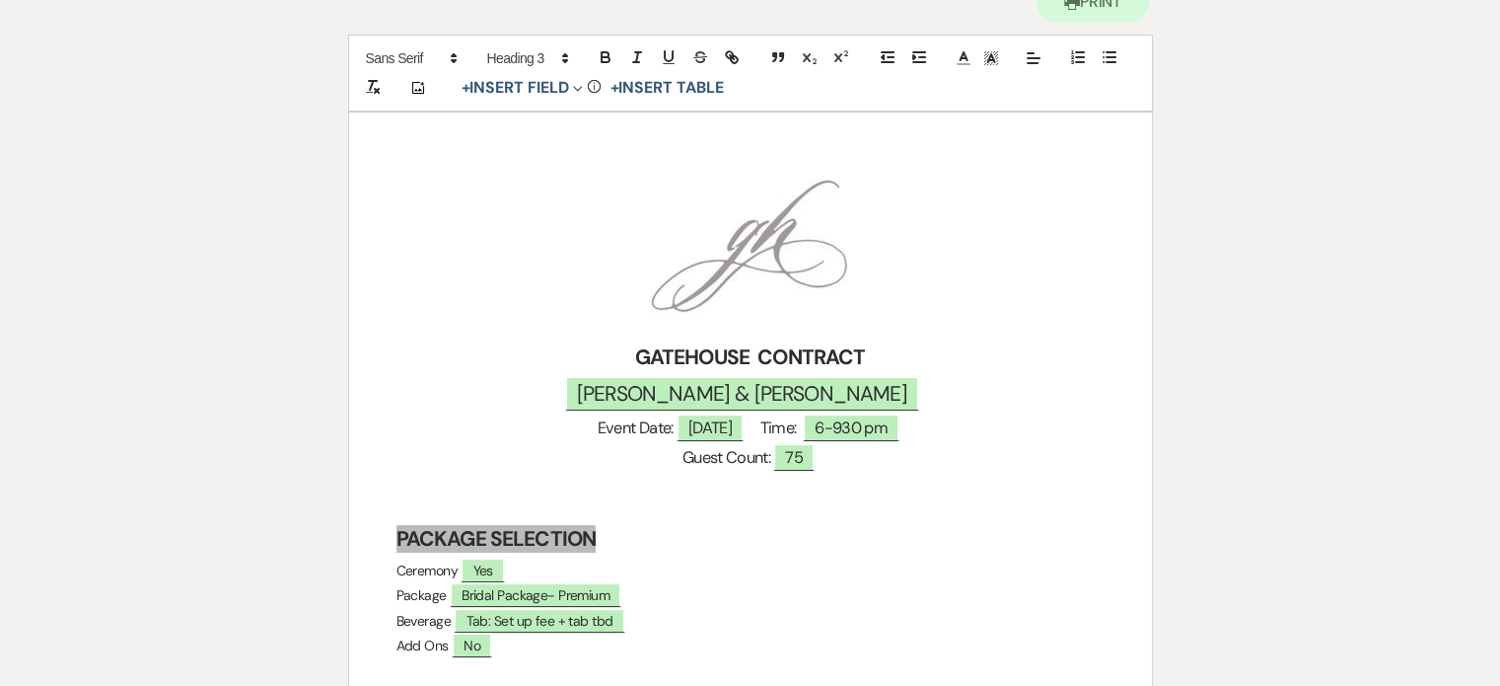
scroll to position [0, 0]
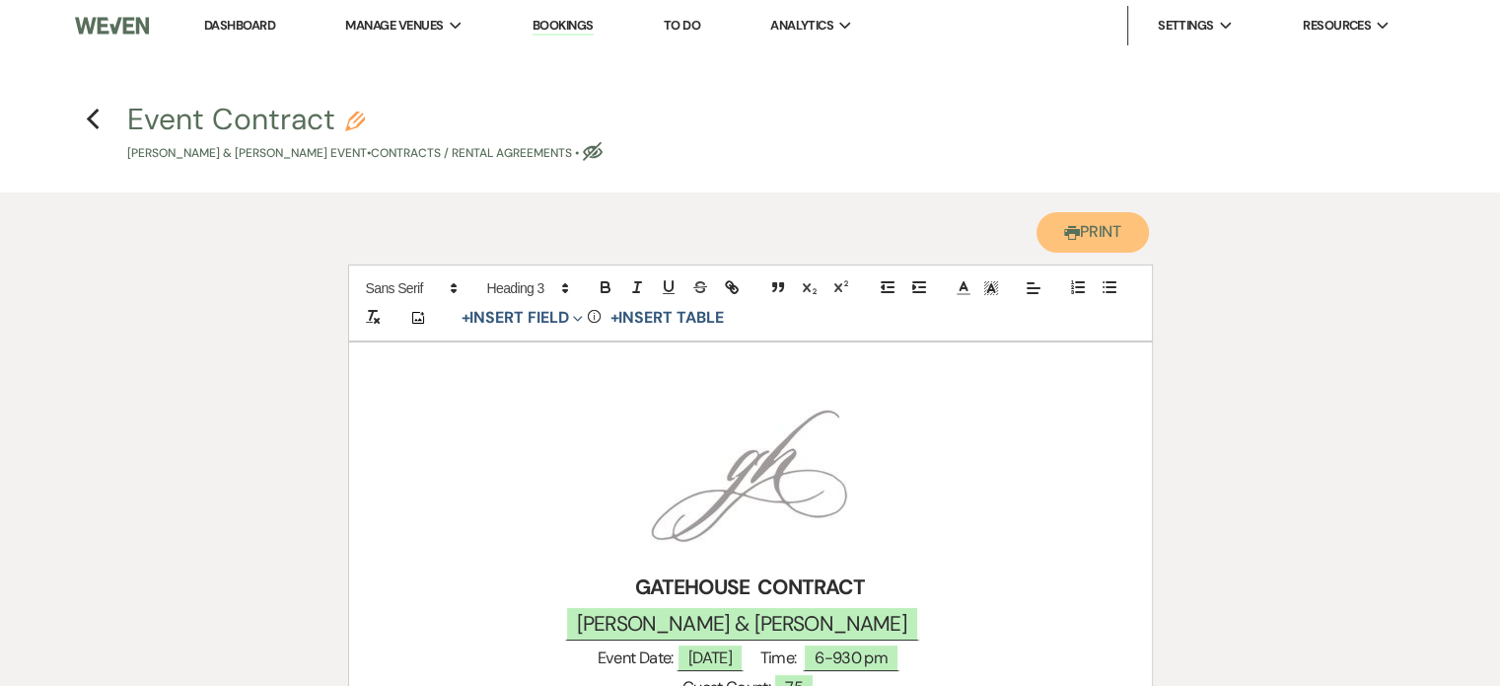
drag, startPoint x: 1097, startPoint y: 225, endPoint x: 1127, endPoint y: 595, distance: 371.1
click at [1100, 225] on button "Printer Print" at bounding box center [1093, 232] width 113 height 40
drag, startPoint x: 1086, startPoint y: 237, endPoint x: 1133, endPoint y: 591, distance: 357.2
click at [1086, 237] on button "Printer Print" at bounding box center [1093, 232] width 113 height 40
click at [87, 118] on use "button" at bounding box center [92, 120] width 13 height 22
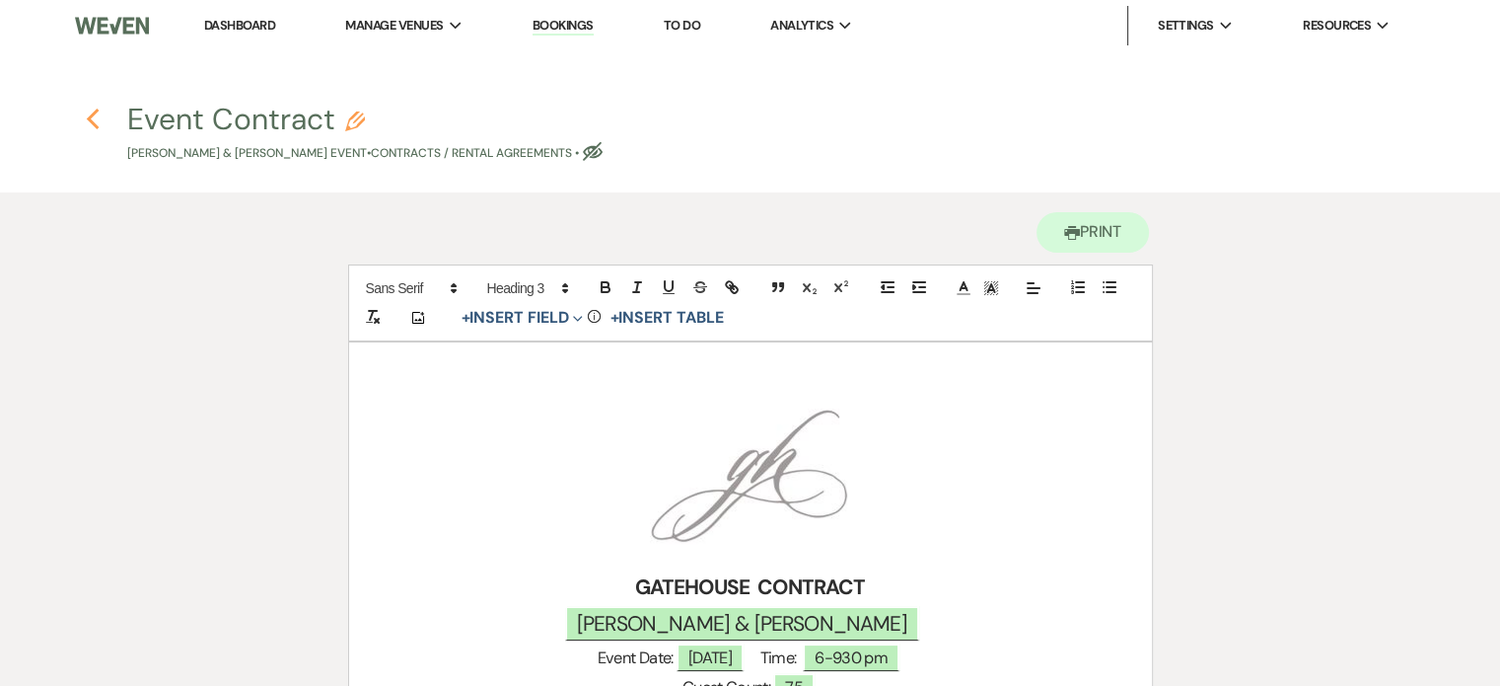
scroll to position [324, 0]
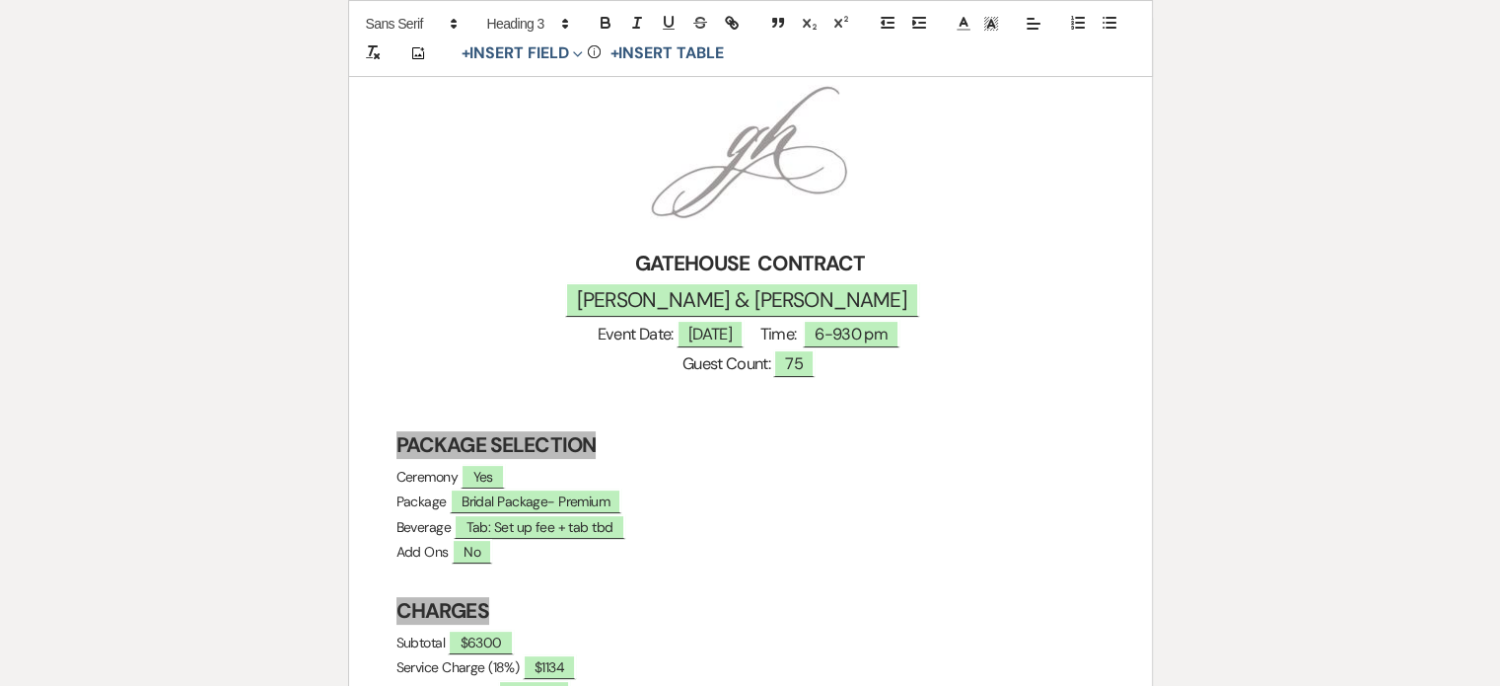
select select "6"
select select "12"
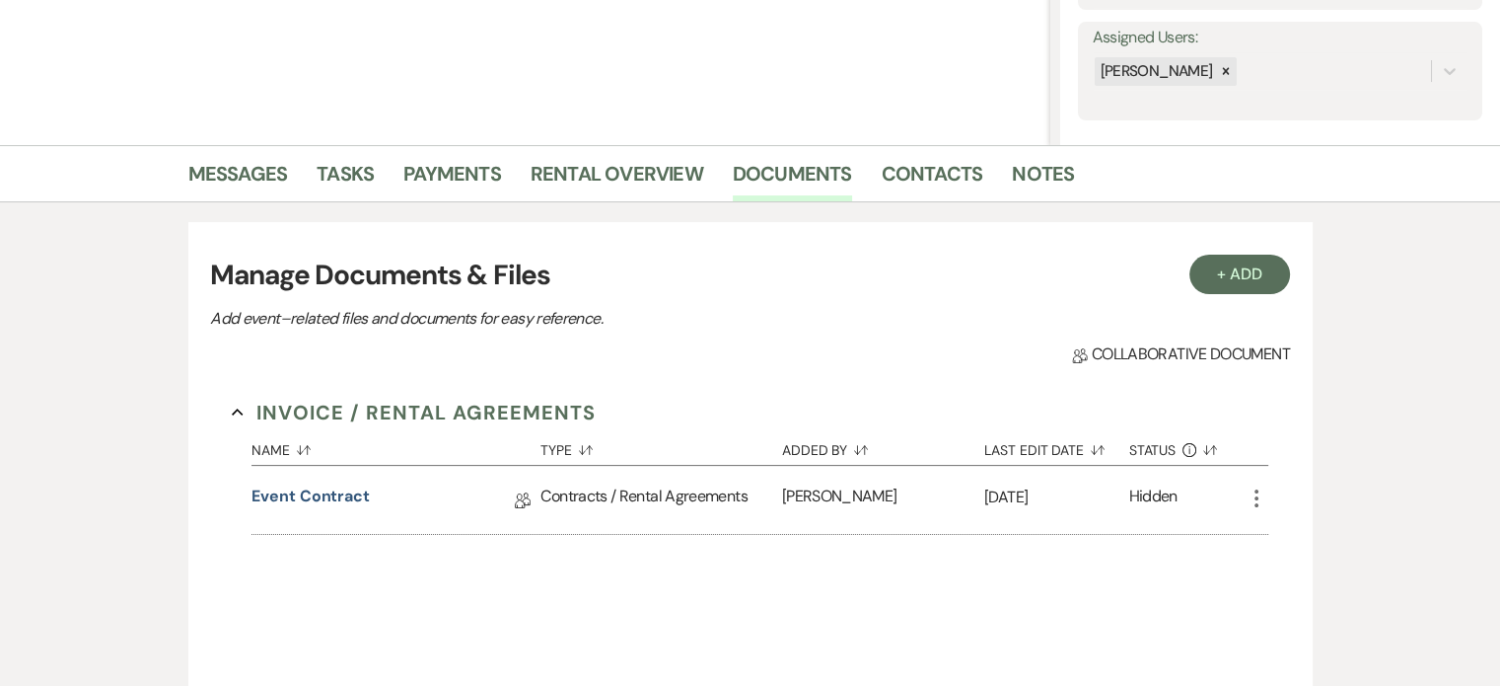
scroll to position [126, 0]
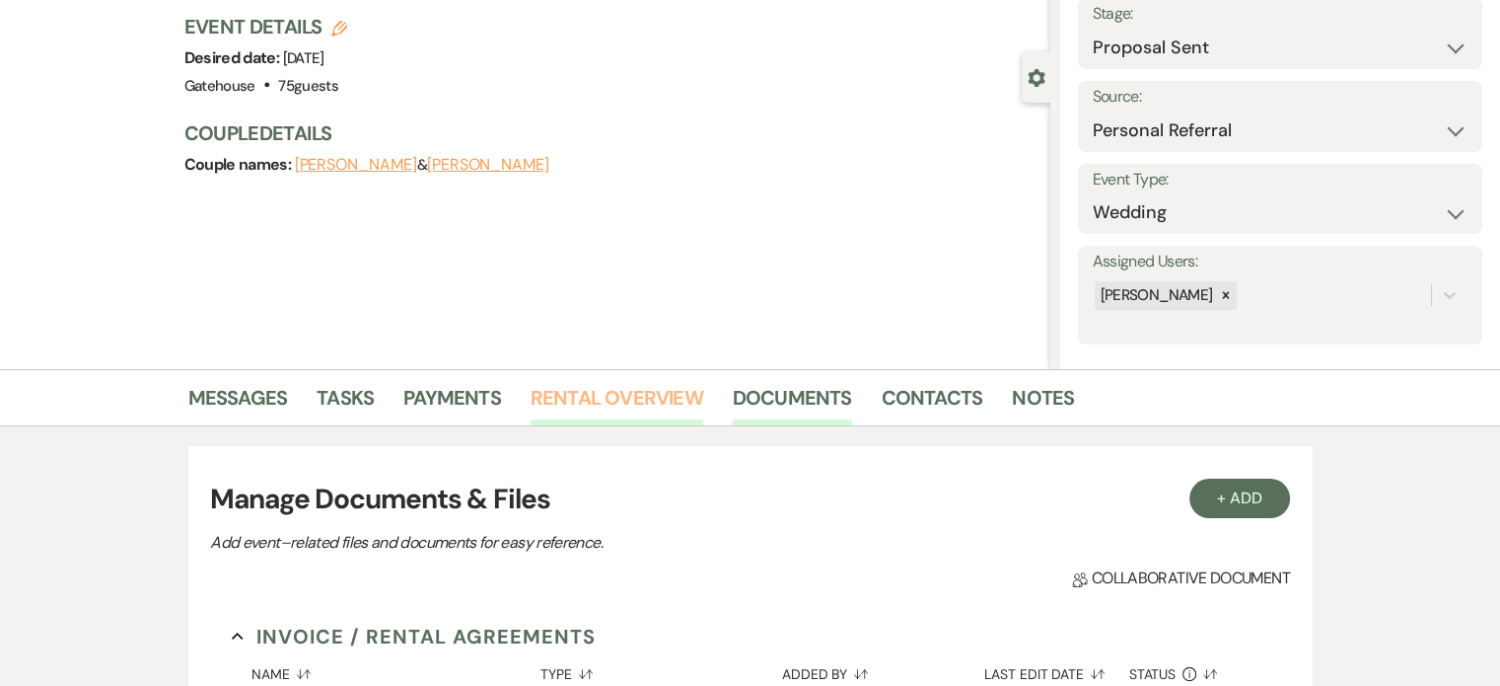
drag, startPoint x: 657, startPoint y: 393, endPoint x: 676, endPoint y: 389, distance: 19.2
click at [657, 393] on link "Rental Overview" at bounding box center [617, 403] width 173 height 43
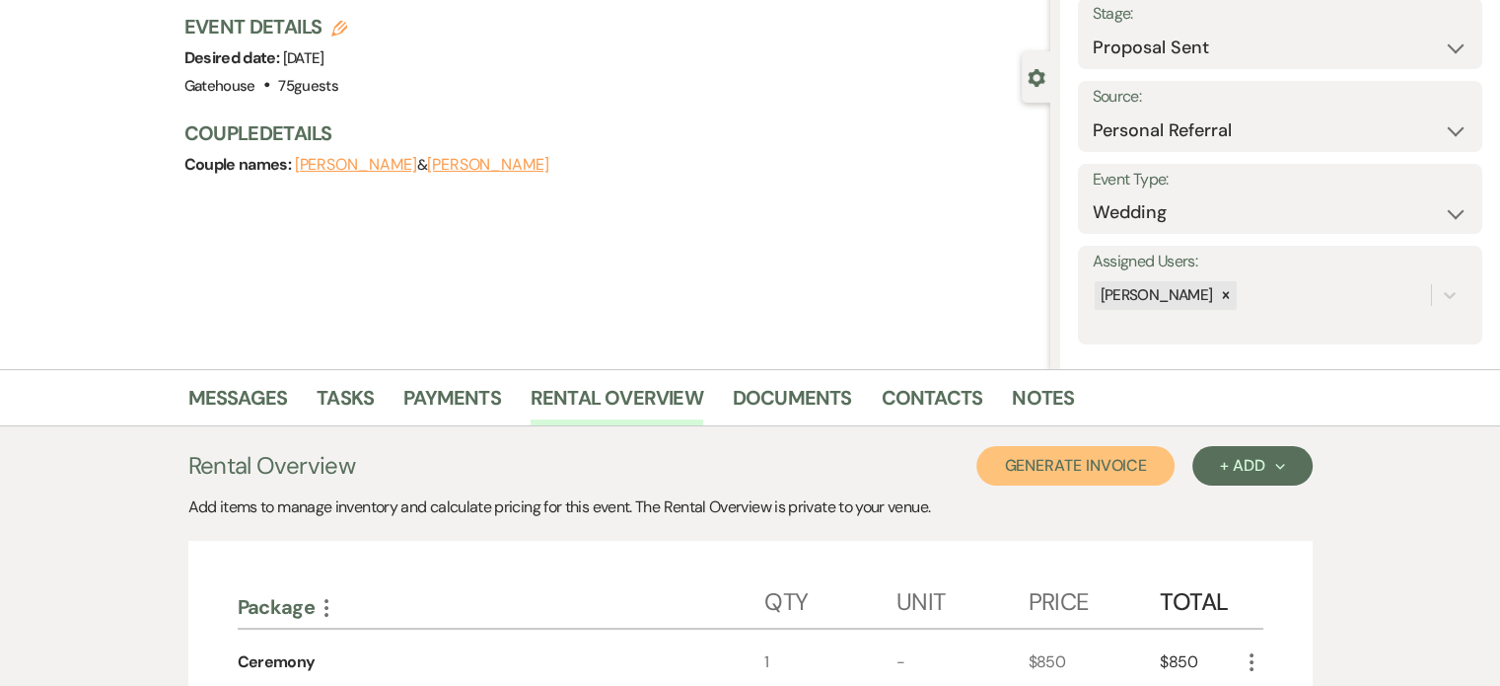
click at [1069, 463] on button "Generate Invoice" at bounding box center [1076, 465] width 198 height 39
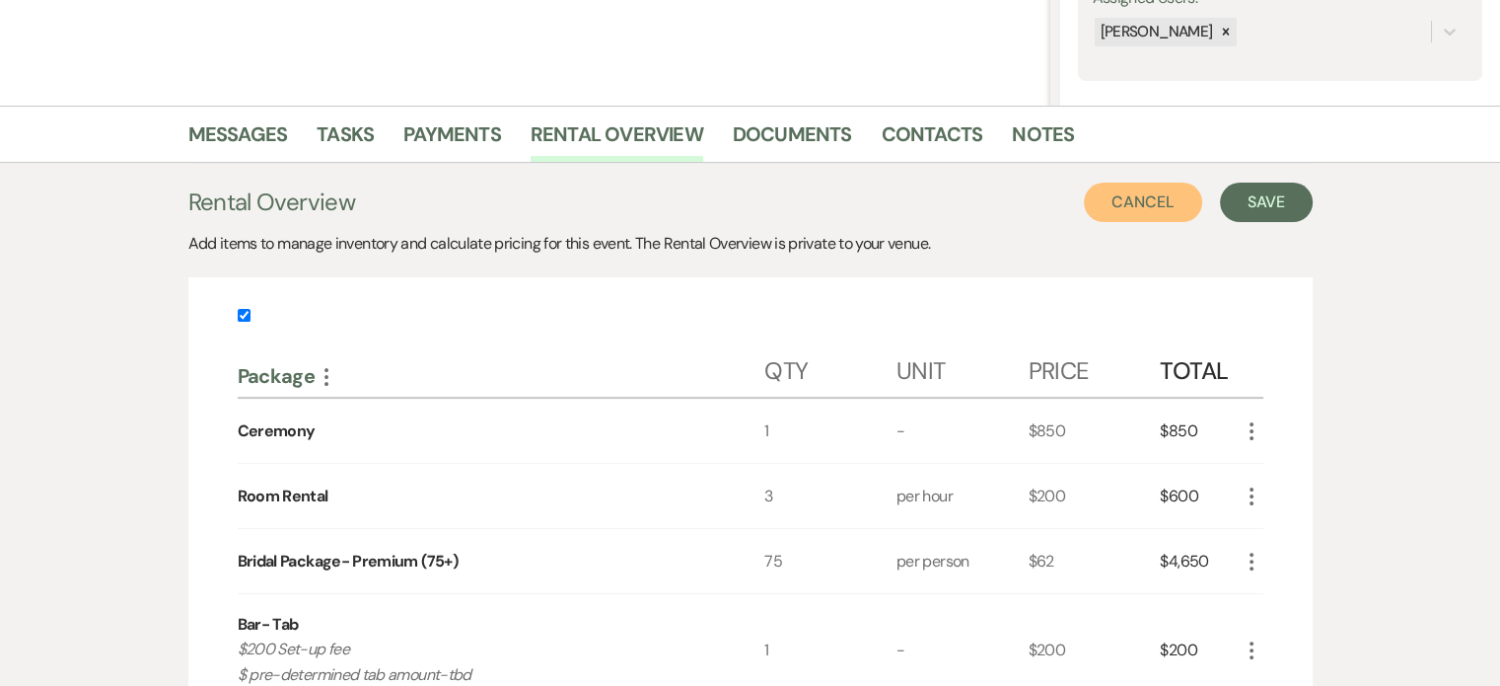
scroll to position [422, 0]
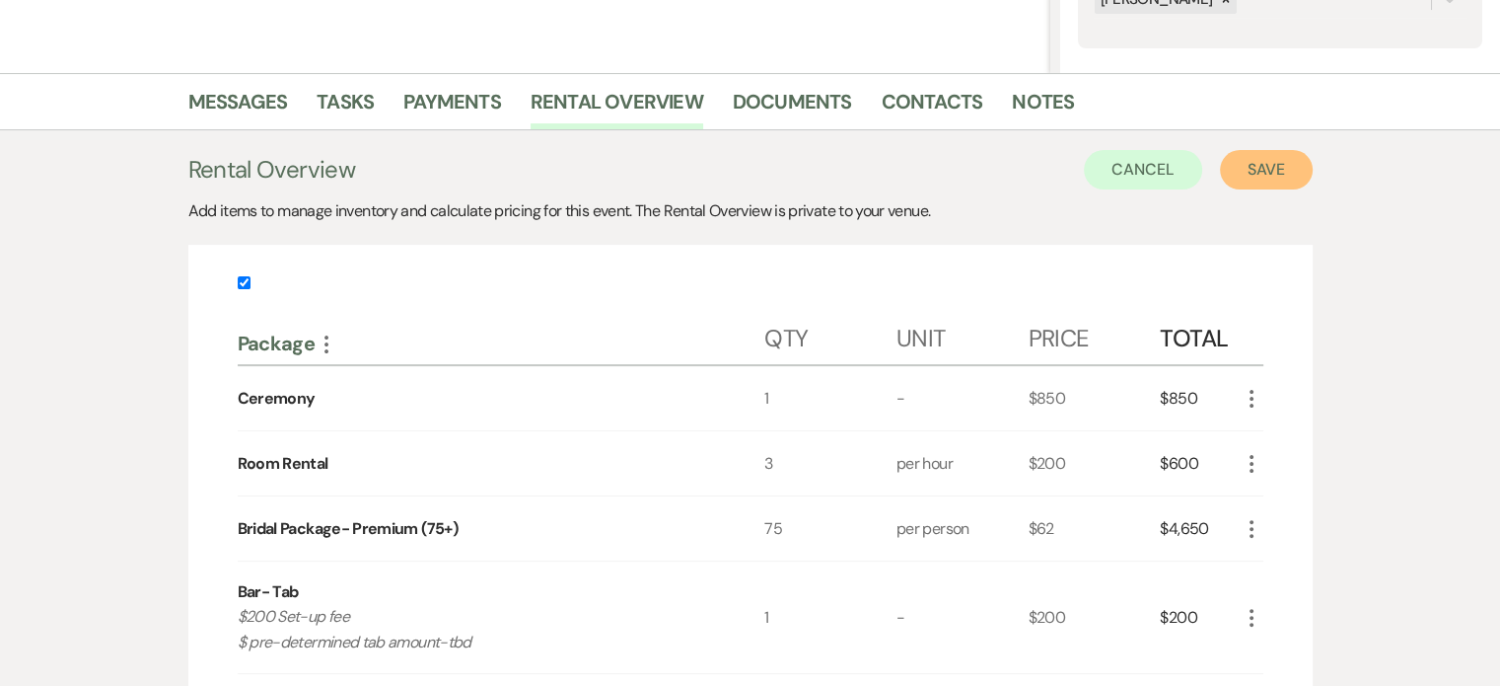
click at [1239, 160] on button "Save" at bounding box center [1266, 169] width 93 height 39
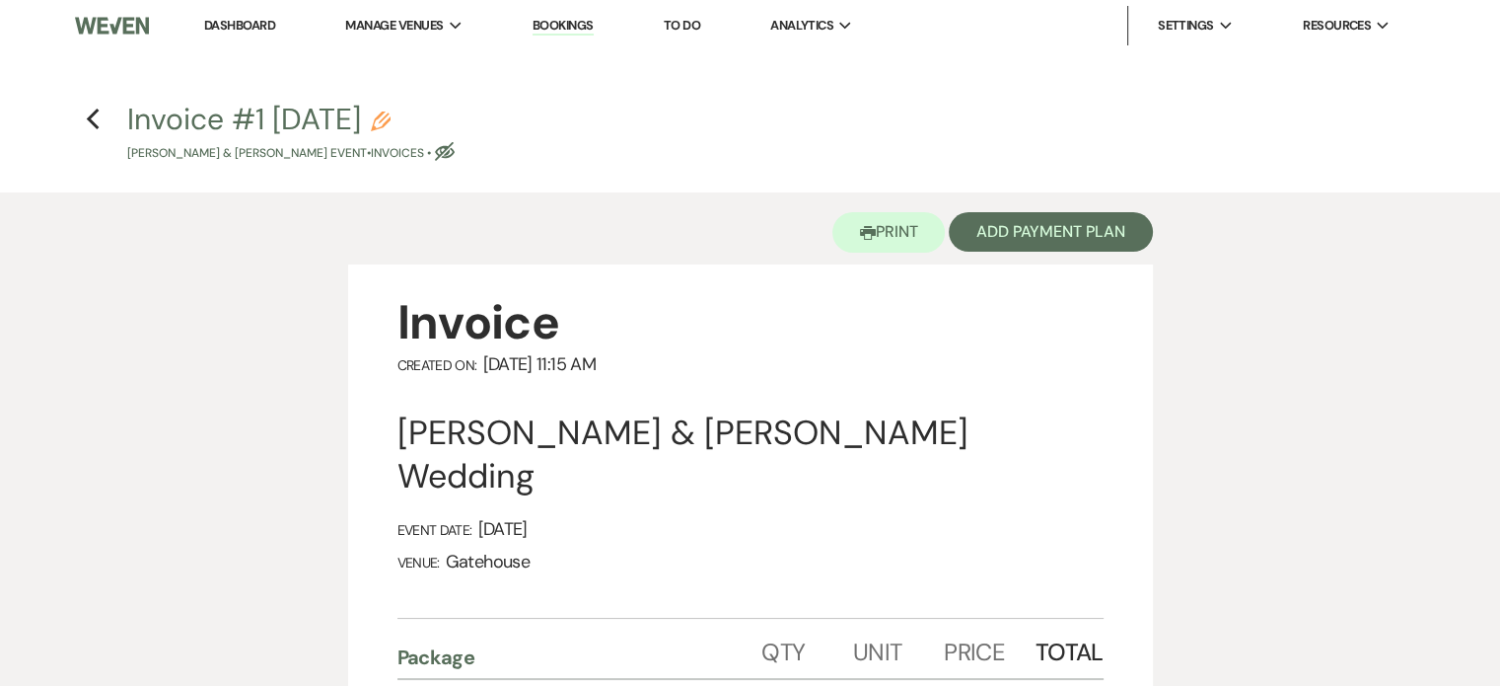
click at [391, 118] on icon "Pencil" at bounding box center [381, 121] width 20 height 20
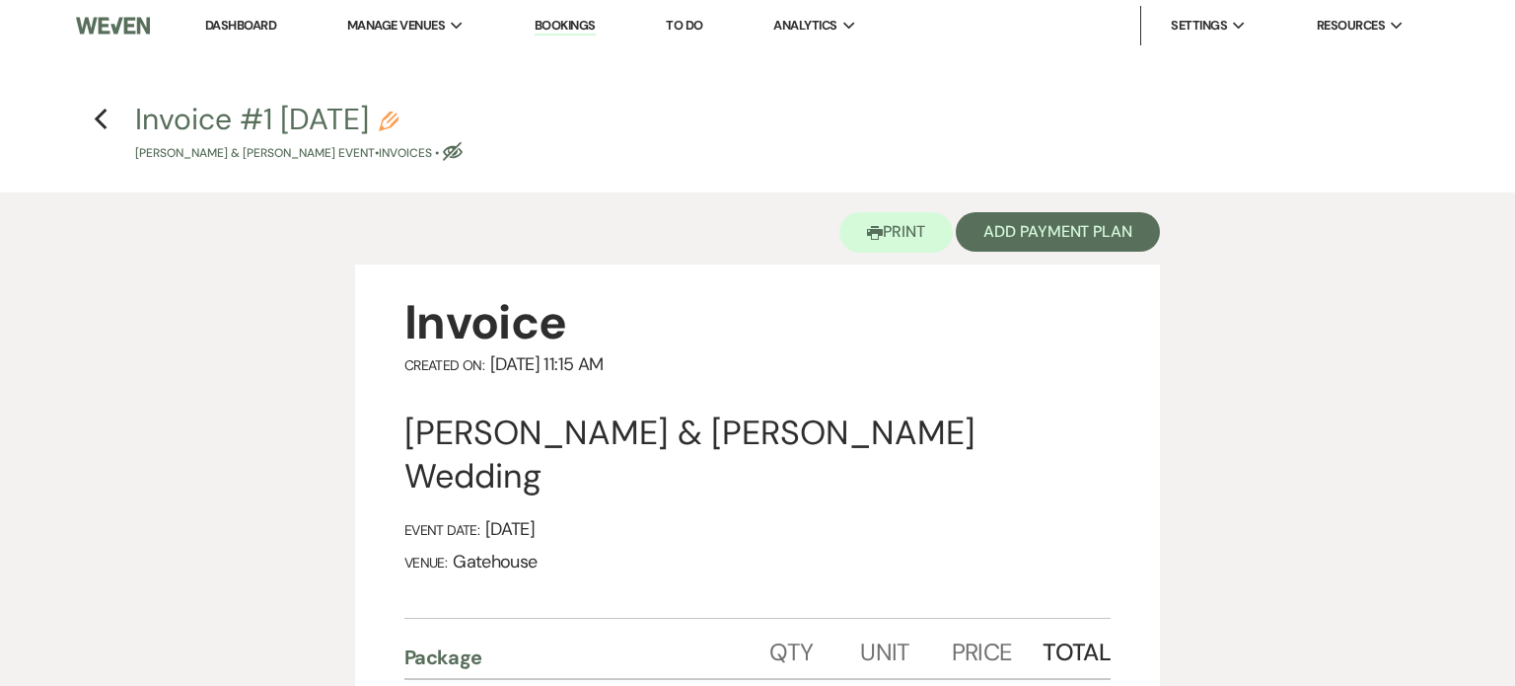
select select "22"
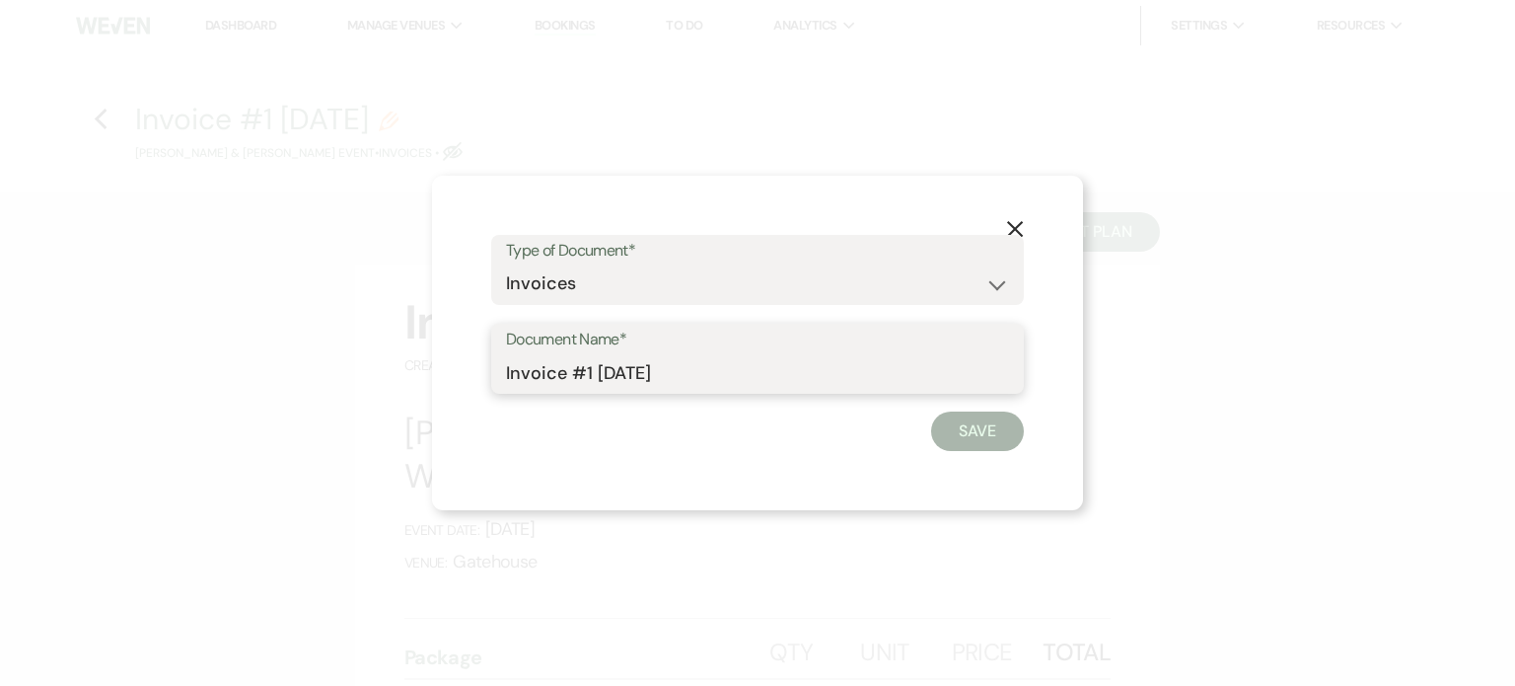
drag, startPoint x: 699, startPoint y: 368, endPoint x: 418, endPoint y: 387, distance: 281.8
click at [422, 389] on div "X Type of Document* Special Event Insurance Vendor Certificate of Insurance Con…" at bounding box center [757, 343] width 1515 height 686
type input "Contract"
click at [965, 434] on button "Save" at bounding box center [977, 430] width 93 height 39
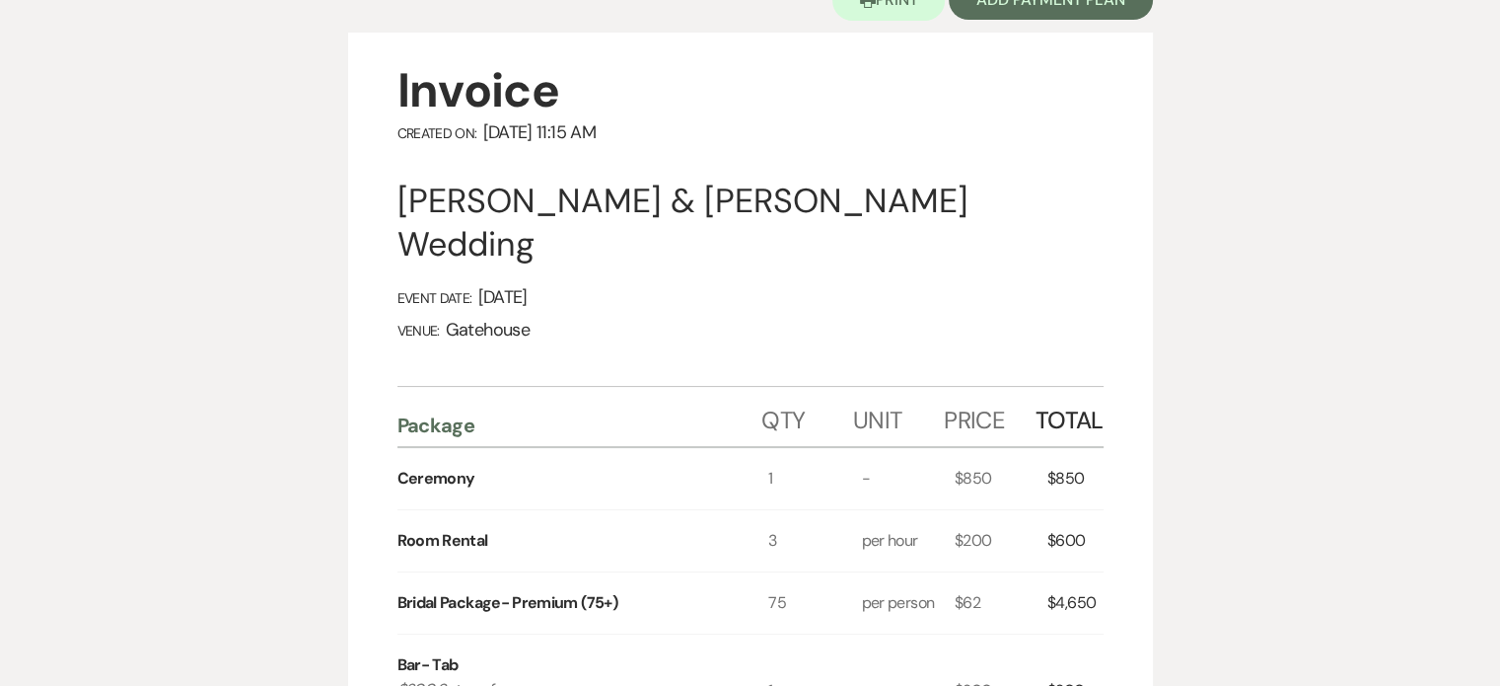
scroll to position [197, 0]
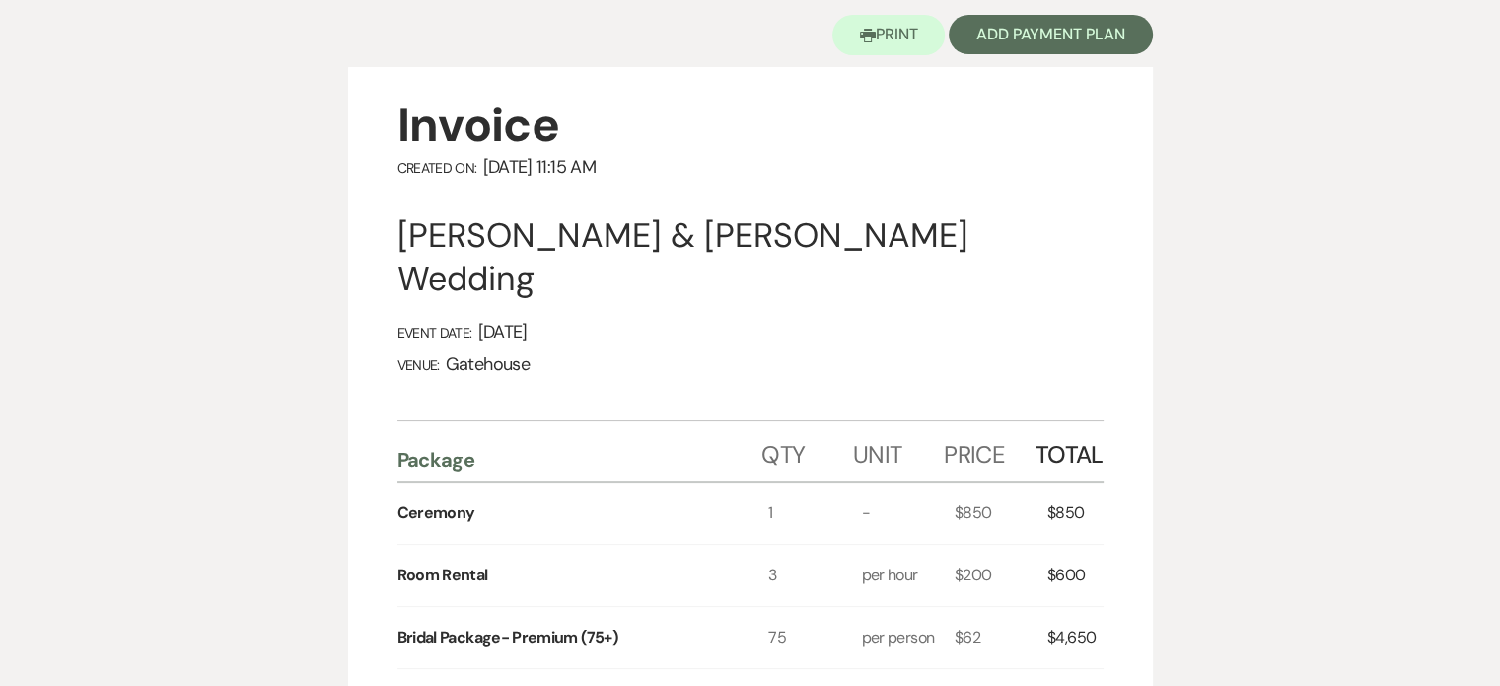
drag, startPoint x: 1004, startPoint y: 102, endPoint x: 893, endPoint y: 90, distance: 112.1
click at [885, 119] on div "Invoice" at bounding box center [751, 125] width 706 height 61
click at [888, 34] on button "Printer Print" at bounding box center [889, 35] width 113 height 40
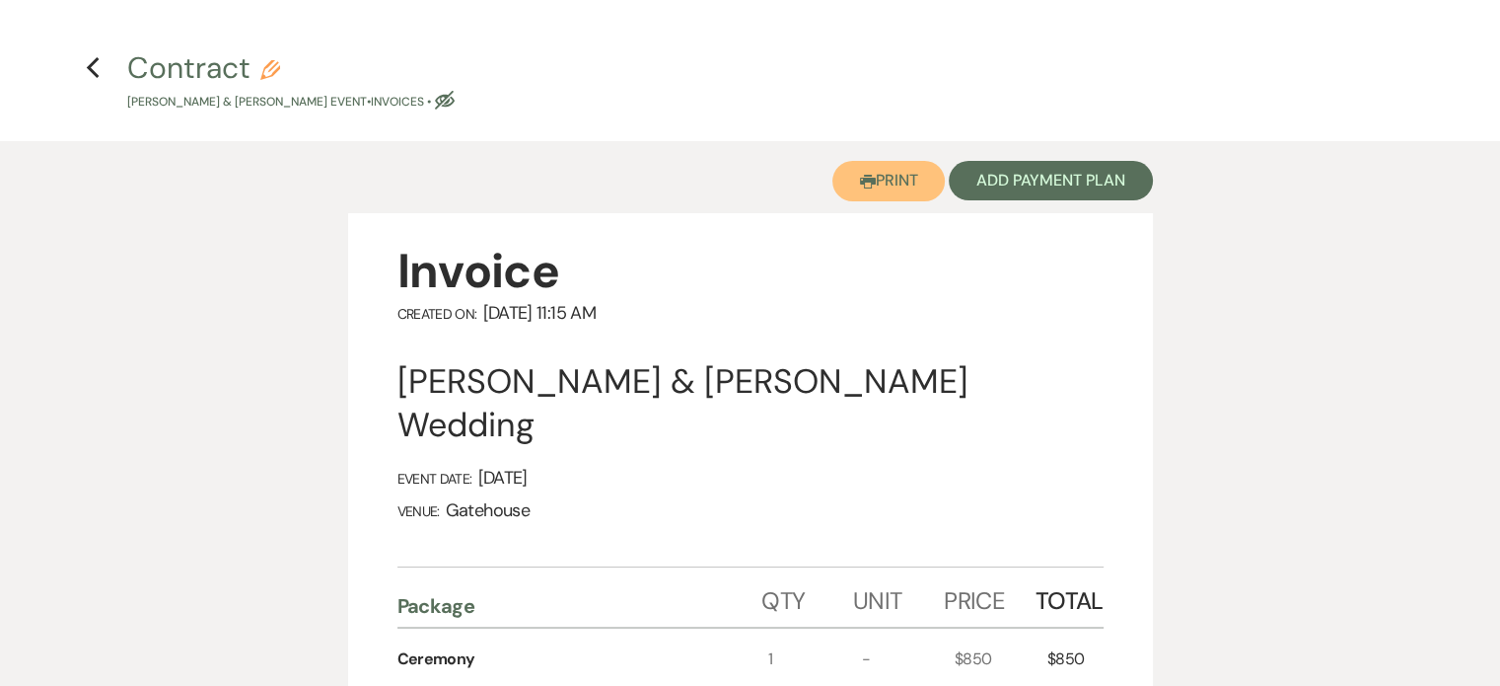
scroll to position [0, 0]
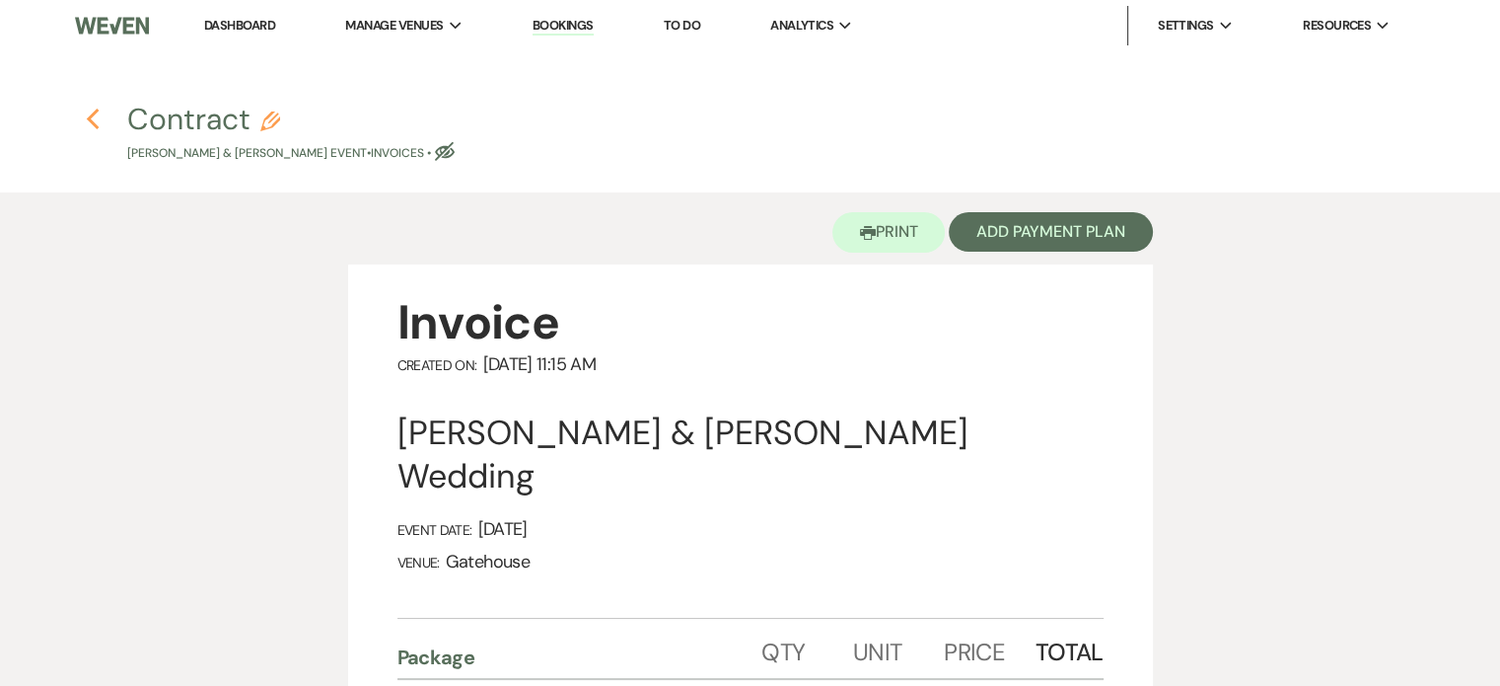
click at [93, 117] on icon "Previous" at bounding box center [93, 120] width 15 height 24
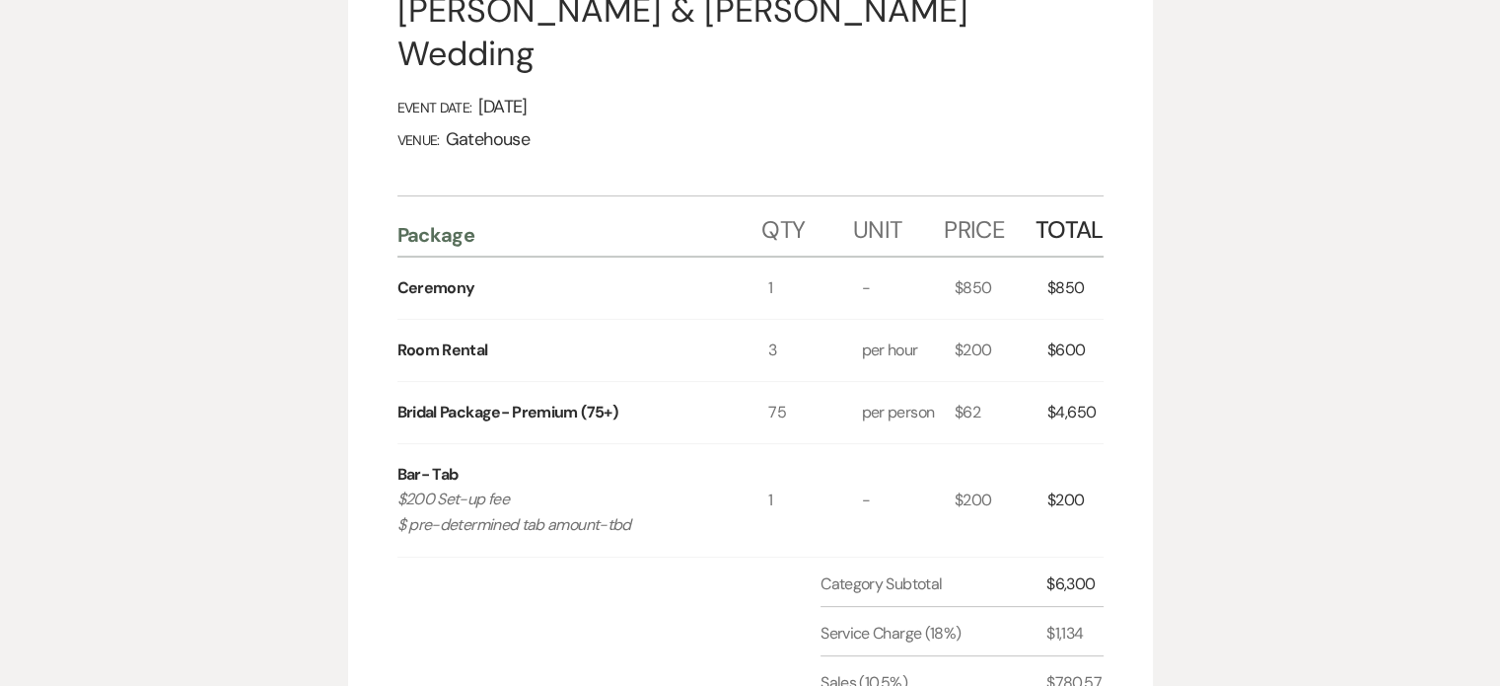
select select "6"
select select "12"
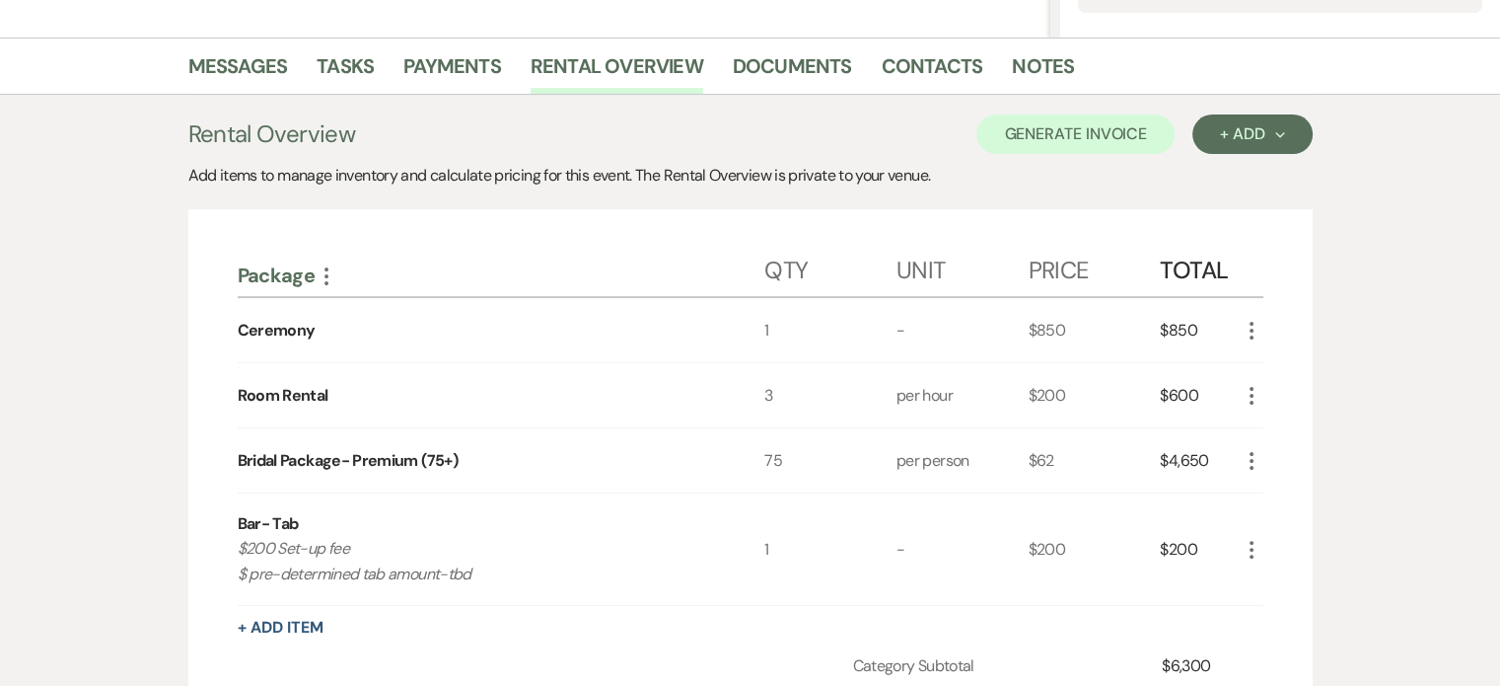
scroll to position [324, 0]
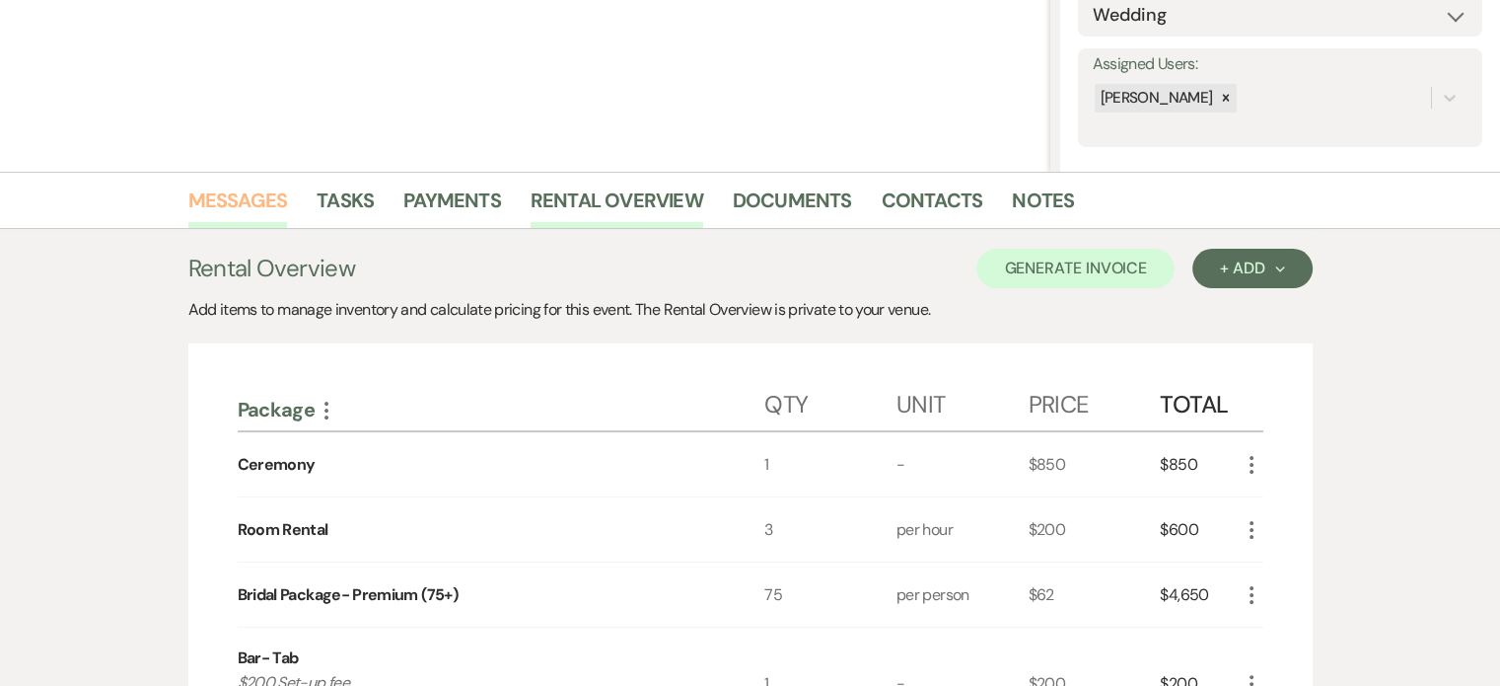
click at [266, 196] on link "Messages" at bounding box center [238, 205] width 100 height 43
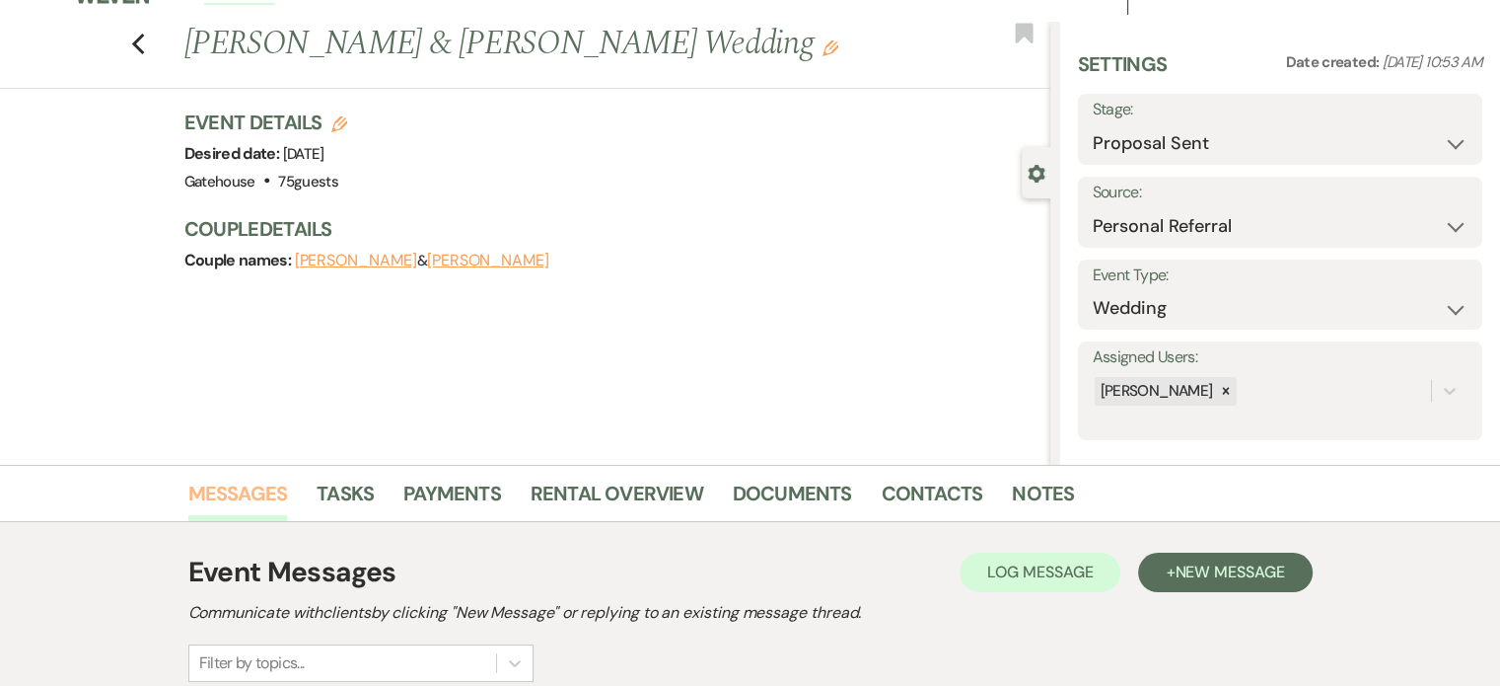
scroll to position [28, 0]
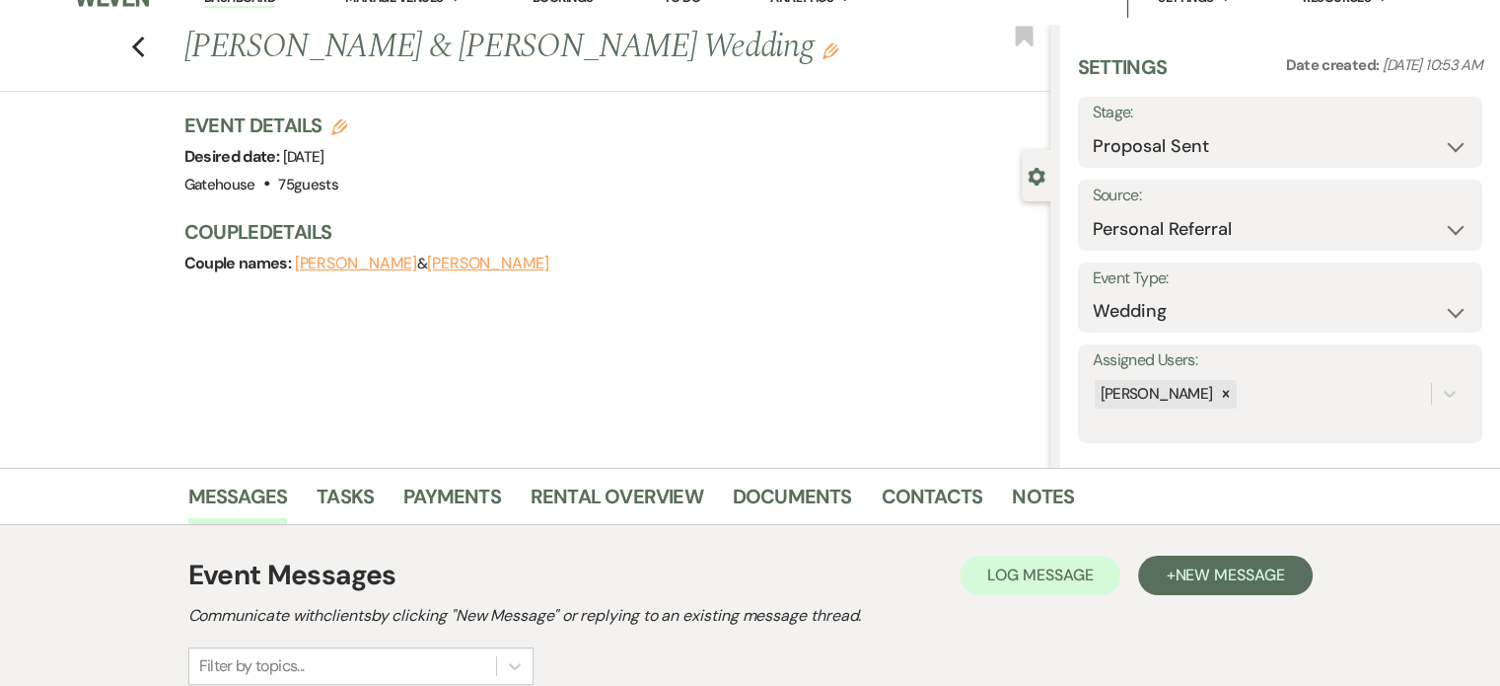
click at [862, 281] on div "Event Details Edit Desired date: [DATE] Venue: Gatehouse . 75 guests Venue Addr…" at bounding box center [617, 203] width 866 height 185
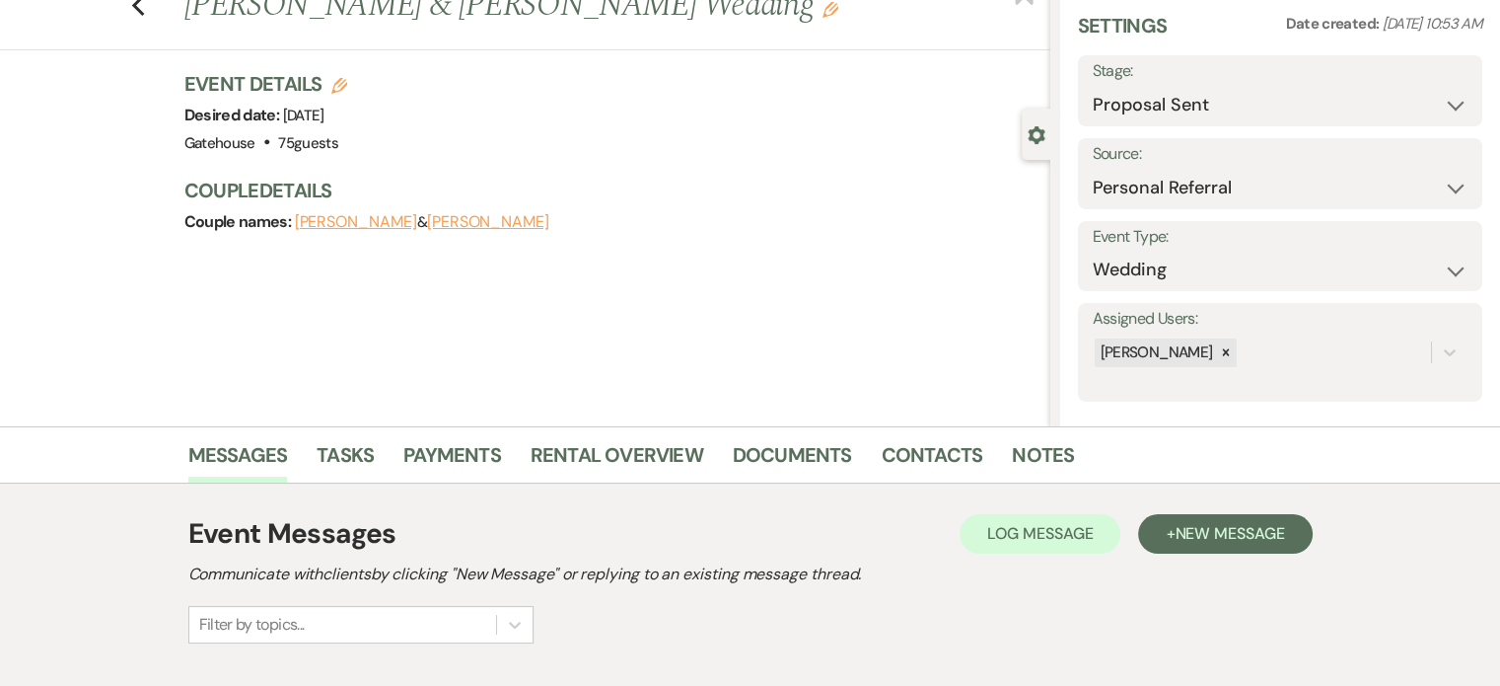
scroll to position [99, 0]
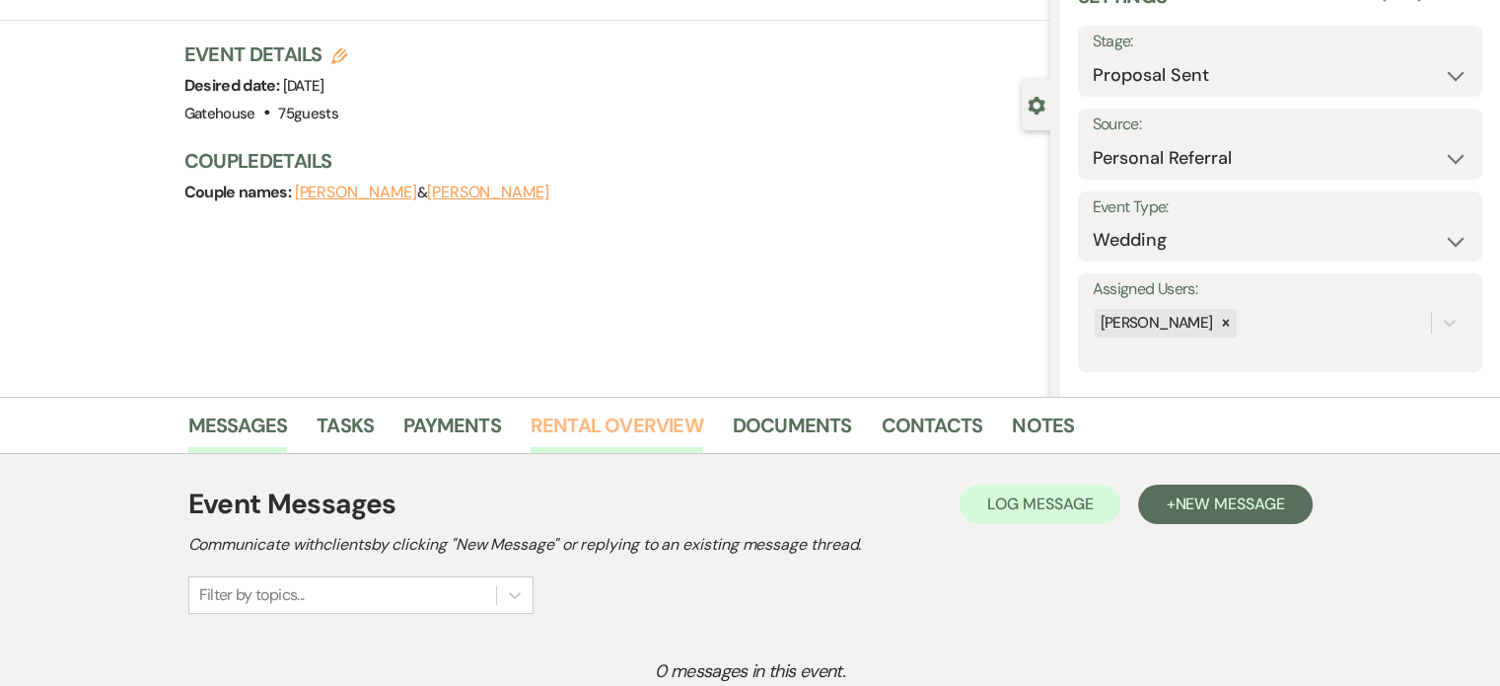
click at [632, 416] on link "Rental Overview" at bounding box center [617, 430] width 173 height 43
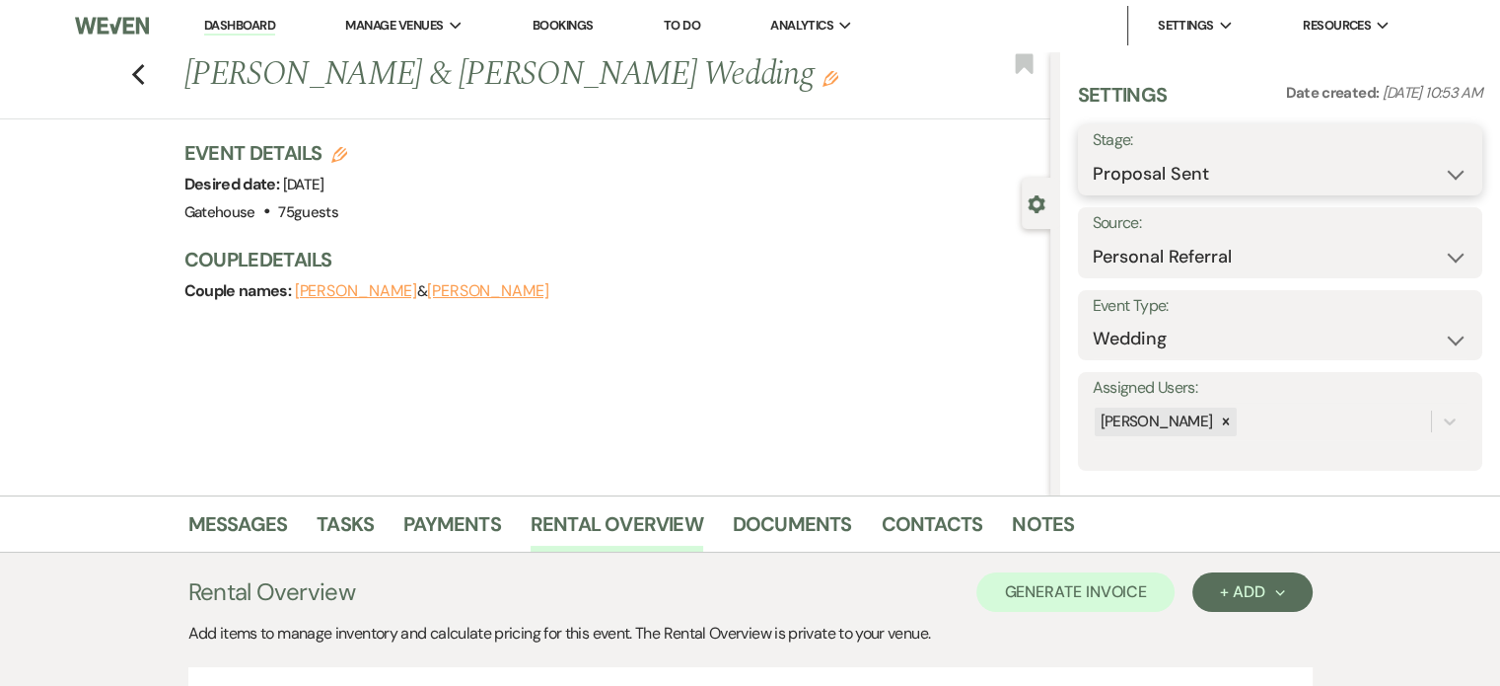
click at [1438, 181] on select "Inquiry Follow Up Tour Requested Tour Confirmed Toured Proposal Sent Booked Lost" at bounding box center [1280, 174] width 375 height 38
click at [789, 367] on div "Previous [PERSON_NAME] & [PERSON_NAME] Wedding Edit Bookmark Gear Settings Sett…" at bounding box center [525, 273] width 1051 height 444
click at [781, 516] on link "Documents" at bounding box center [792, 529] width 119 height 43
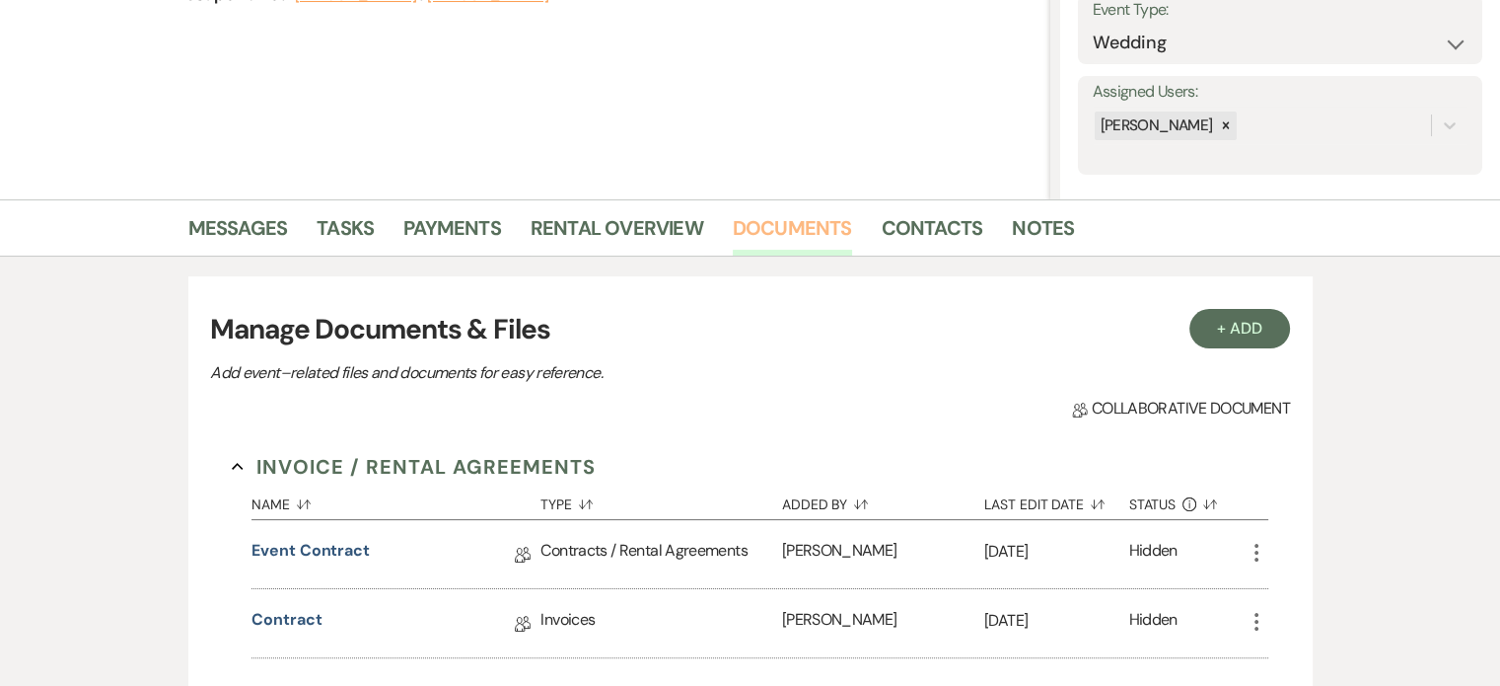
scroll to position [395, 0]
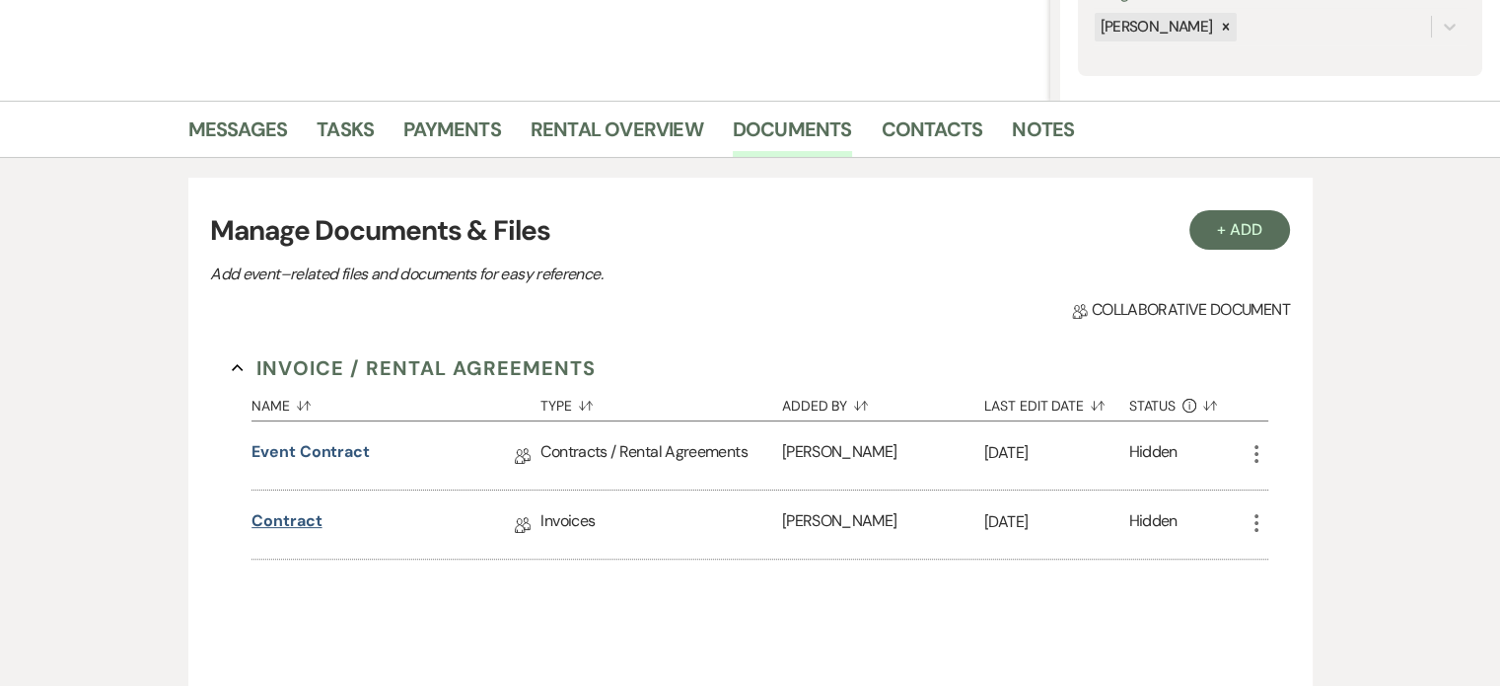
click at [291, 522] on link "Contract" at bounding box center [287, 524] width 70 height 31
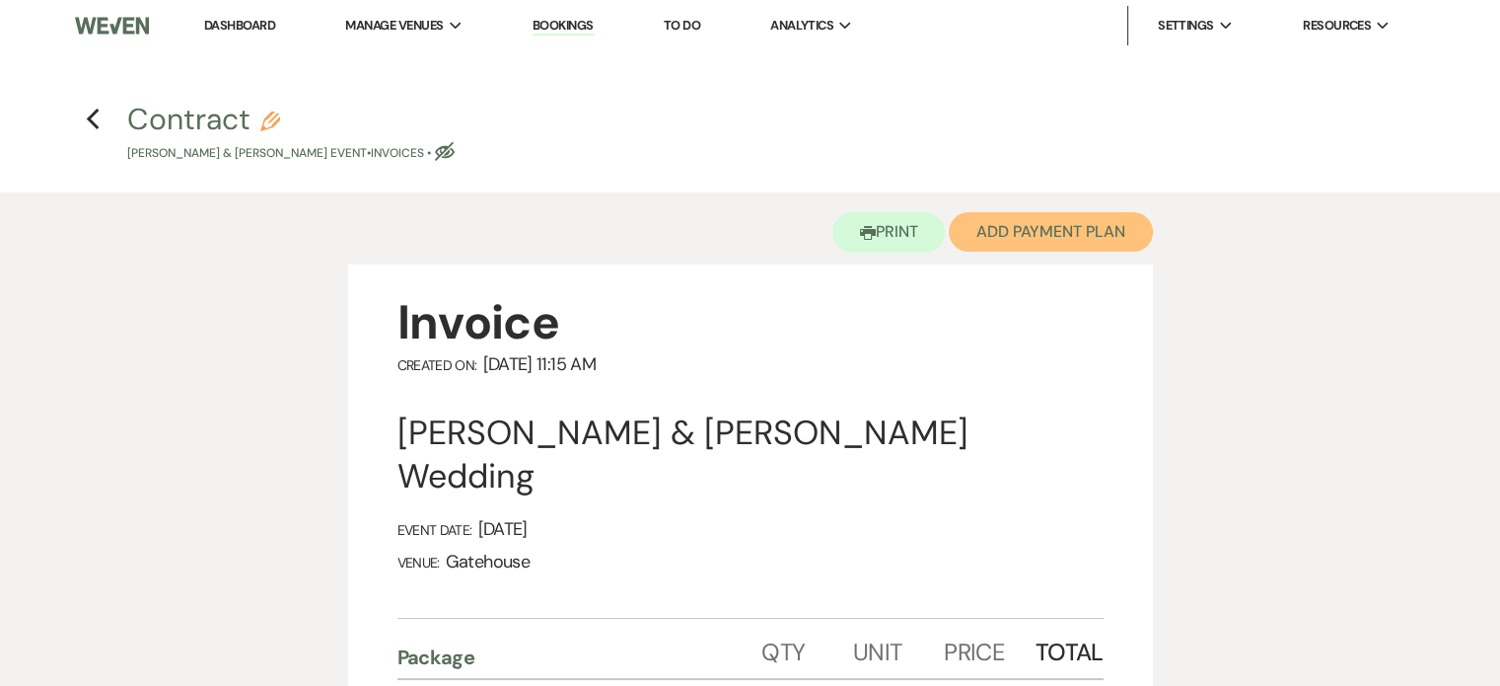
click at [1070, 228] on button "Add Payment Plan" at bounding box center [1051, 231] width 204 height 39
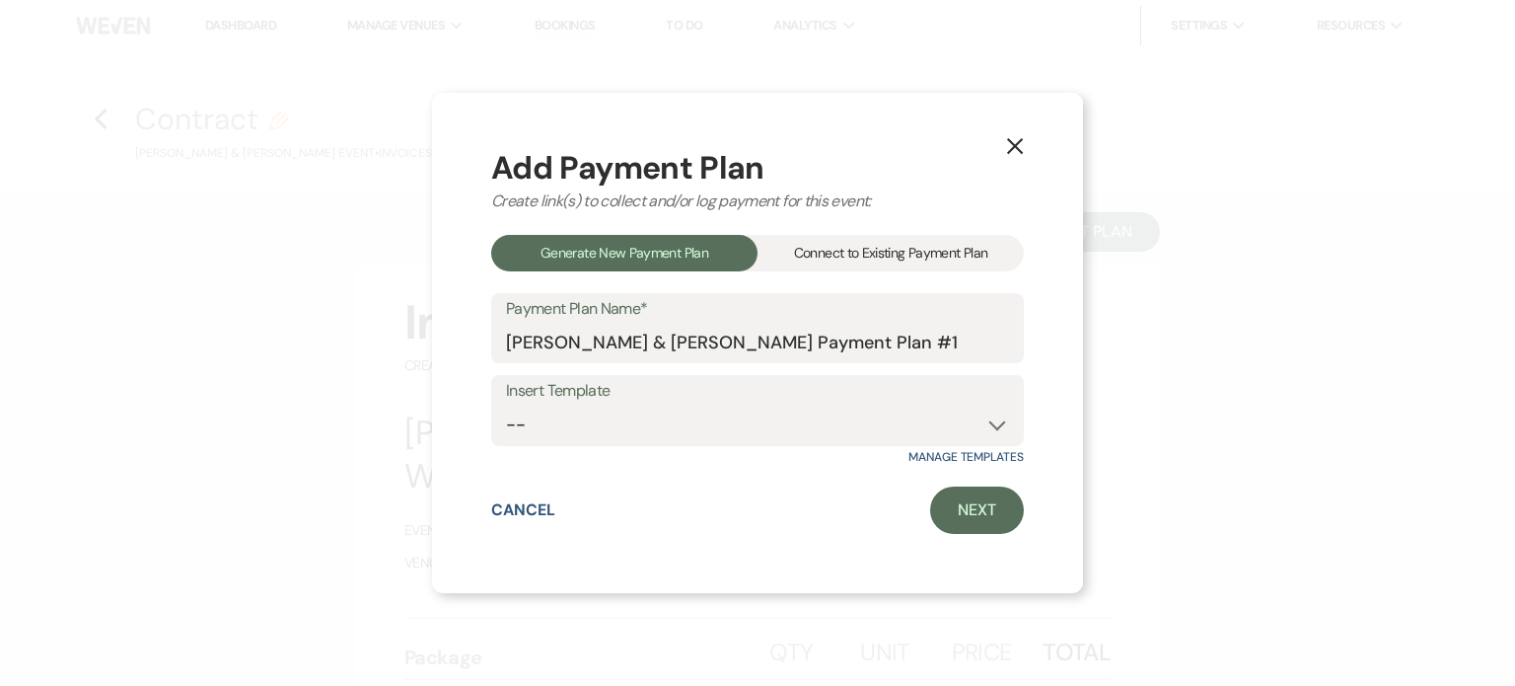
click at [903, 251] on div "Connect to Existing Payment Plan" at bounding box center [891, 253] width 266 height 37
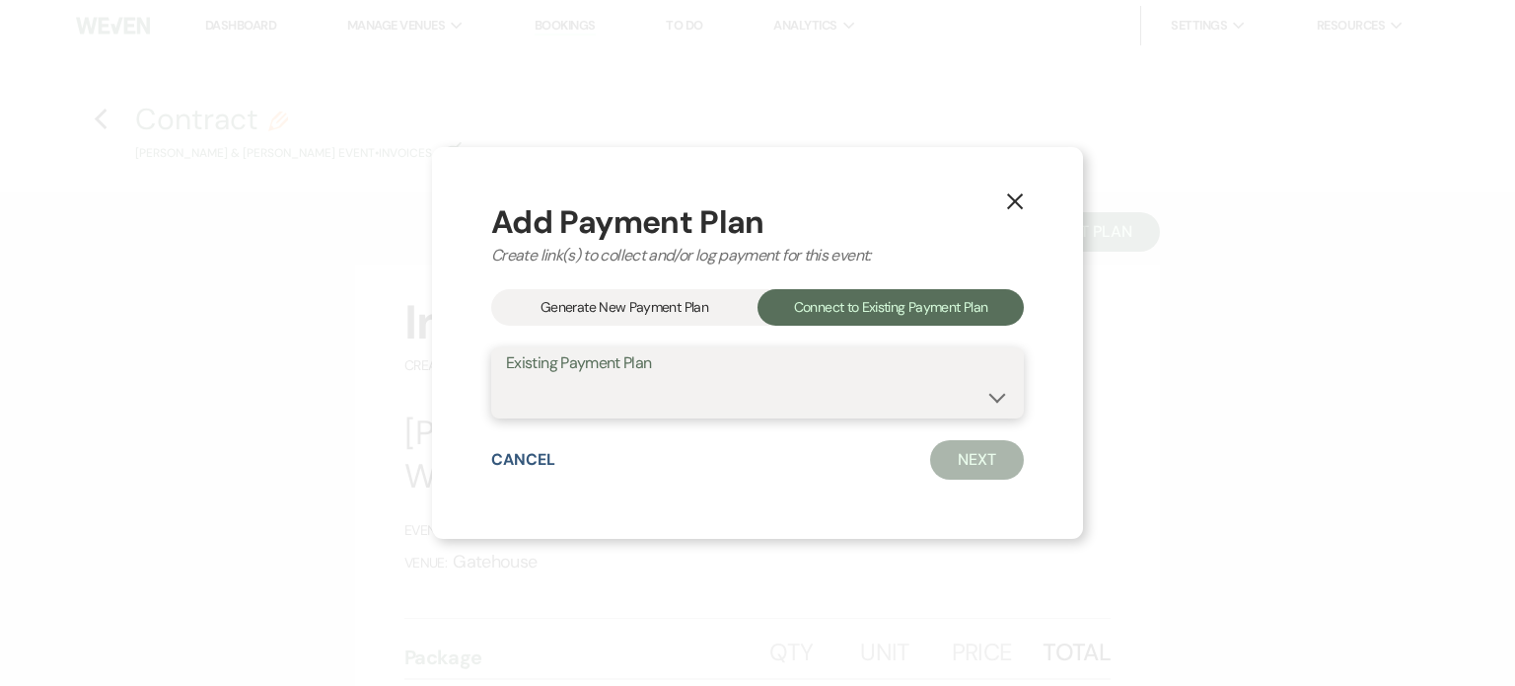
click at [987, 388] on select at bounding box center [757, 397] width 503 height 38
click at [1002, 395] on select at bounding box center [757, 397] width 503 height 38
click at [647, 389] on select at bounding box center [757, 397] width 503 height 38
click at [1016, 190] on button "X" at bounding box center [1015, 200] width 30 height 35
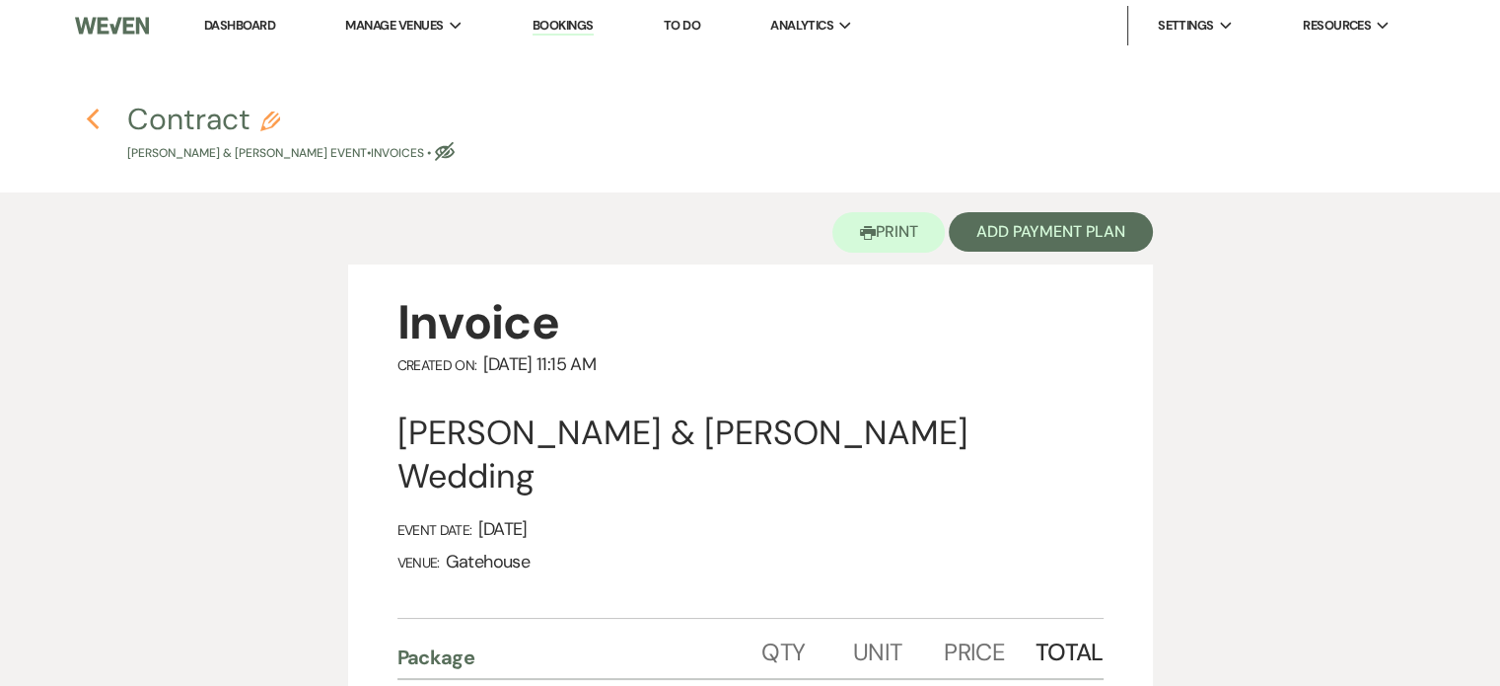
click at [91, 119] on icon "Previous" at bounding box center [93, 120] width 15 height 24
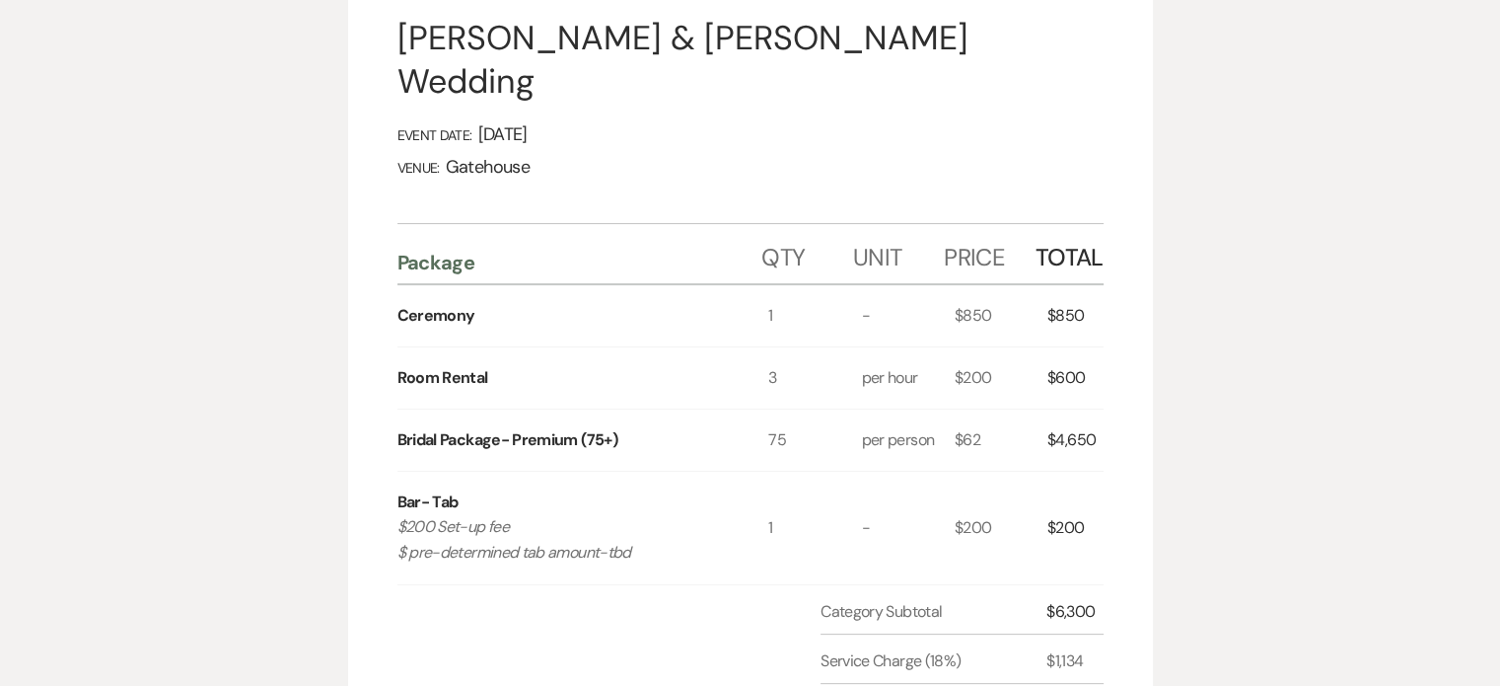
select select "6"
select select "12"
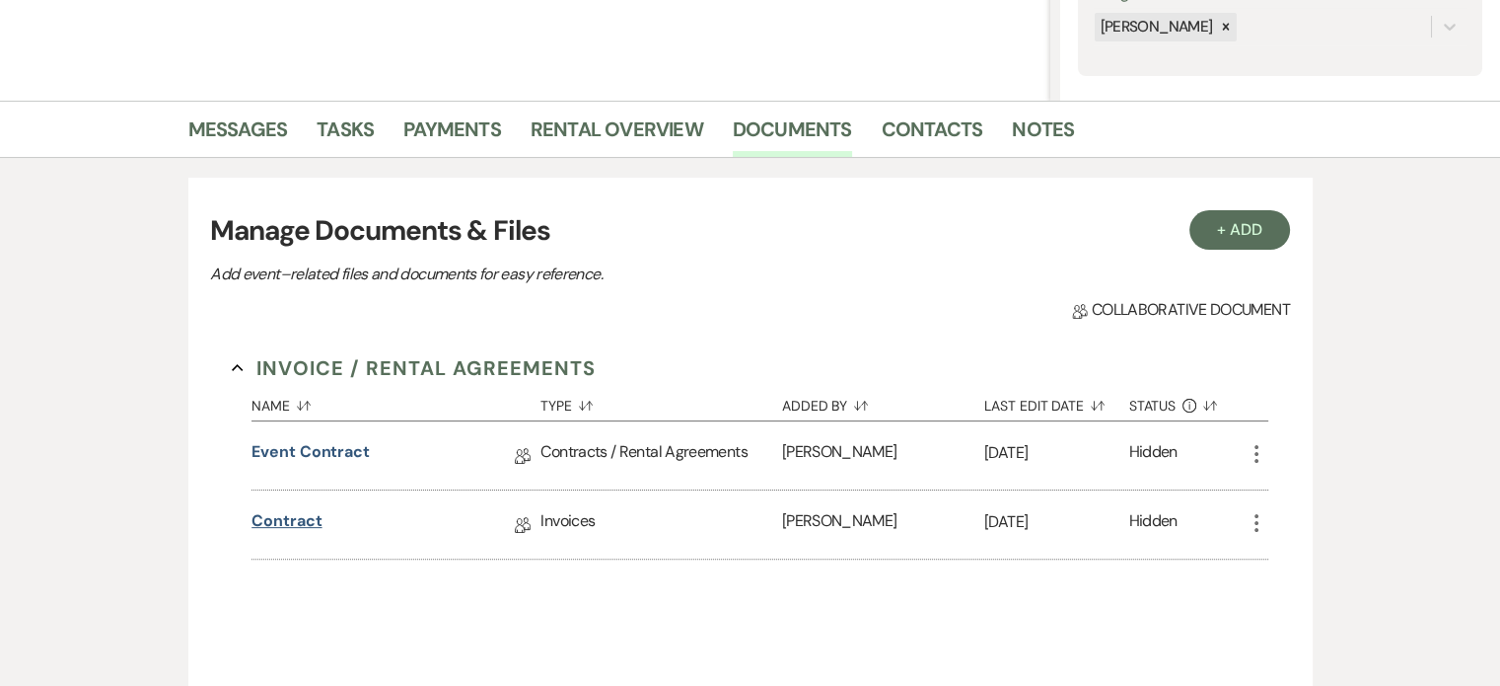
click at [284, 517] on link "Contract" at bounding box center [287, 524] width 70 height 31
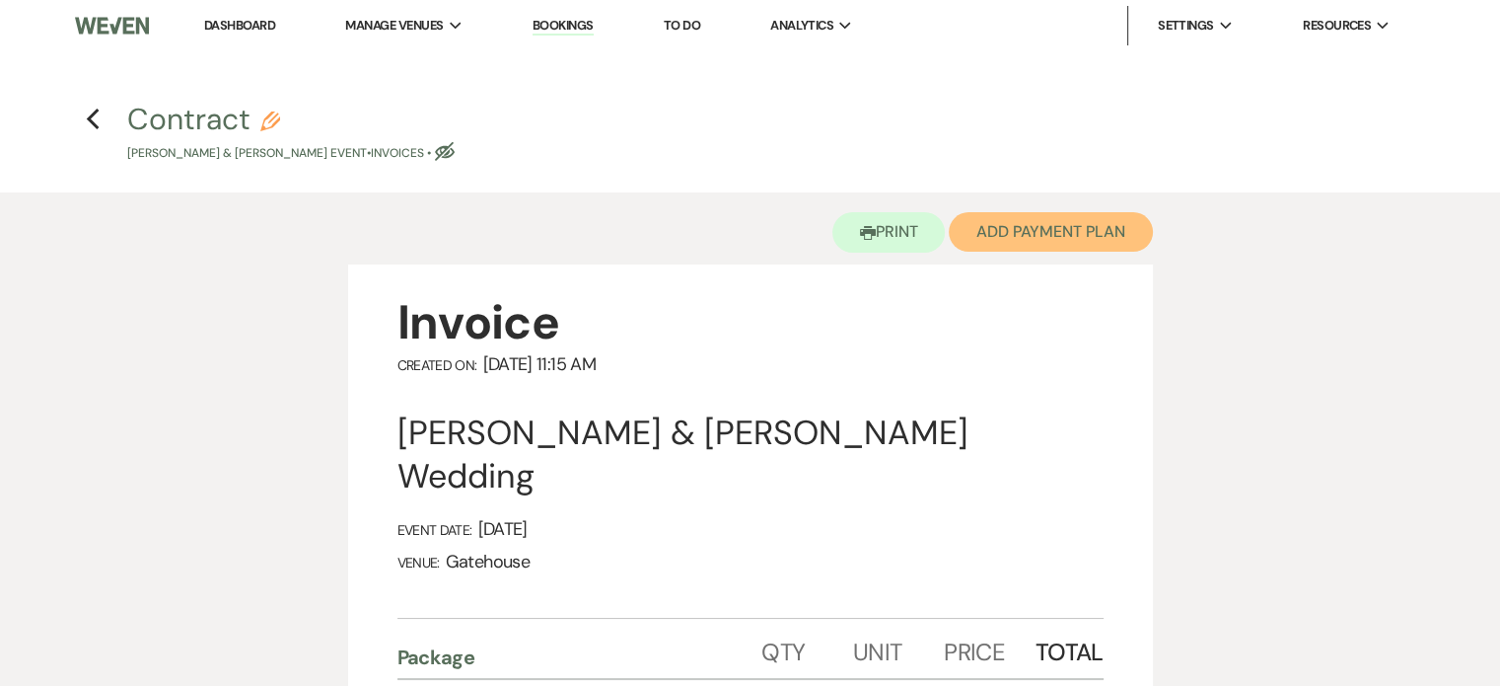
click at [1022, 234] on button "Add Payment Plan" at bounding box center [1051, 231] width 204 height 39
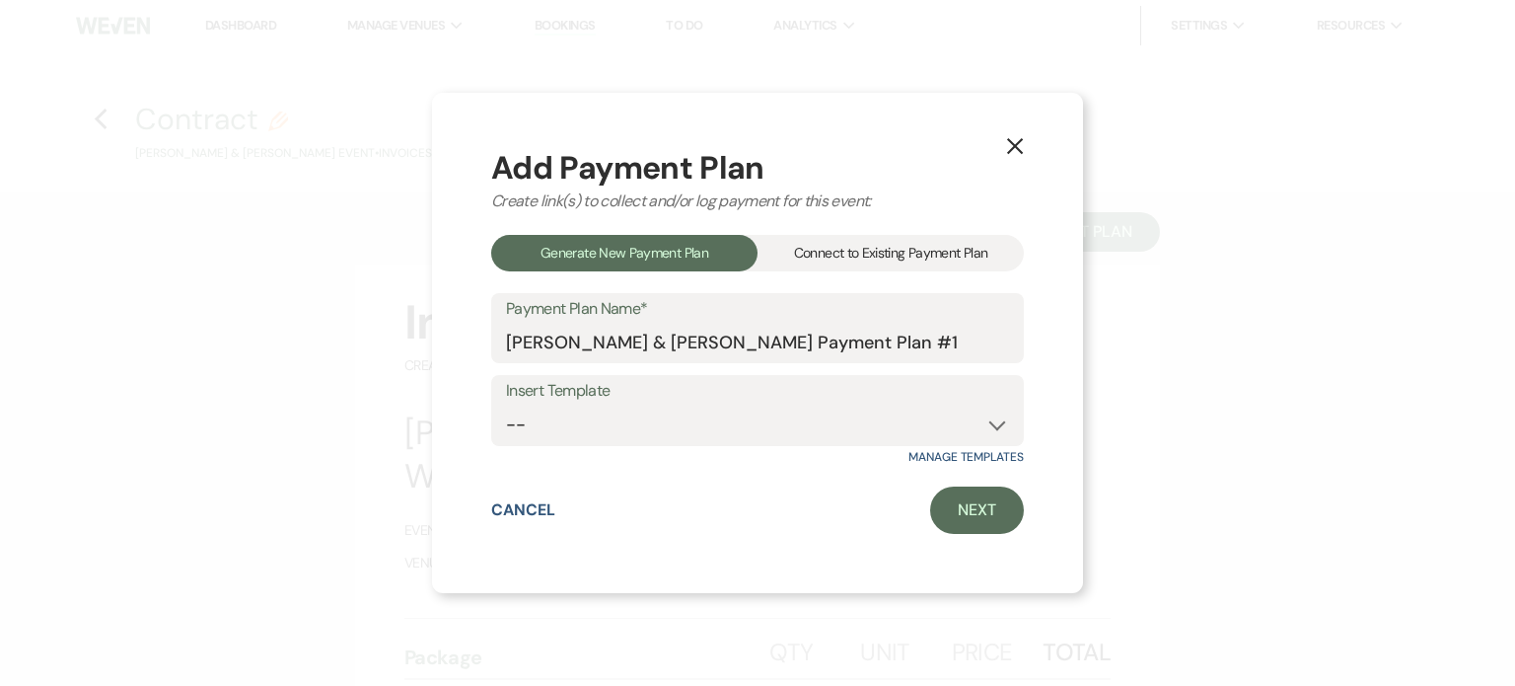
click at [919, 248] on div "Connect to Existing Payment Plan" at bounding box center [891, 253] width 266 height 37
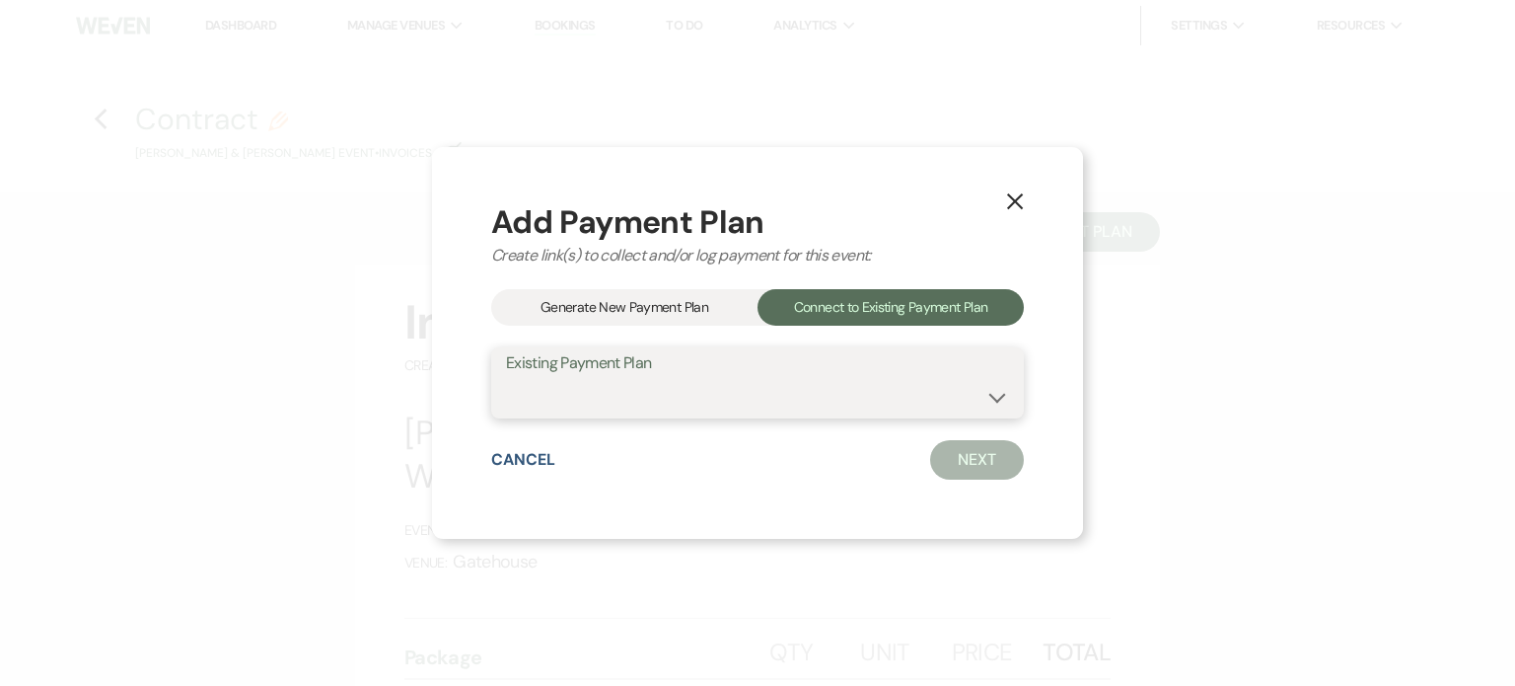
click at [888, 406] on select at bounding box center [757, 397] width 503 height 38
click at [506, 378] on select at bounding box center [757, 397] width 503 height 38
click at [526, 463] on button "Cancel" at bounding box center [523, 460] width 64 height 16
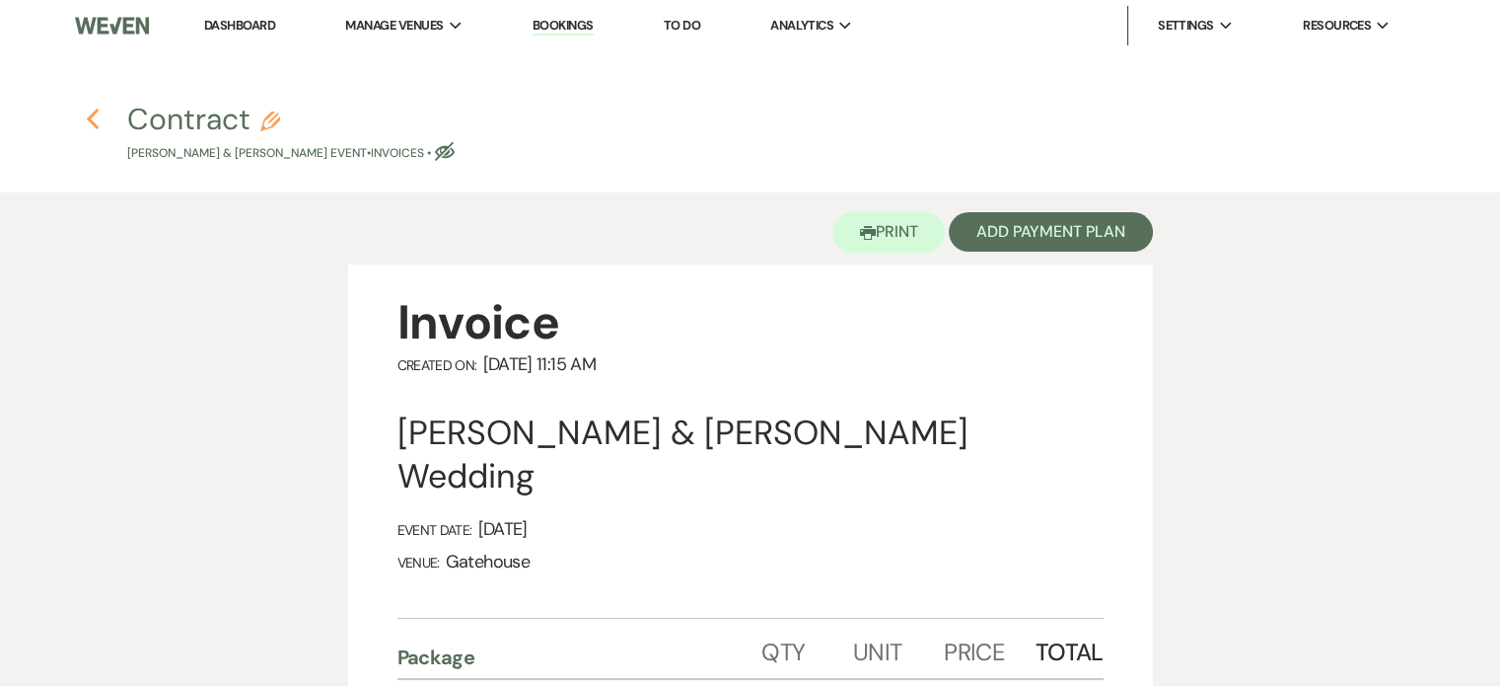
click at [95, 121] on icon "Previous" at bounding box center [93, 120] width 15 height 24
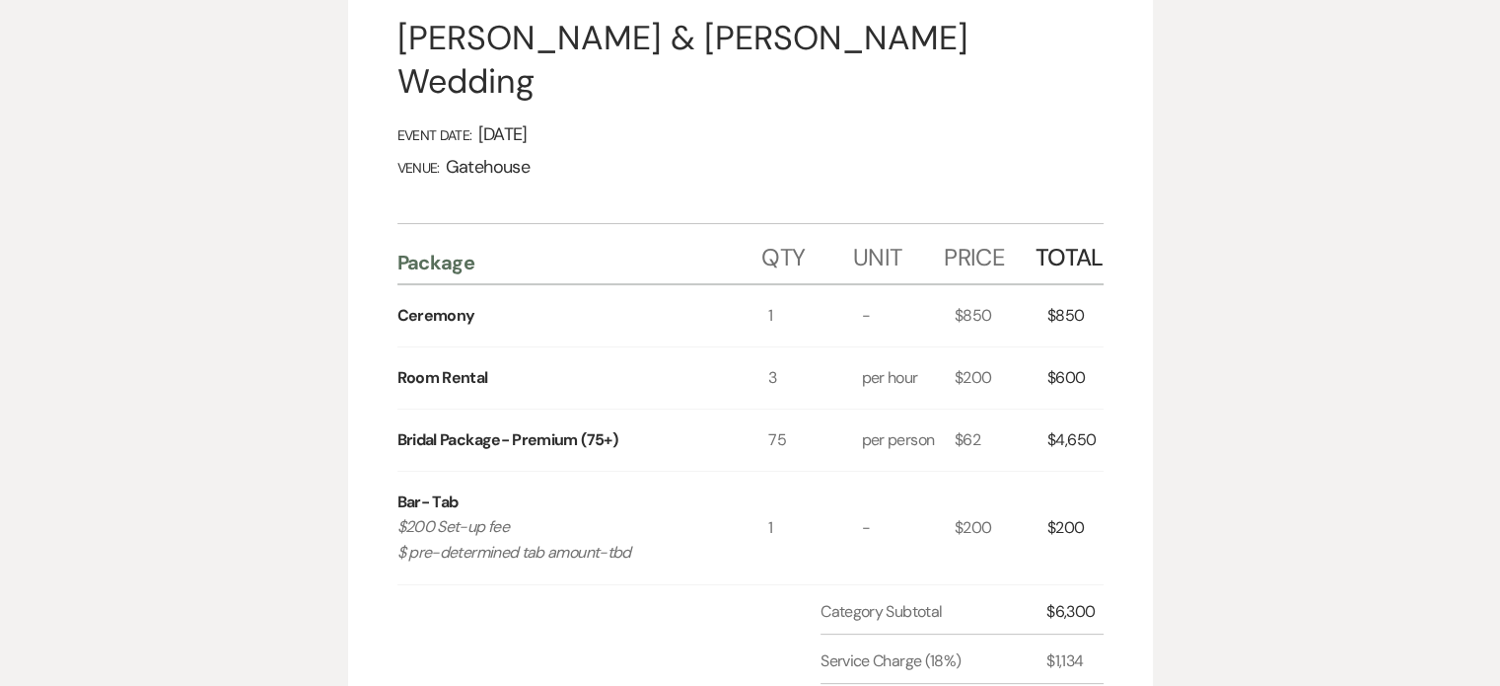
select select "6"
select select "12"
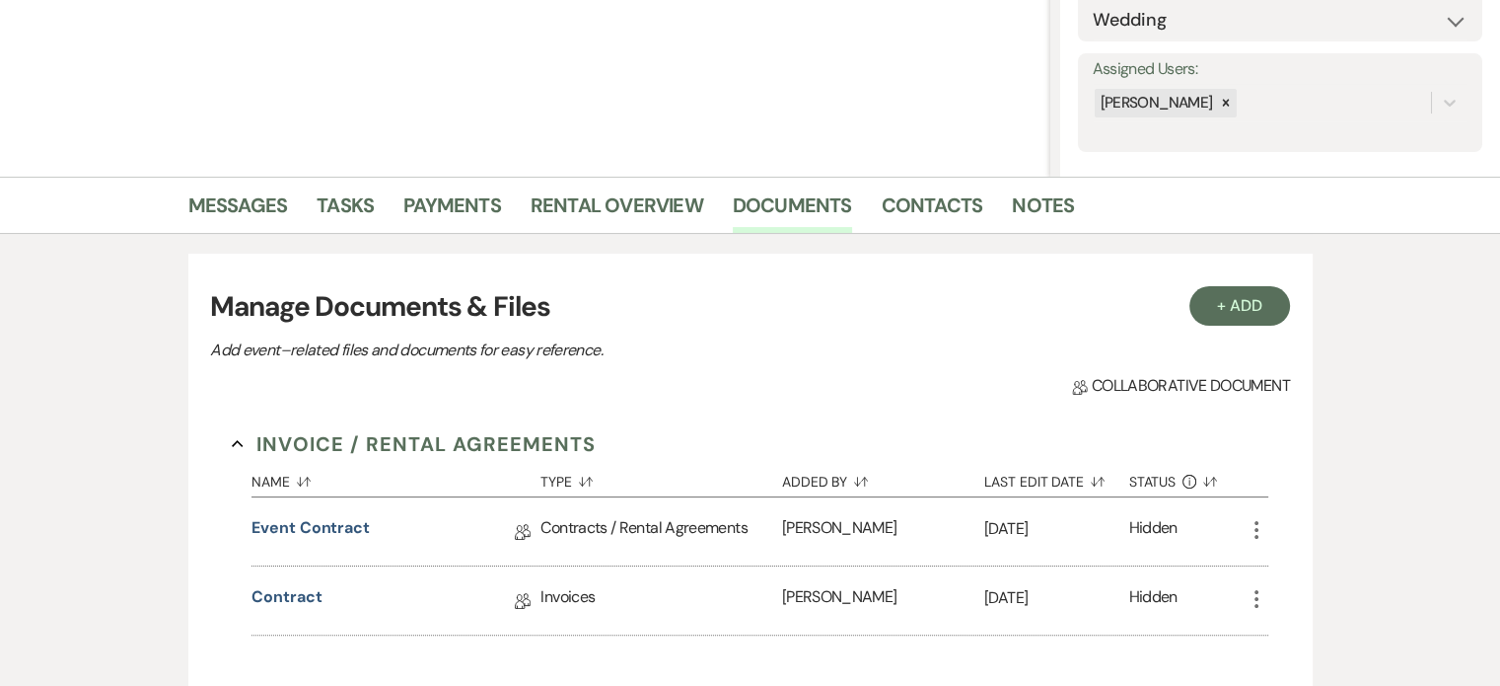
scroll to position [197, 0]
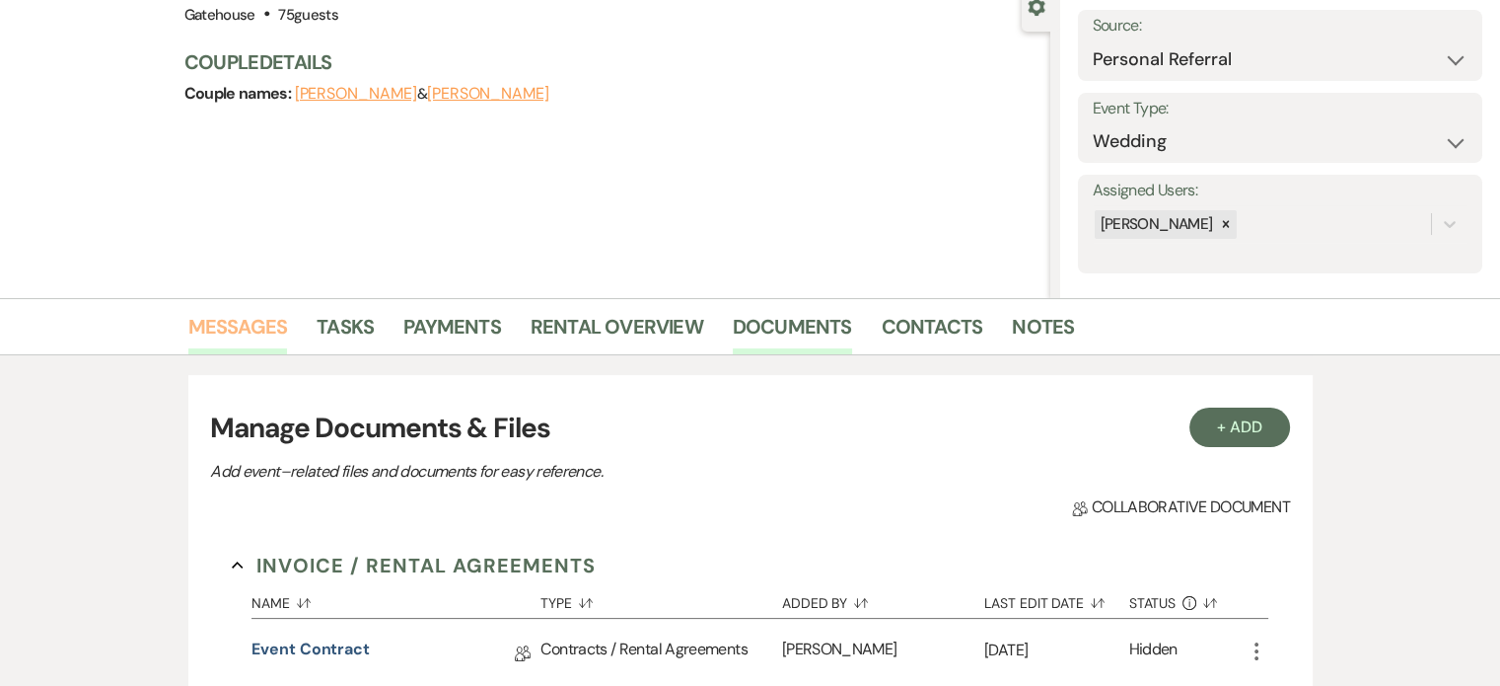
click at [245, 318] on link "Messages" at bounding box center [238, 332] width 100 height 43
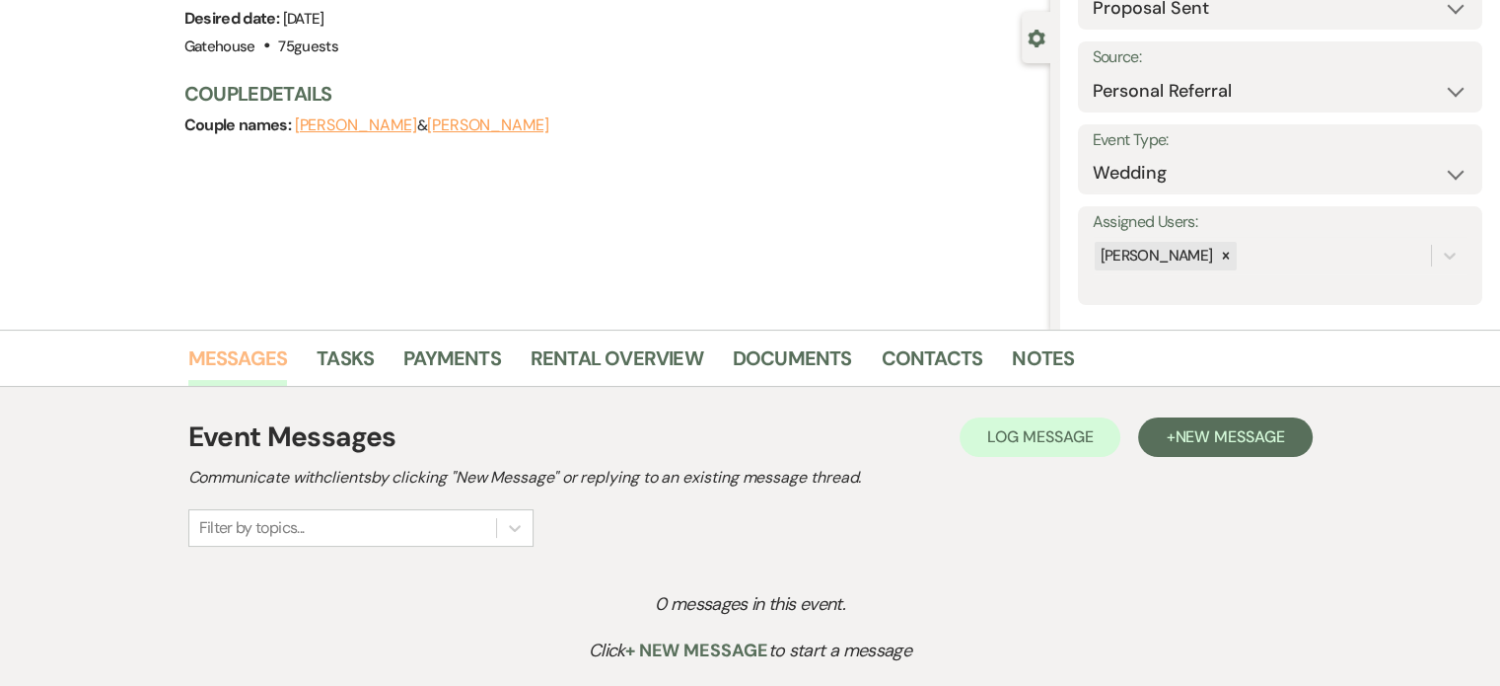
scroll to position [197, 0]
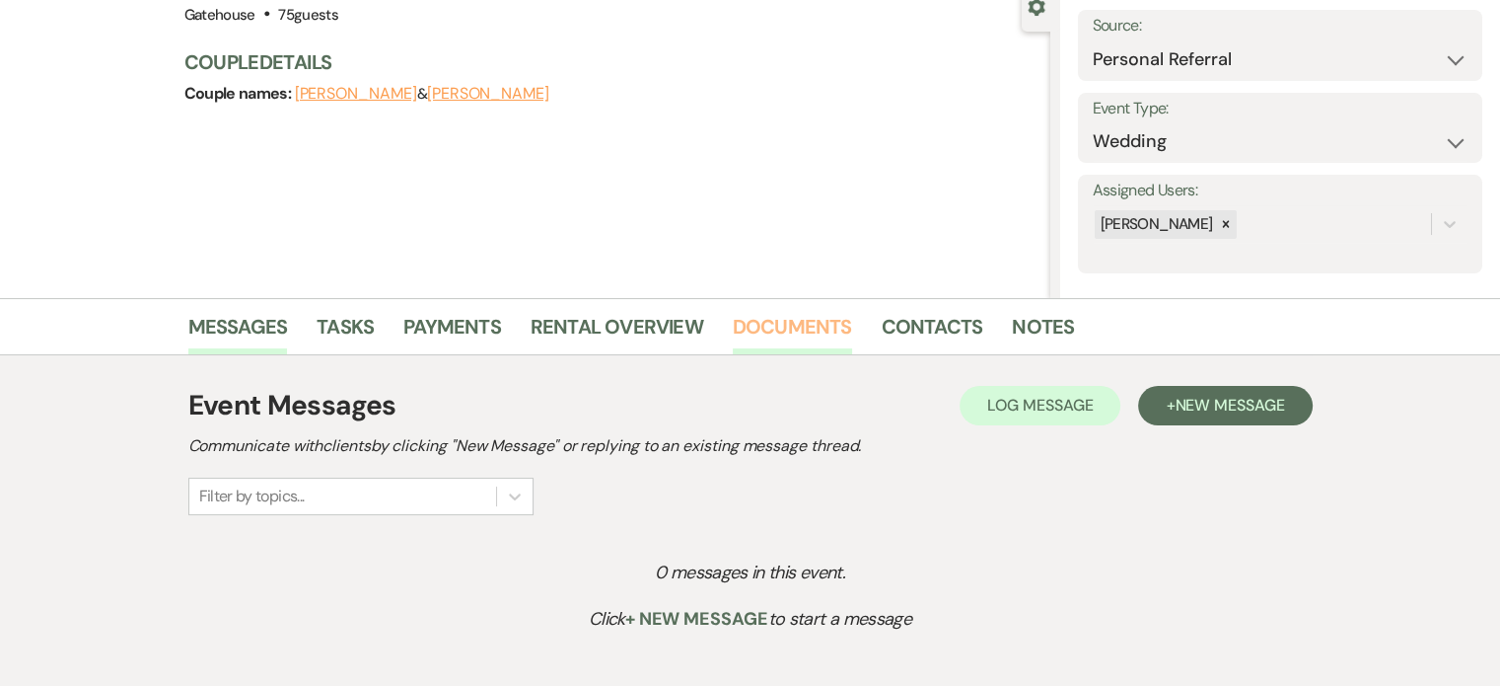
click at [784, 321] on link "Documents" at bounding box center [792, 332] width 119 height 43
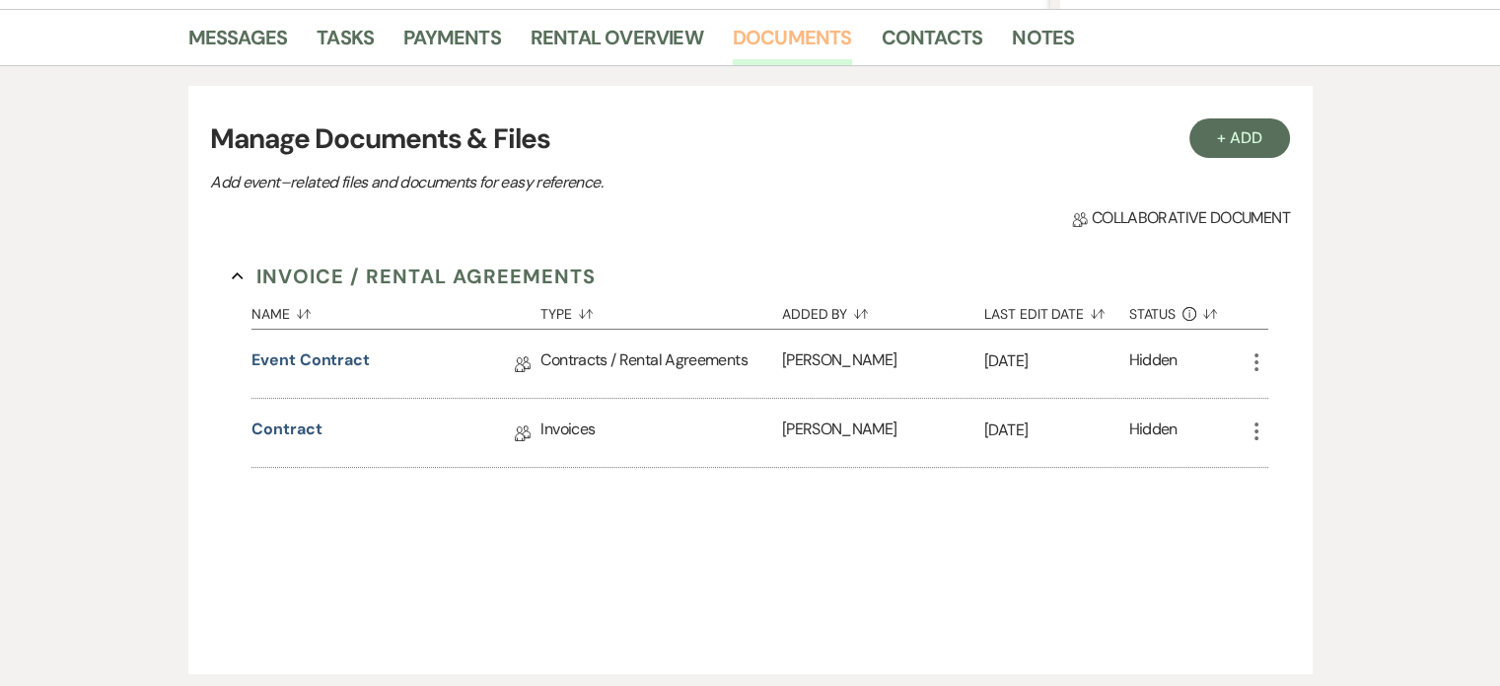
scroll to position [493, 0]
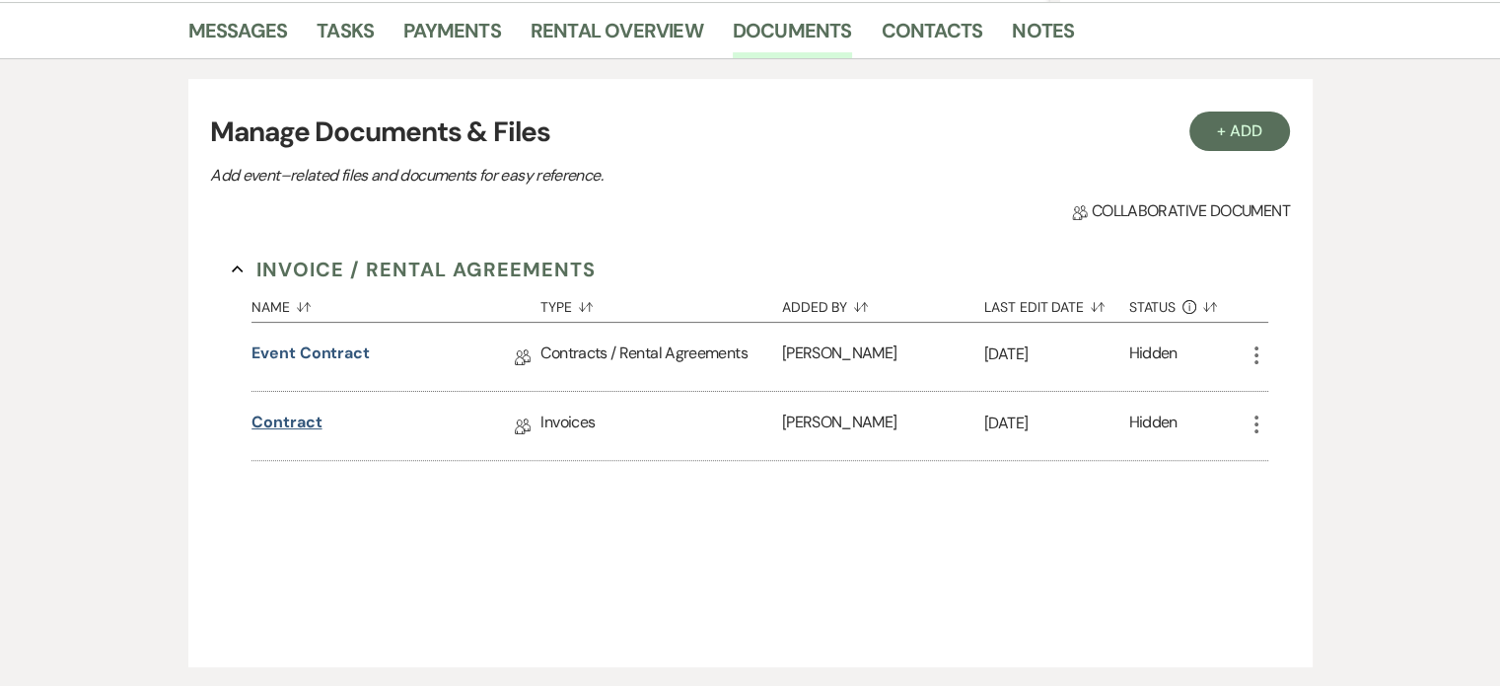
click at [286, 419] on link "Contract" at bounding box center [287, 425] width 70 height 31
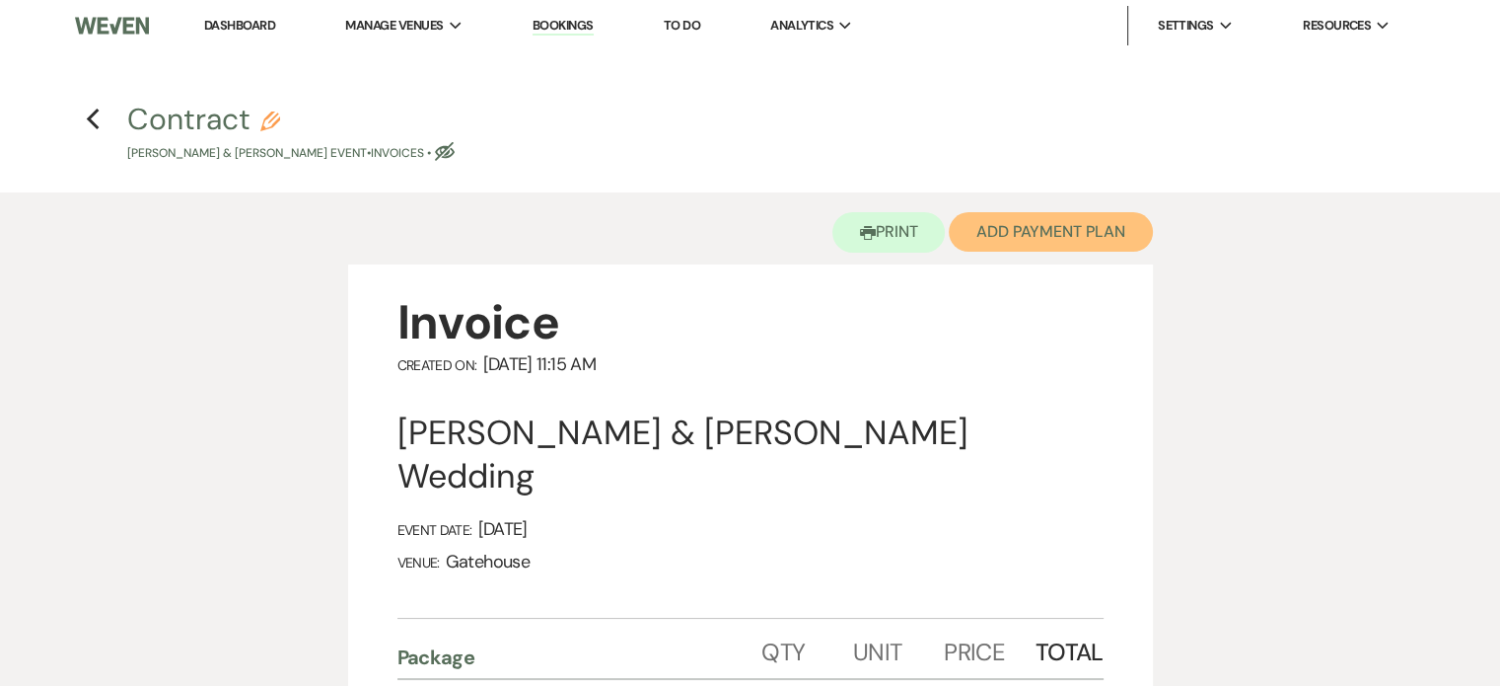
click at [1064, 232] on button "Add Payment Plan" at bounding box center [1051, 231] width 204 height 39
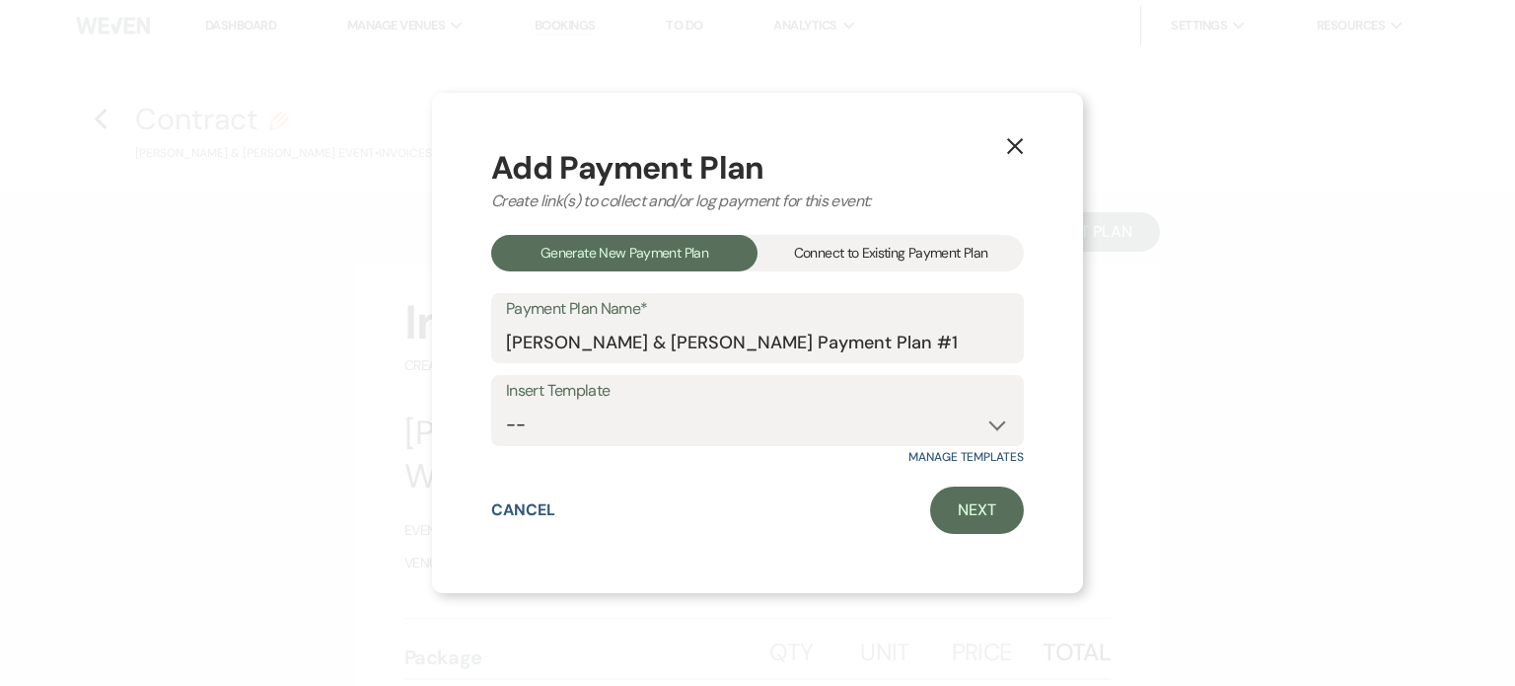
click at [910, 259] on div "Connect to Existing Payment Plan" at bounding box center [891, 253] width 266 height 37
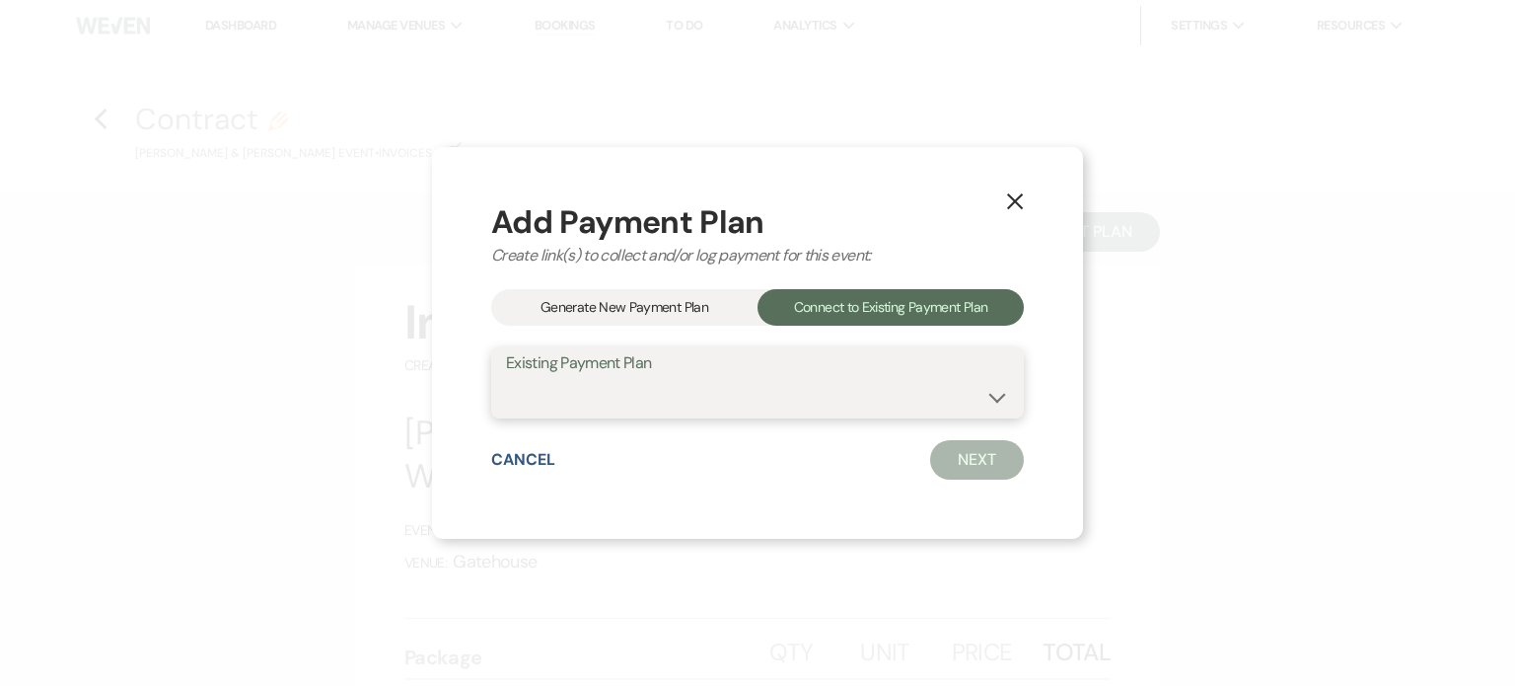
click at [861, 394] on select at bounding box center [757, 397] width 503 height 38
click at [860, 397] on select at bounding box center [757, 397] width 503 height 38
click at [667, 311] on div "Generate New Payment Plan" at bounding box center [624, 307] width 266 height 37
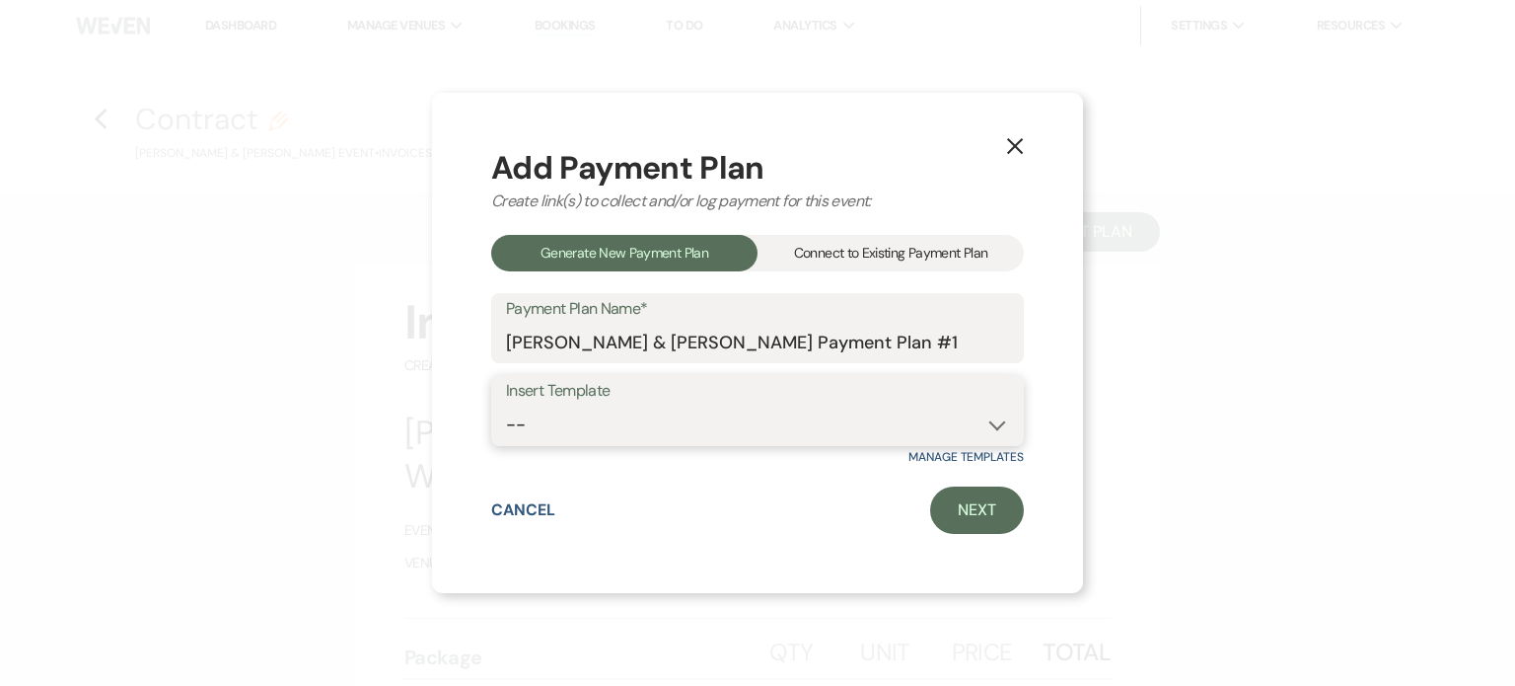
click at [655, 424] on select "-- Standard" at bounding box center [757, 424] width 503 height 38
select select "172"
click at [506, 405] on select "-- Standard" at bounding box center [757, 424] width 503 height 38
click at [979, 514] on link "Next" at bounding box center [977, 509] width 94 height 47
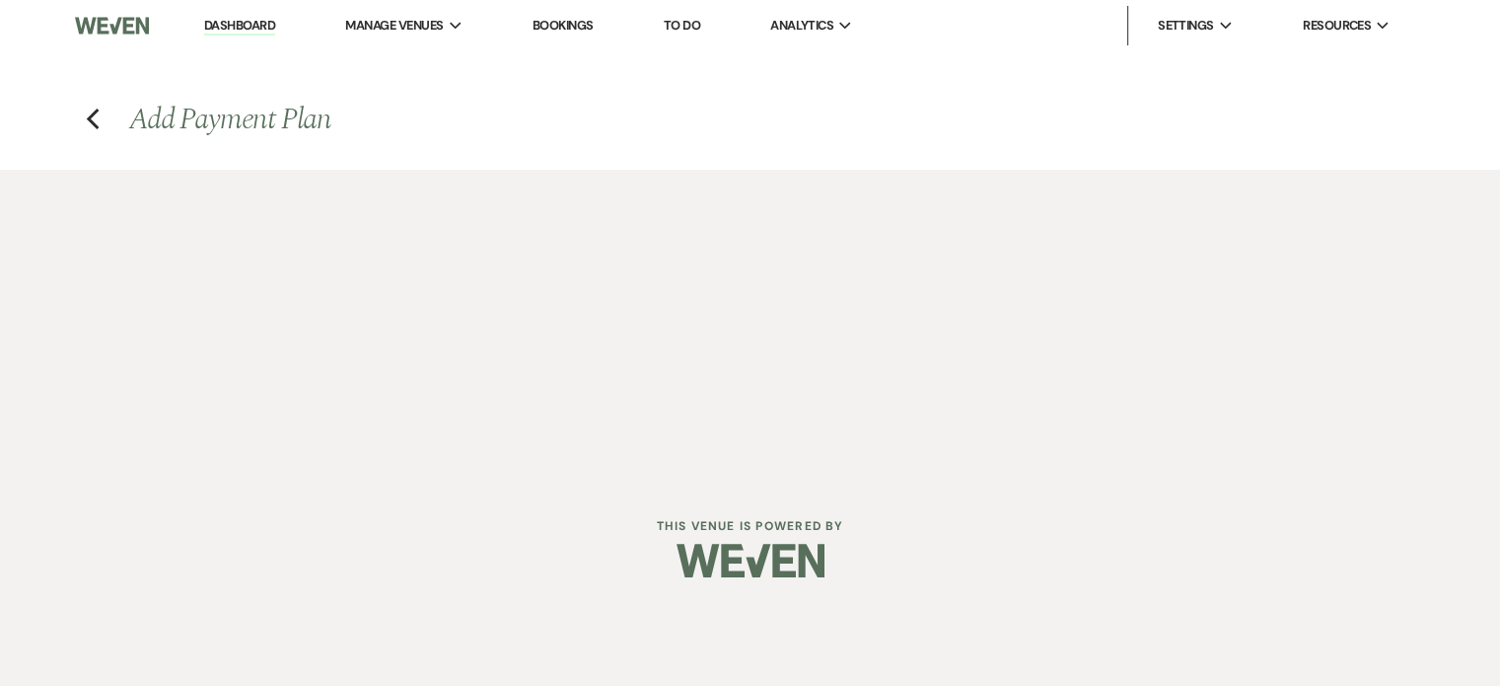
select select "28578"
select select "2"
select select "percentage"
select select "true"
select select "2"
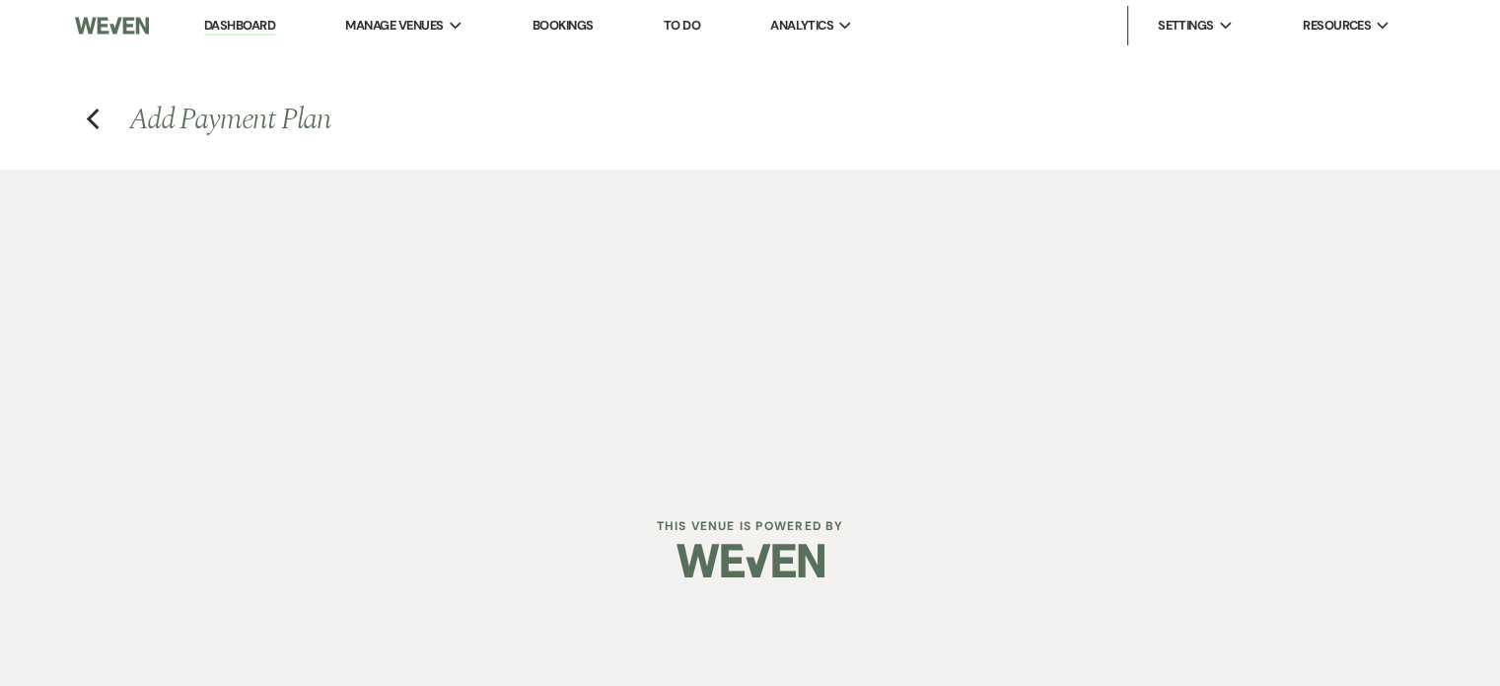
select select "percentage"
select select "true"
select select "client"
select select "weeks"
select select "2"
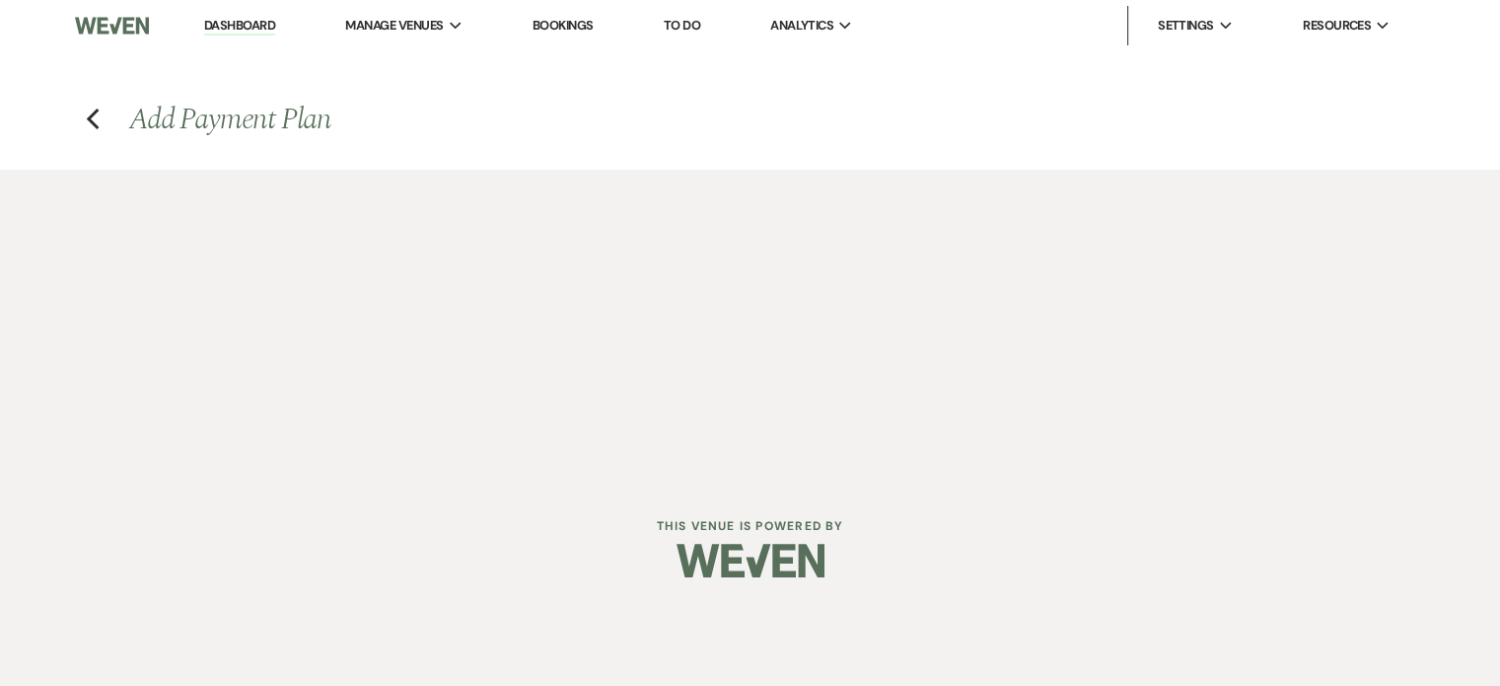
select select "percentage"
select select "true"
select select "client"
select select "weeks"
select select "2"
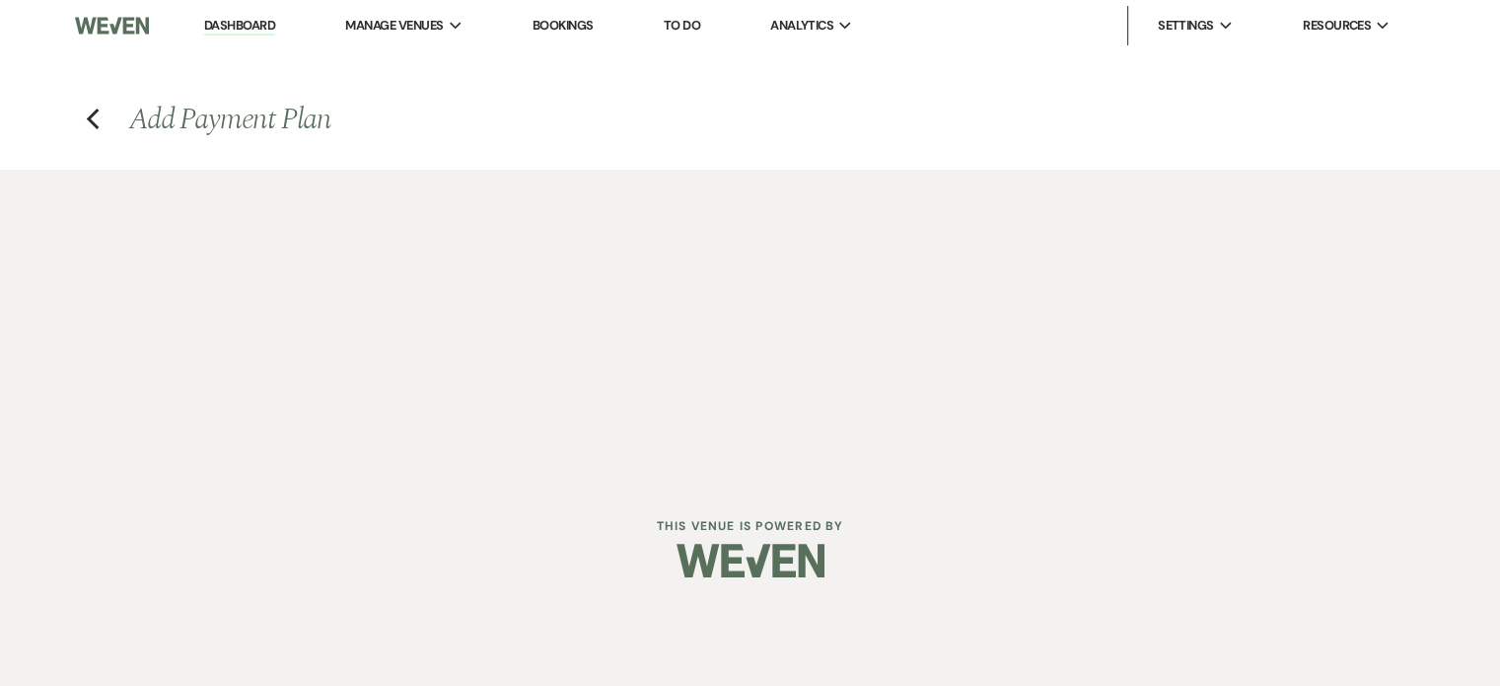
select select "percentage"
select select "true"
select select "client"
select select "weeks"
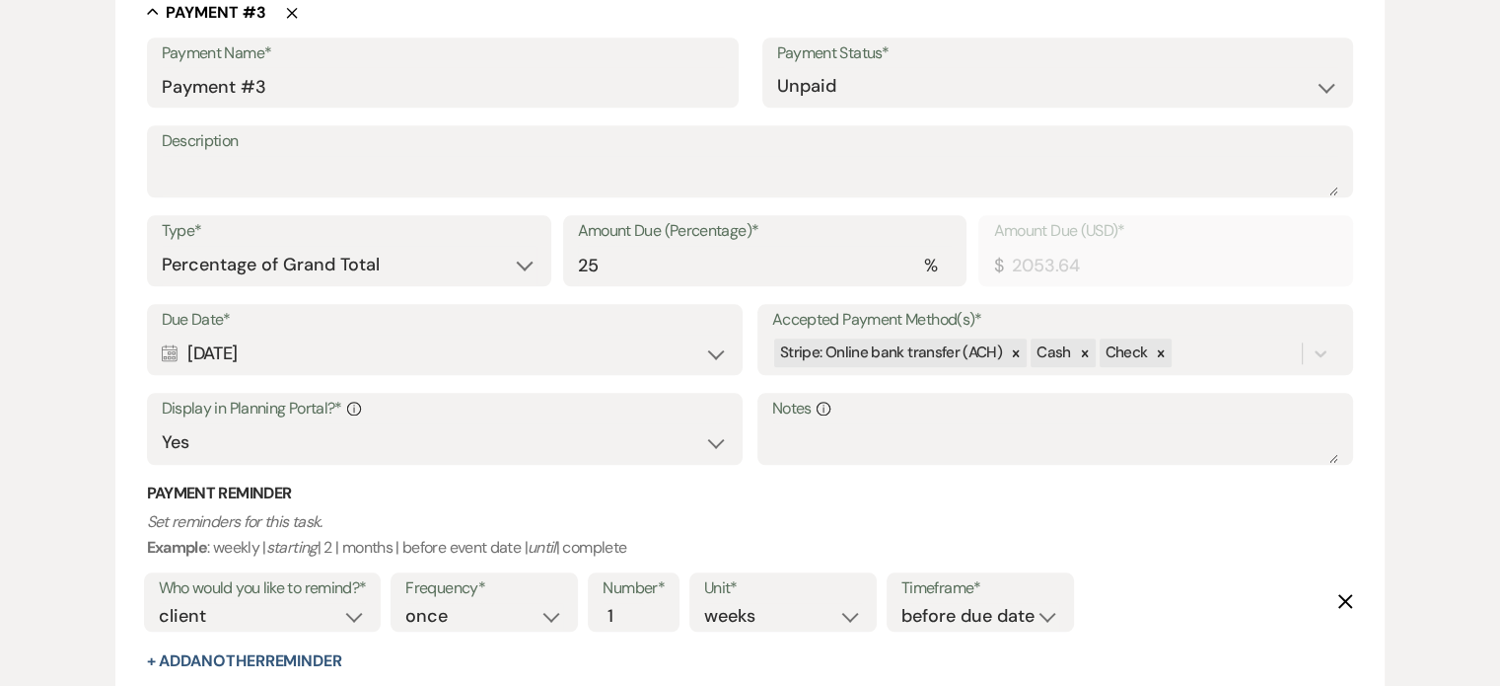
scroll to position [1874, 0]
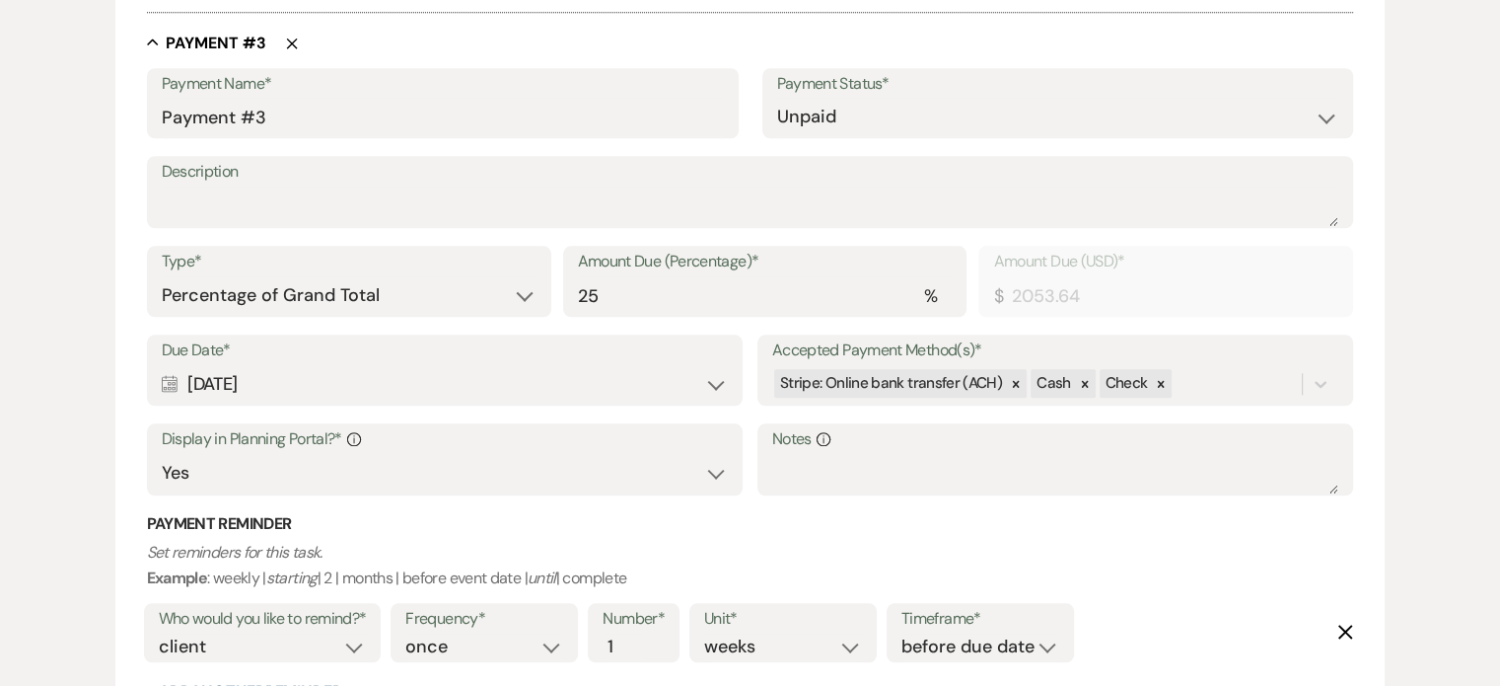
click at [167, 382] on icon "Calendar" at bounding box center [170, 384] width 17 height 18
select select "month"
select select "beforeEventDate"
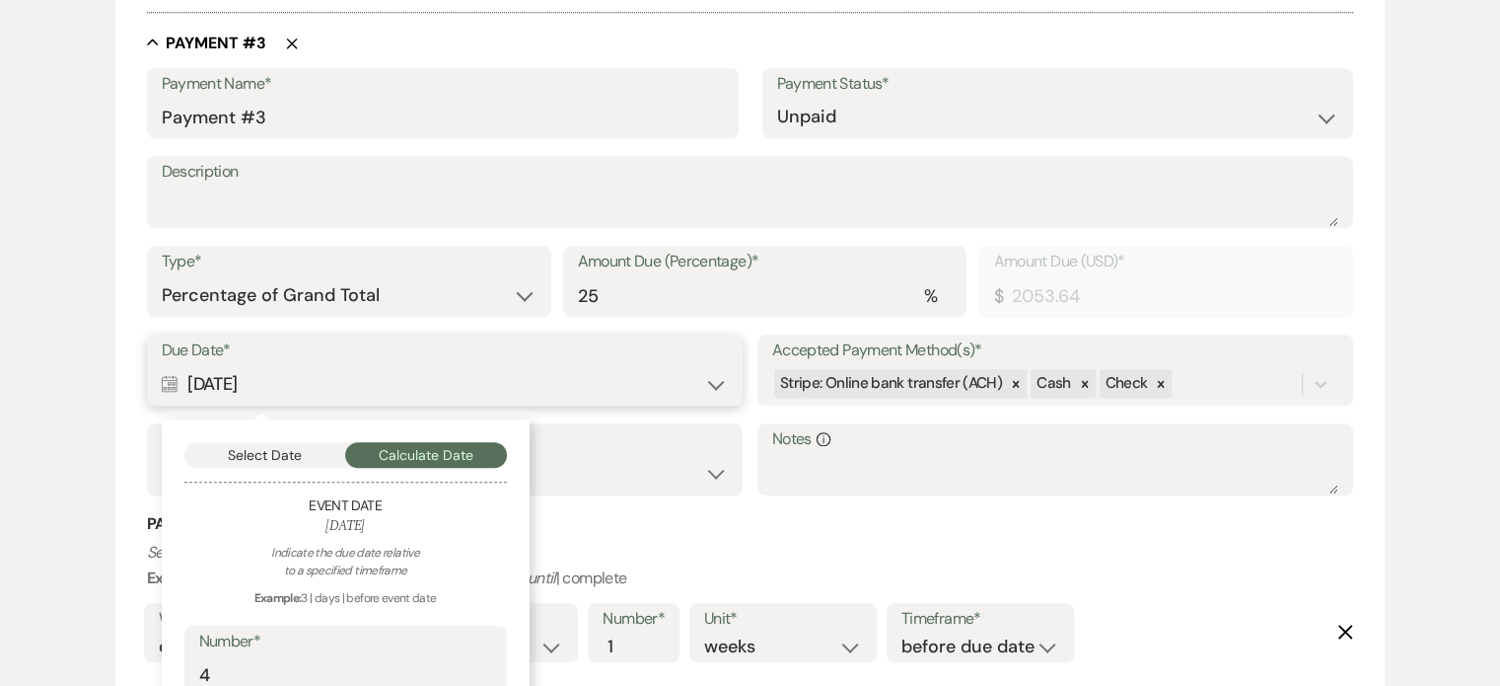
click at [253, 446] on button "Select Date" at bounding box center [265, 455] width 162 height 26
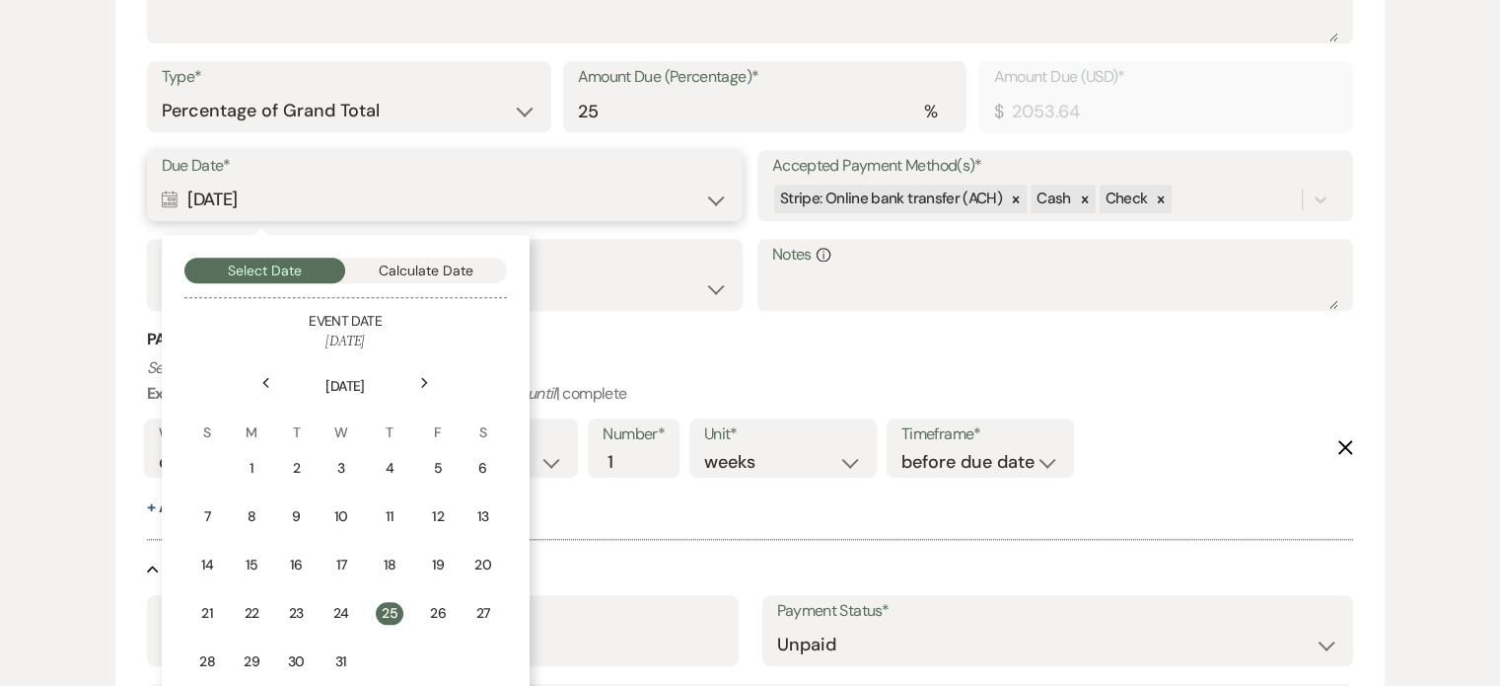
scroll to position [2072, 0]
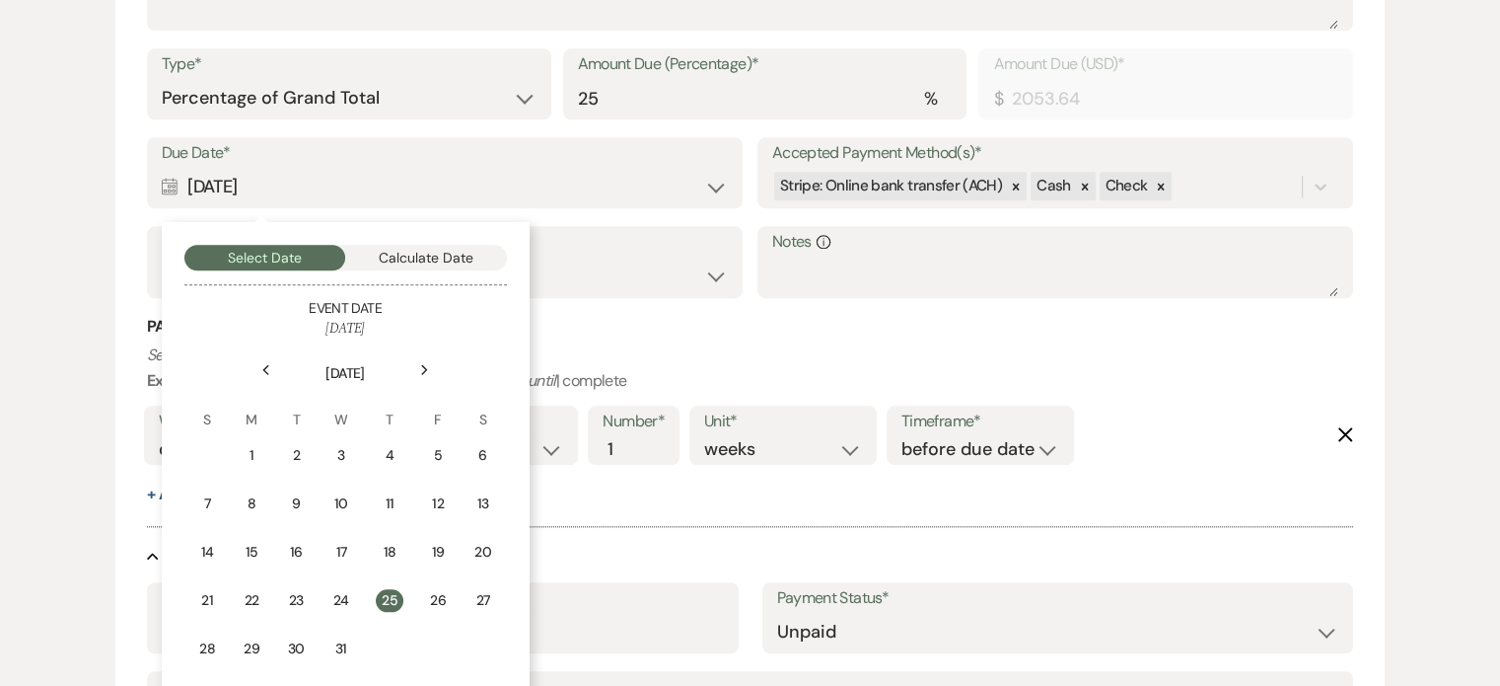
click at [424, 367] on use at bounding box center [424, 369] width 7 height 11
click at [342, 548] on div "14" at bounding box center [345, 552] width 18 height 21
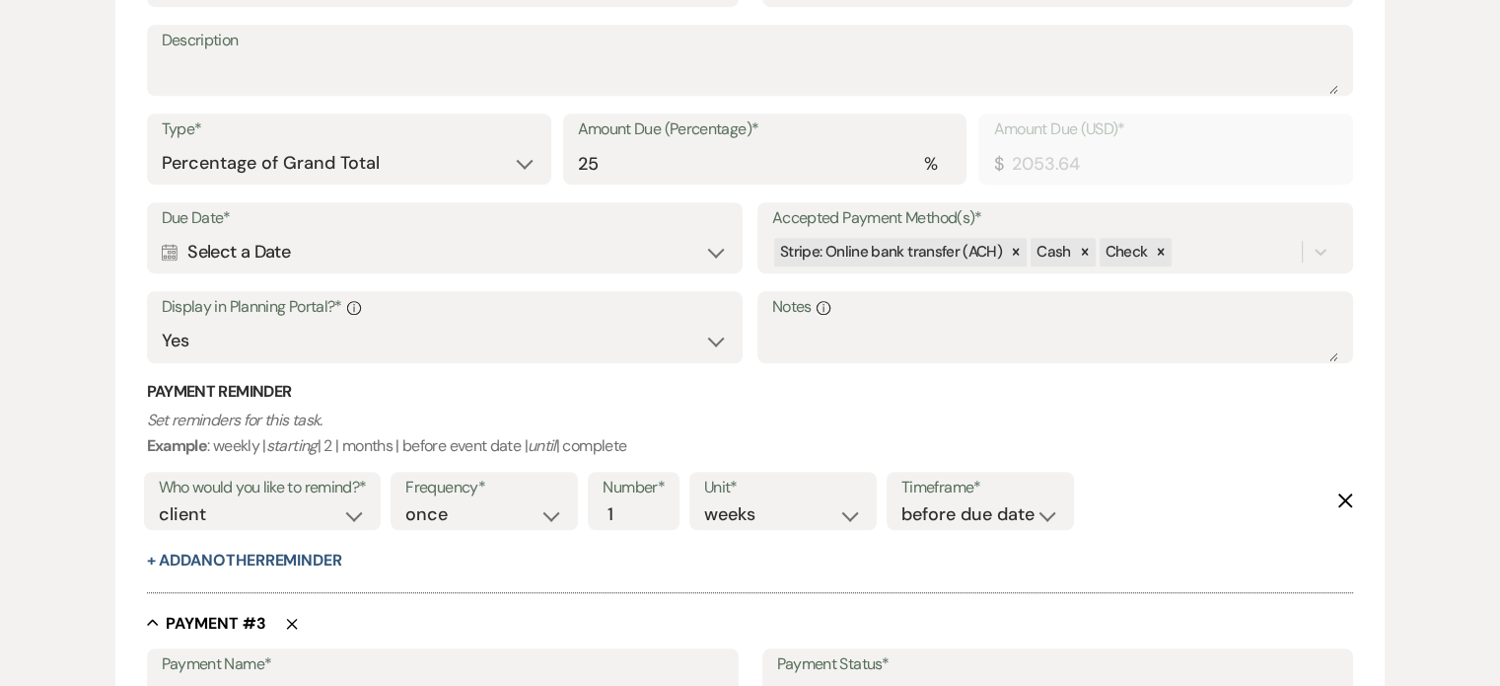
scroll to position [1184, 0]
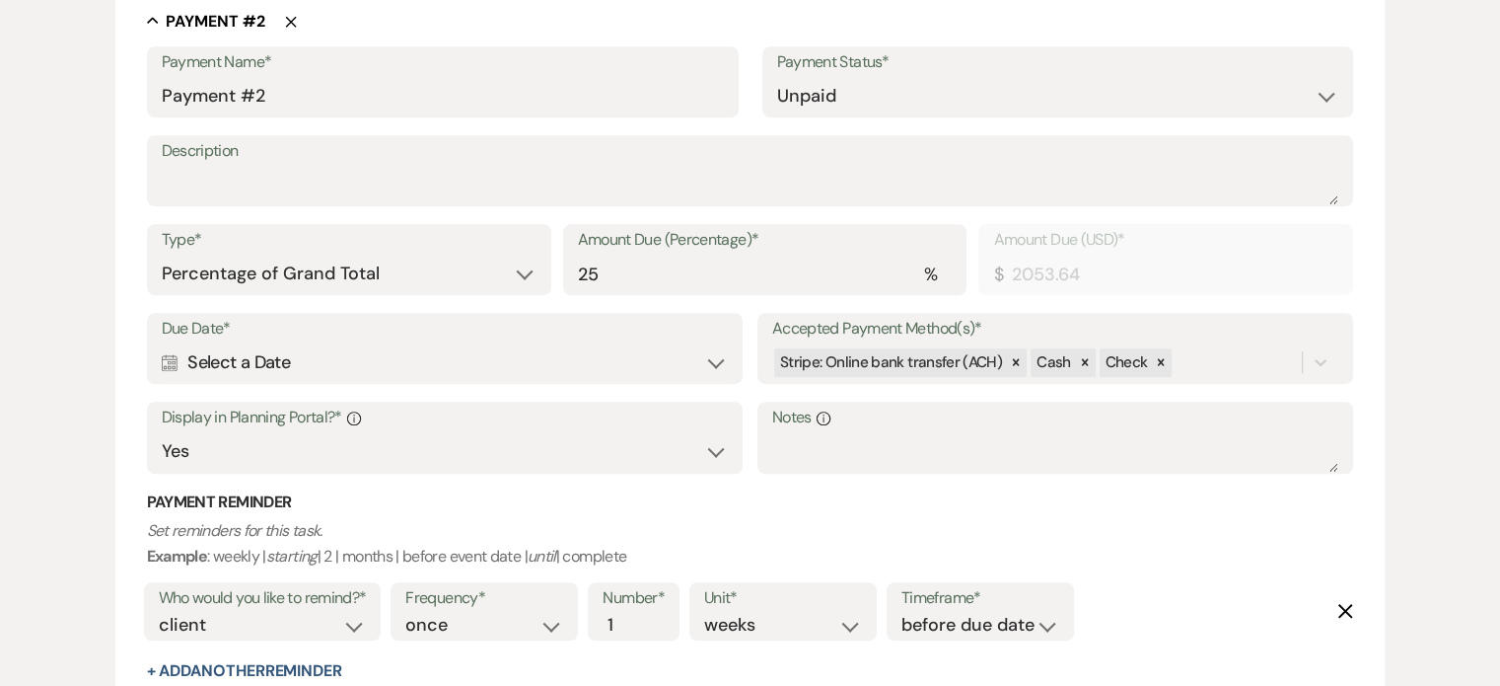
click at [164, 362] on icon "Calendar" at bounding box center [170, 363] width 17 height 18
select select "month"
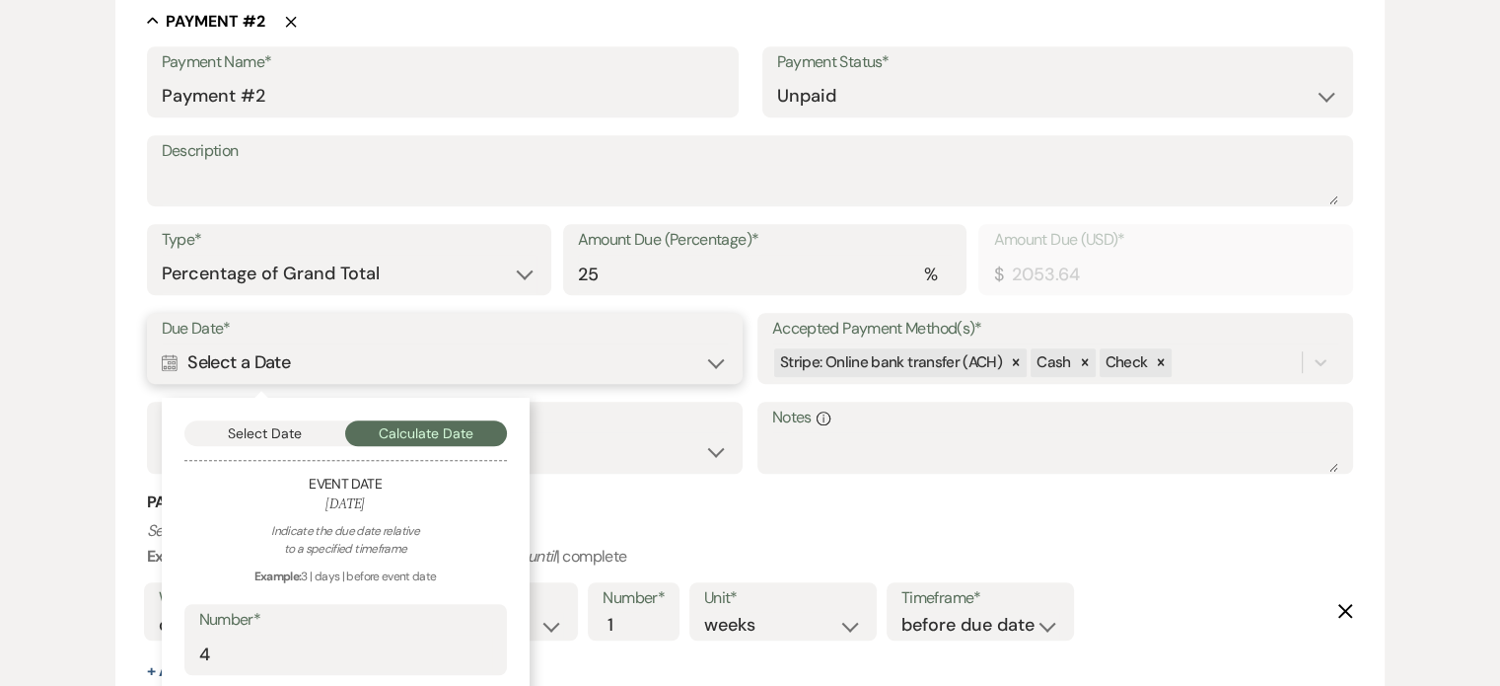
click at [292, 430] on button "Select Date" at bounding box center [265, 433] width 162 height 26
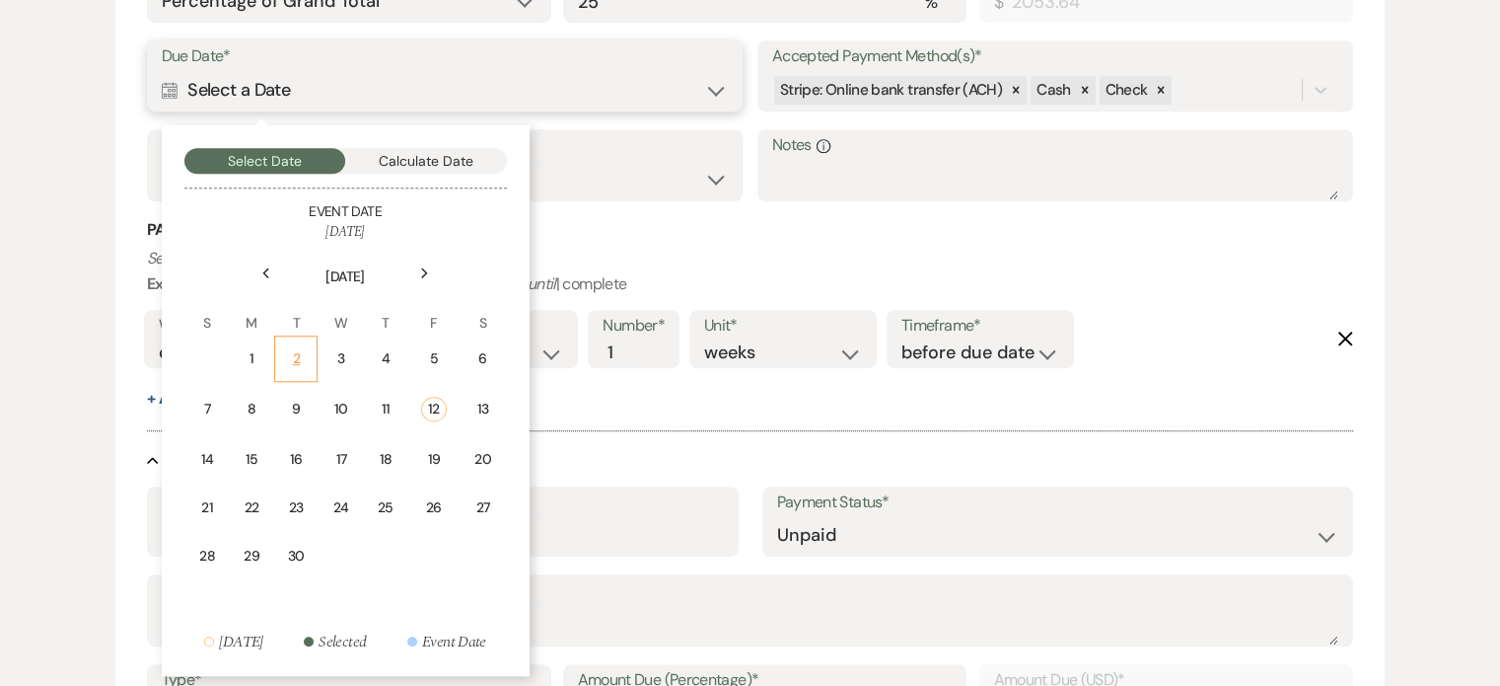
scroll to position [1480, 0]
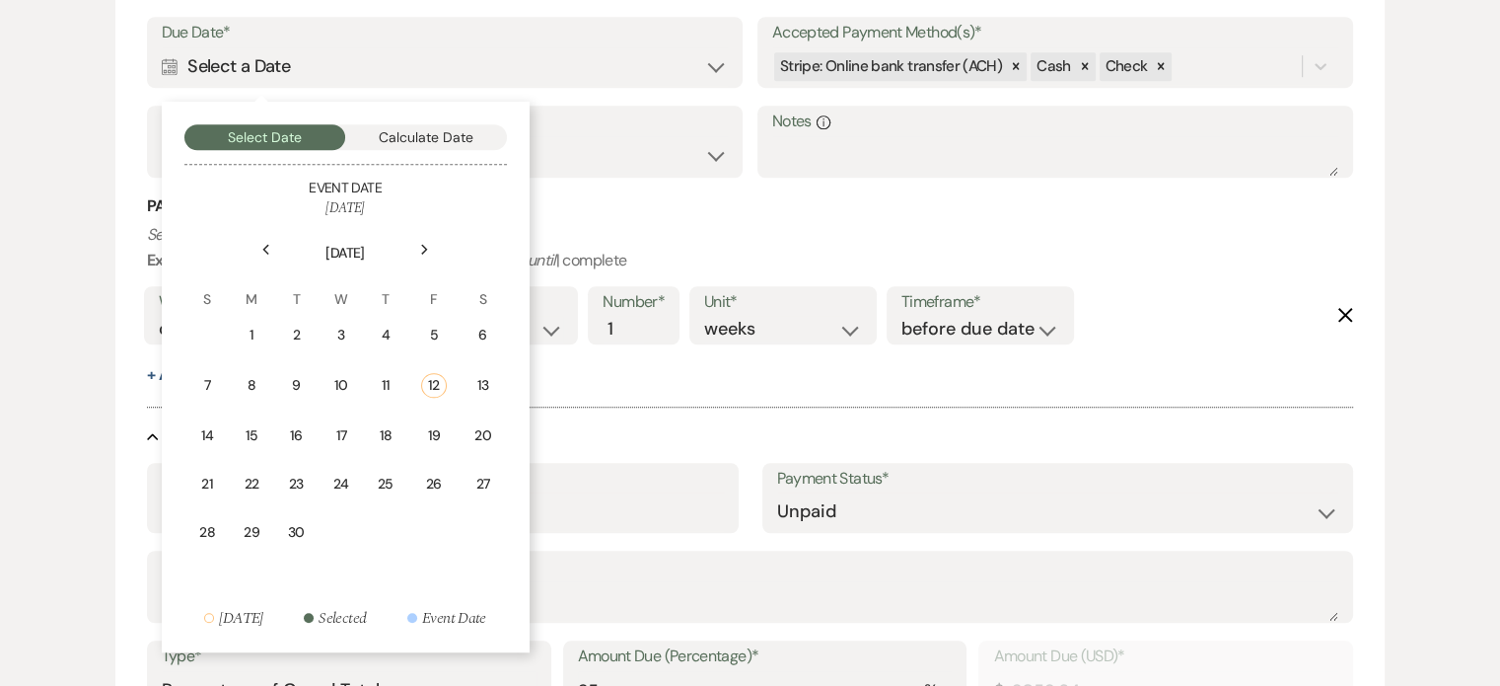
click at [426, 247] on icon "Next" at bounding box center [425, 250] width 10 height 12
click at [347, 433] on div "12" at bounding box center [345, 431] width 18 height 21
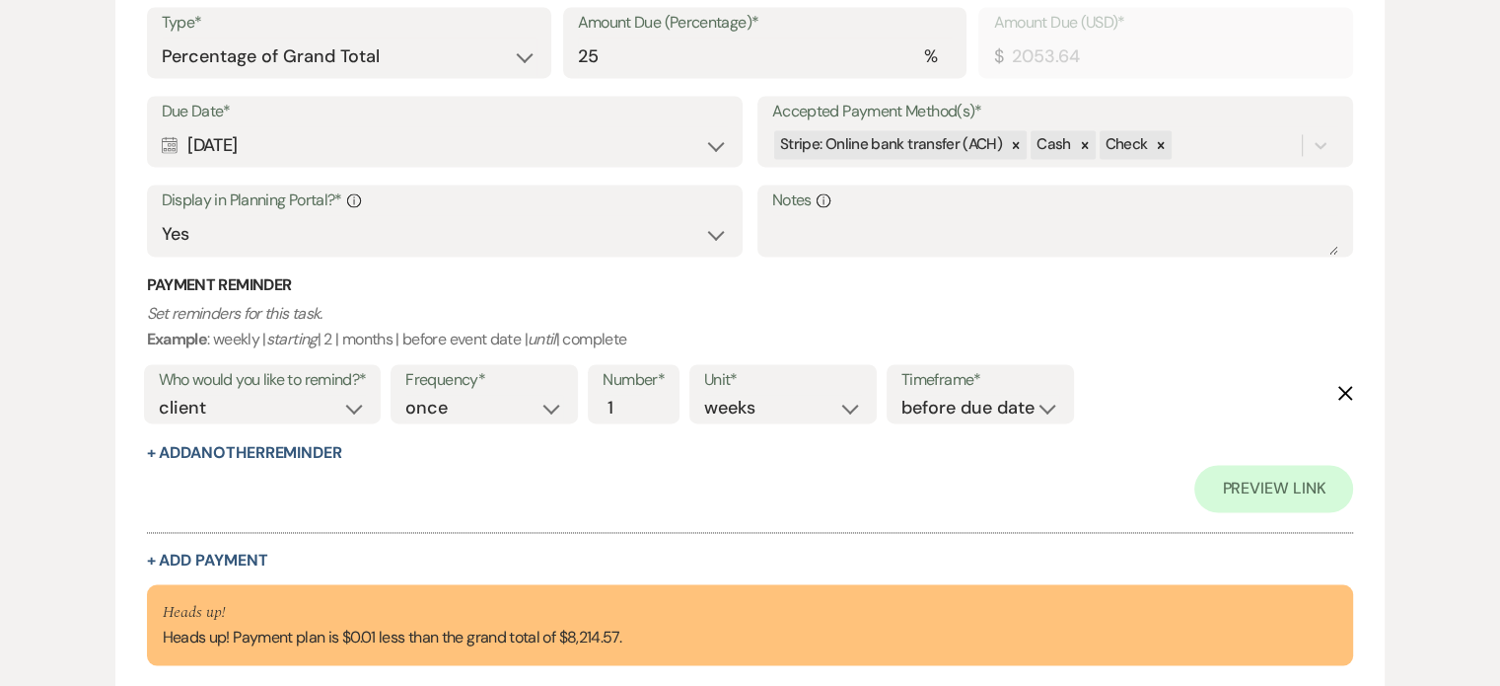
scroll to position [2869, 0]
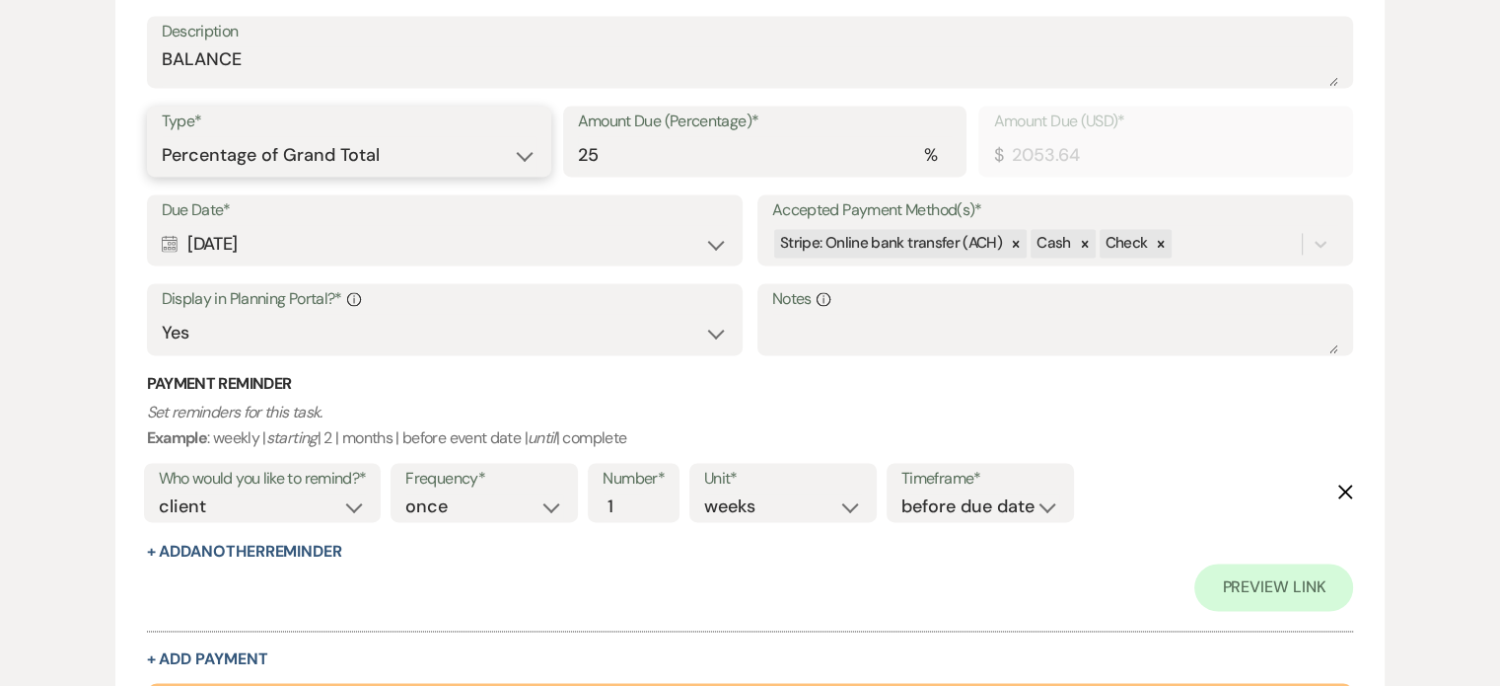
click at [292, 151] on select "Dollar Amount Percentage of Grand Total" at bounding box center [349, 155] width 375 height 38
select select "flat"
click at [162, 136] on select "Dollar Amount Percentage of Grand Total" at bounding box center [349, 155] width 375 height 38
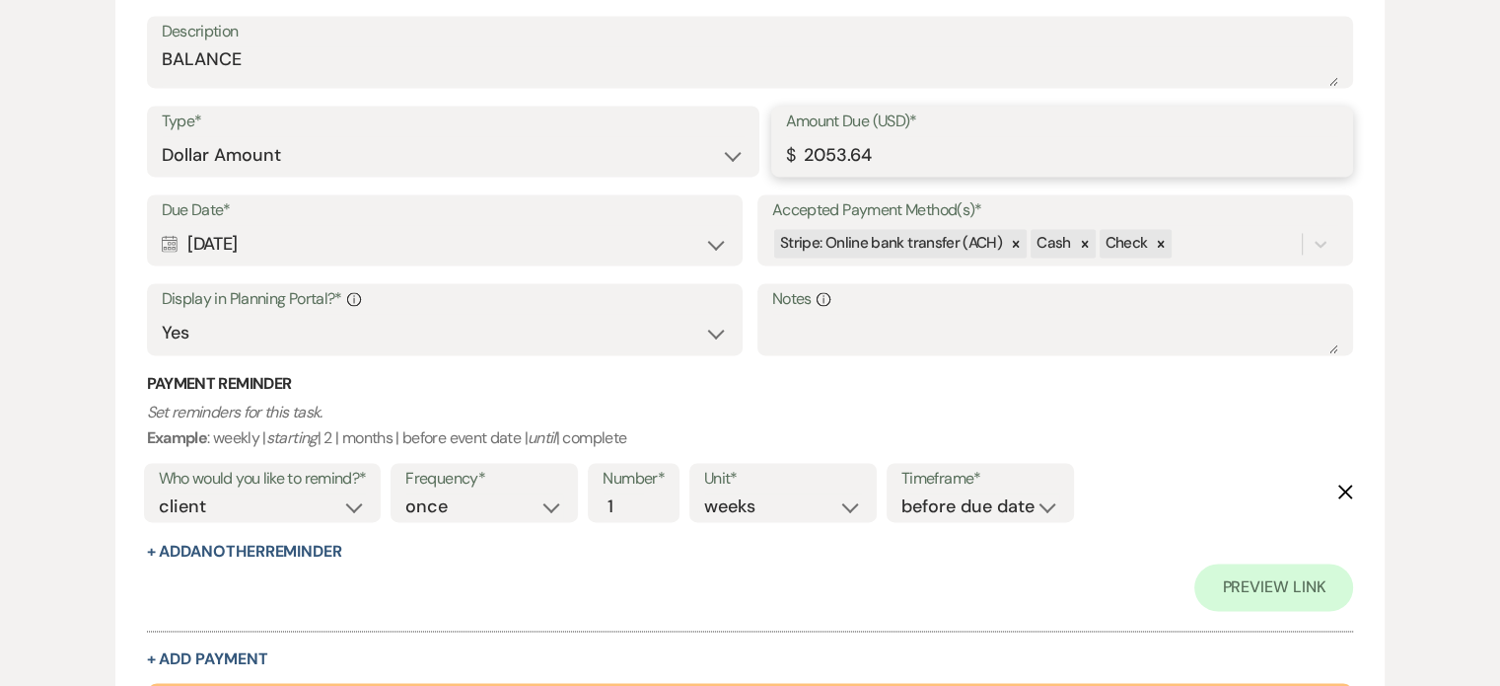
click at [886, 155] on input "2053.64" at bounding box center [1062, 155] width 553 height 38
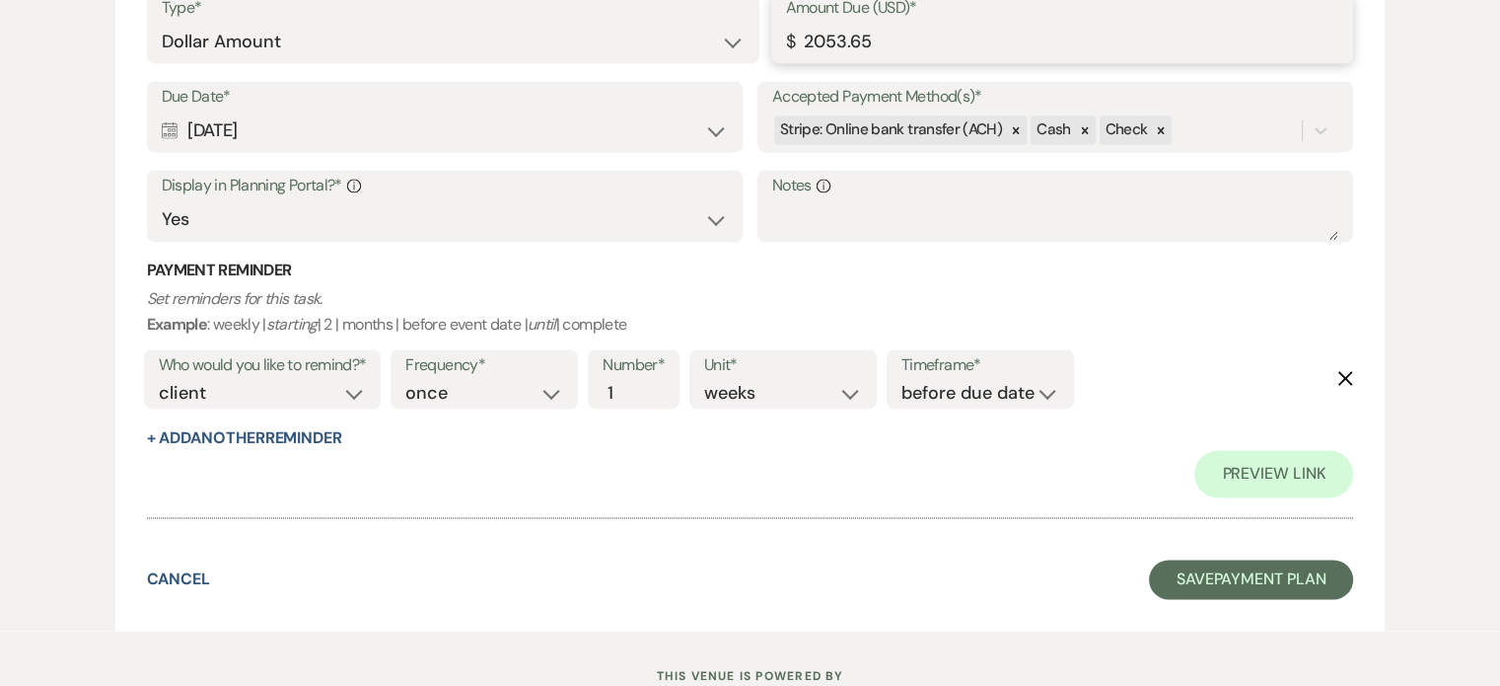
scroll to position [3053, 0]
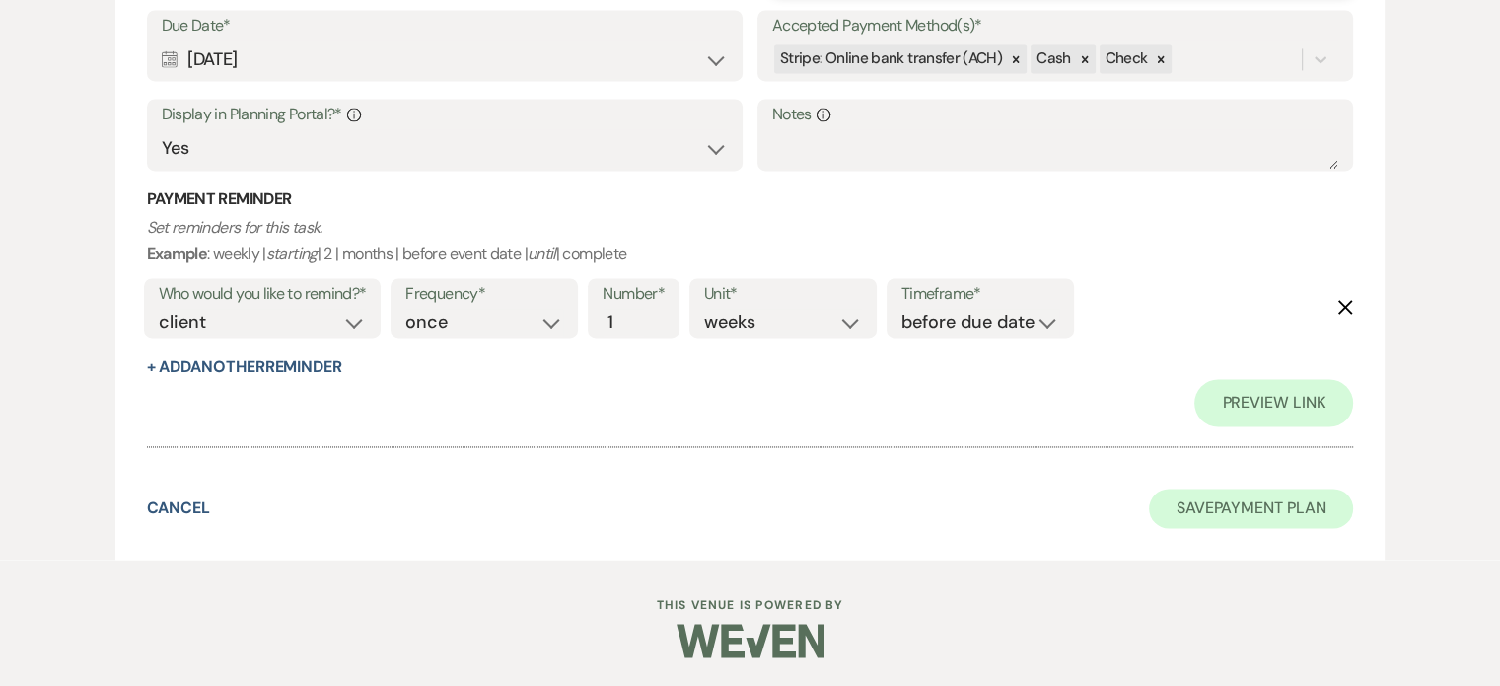
type input "2053.65"
click at [1203, 506] on button "Save Payment Plan" at bounding box center [1251, 507] width 205 height 39
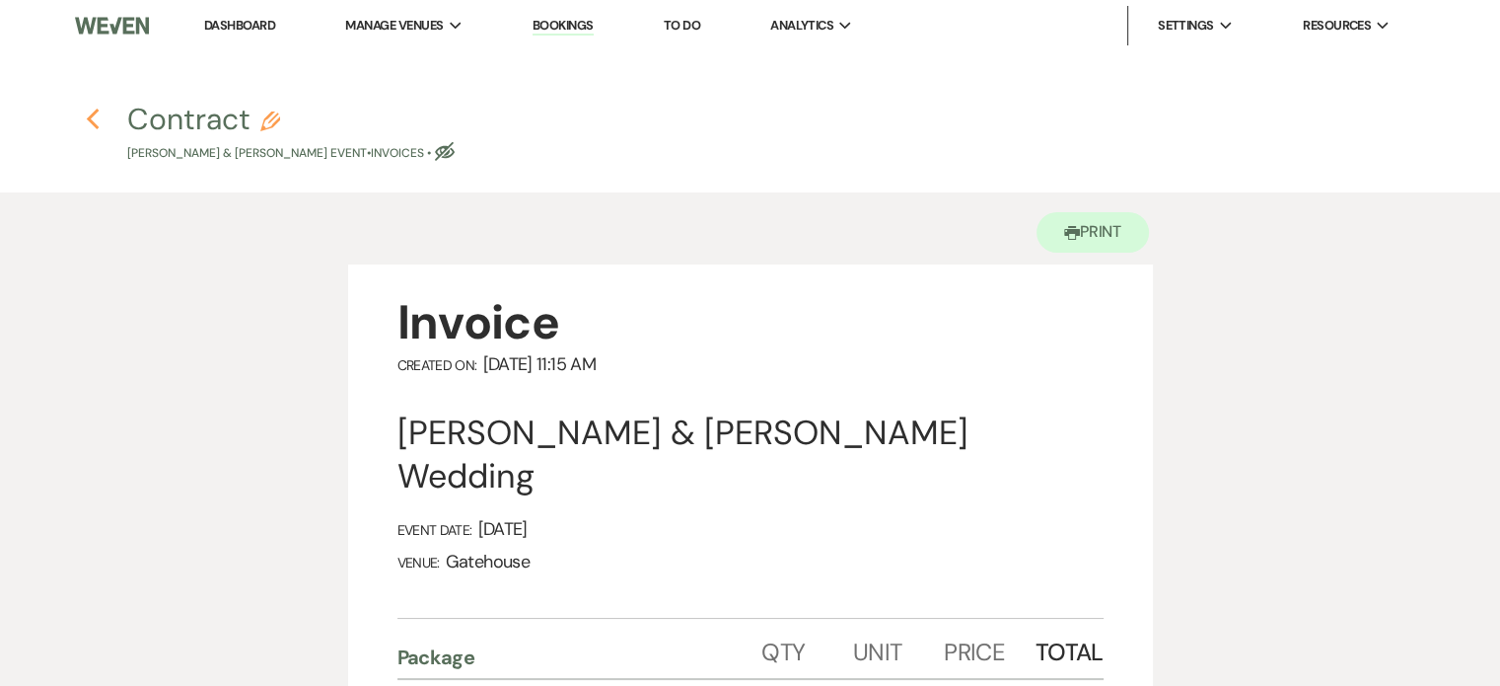
click at [91, 121] on use "button" at bounding box center [92, 120] width 13 height 22
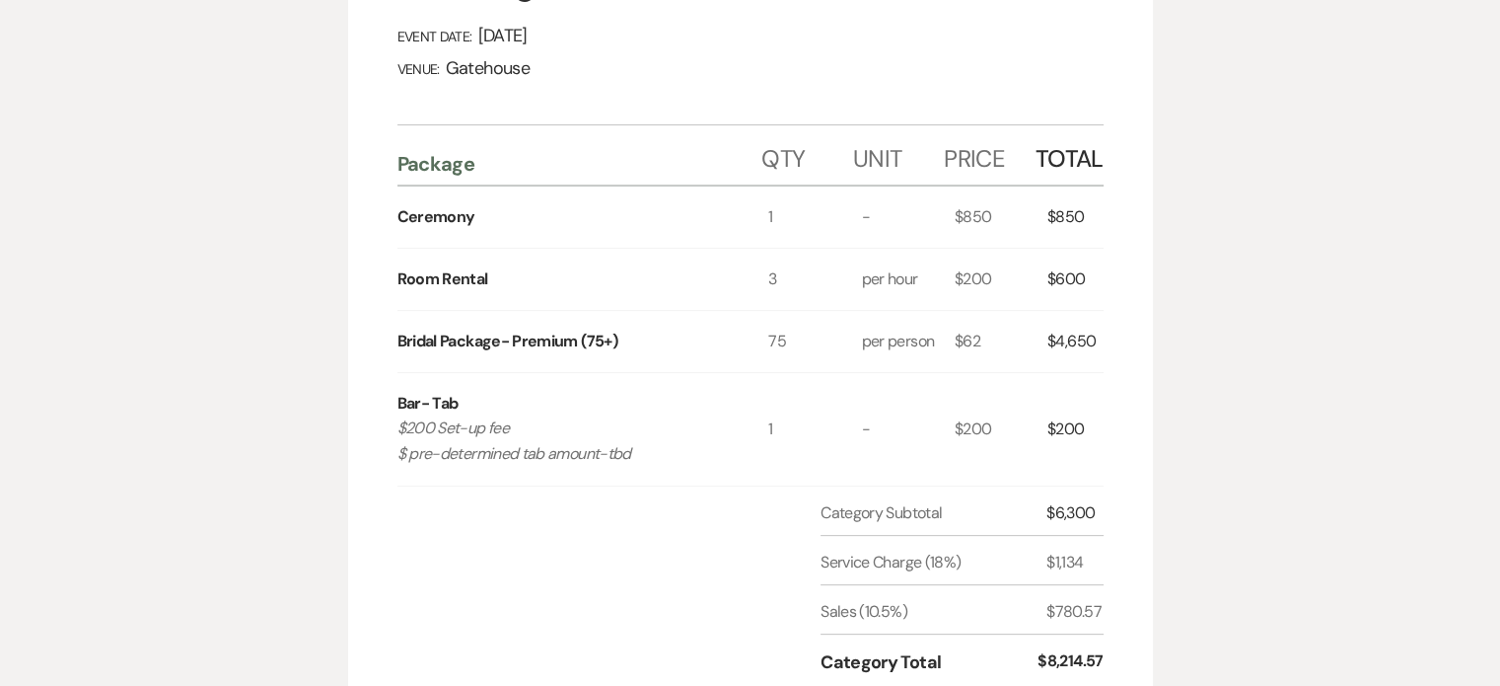
select select "6"
select select "12"
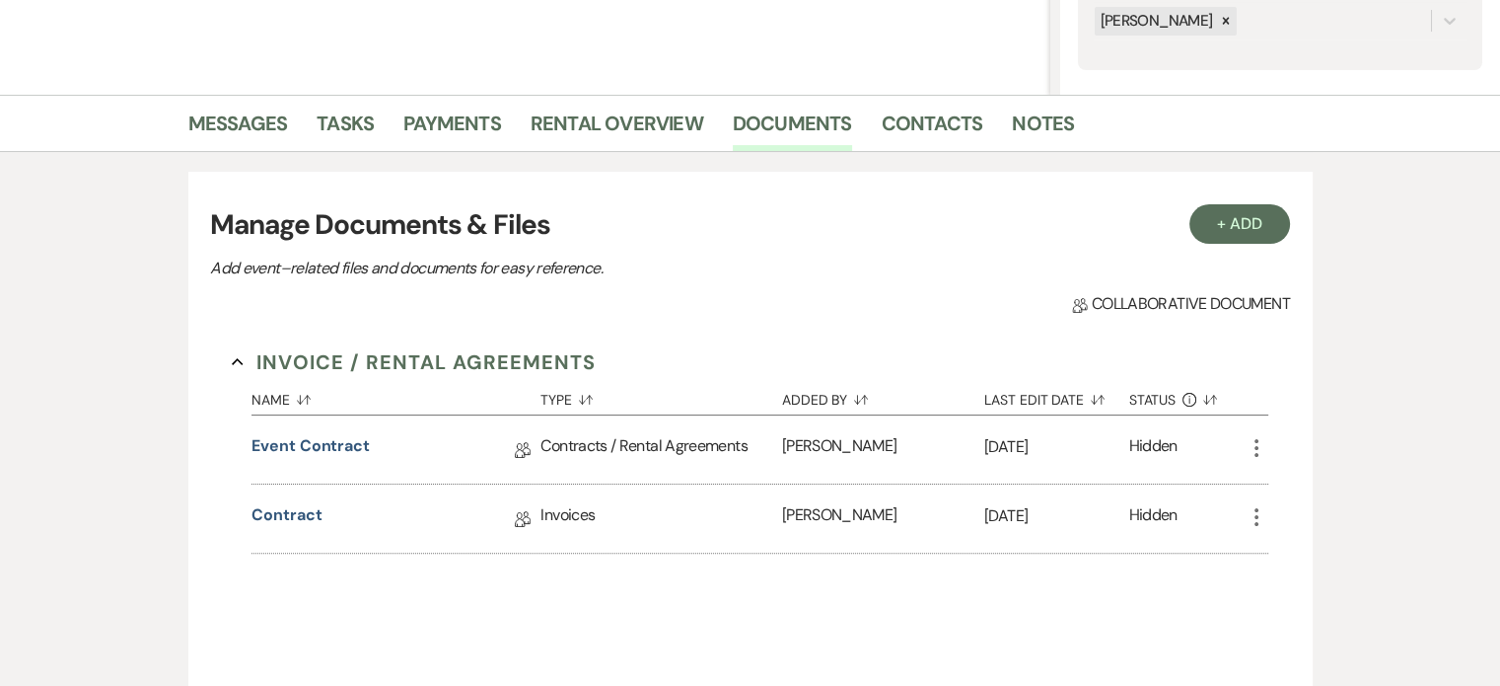
scroll to position [296, 0]
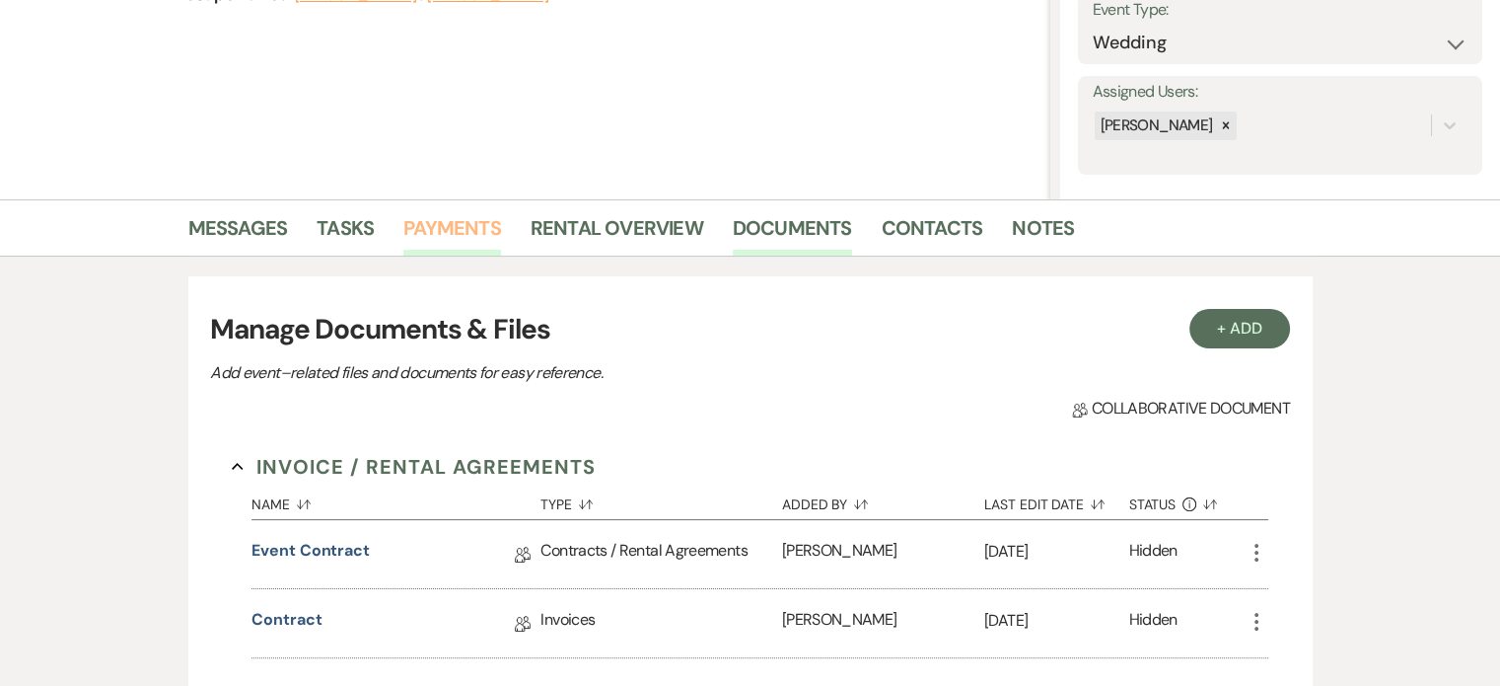
click at [456, 228] on link "Payments" at bounding box center [452, 233] width 98 height 43
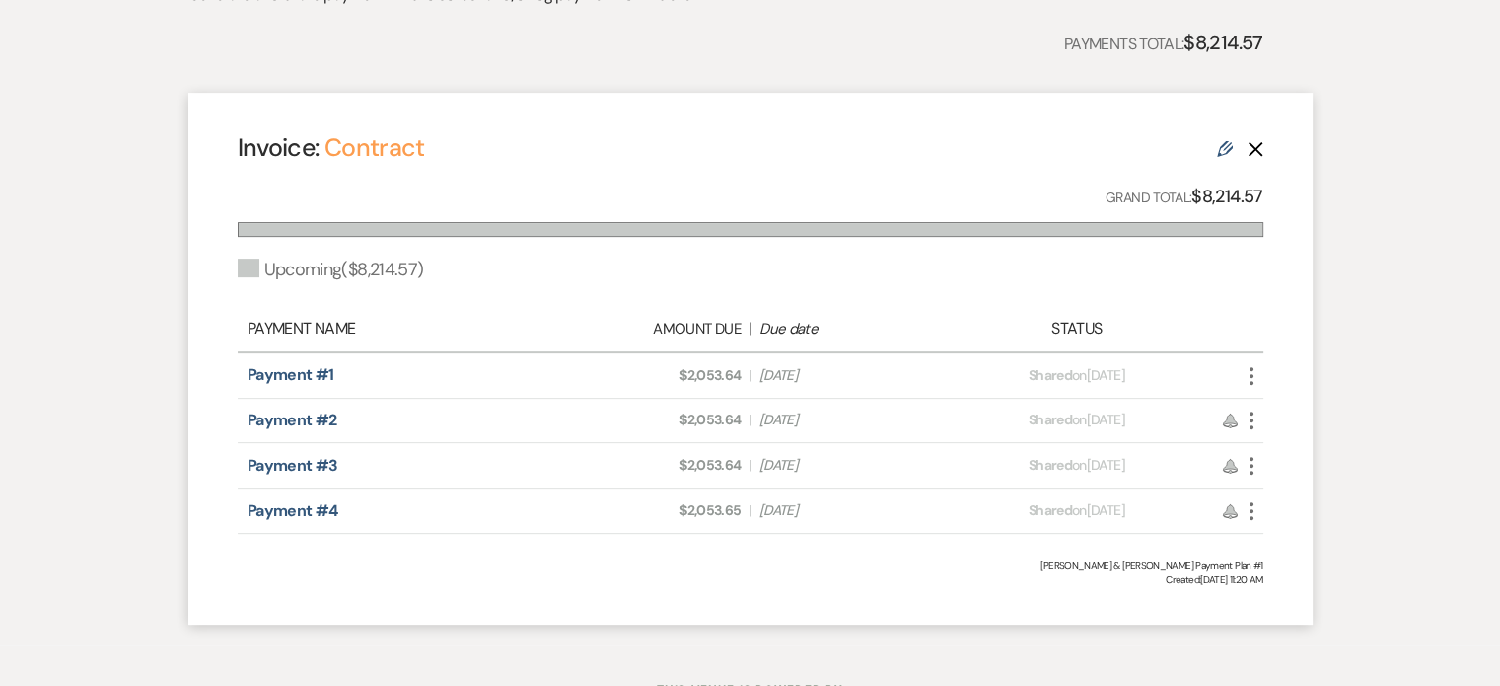
scroll to position [691, 0]
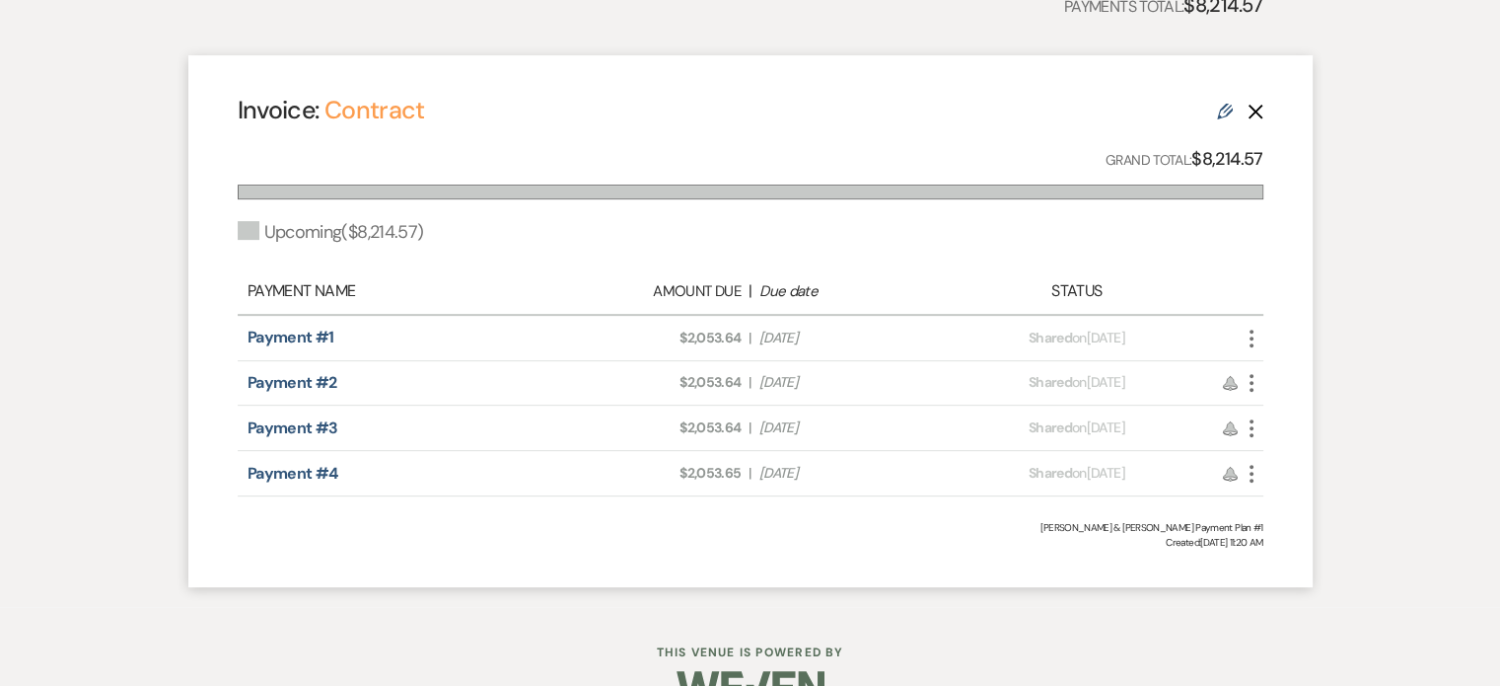
click at [1243, 332] on icon "More" at bounding box center [1252, 339] width 24 height 24
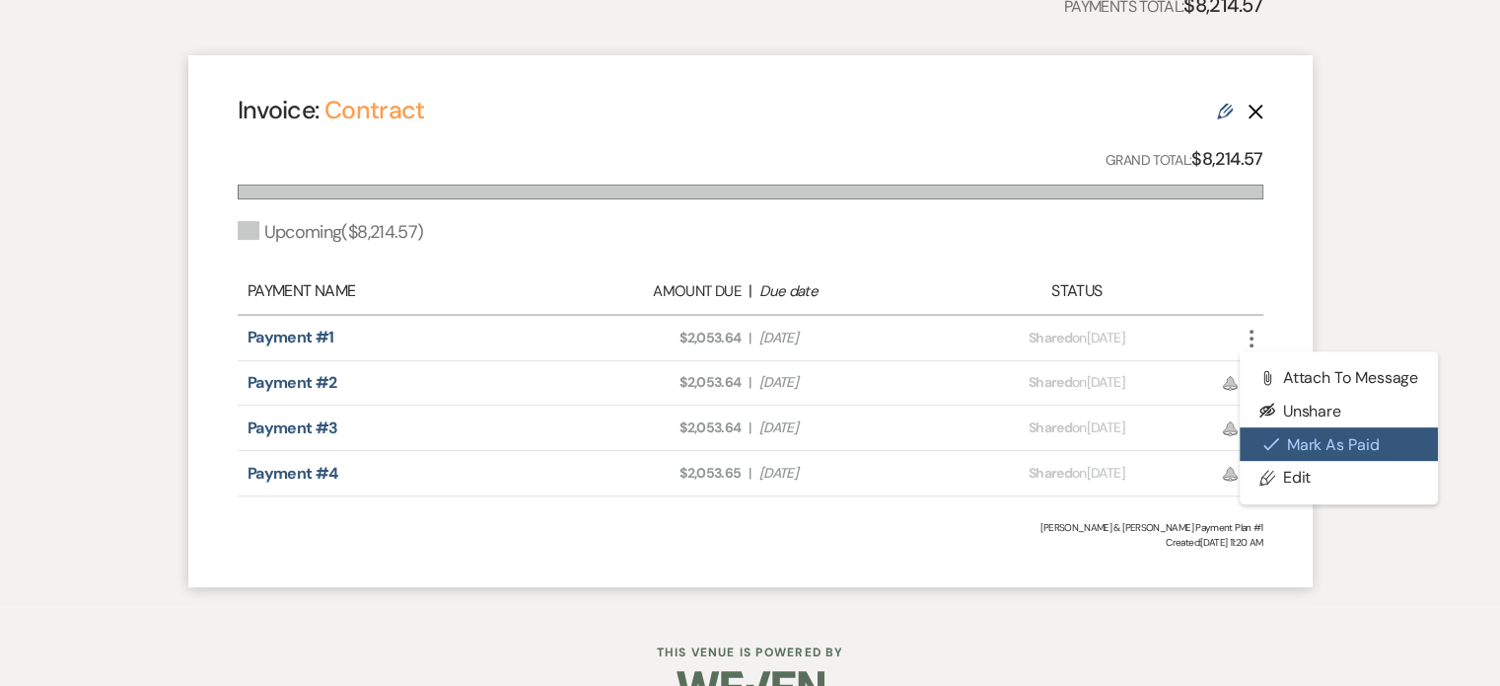
click at [1313, 433] on button "Check [PERSON_NAME] [PERSON_NAME] as Paid" at bounding box center [1339, 444] width 199 height 34
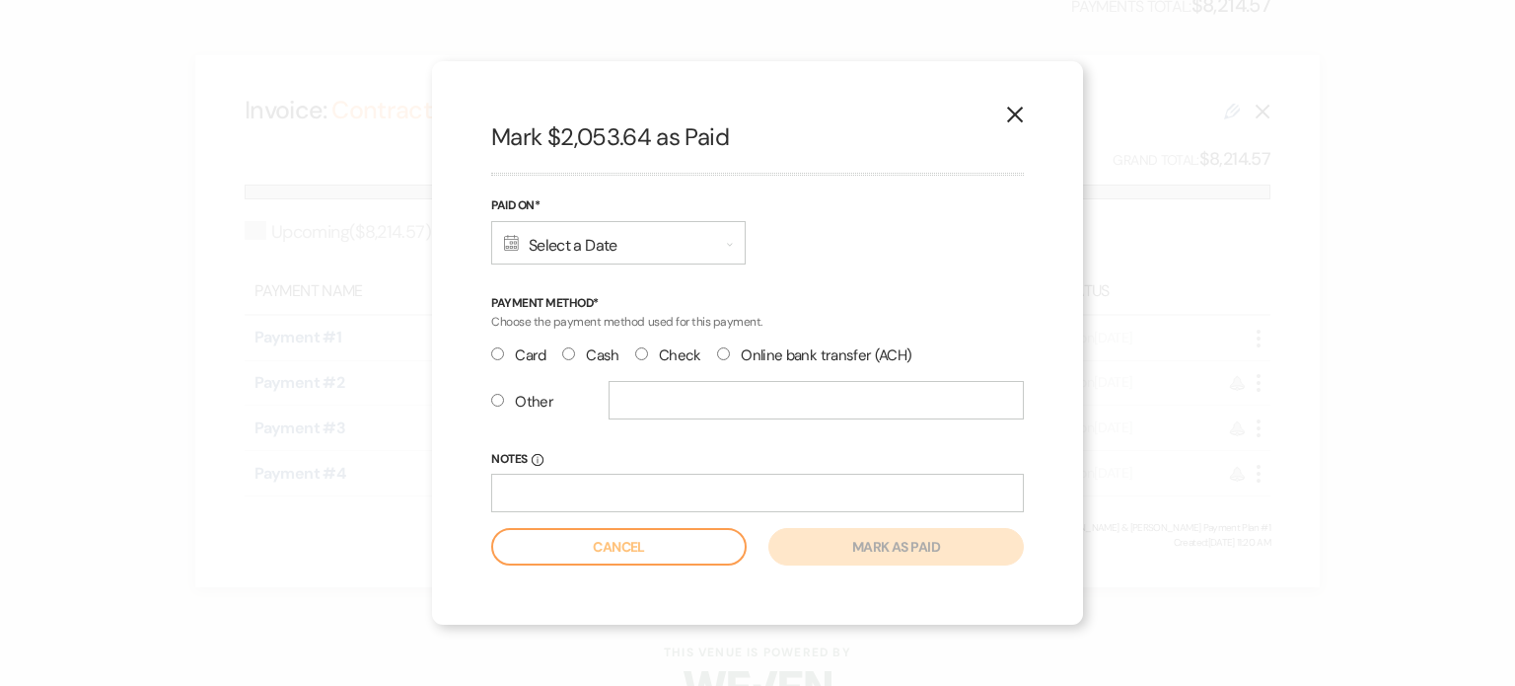
click at [495, 352] on input "Card" at bounding box center [497, 353] width 13 height 13
radio input "true"
click at [511, 241] on icon "Calendar" at bounding box center [511, 243] width 15 height 16
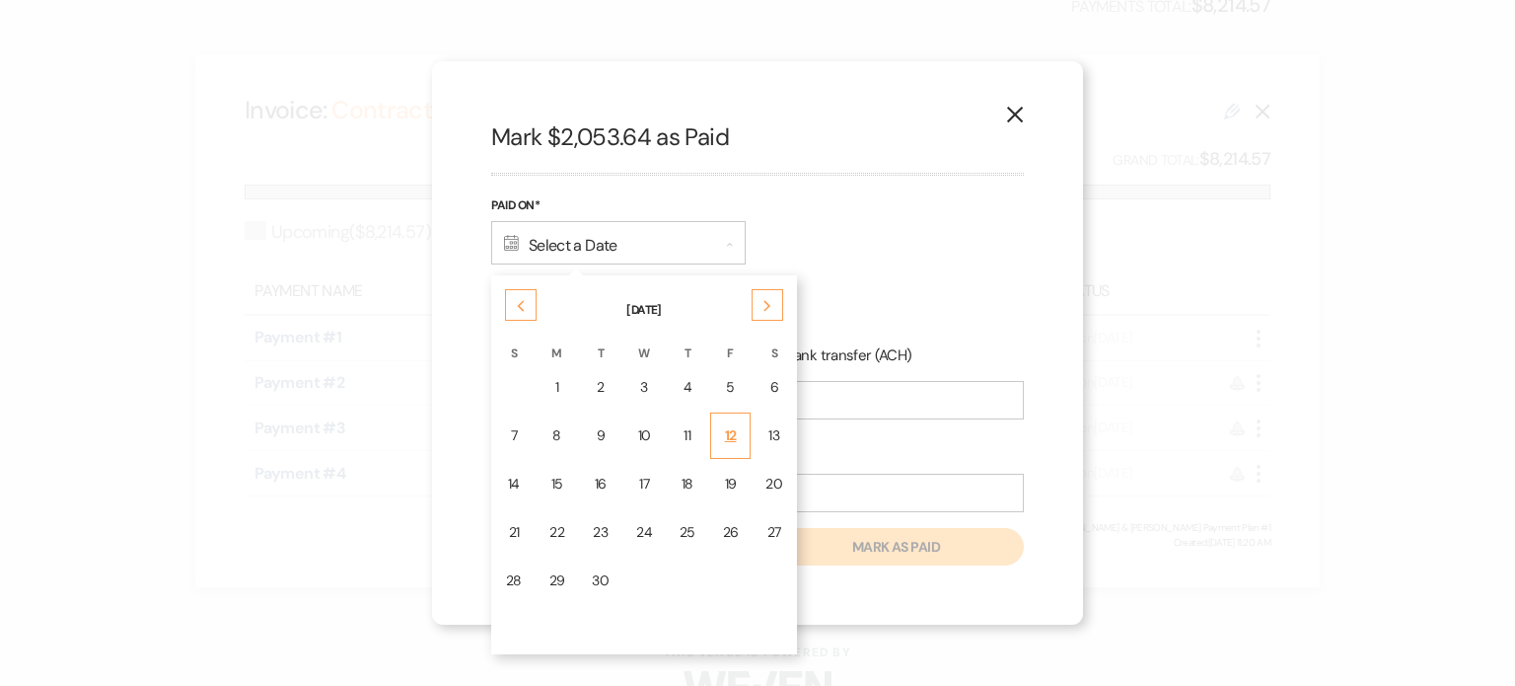
click at [723, 426] on div "12" at bounding box center [731, 435] width 16 height 21
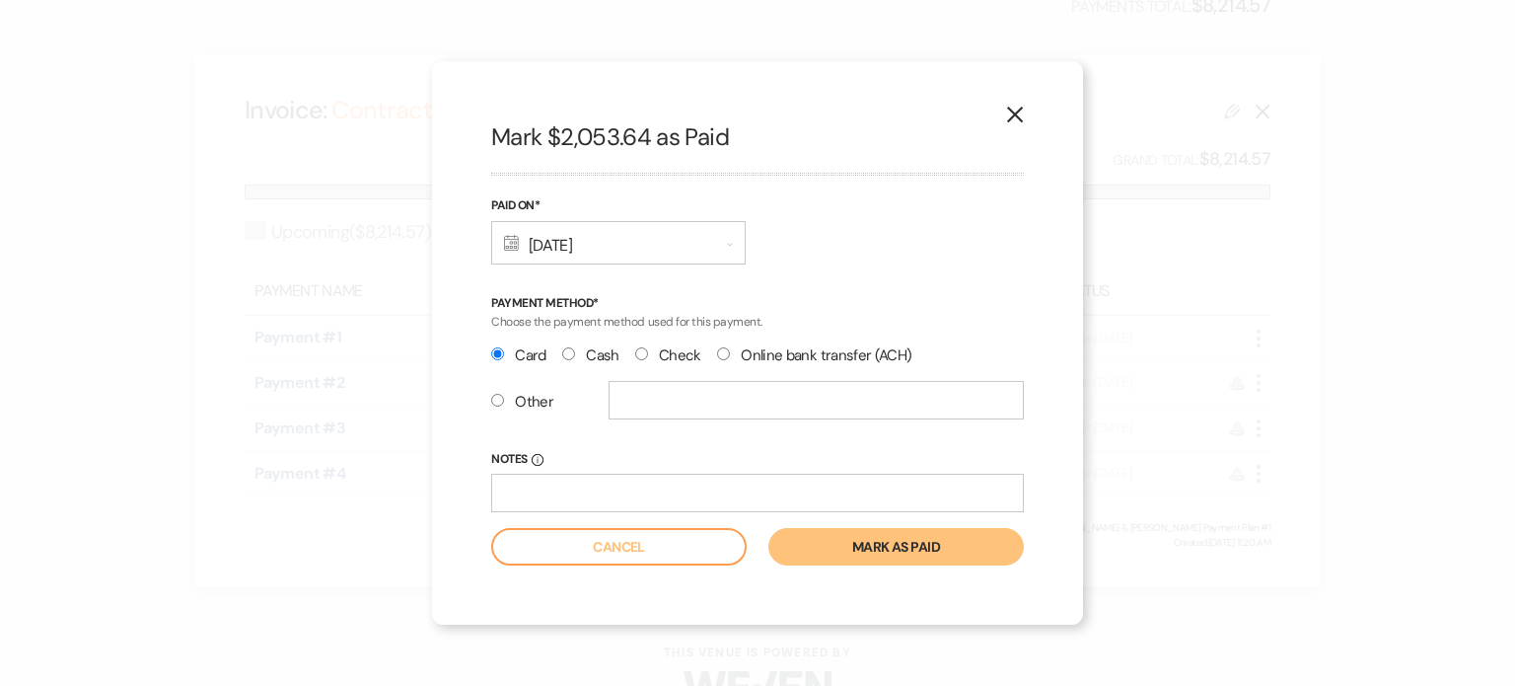
click at [915, 541] on button "Mark as paid" at bounding box center [896, 546] width 256 height 37
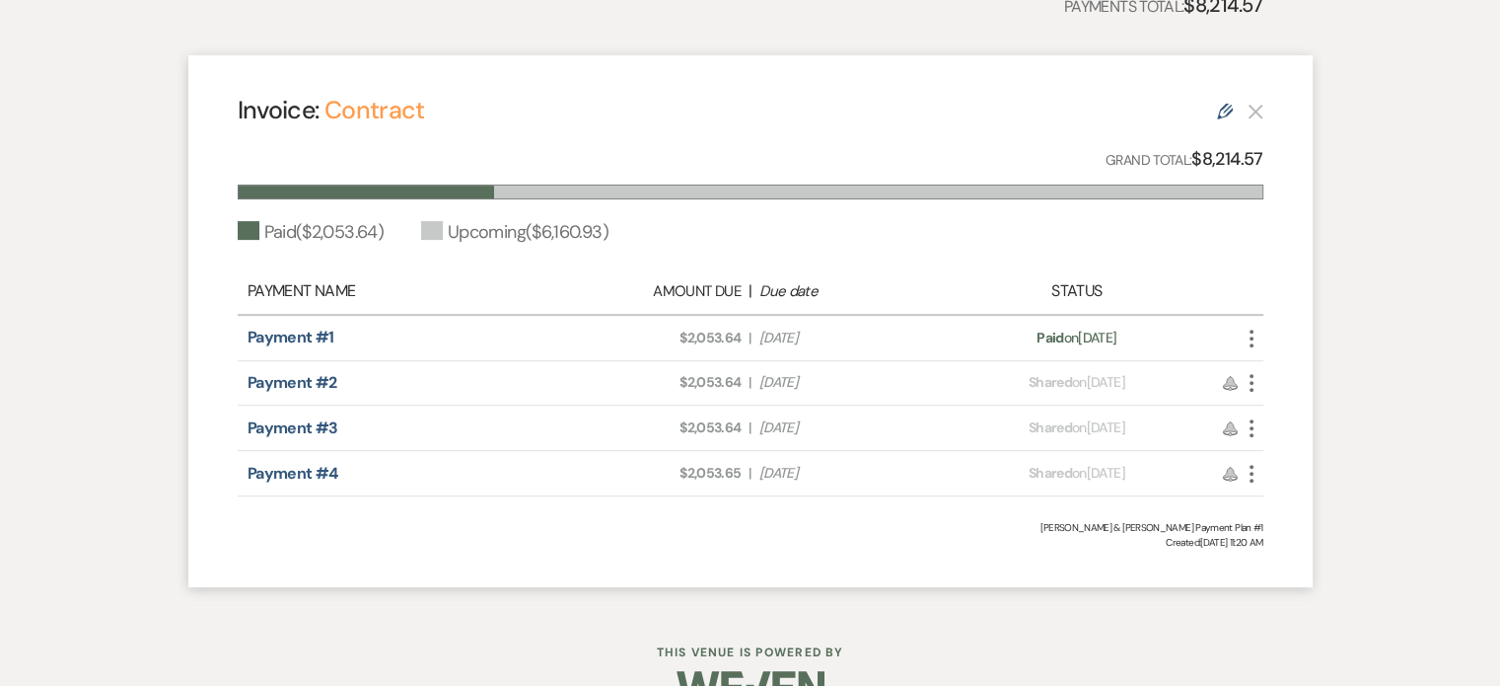
click at [1253, 376] on icon "More" at bounding box center [1252, 383] width 24 height 24
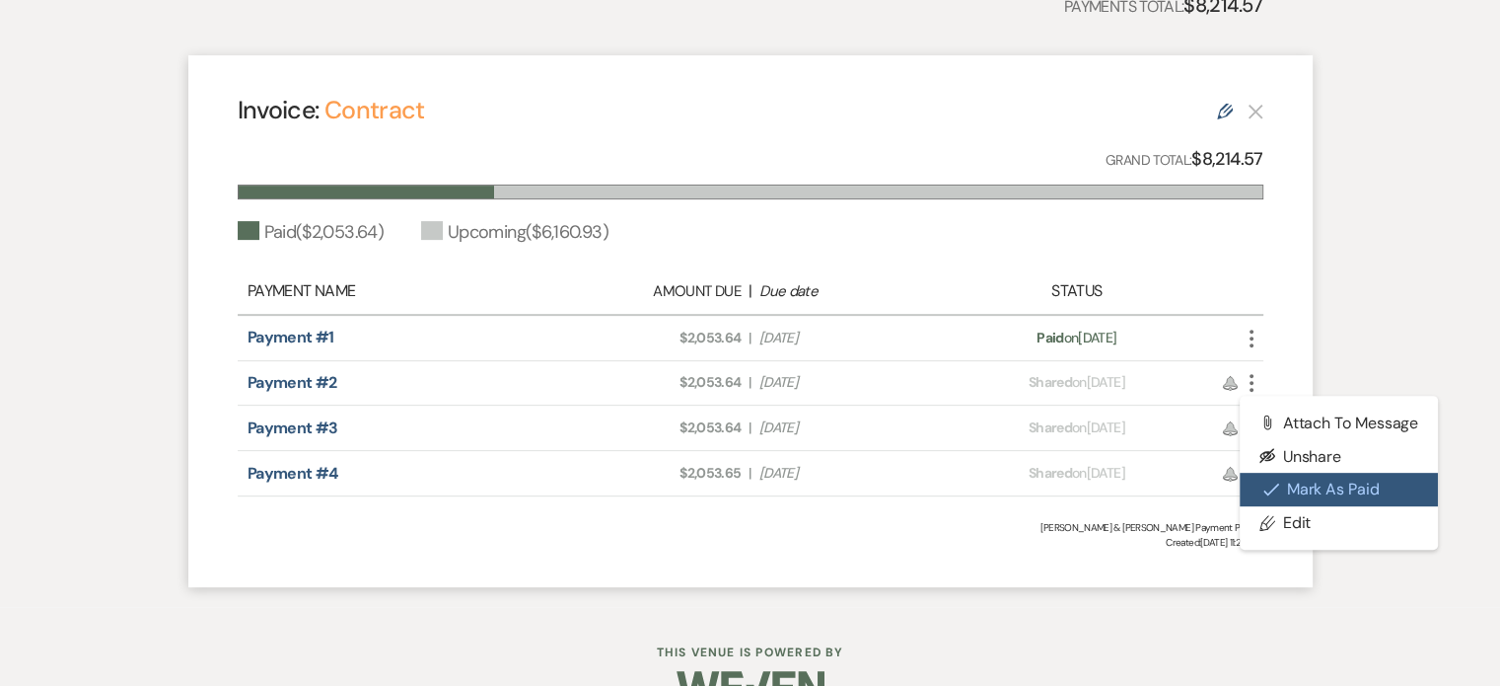
click at [1317, 478] on button "Check [PERSON_NAME] [PERSON_NAME] as Paid" at bounding box center [1339, 490] width 199 height 34
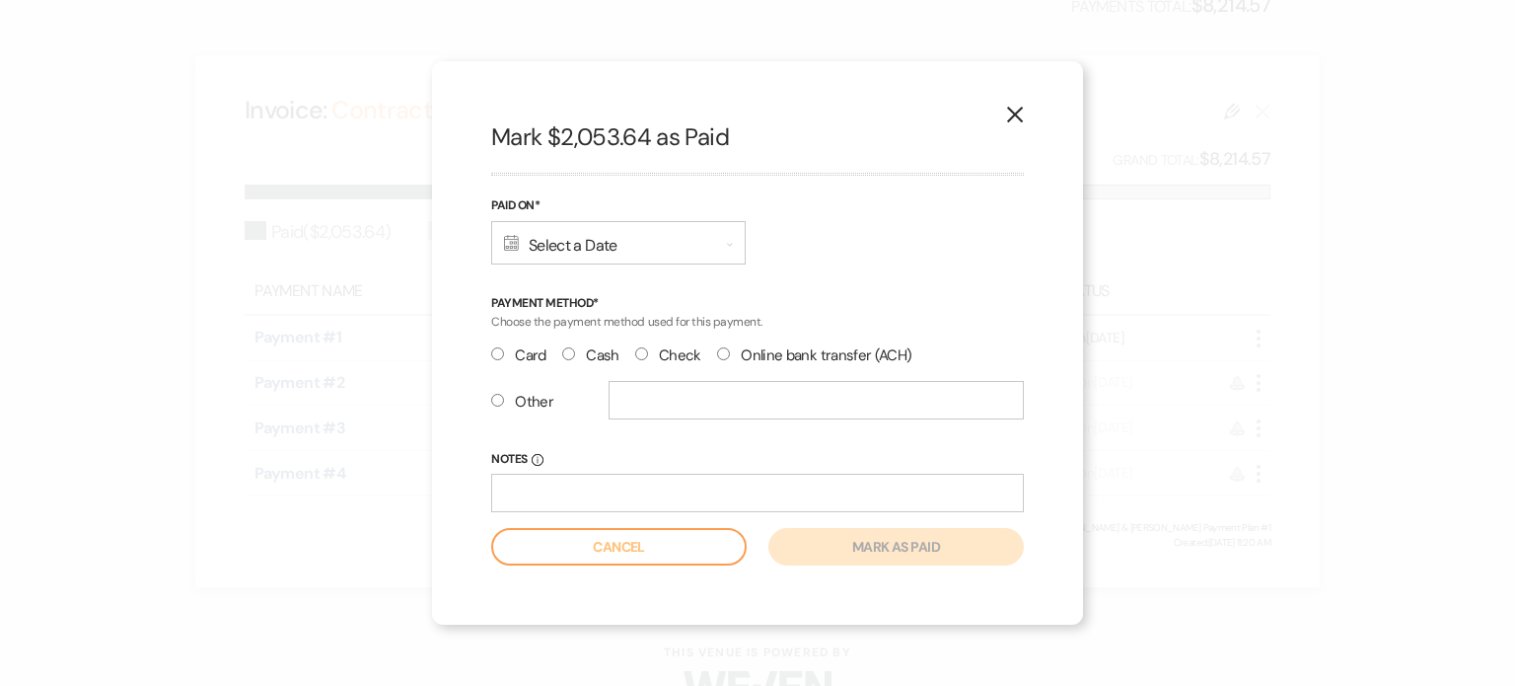
click at [502, 352] on input "Card" at bounding box center [497, 353] width 13 height 13
radio input "true"
click at [516, 241] on icon "Calendar" at bounding box center [511, 243] width 15 height 16
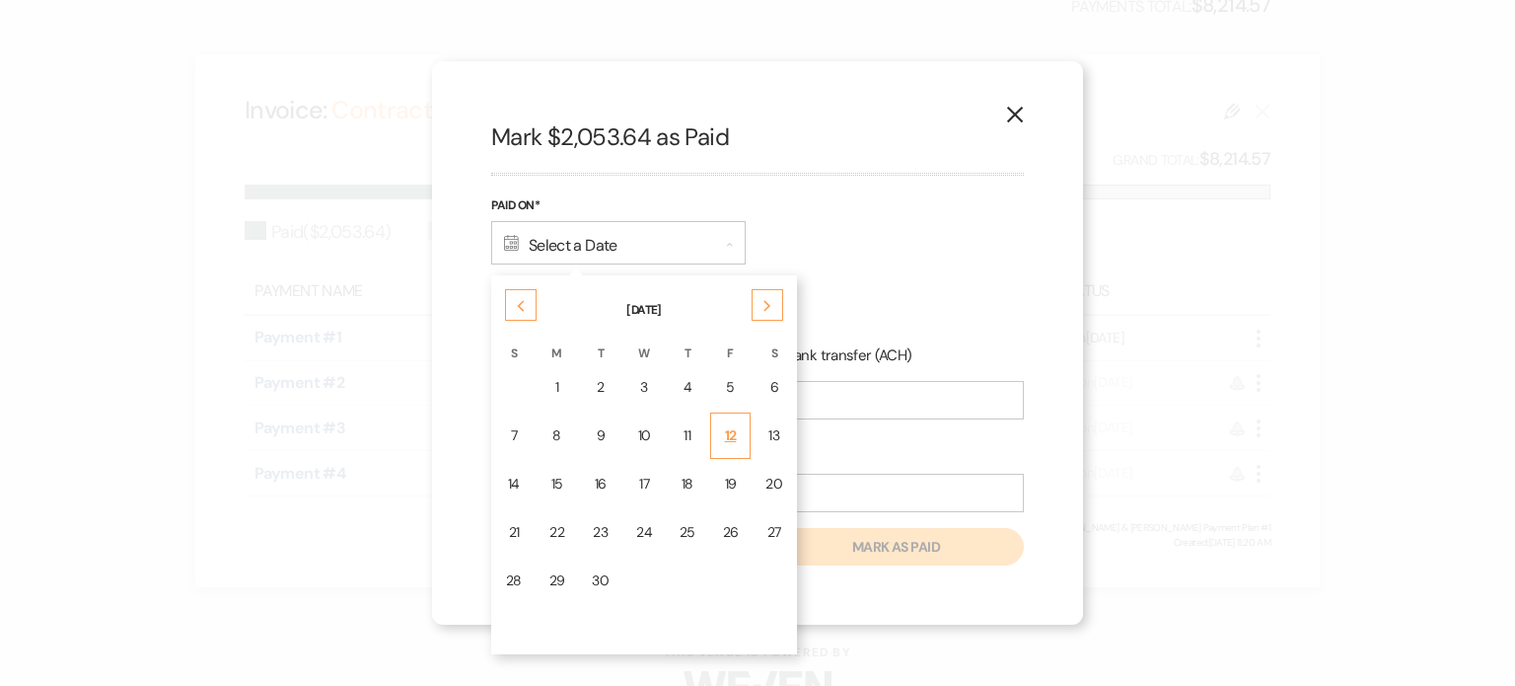
click at [723, 427] on div "12" at bounding box center [731, 435] width 16 height 21
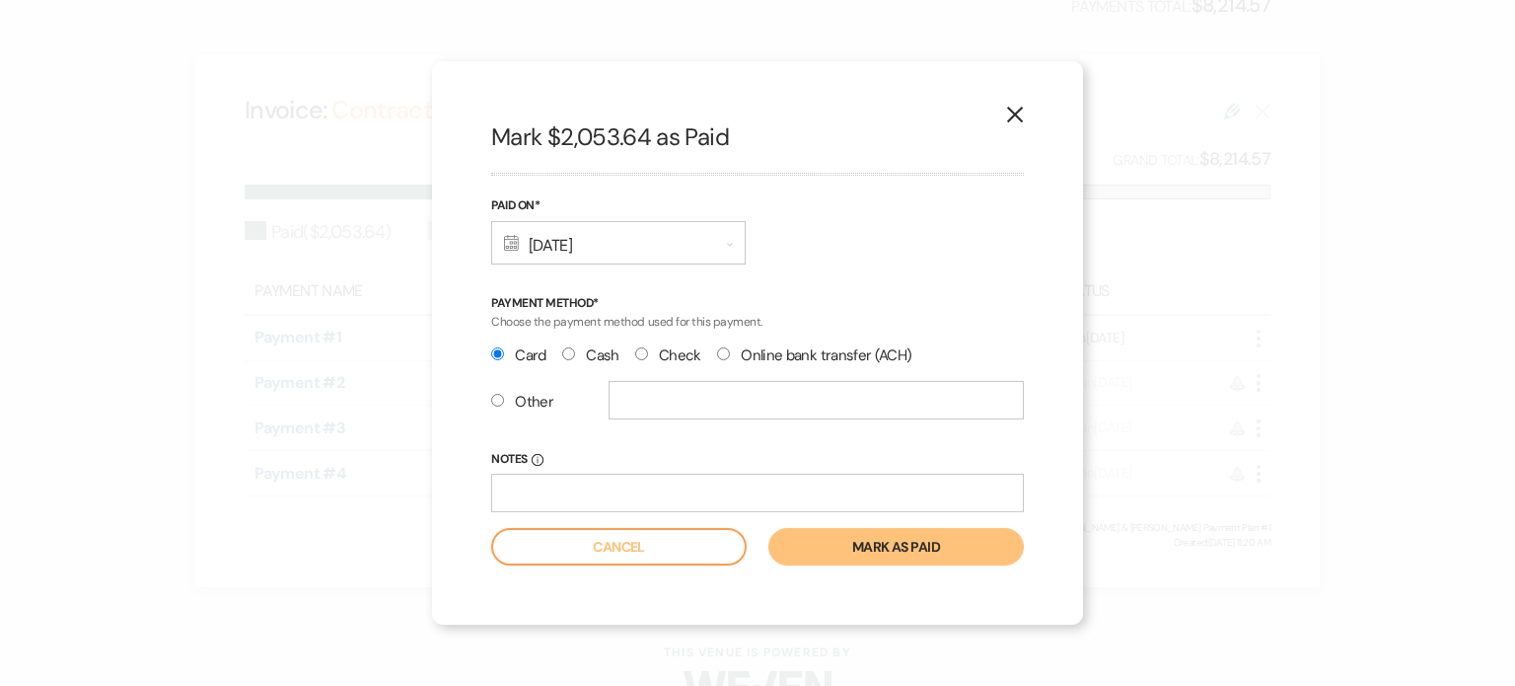
click at [846, 547] on button "Mark as paid" at bounding box center [896, 546] width 256 height 37
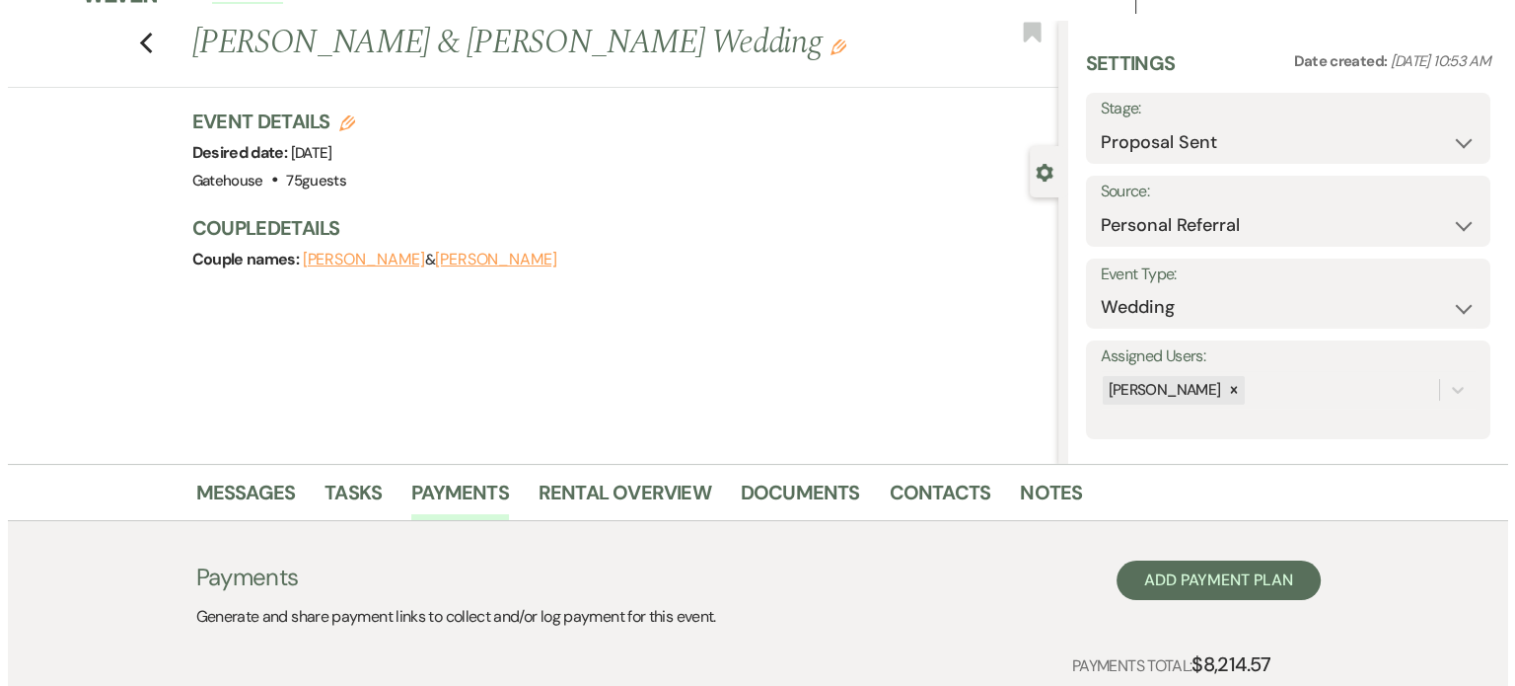
scroll to position [0, 0]
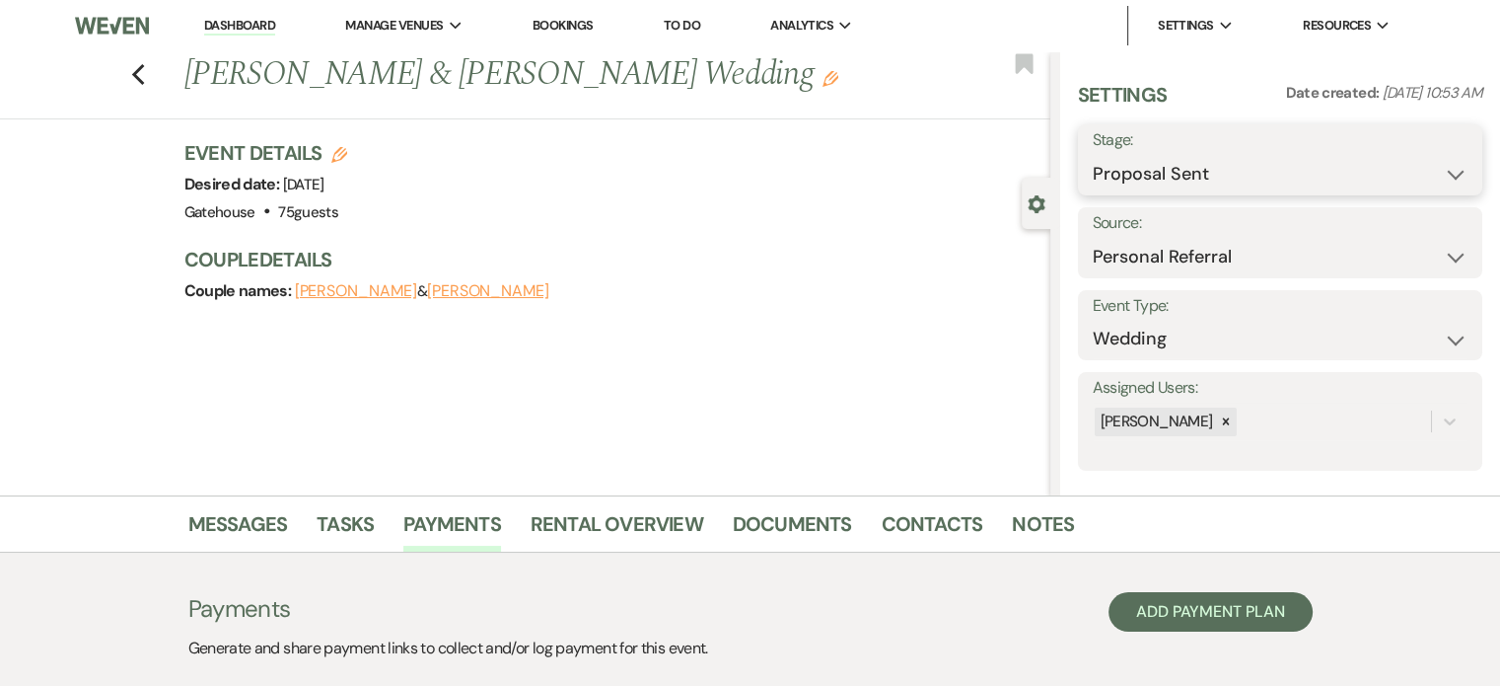
click at [1247, 181] on select "Inquiry Follow Up Tour Requested Tour Confirmed Toured Proposal Sent Booked Lost" at bounding box center [1280, 174] width 375 height 38
select select "7"
click at [1093, 155] on select "Inquiry Follow Up Tour Requested Tour Confirmed Toured Proposal Sent Booked Lost" at bounding box center [1280, 174] width 375 height 38
click at [1448, 158] on button "Save" at bounding box center [1441, 159] width 84 height 39
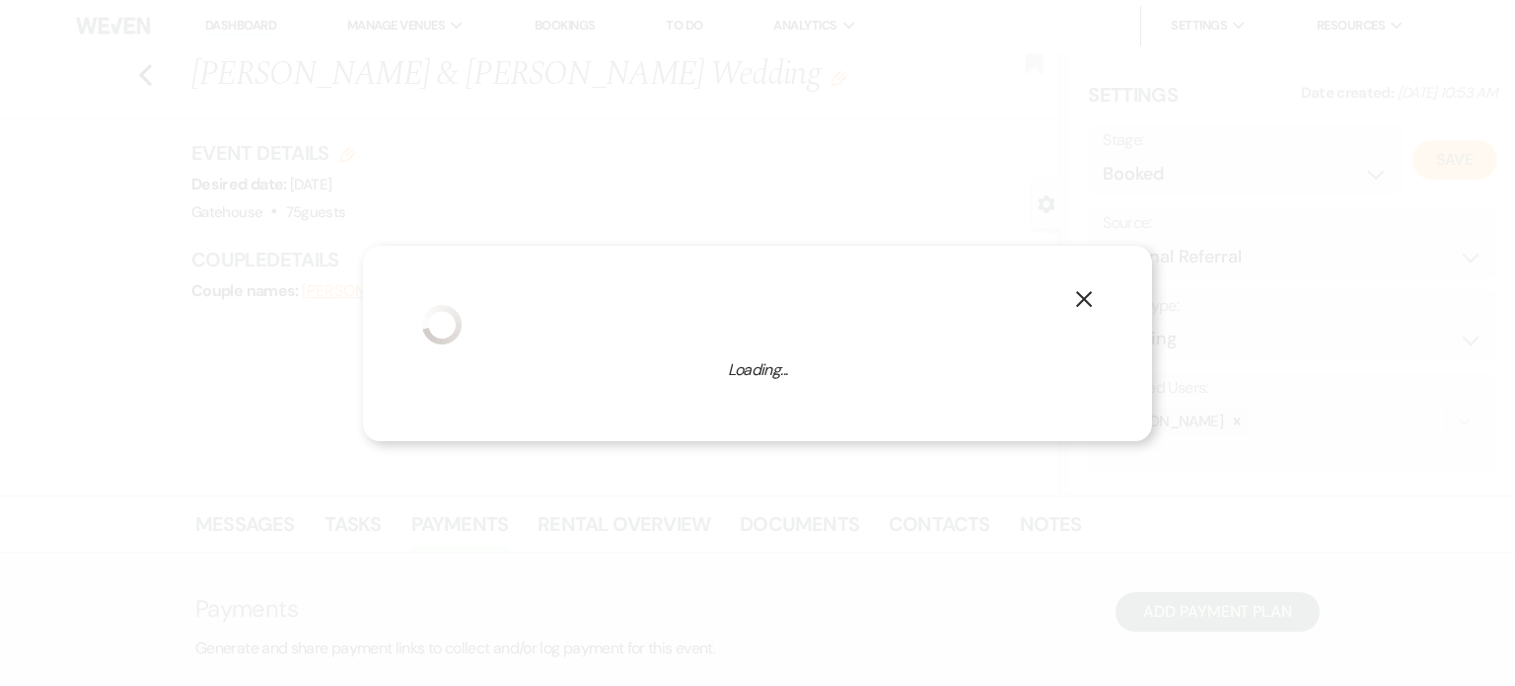
select select "1"
select select "669"
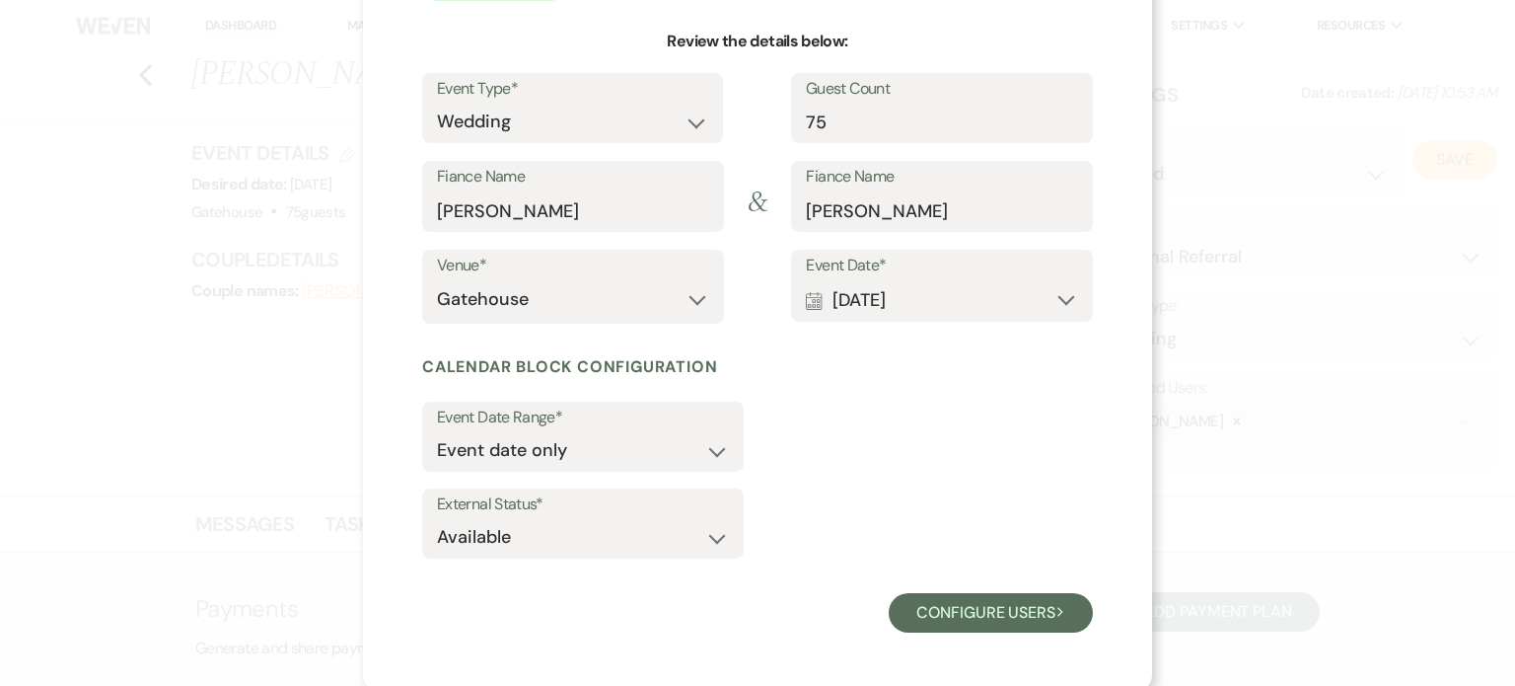
scroll to position [184, 0]
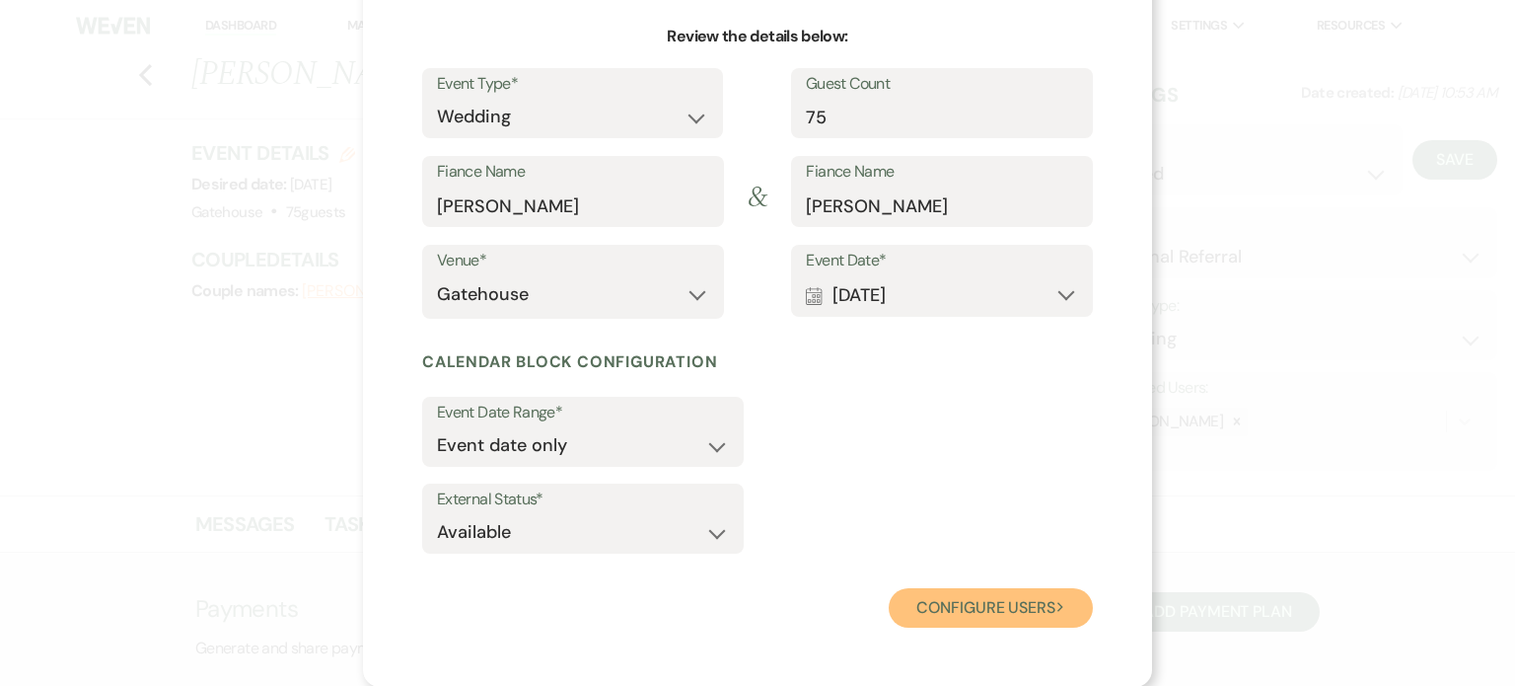
click at [990, 599] on button "Configure users Next" at bounding box center [991, 607] width 204 height 39
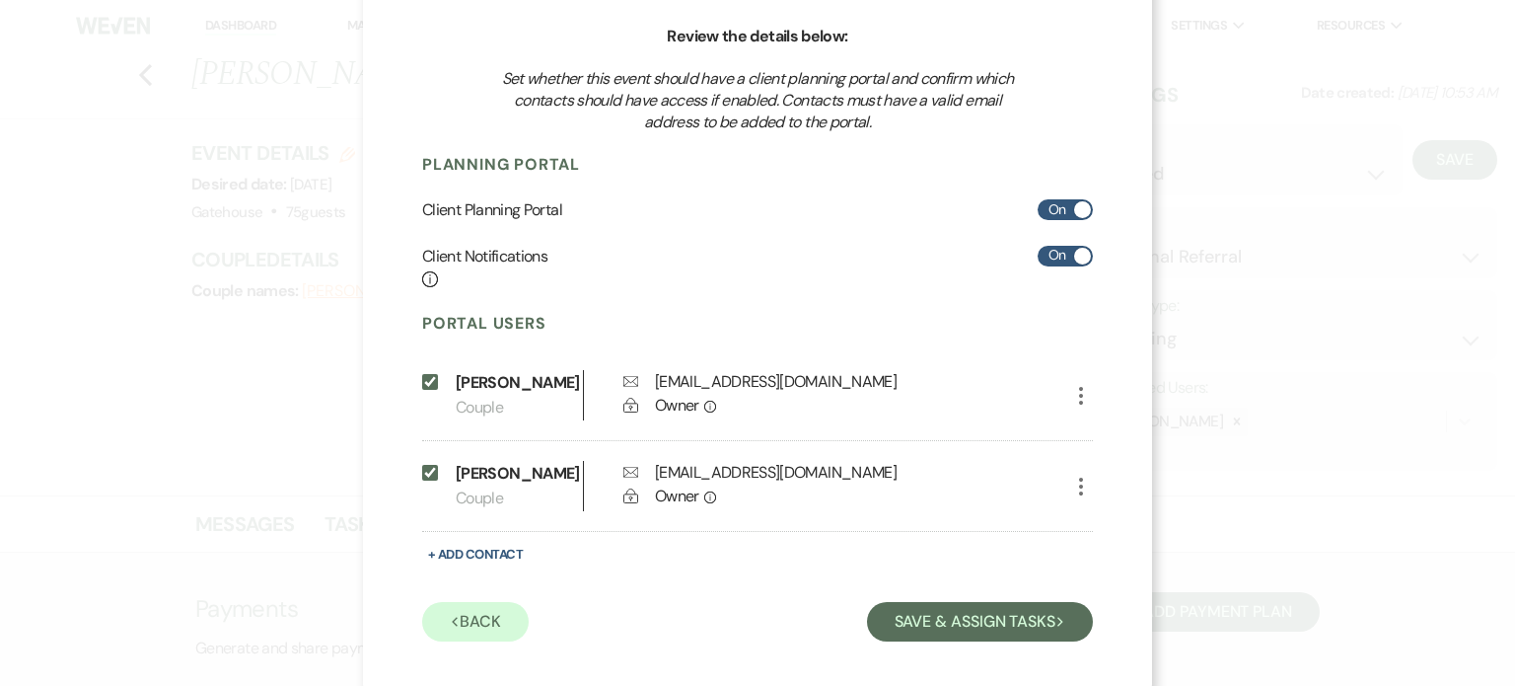
scroll to position [225, 0]
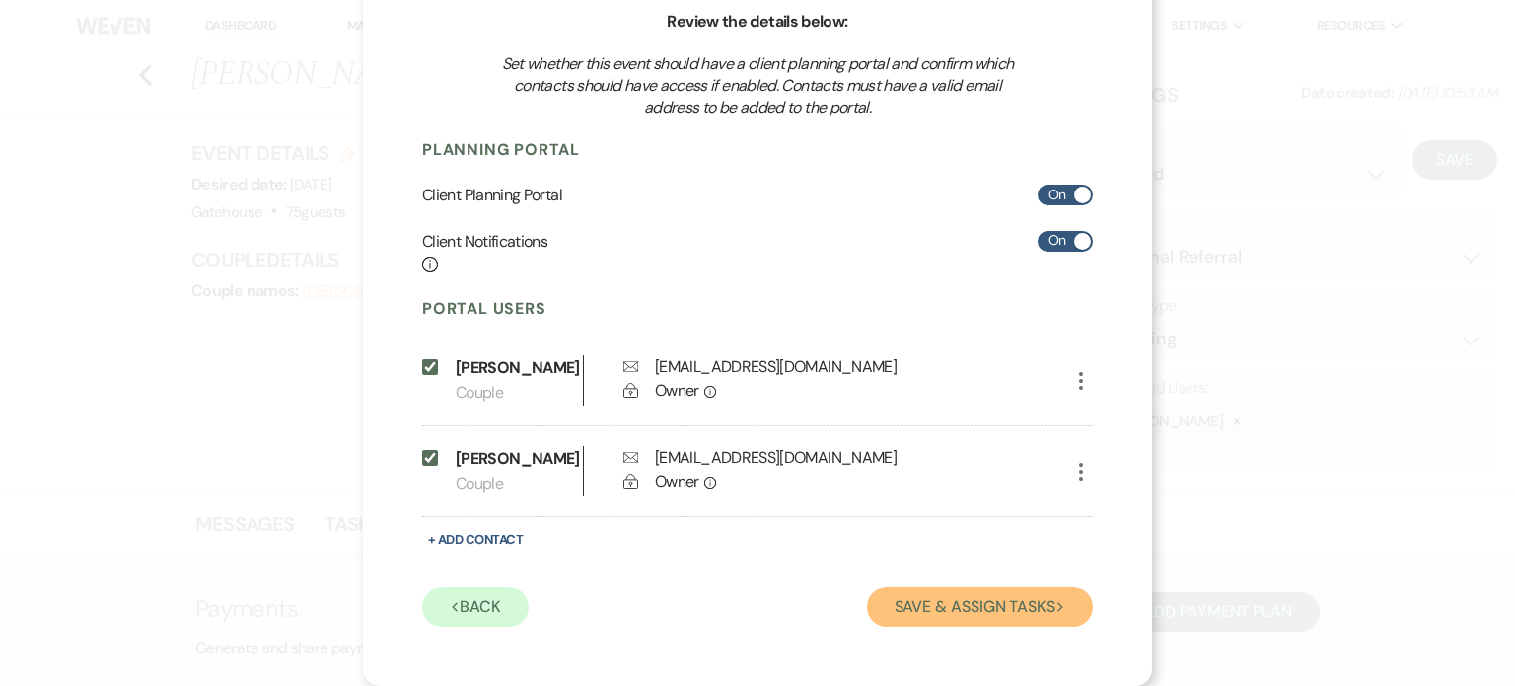
click at [981, 604] on button "Save & Assign Tasks Next" at bounding box center [980, 606] width 226 height 39
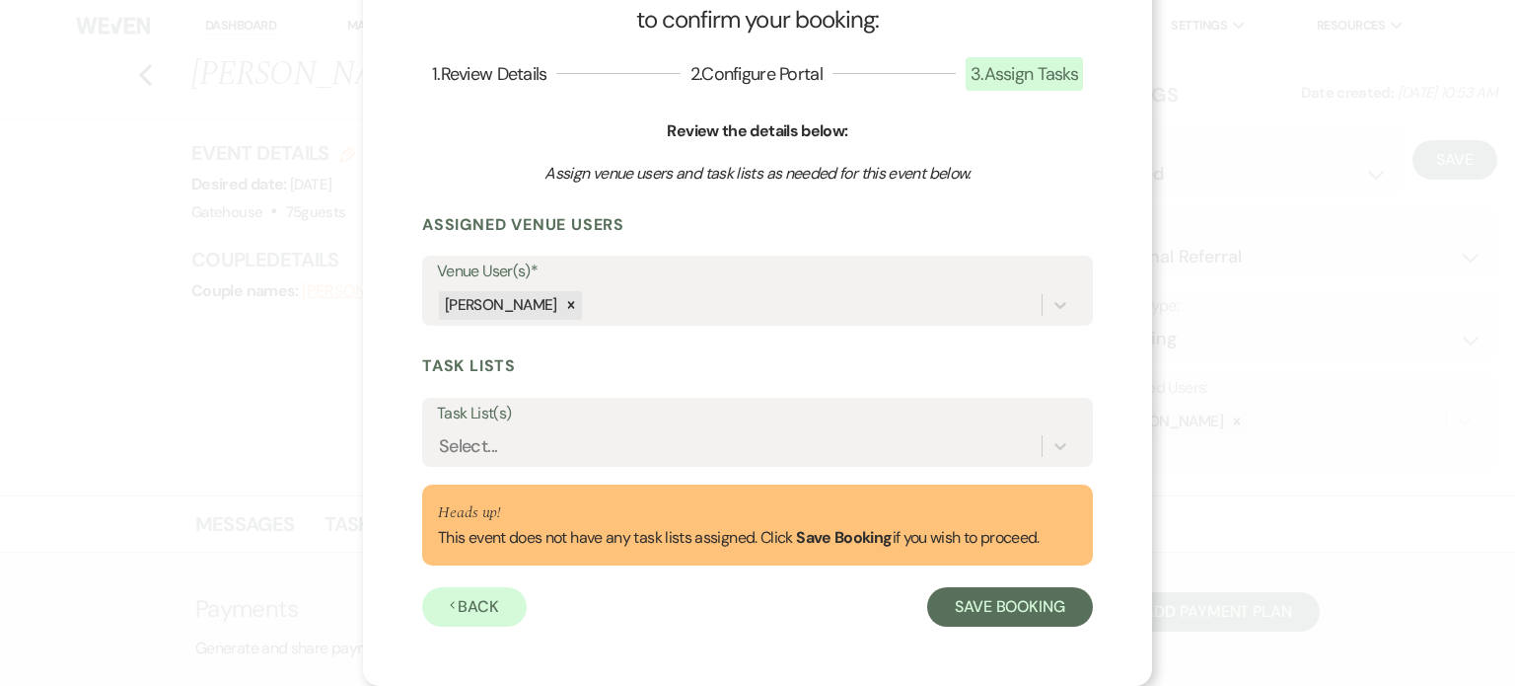
scroll to position [90, 0]
click at [692, 437] on div "Select..." at bounding box center [739, 446] width 605 height 35
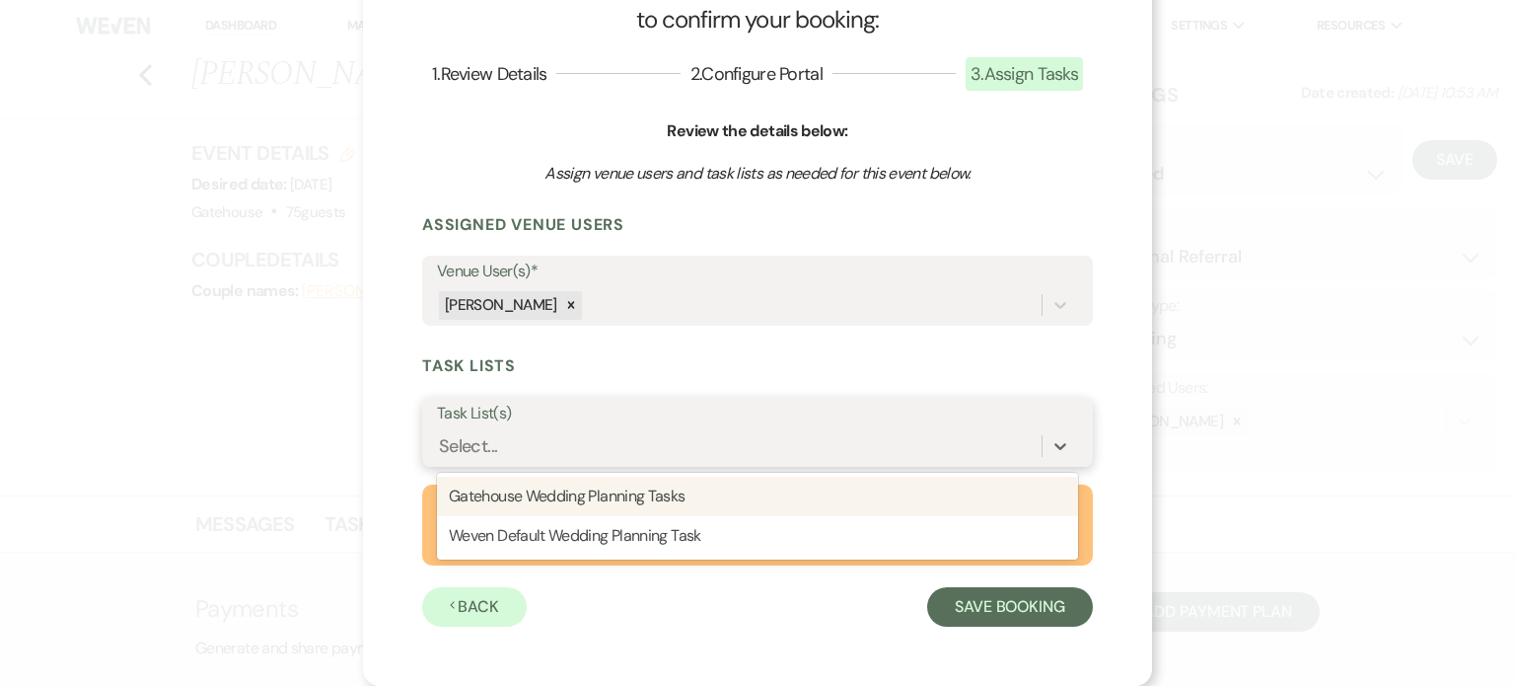
click at [675, 493] on div "Gatehouse Wedding Planning Tasks" at bounding box center [757, 495] width 641 height 39
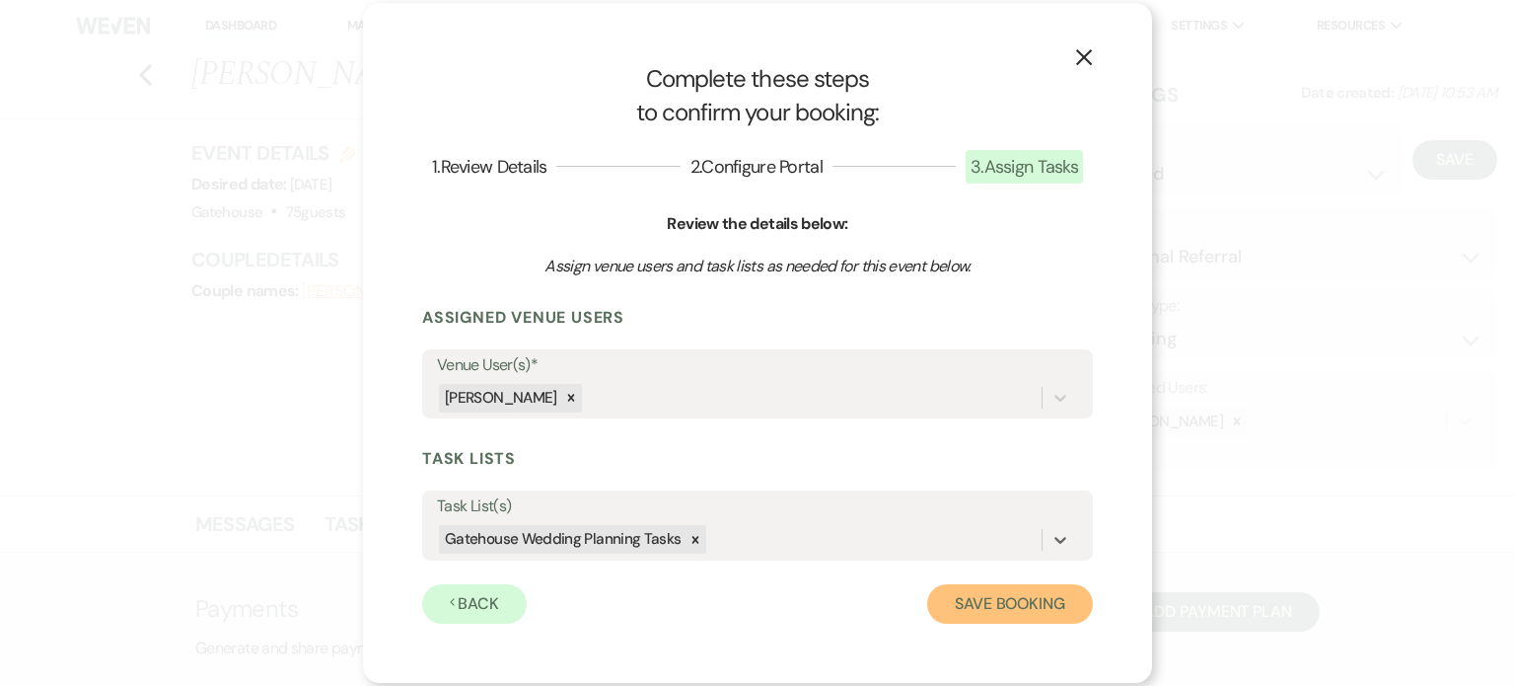
click at [1051, 596] on button "Save Booking" at bounding box center [1010, 603] width 166 height 39
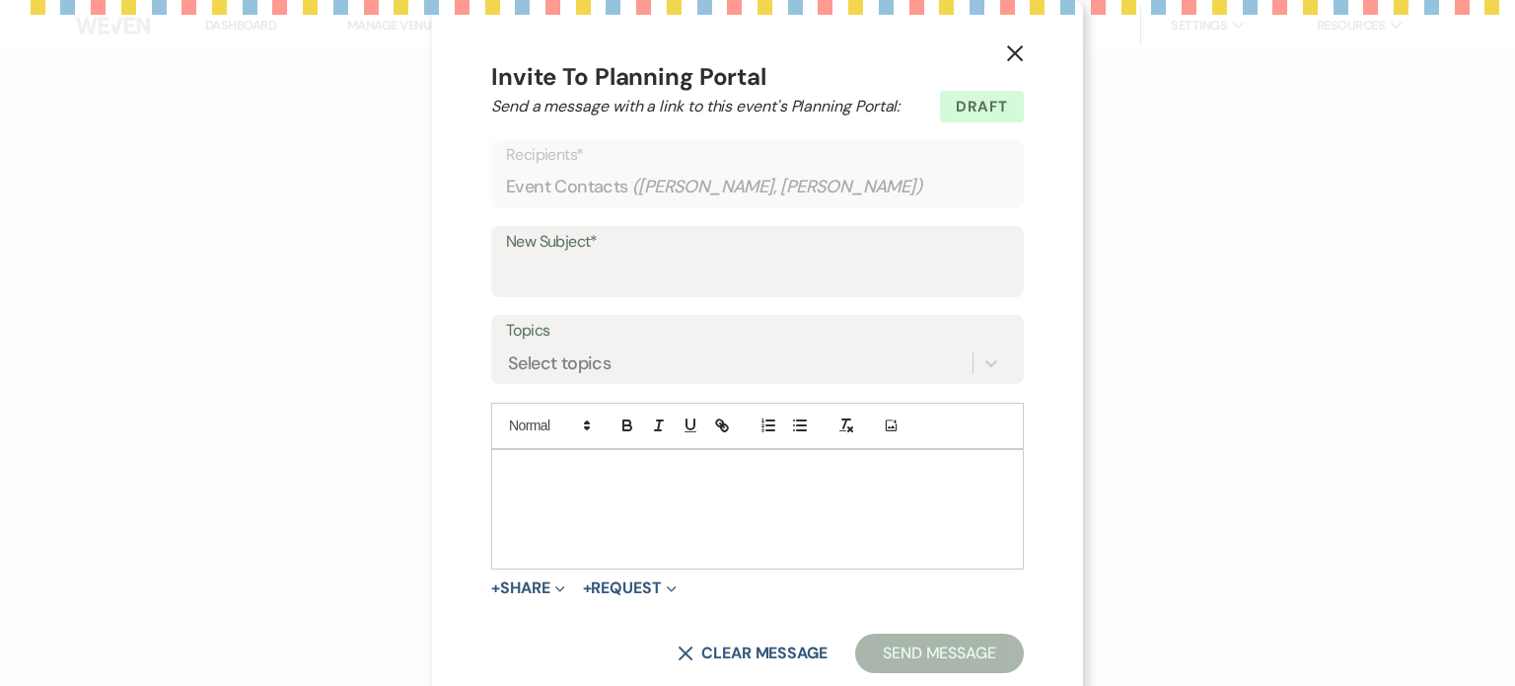
type input "WELCOME!"
select select "2103"
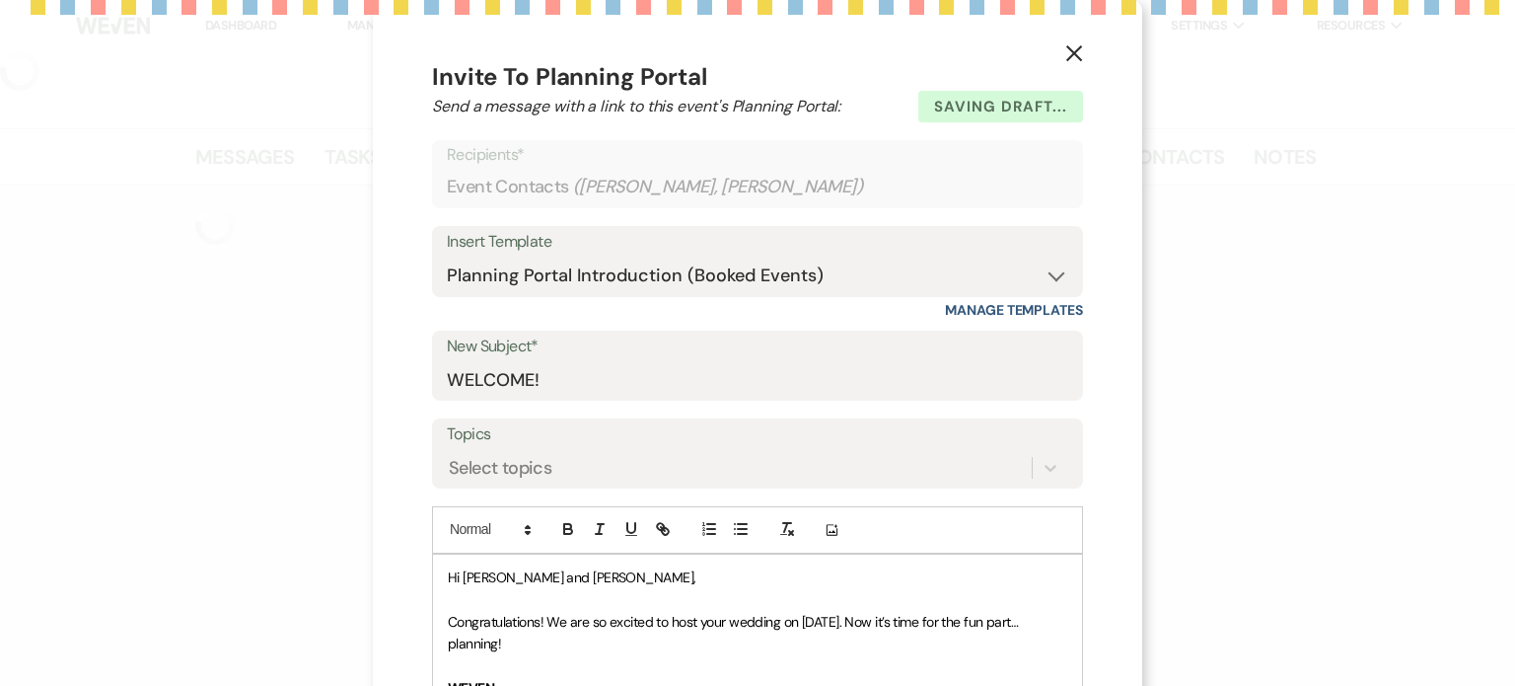
select select "12"
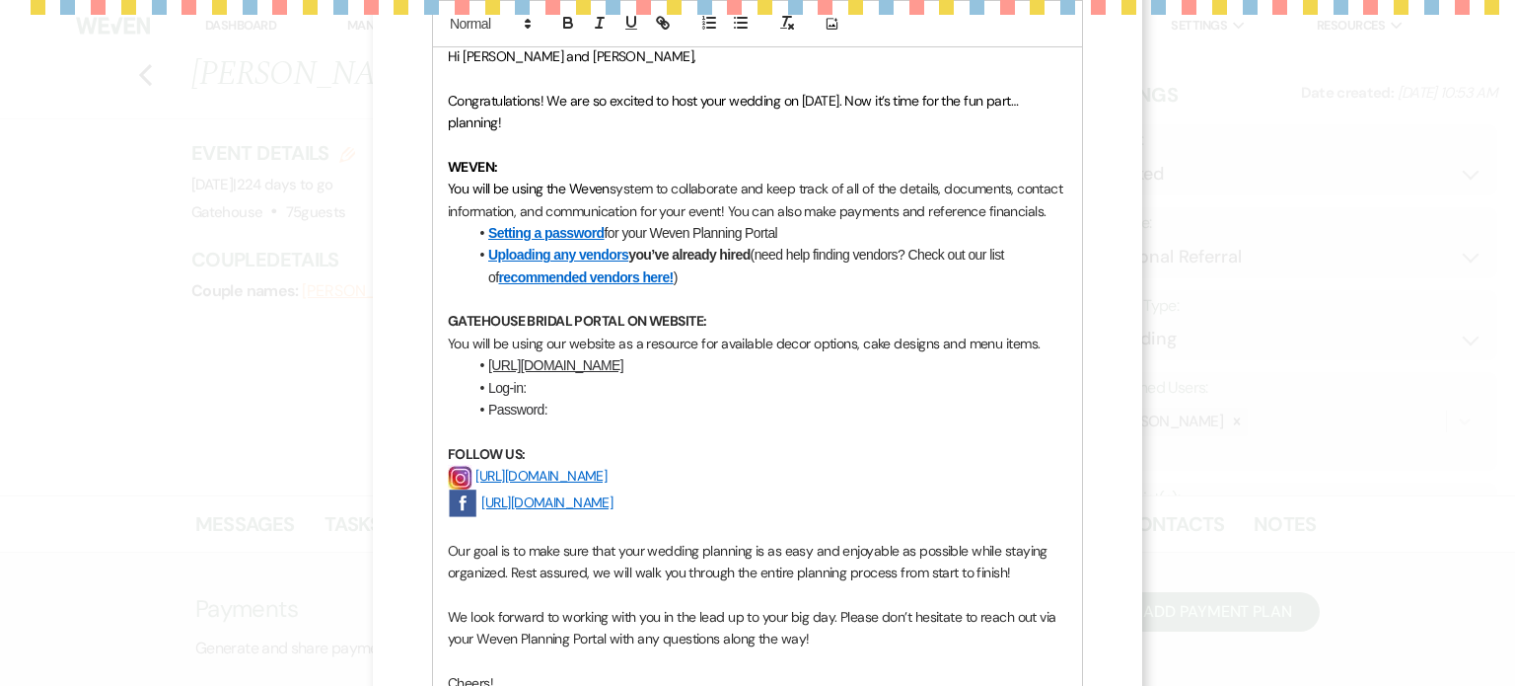
scroll to position [622, 0]
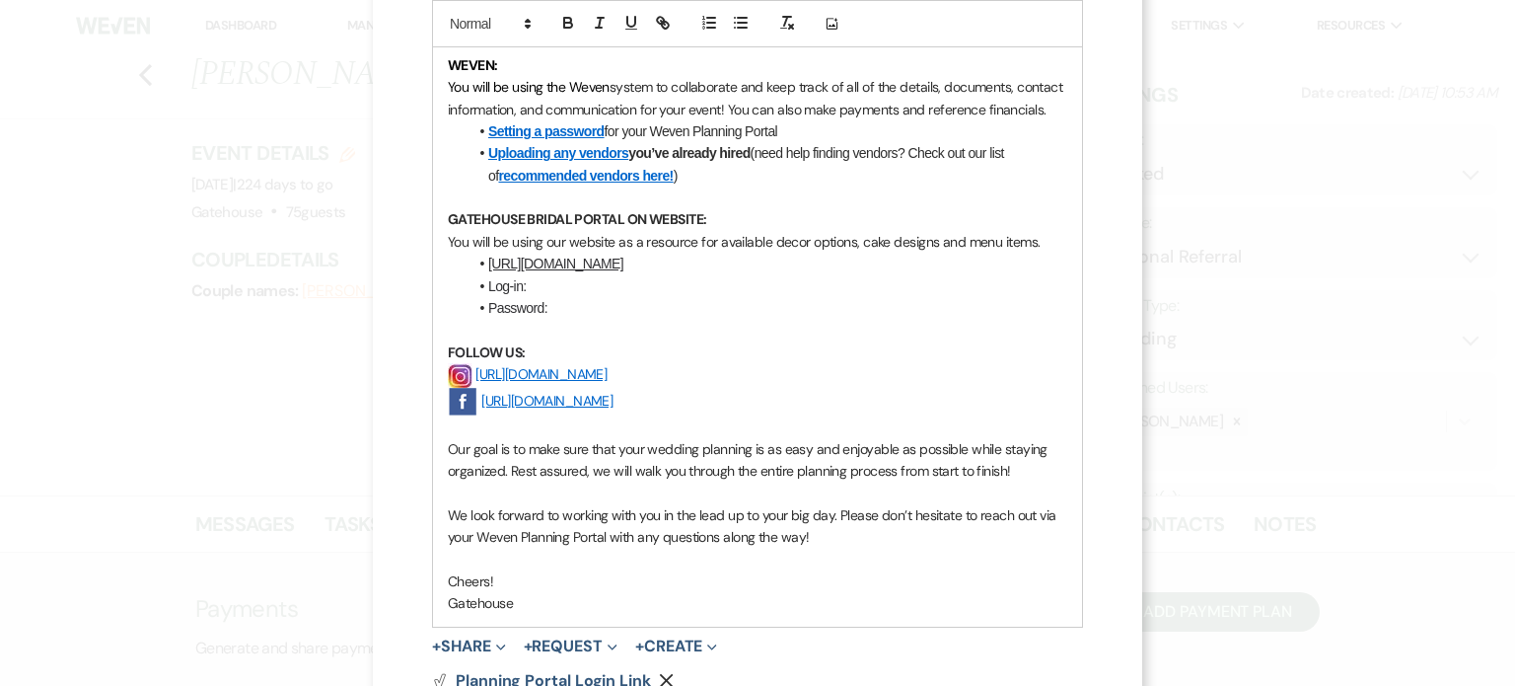
drag, startPoint x: 547, startPoint y: 311, endPoint x: 425, endPoint y: 201, distance: 163.4
click at [433, 201] on div "Hi [PERSON_NAME] and [PERSON_NAME], Congratulations! We are so excited to host …" at bounding box center [757, 279] width 649 height 695
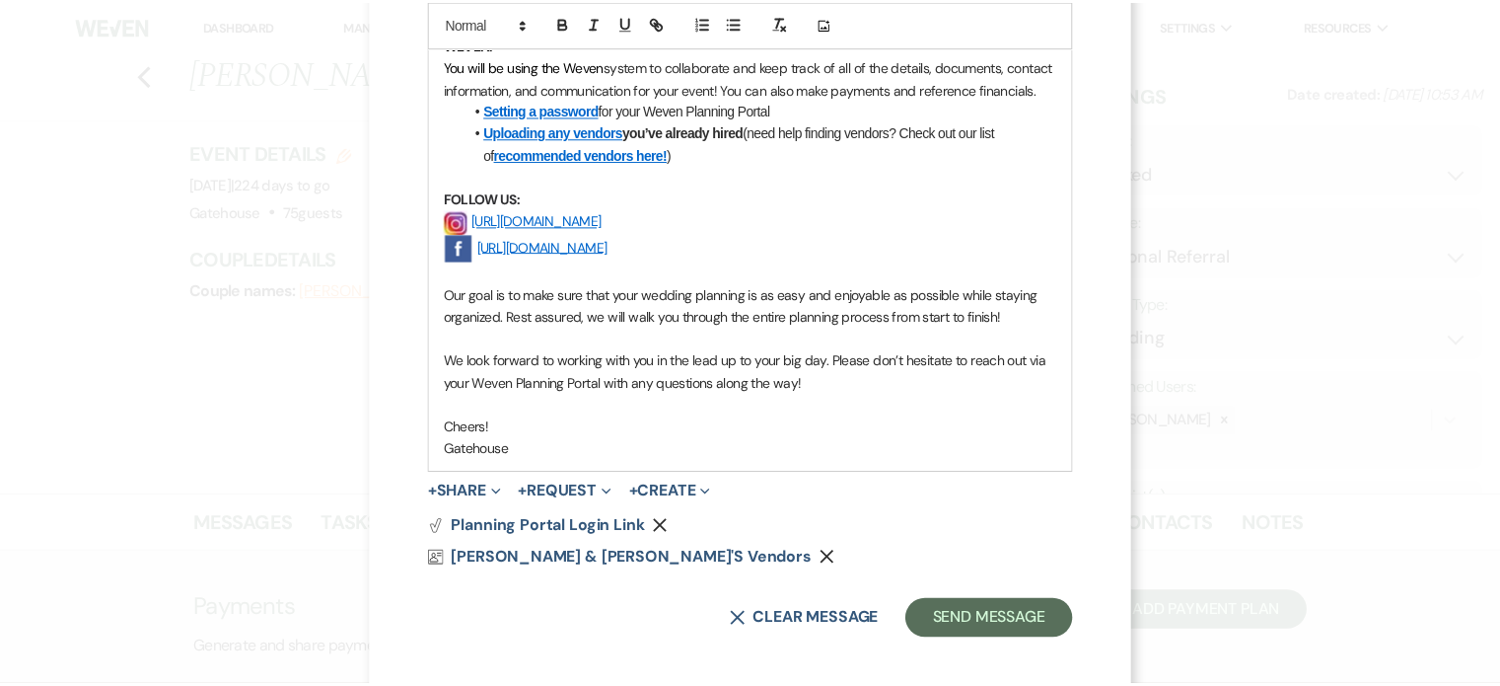
scroll to position [655, 0]
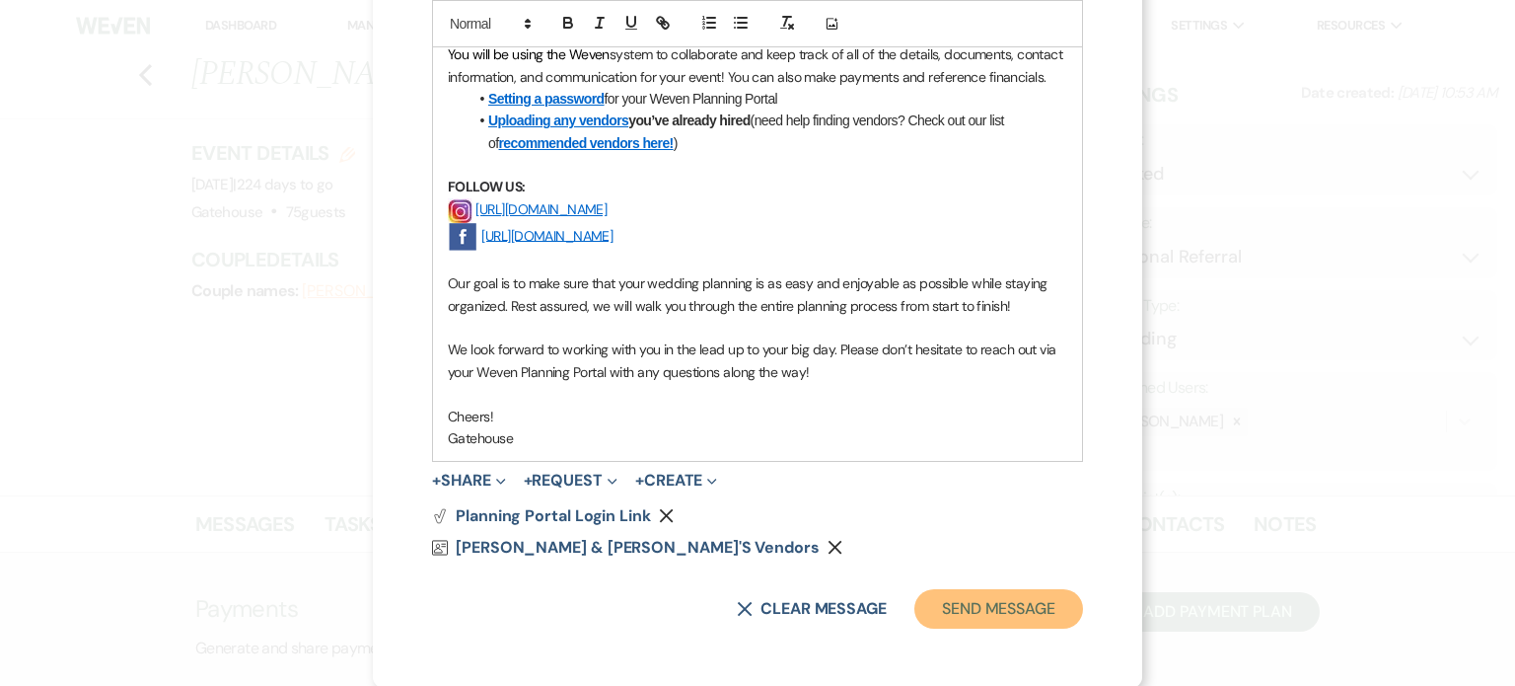
click at [990, 605] on button "Send Message" at bounding box center [998, 608] width 169 height 39
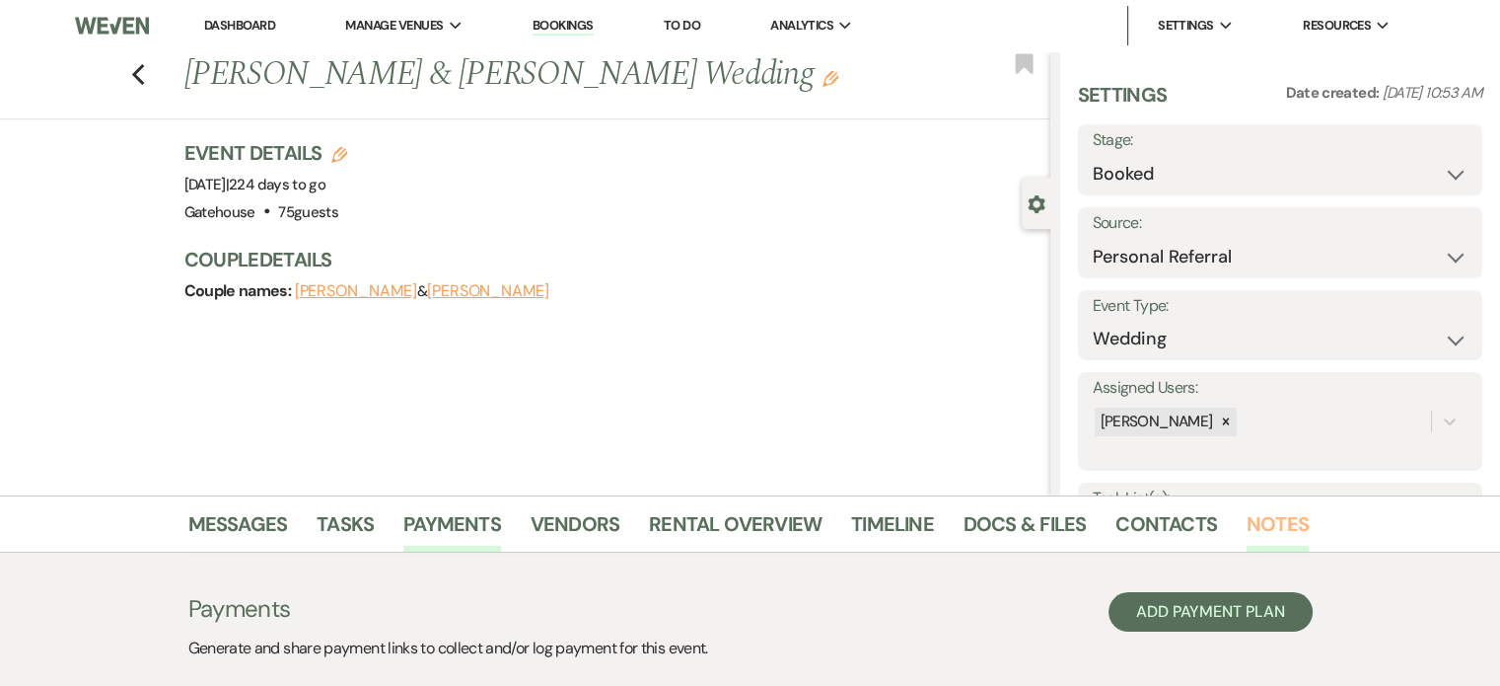
click at [1251, 514] on link "Notes" at bounding box center [1278, 529] width 62 height 43
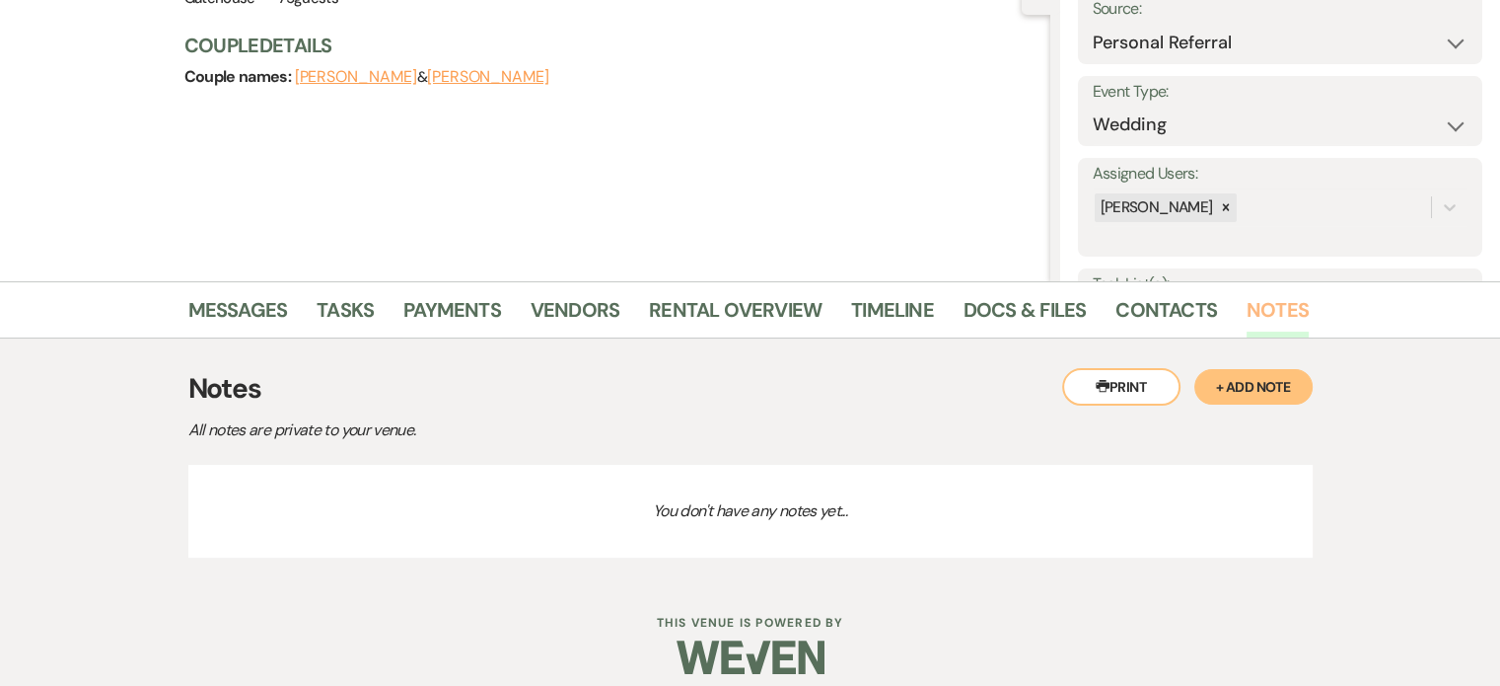
scroll to position [231, 0]
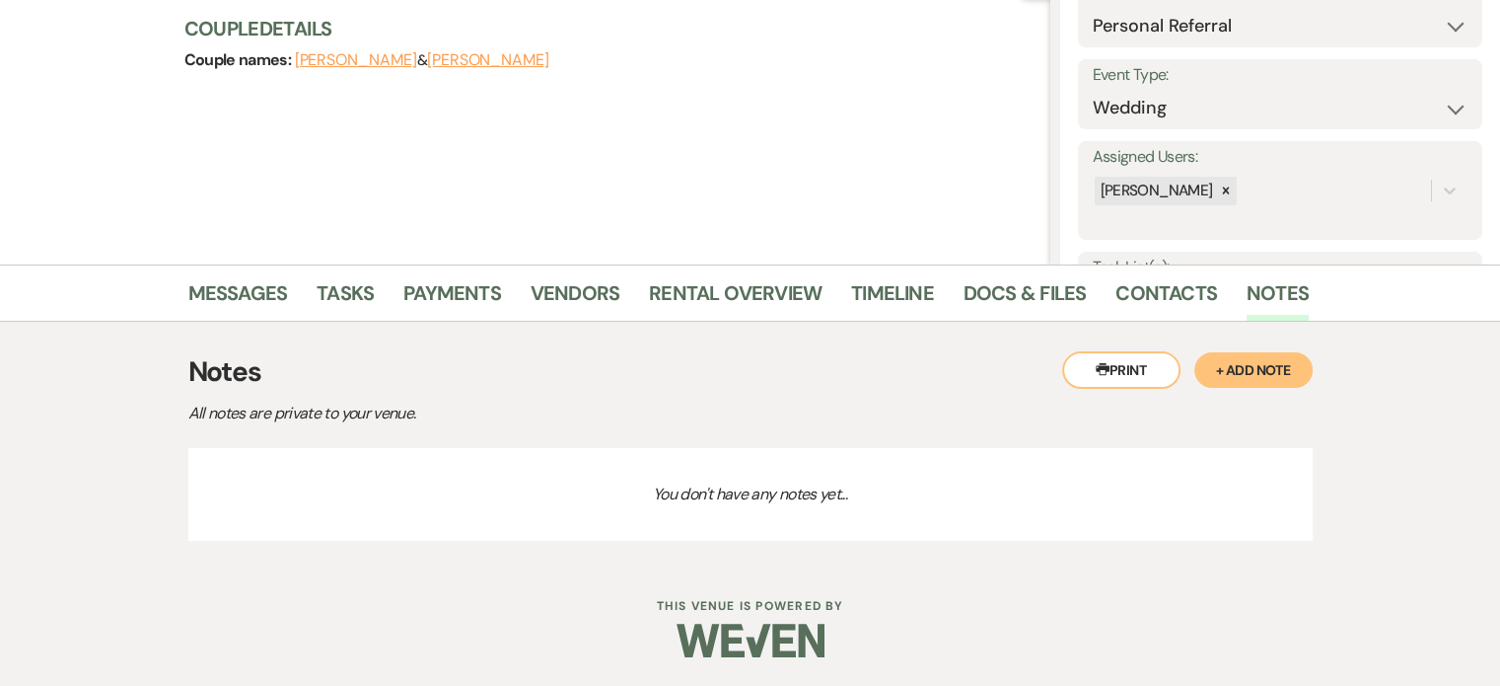
click at [1231, 367] on button "+ Add Note" at bounding box center [1254, 370] width 118 height 36
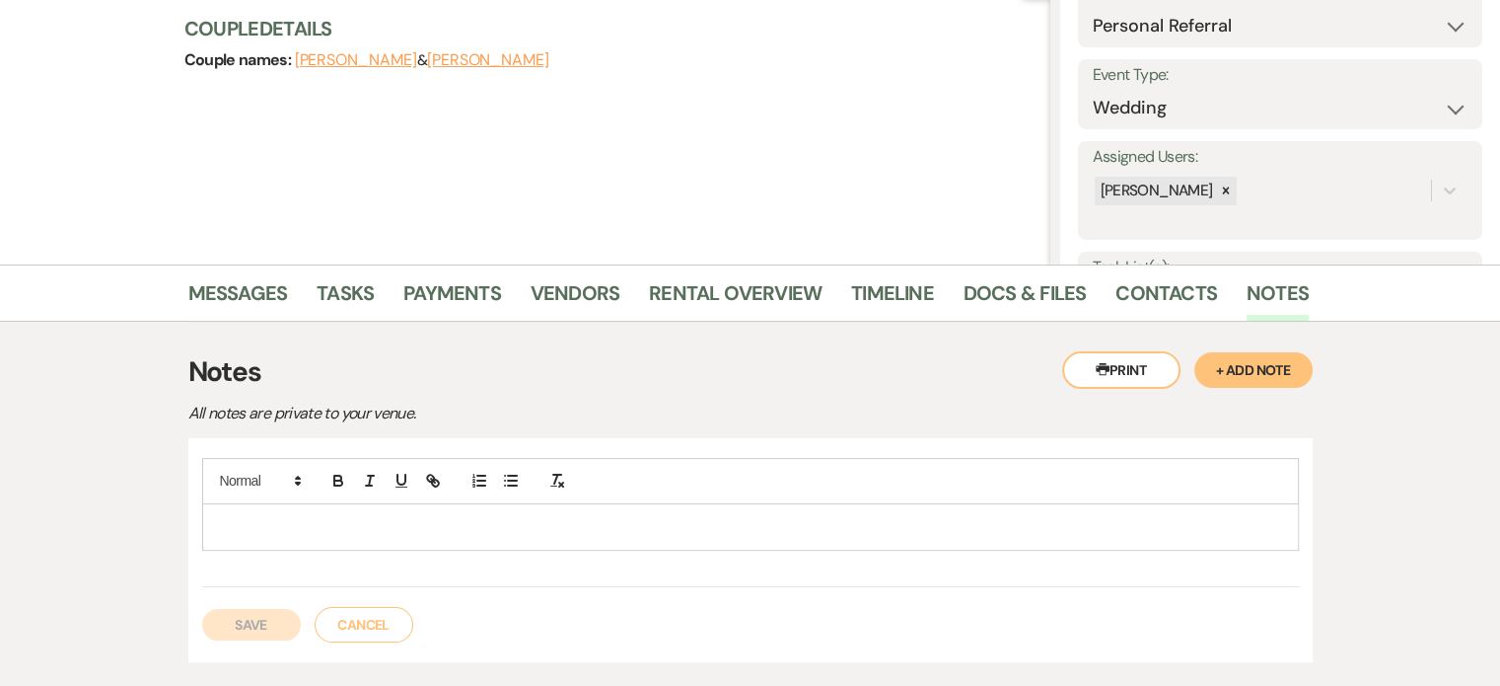
click at [268, 508] on div at bounding box center [750, 526] width 1095 height 45
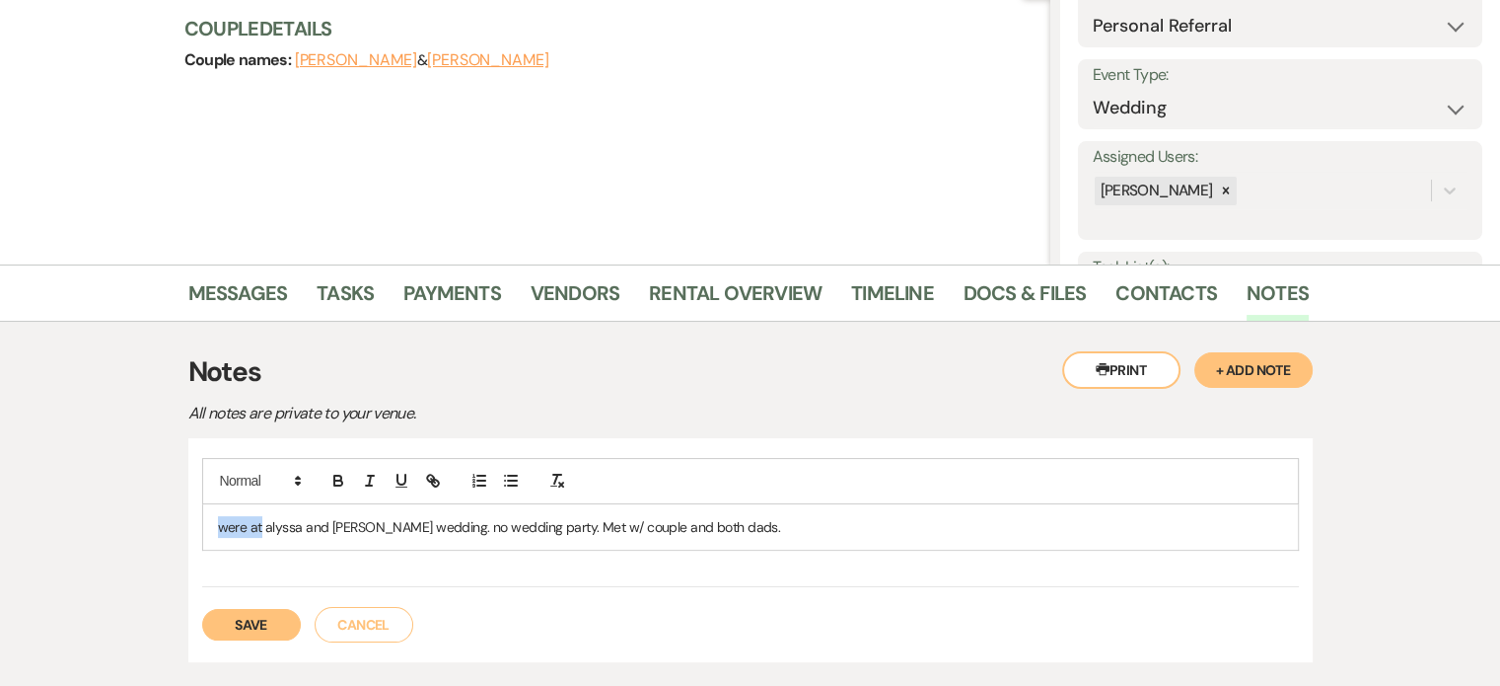
drag, startPoint x: 260, startPoint y: 524, endPoint x: 221, endPoint y: 531, distance: 40.1
click at [219, 531] on p "were at alyssa and [PERSON_NAME] wedding. no wedding party. Met w/ couple and b…" at bounding box center [750, 527] width 1065 height 22
click at [259, 620] on button "Save" at bounding box center [251, 625] width 99 height 32
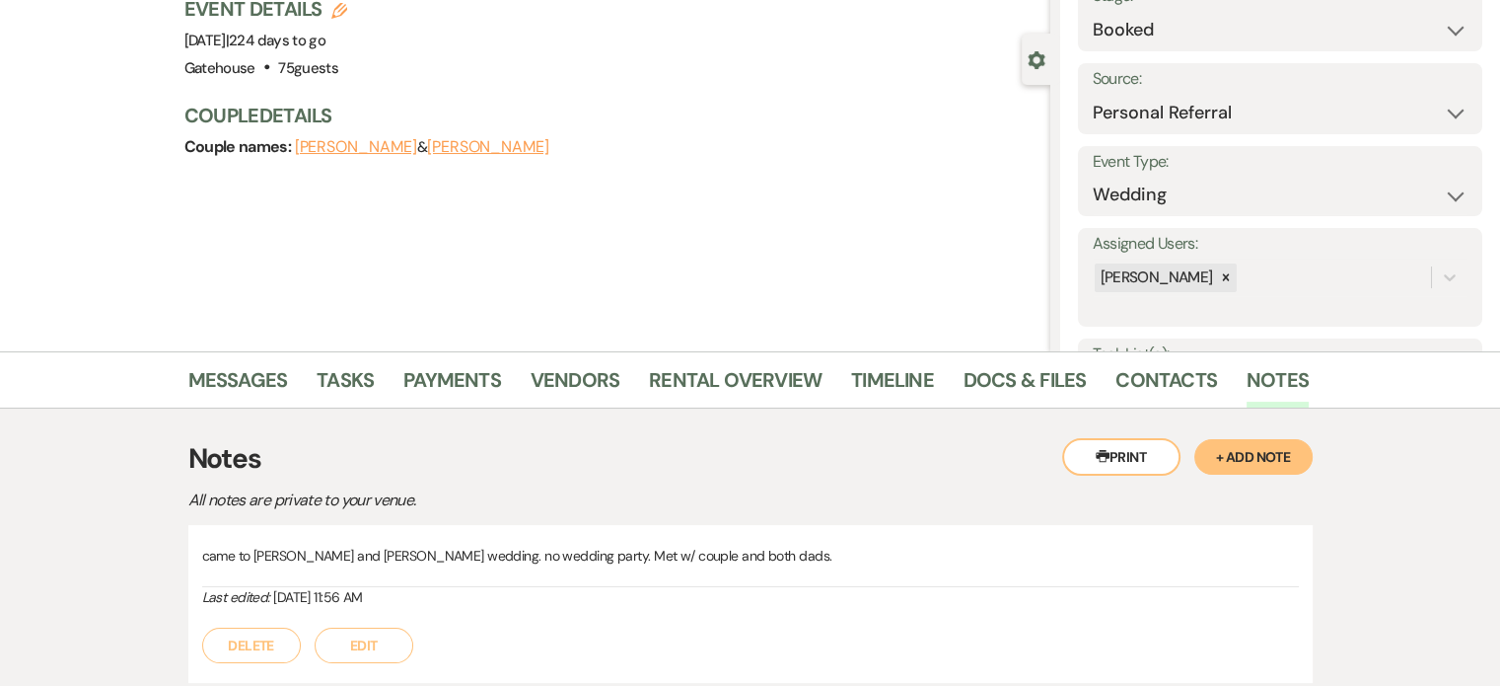
scroll to position [0, 0]
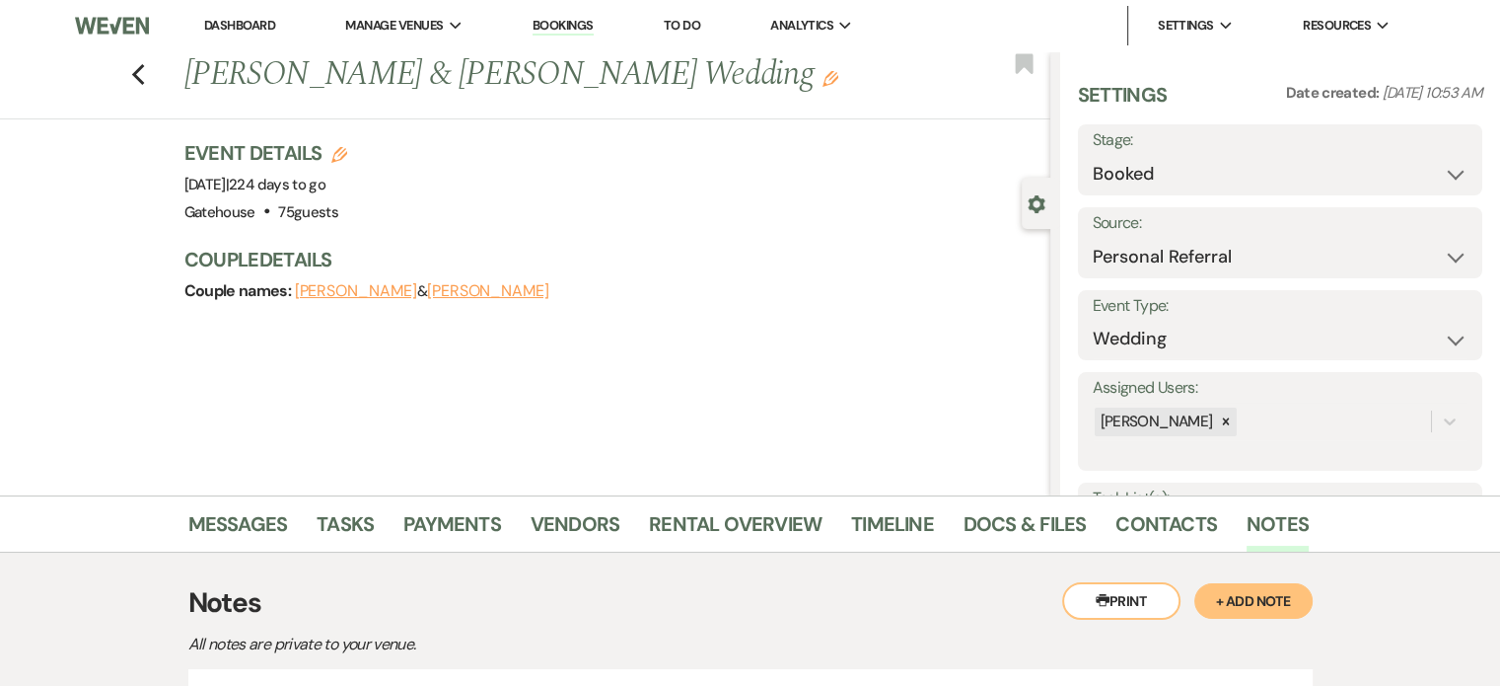
click at [823, 77] on icon "Edit" at bounding box center [831, 79] width 16 height 16
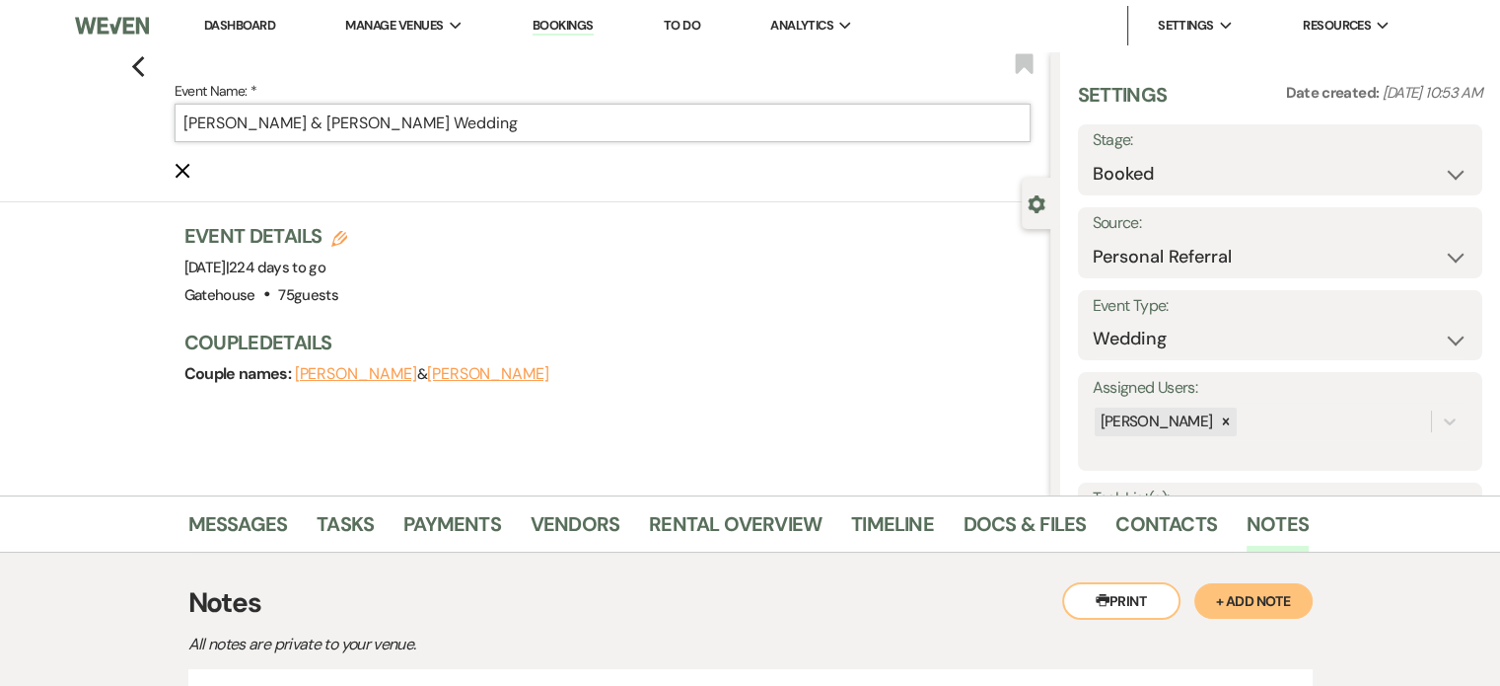
click at [575, 121] on input "[PERSON_NAME] & [PERSON_NAME] Wedding" at bounding box center [603, 123] width 856 height 38
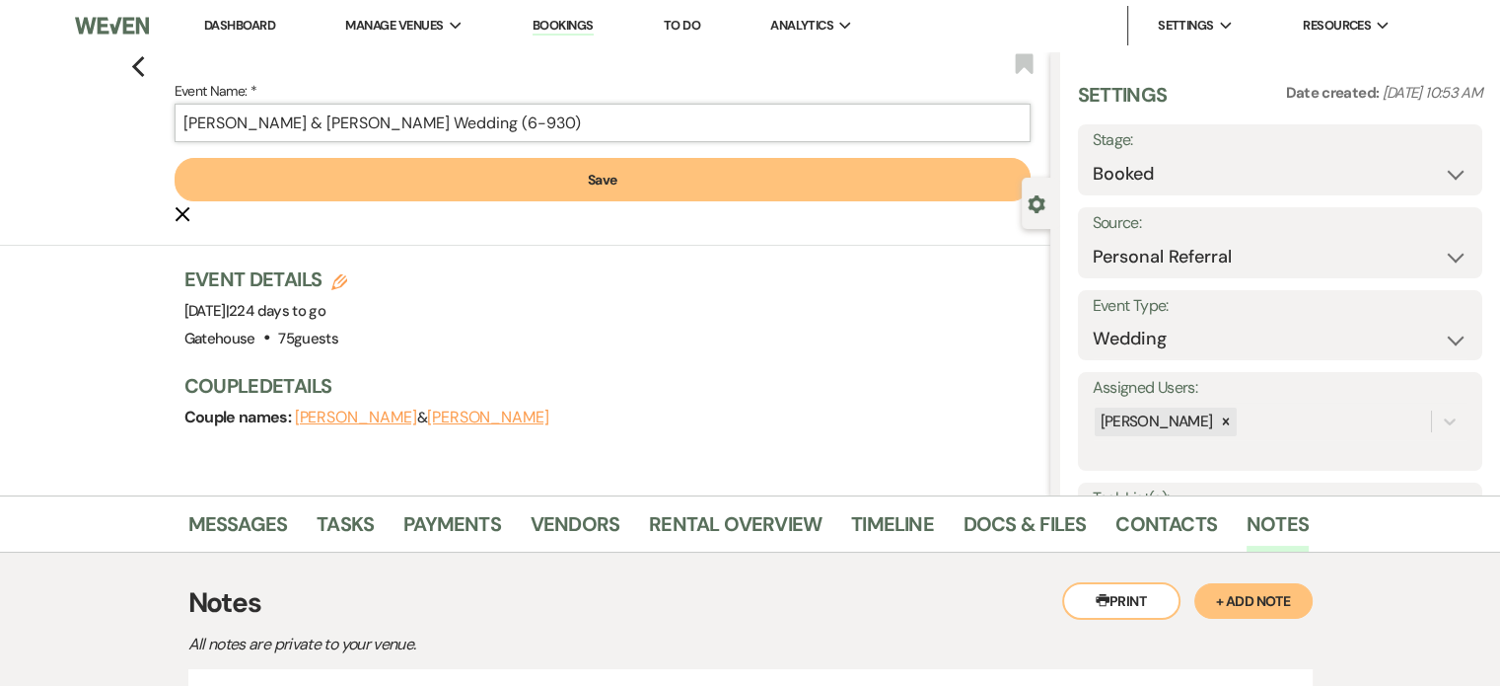
type input "[PERSON_NAME] & [PERSON_NAME] Wedding (6-930)"
click at [638, 179] on button "Save" at bounding box center [603, 179] width 856 height 43
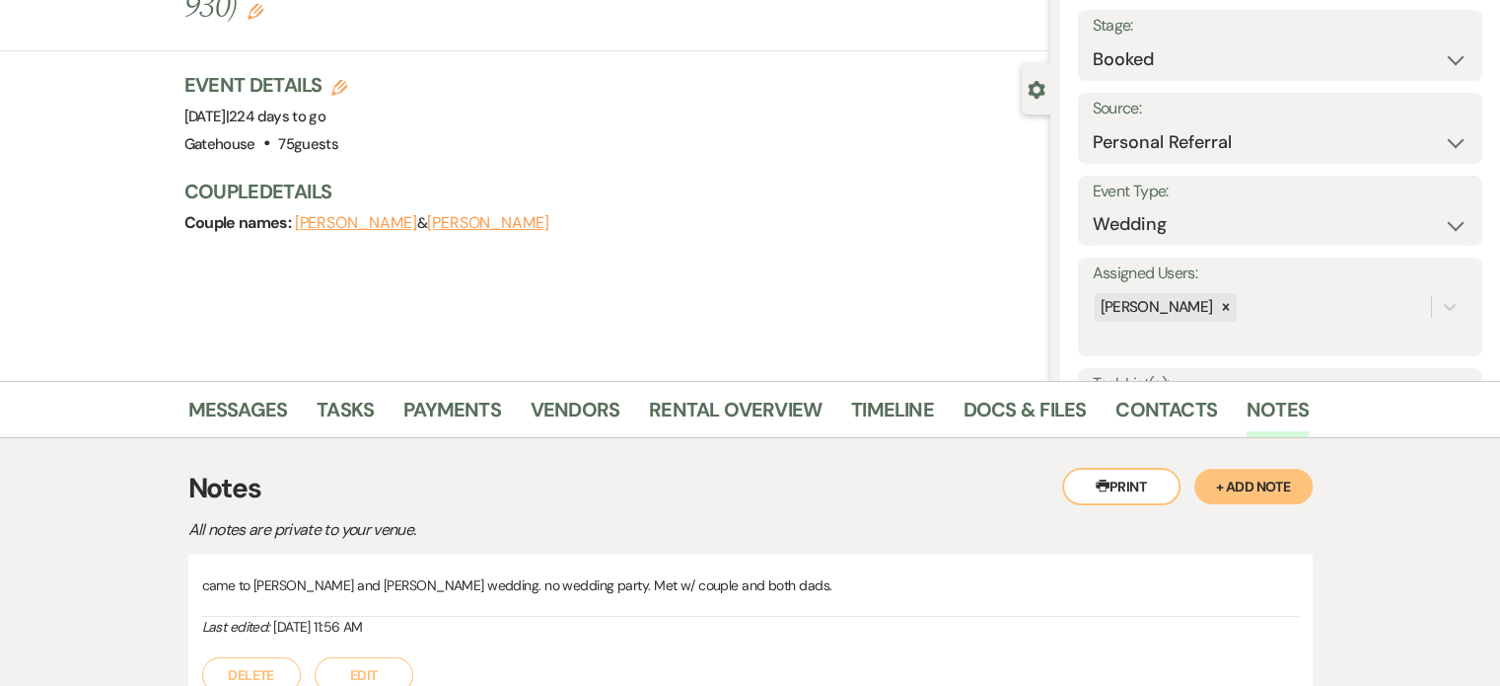
scroll to position [197, 0]
